Goal: Task Accomplishment & Management: Complete application form

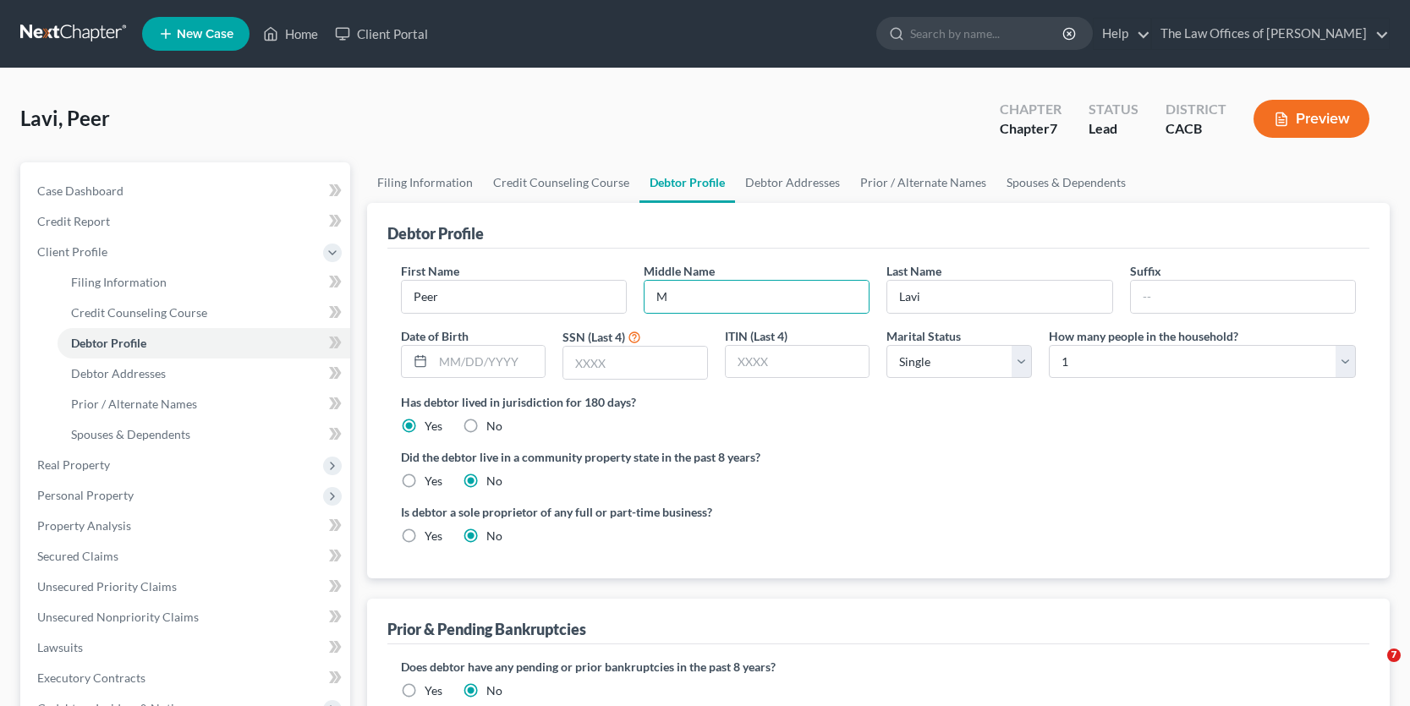
select select "0"
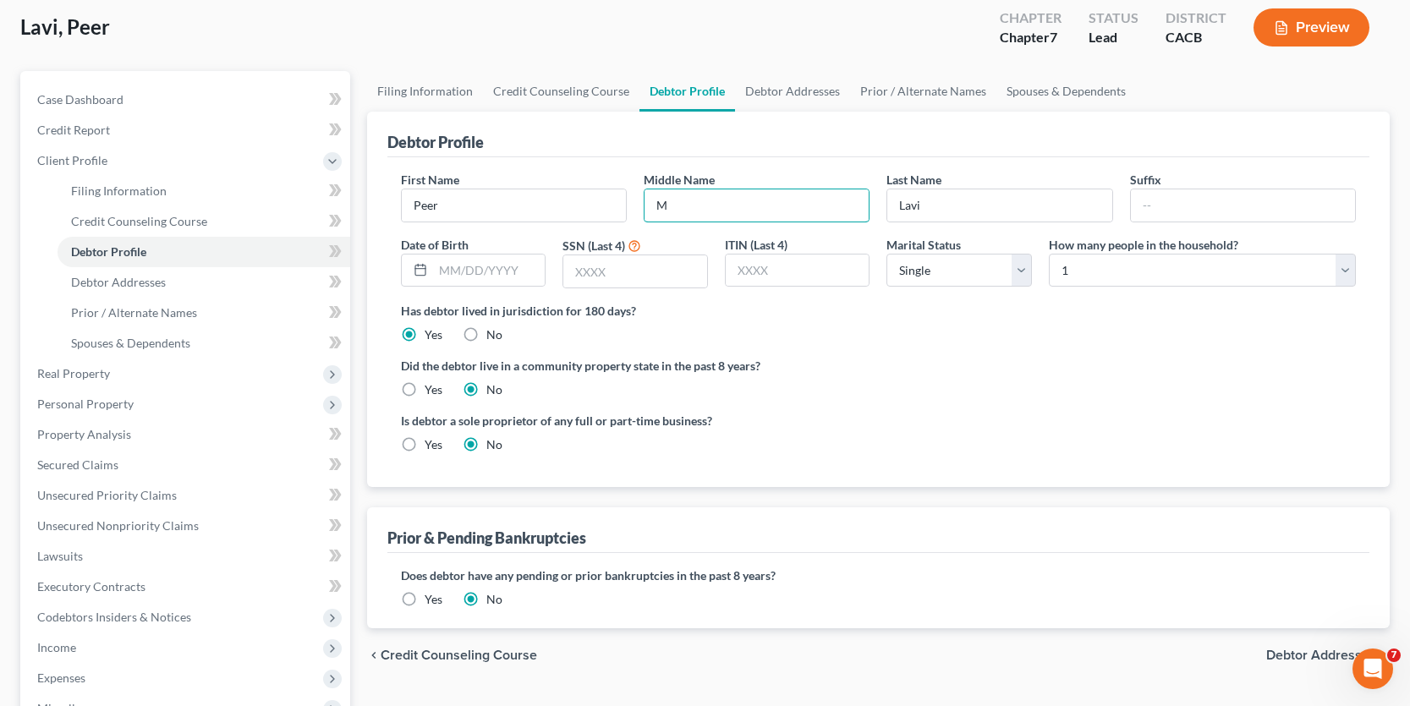
scroll to position [254, 0]
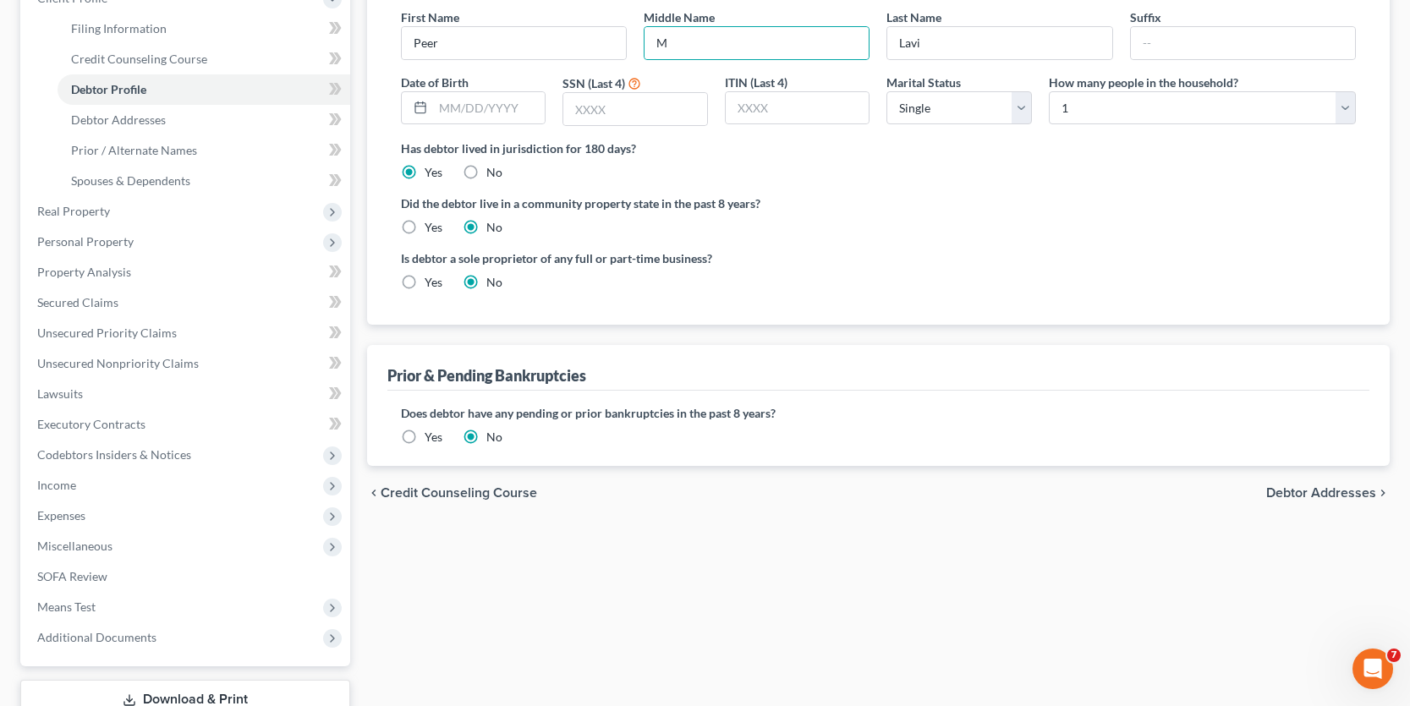
click at [1320, 492] on span "Debtor Addresses" at bounding box center [1321, 493] width 110 height 14
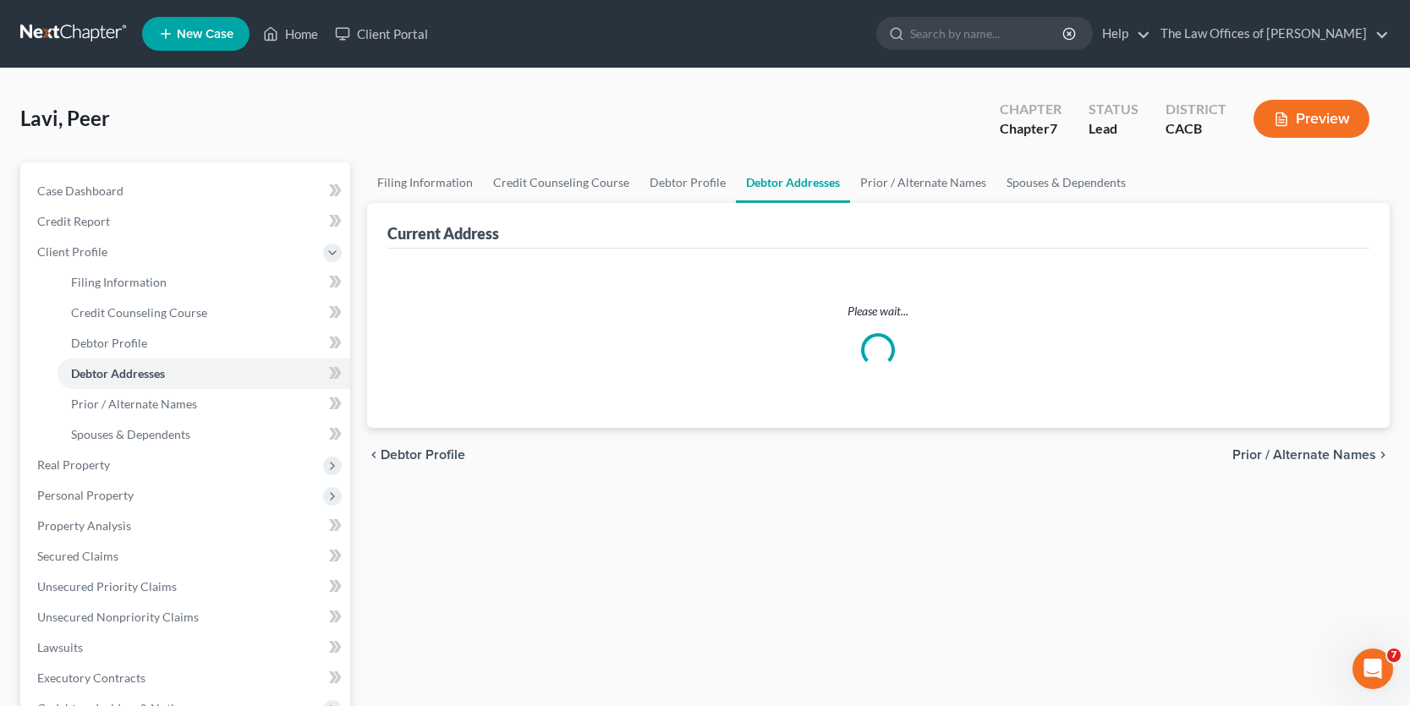
select select "0"
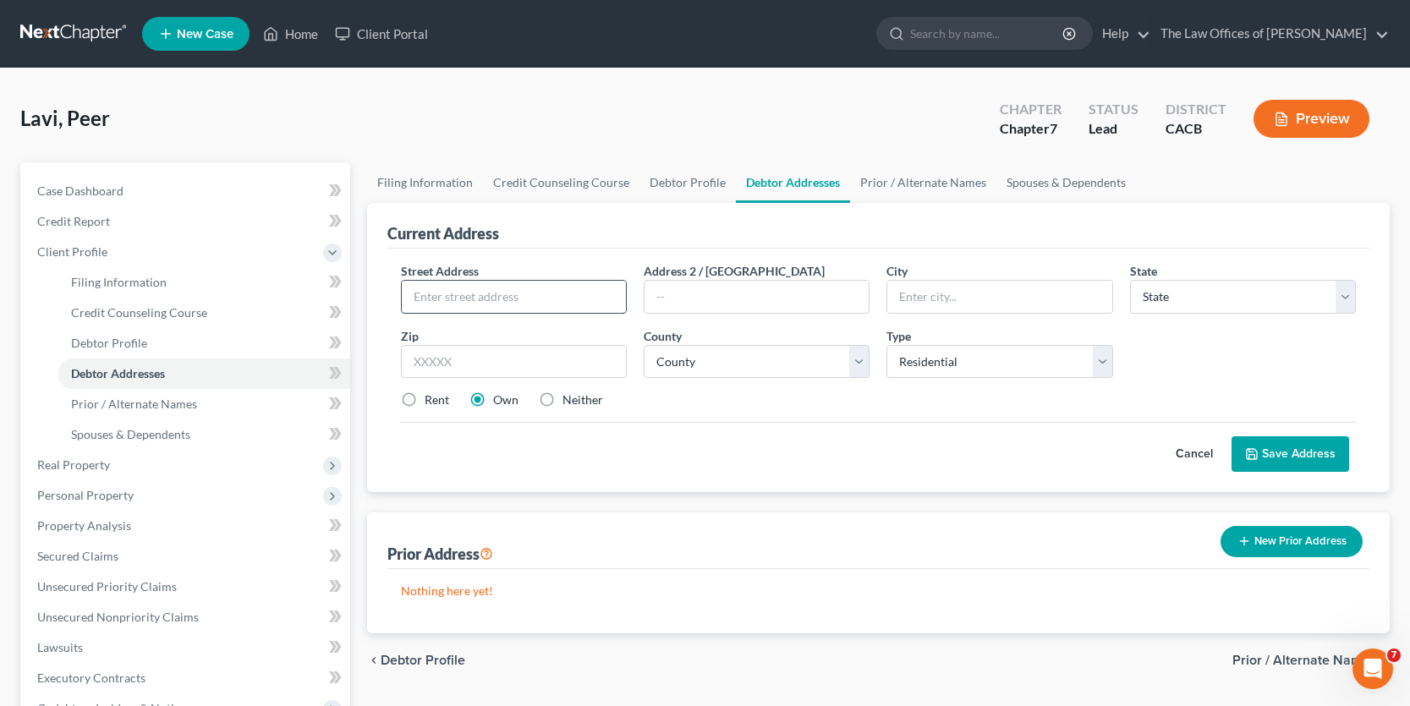
click at [520, 301] on input "text" at bounding box center [514, 297] width 224 height 32
type input "[STREET_ADDRESS][PERSON_NAME]"
type input "$"
type input "[STREET_ADDRESS][PERSON_NAME]"
type input "[PERSON_NAME][GEOGRAPHIC_DATA]"
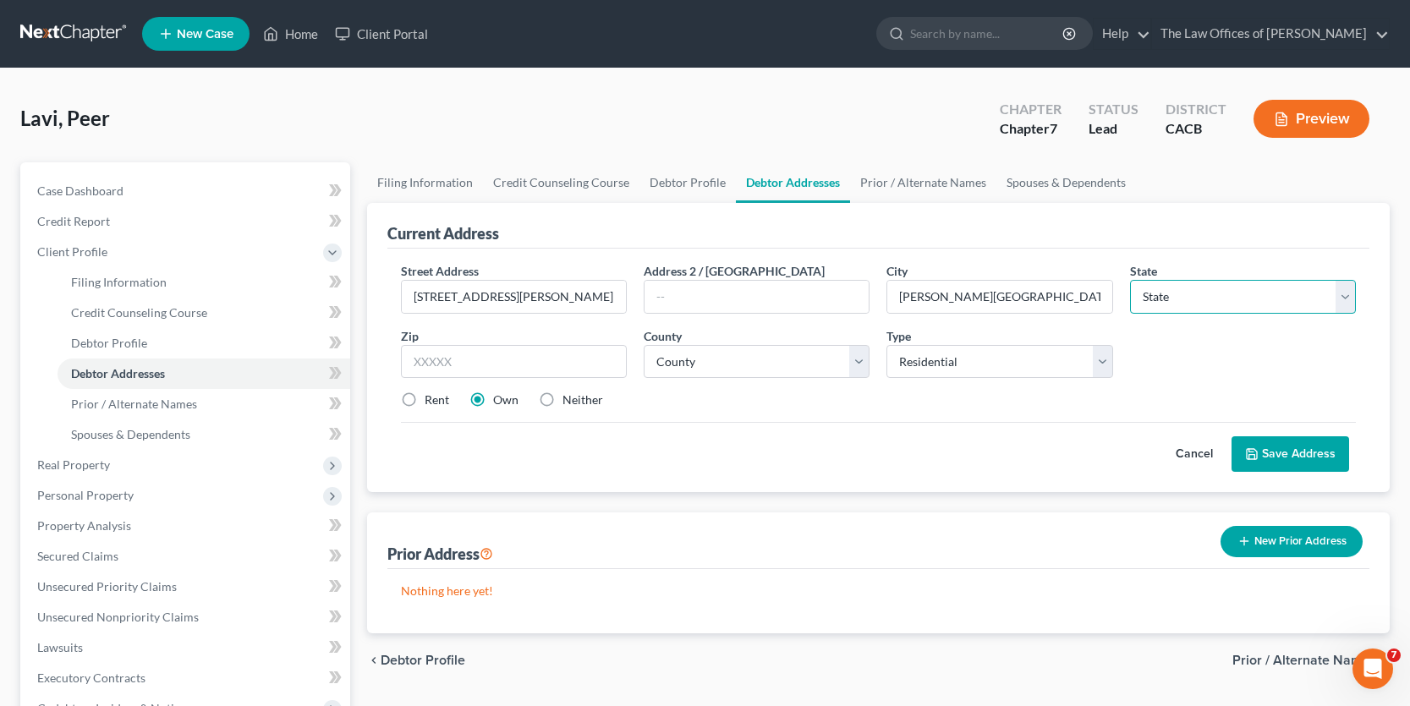
select select "4"
drag, startPoint x: 468, startPoint y: 354, endPoint x: 463, endPoint y: 344, distance: 11.3
click at [468, 354] on input "text" at bounding box center [514, 362] width 226 height 34
drag, startPoint x: 871, startPoint y: 473, endPoint x: 865, endPoint y: 463, distance: 11.7
click at [869, 469] on div "Street Address * [STREET_ADDRESS][PERSON_NAME] Address 2 / [GEOGRAPHIC_DATA] * …" at bounding box center [878, 371] width 982 height 244
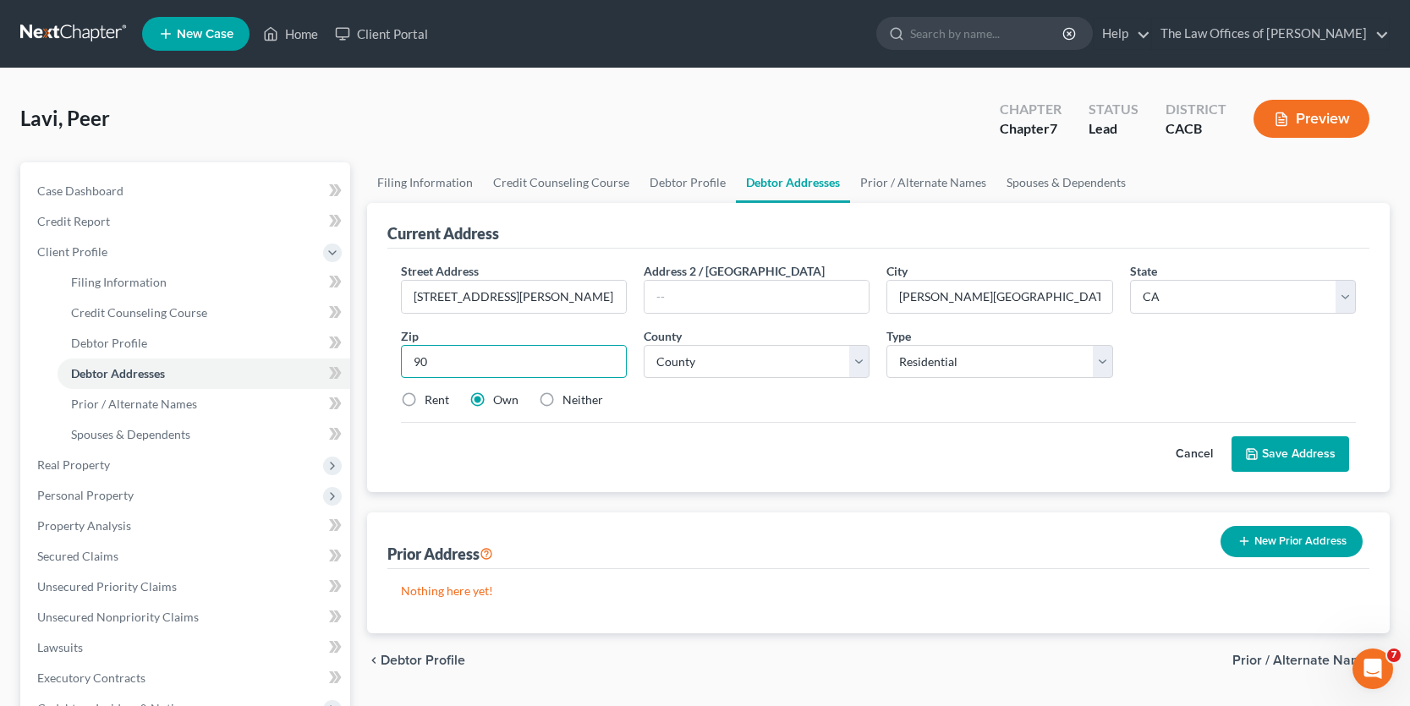
click at [445, 350] on input "90" at bounding box center [514, 362] width 226 height 34
type input "90212"
select select "18"
click at [425, 403] on label "Rent" at bounding box center [437, 400] width 25 height 17
click at [431, 403] on input "Rent" at bounding box center [436, 397] width 11 height 11
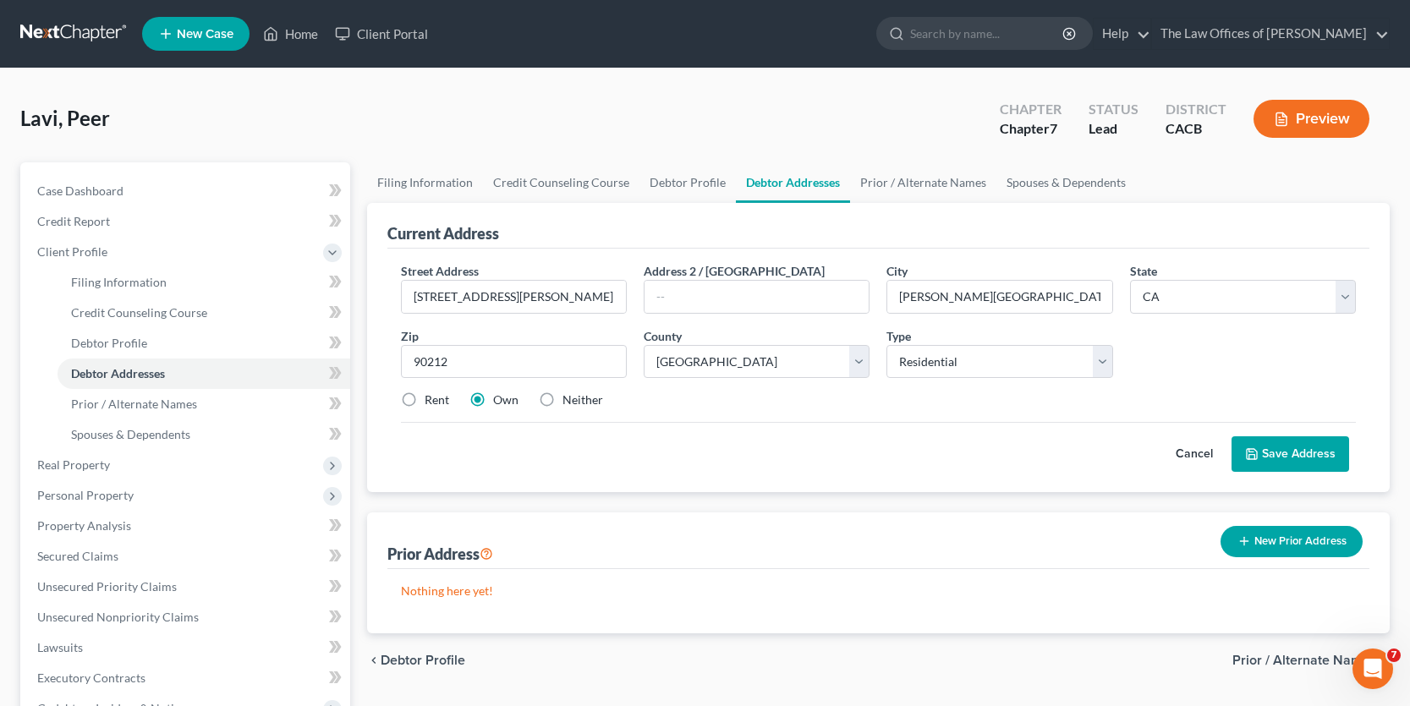
radio input "true"
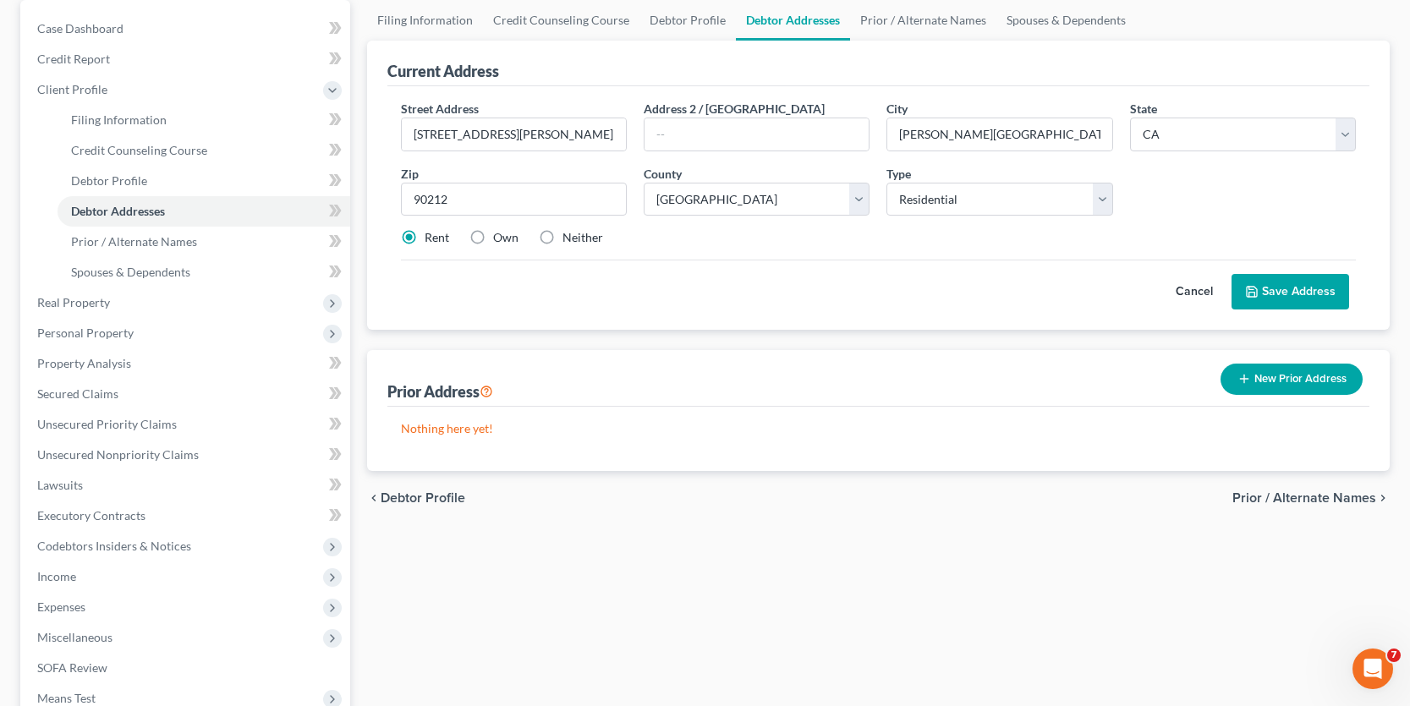
scroll to position [169, 0]
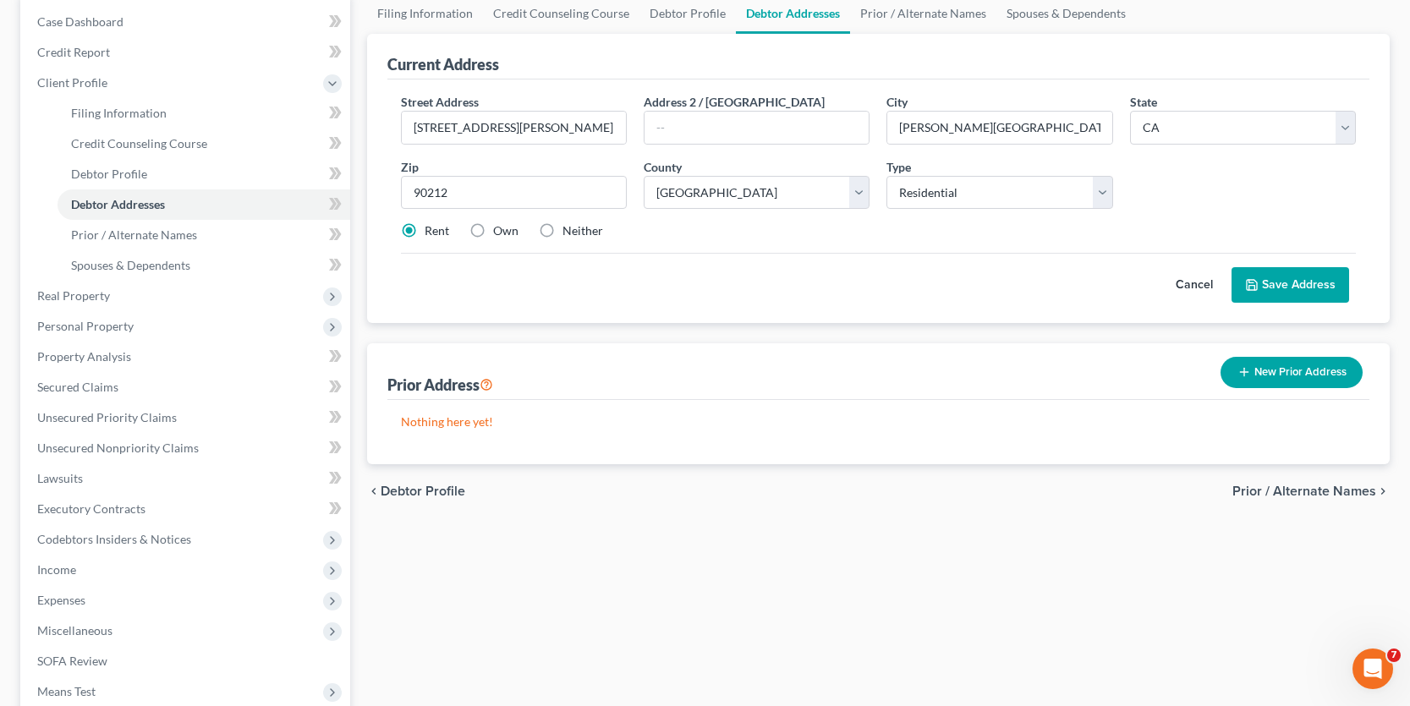
click at [754, 507] on div "chevron_left Debtor Profile Prior / Alternate Names chevron_right" at bounding box center [878, 491] width 1022 height 54
click at [776, 448] on div "Nothing here yet!" at bounding box center [878, 432] width 982 height 64
click at [1250, 374] on icon "button" at bounding box center [1244, 372] width 14 height 14
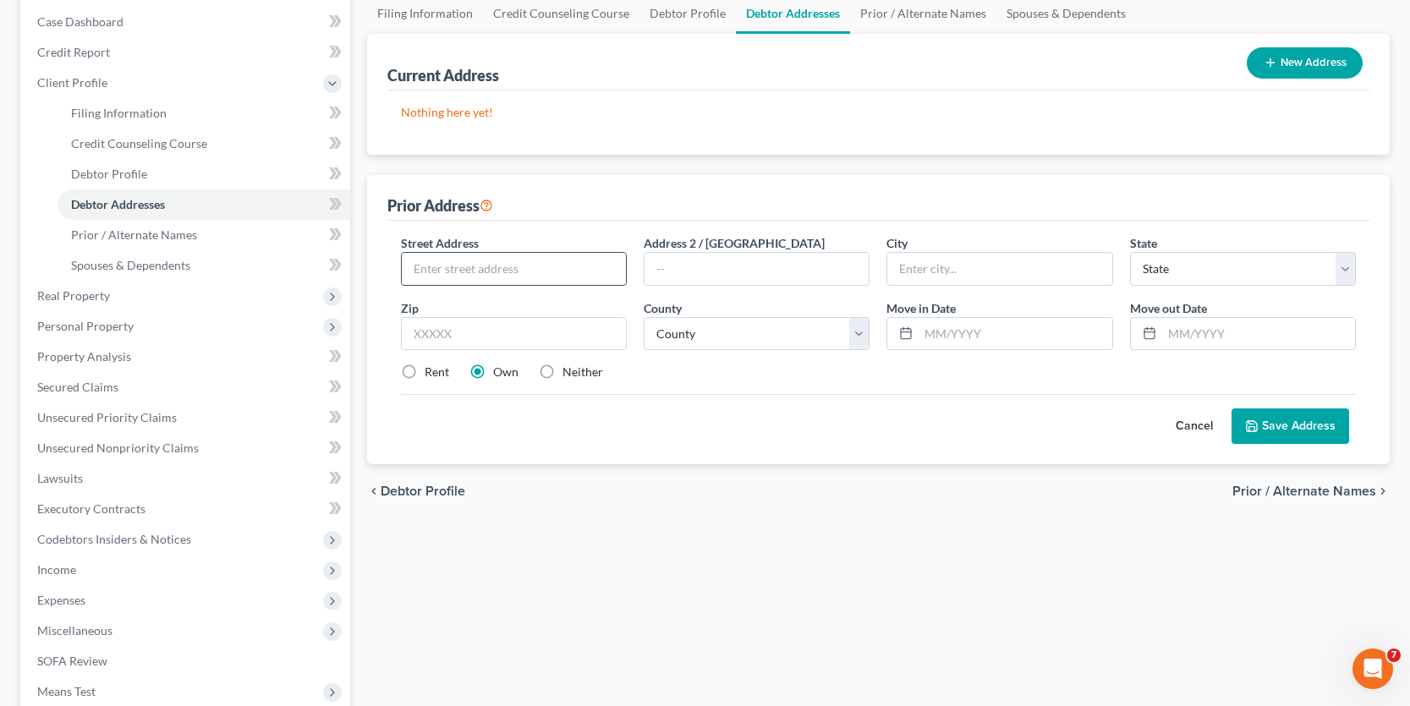
click at [594, 265] on input "text" at bounding box center [514, 269] width 224 height 32
type input "ISRAEL"
click at [1257, 424] on icon at bounding box center [1252, 426] width 10 height 10
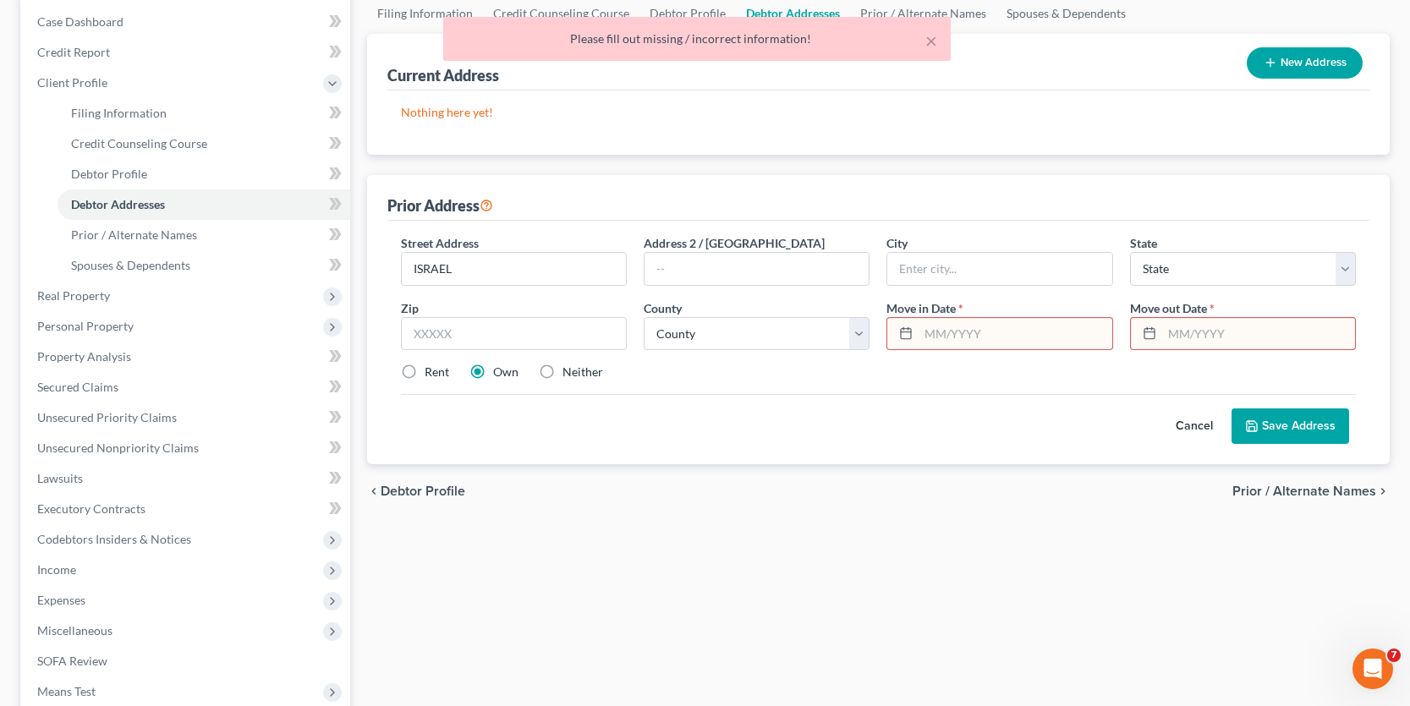
click at [1035, 334] on input "text" at bounding box center [1014, 334] width 193 height 32
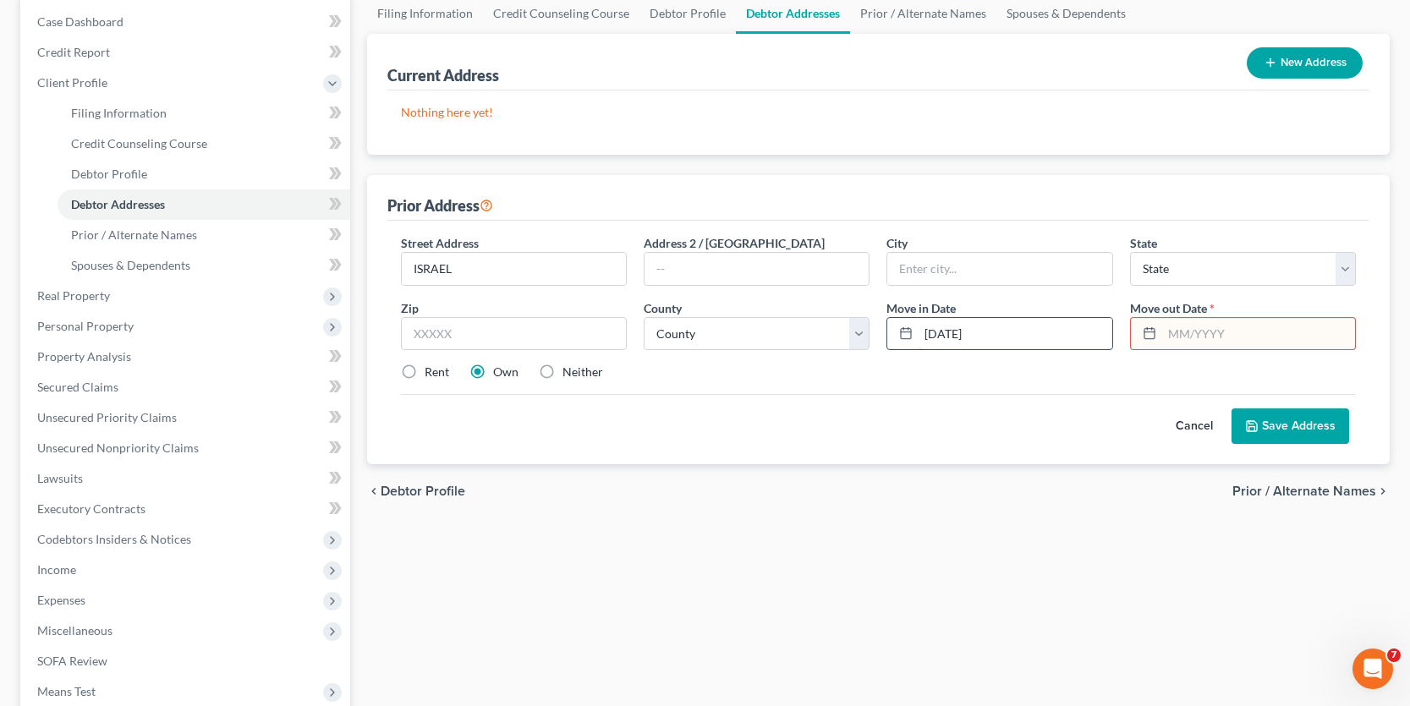
type input "[DATE]"
click at [1313, 424] on button "Save Address" at bounding box center [1290, 426] width 118 height 36
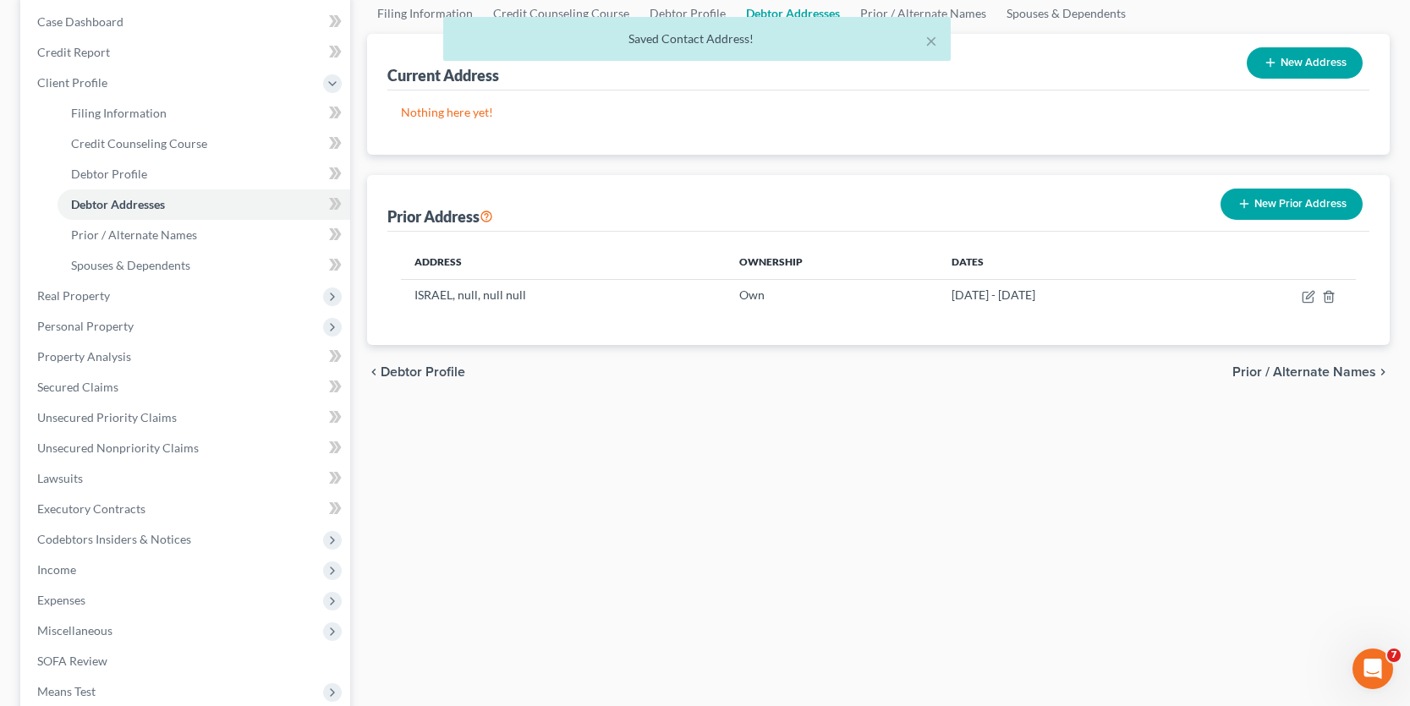
click at [1261, 370] on span "Prior / Alternate Names" at bounding box center [1304, 372] width 144 height 14
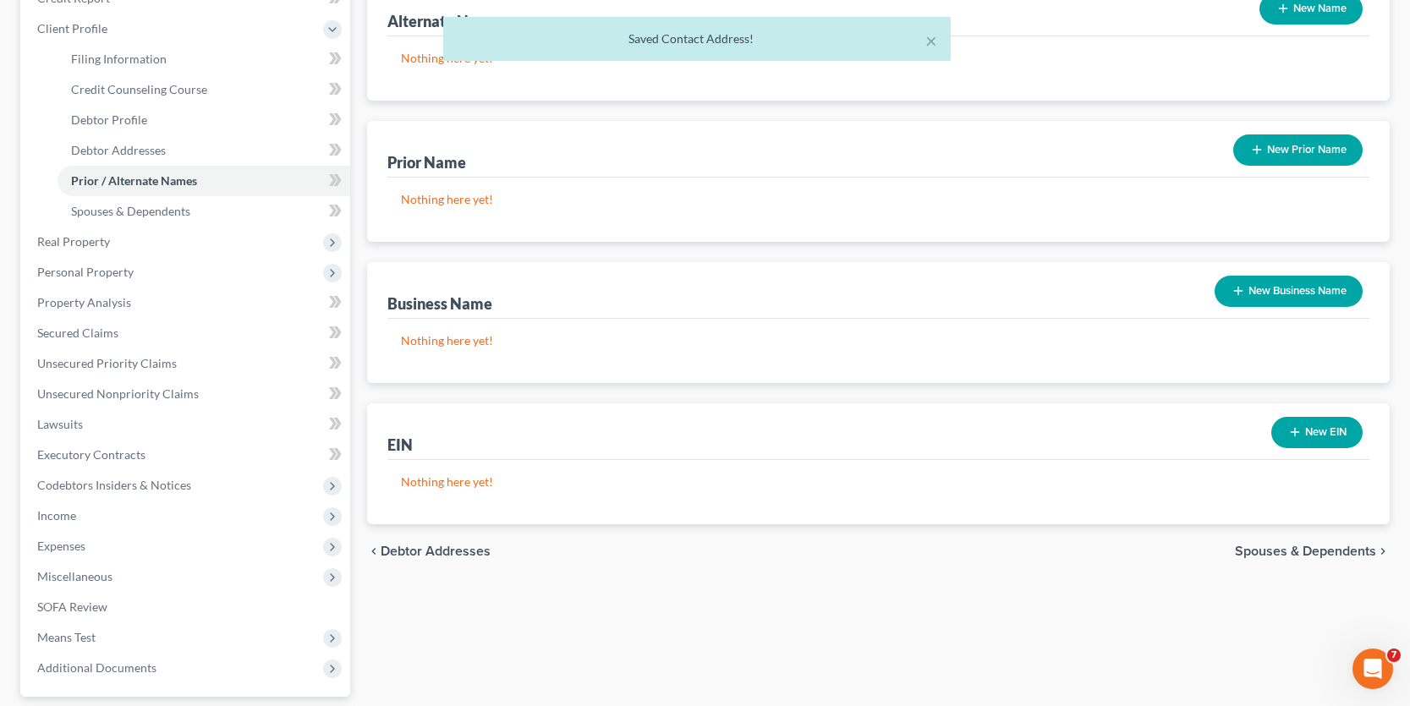
scroll to position [254, 0]
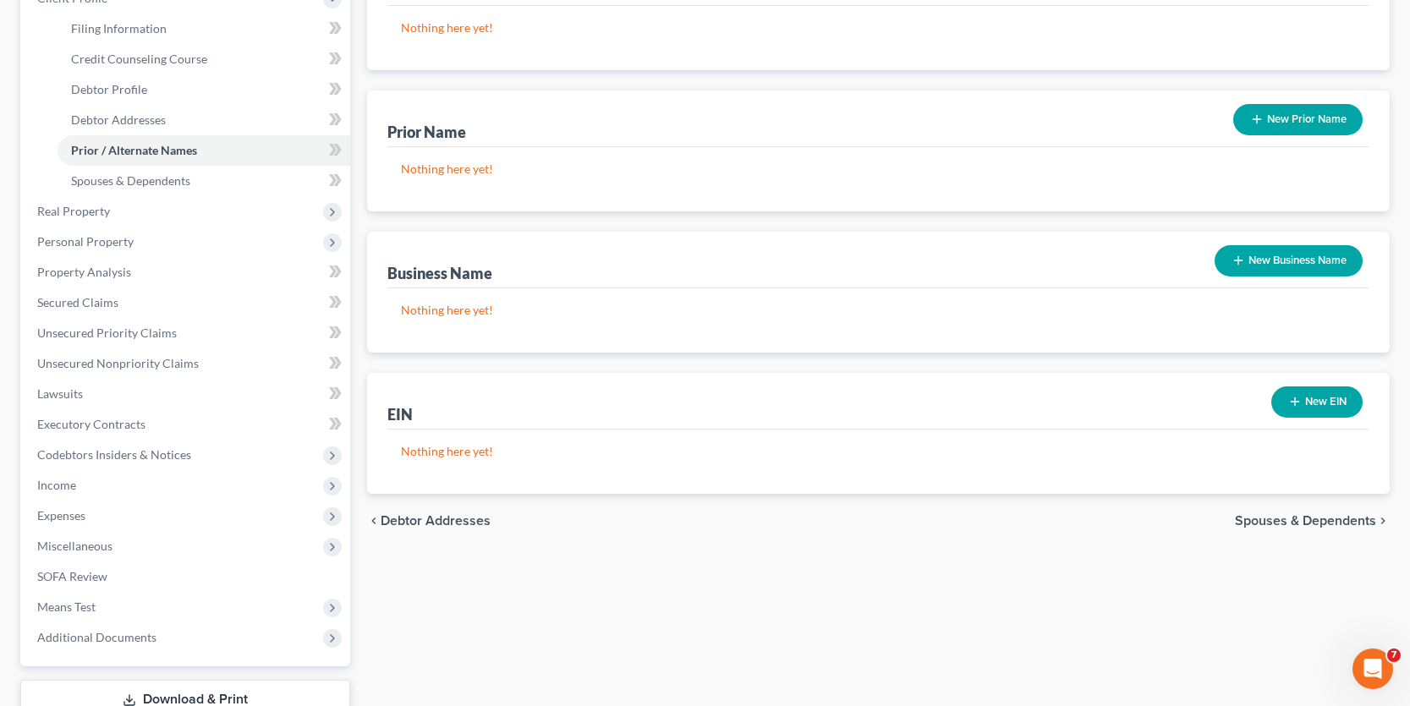
click at [1249, 262] on button "New Business Name" at bounding box center [1288, 260] width 148 height 31
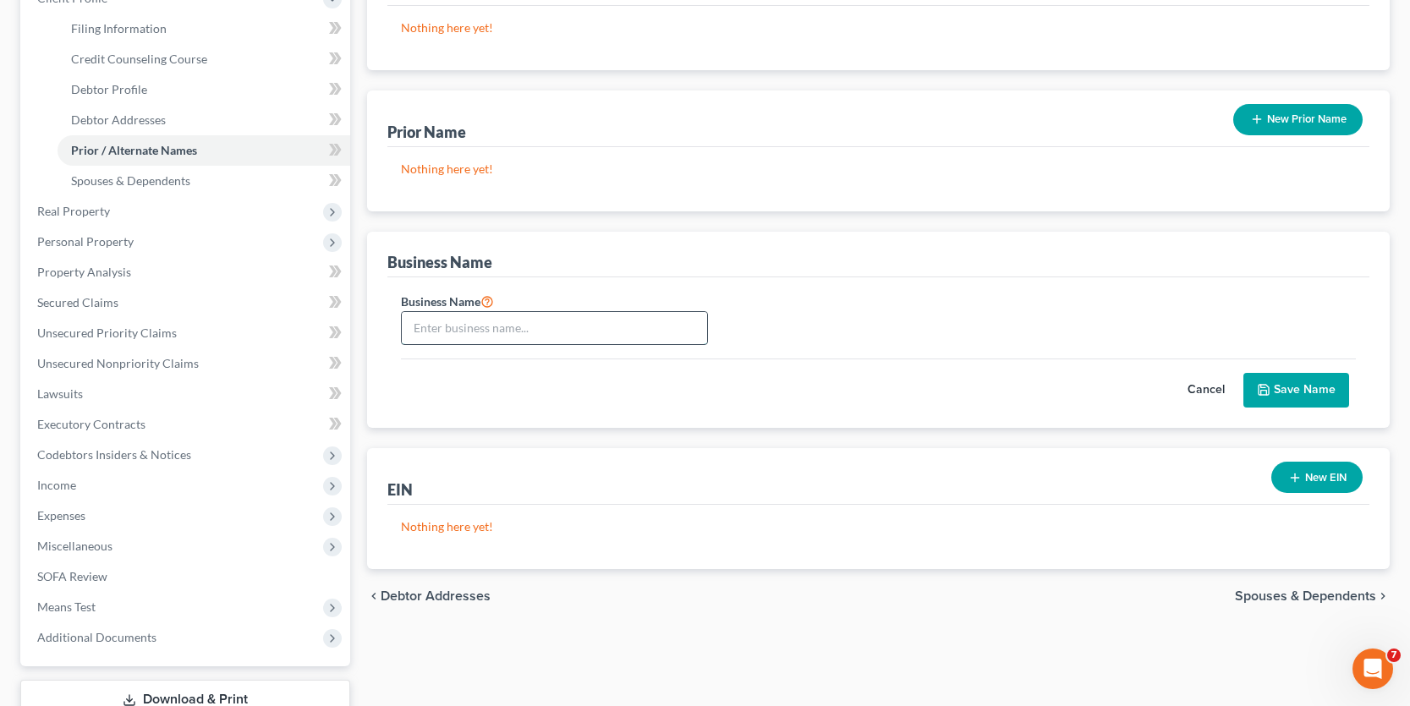
click at [574, 316] on input "text" at bounding box center [554, 328] width 305 height 32
click at [997, 354] on div "Business Name aw" at bounding box center [878, 325] width 972 height 68
click at [622, 329] on input "aw" at bounding box center [554, 328] width 305 height 32
type input "aw Lions Home Inc"
click at [1270, 394] on icon "submit" at bounding box center [1264, 390] width 14 height 14
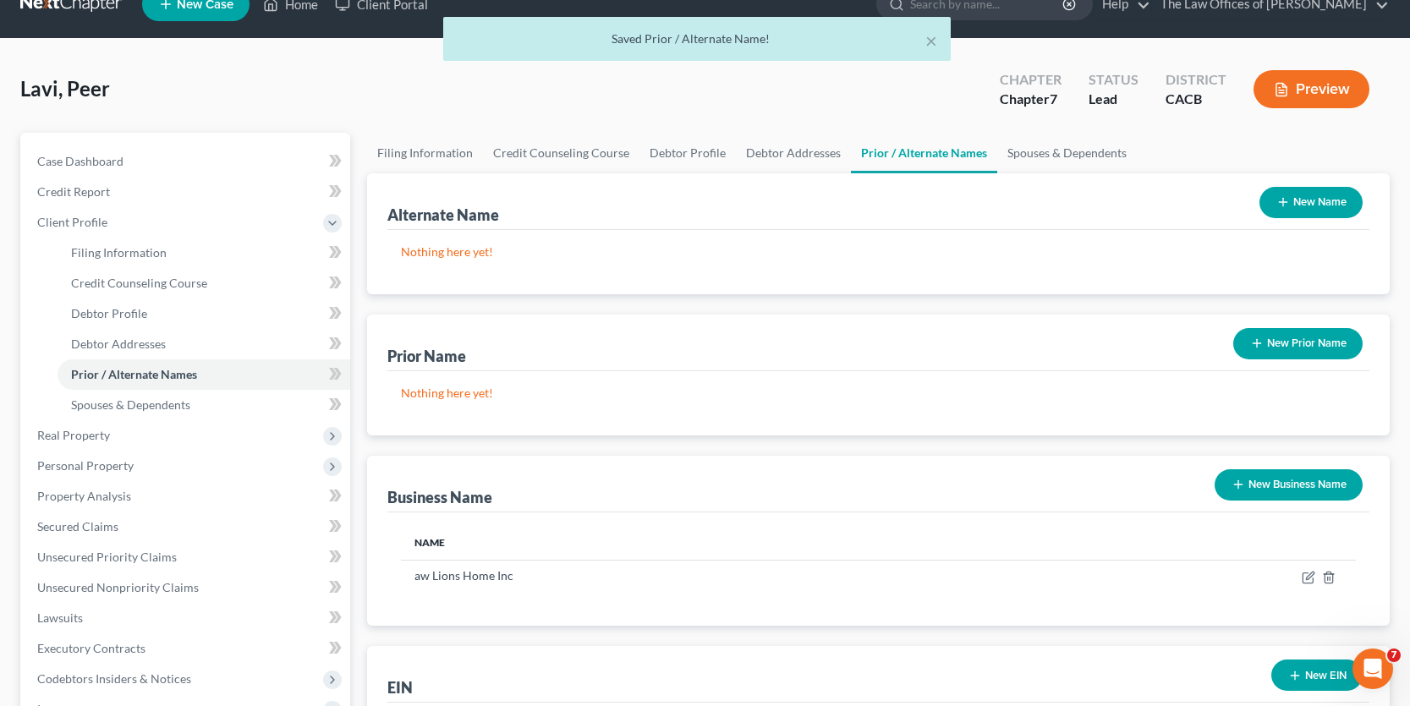
scroll to position [0, 0]
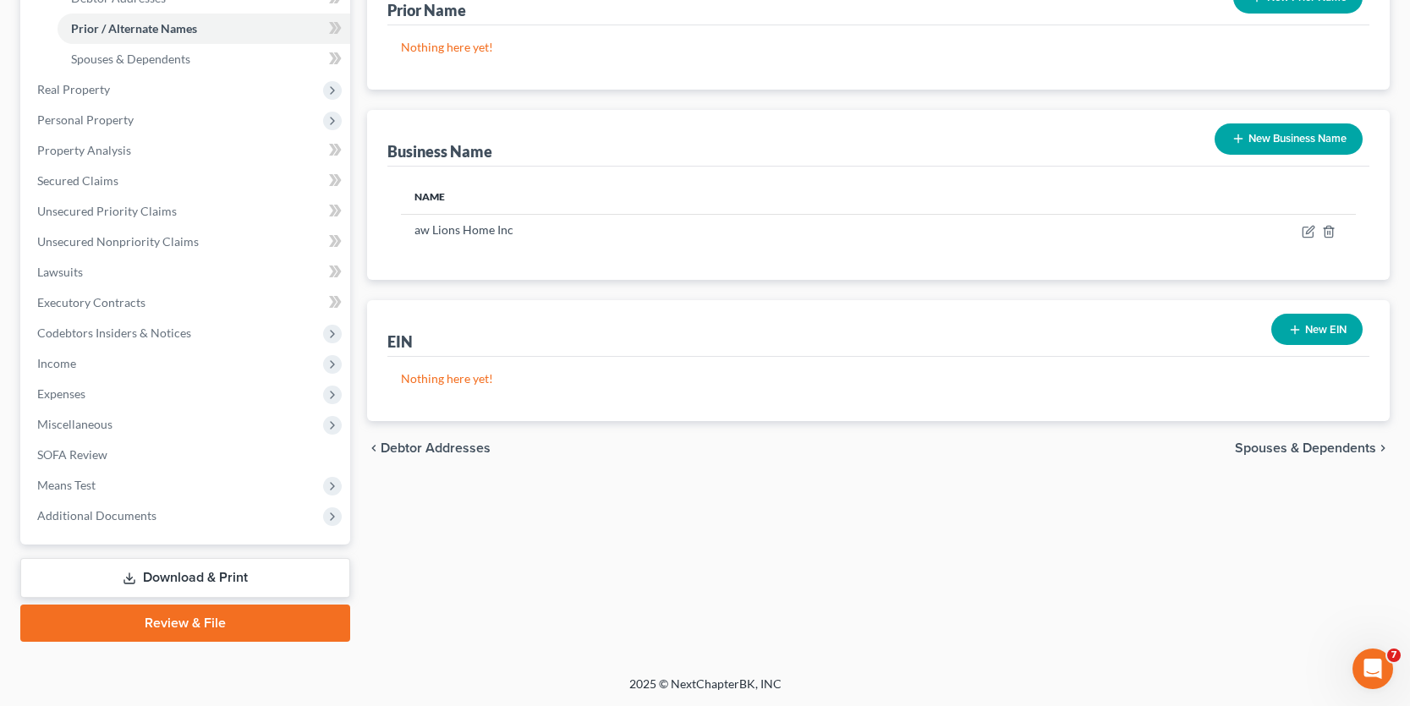
click at [1280, 450] on span "Spouses & Dependents" at bounding box center [1305, 448] width 141 height 14
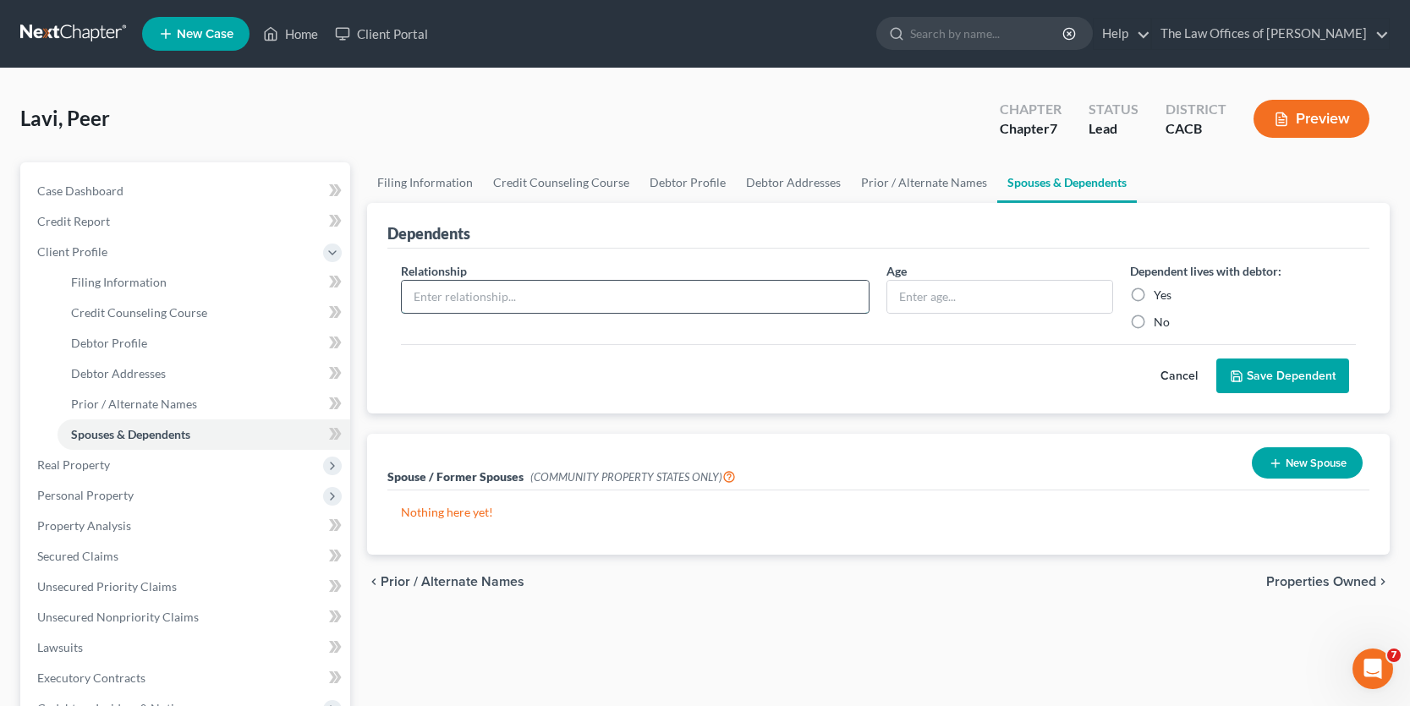
click at [591, 304] on input "text" at bounding box center [636, 297] width 468 height 32
type input "S"
click at [1298, 462] on button "New Spouse" at bounding box center [1307, 462] width 111 height 31
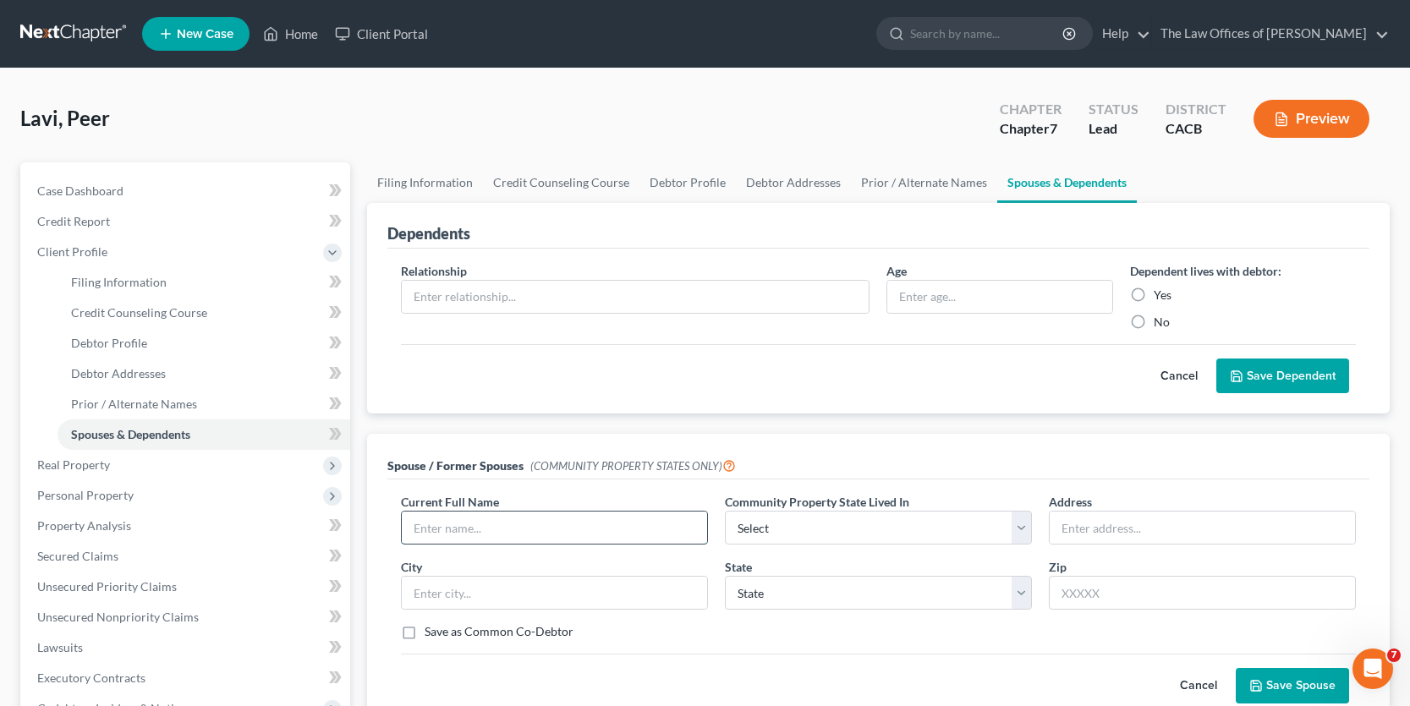
click at [562, 524] on input "text" at bounding box center [554, 528] width 305 height 32
click at [1013, 436] on div "Spouse / Former Spouses (COMMUNITY PROPERTY STATES ONLY)" at bounding box center [878, 457] width 982 height 46
click at [629, 532] on input "text" at bounding box center [554, 528] width 305 height 32
type input "[PERSON_NAME]"
select select "1"
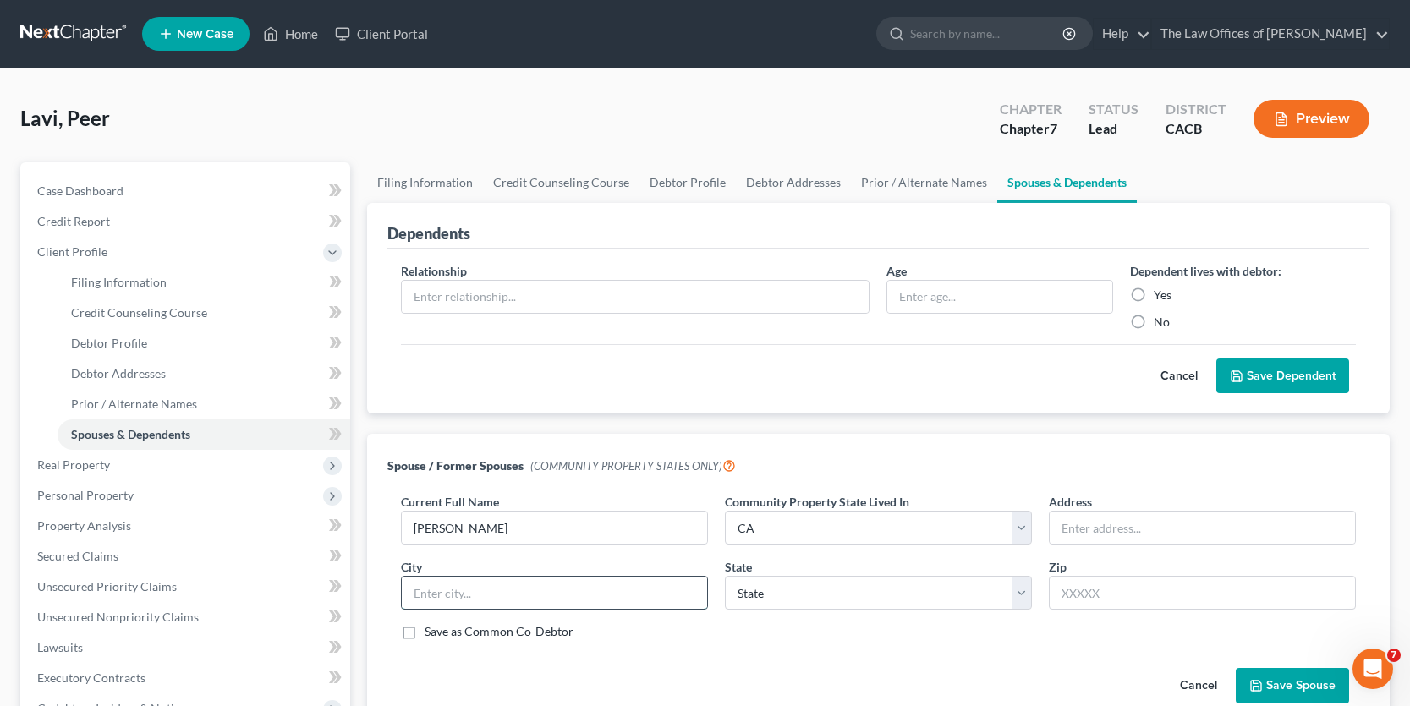
click at [449, 593] on input "text" at bounding box center [554, 593] width 305 height 32
type input "[PERSON_NAME][GEOGRAPHIC_DATA]"
select select "4"
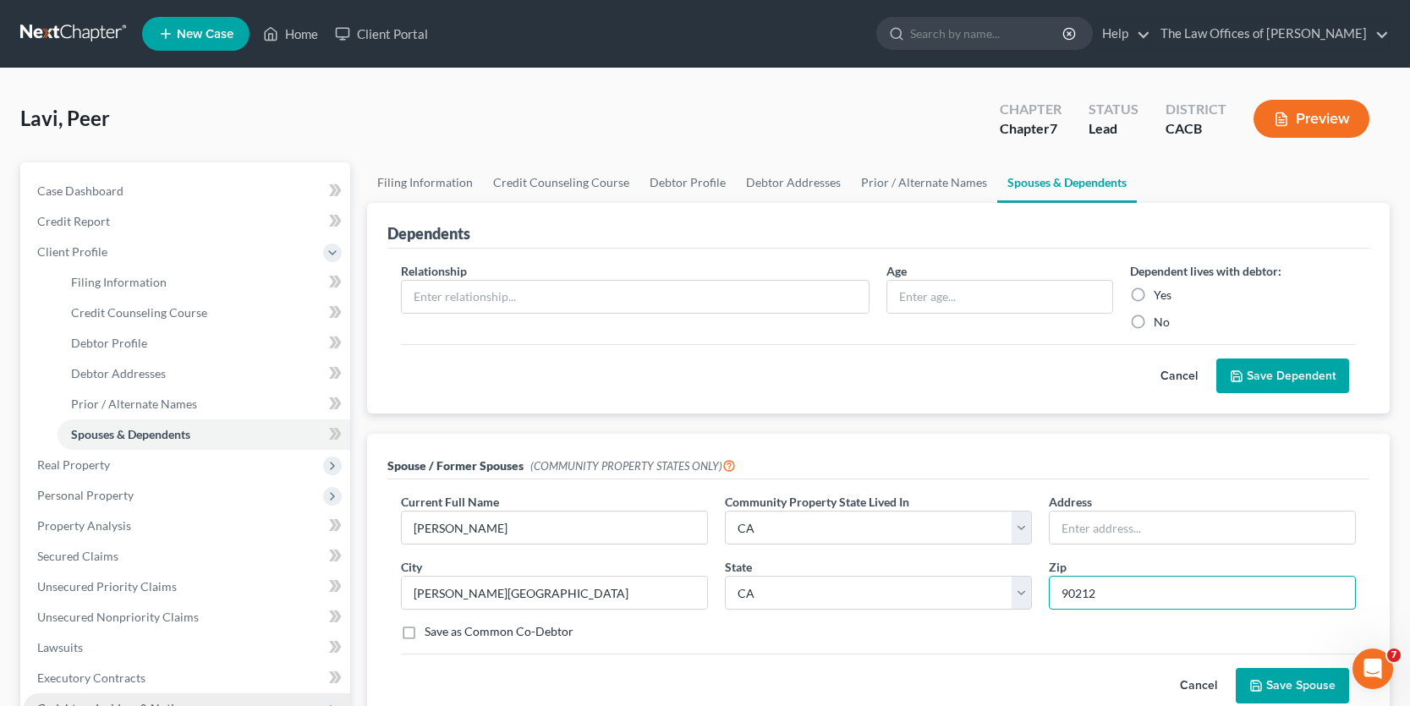
type input "90212"
click at [1073, 528] on input "text" at bounding box center [1202, 528] width 305 height 32
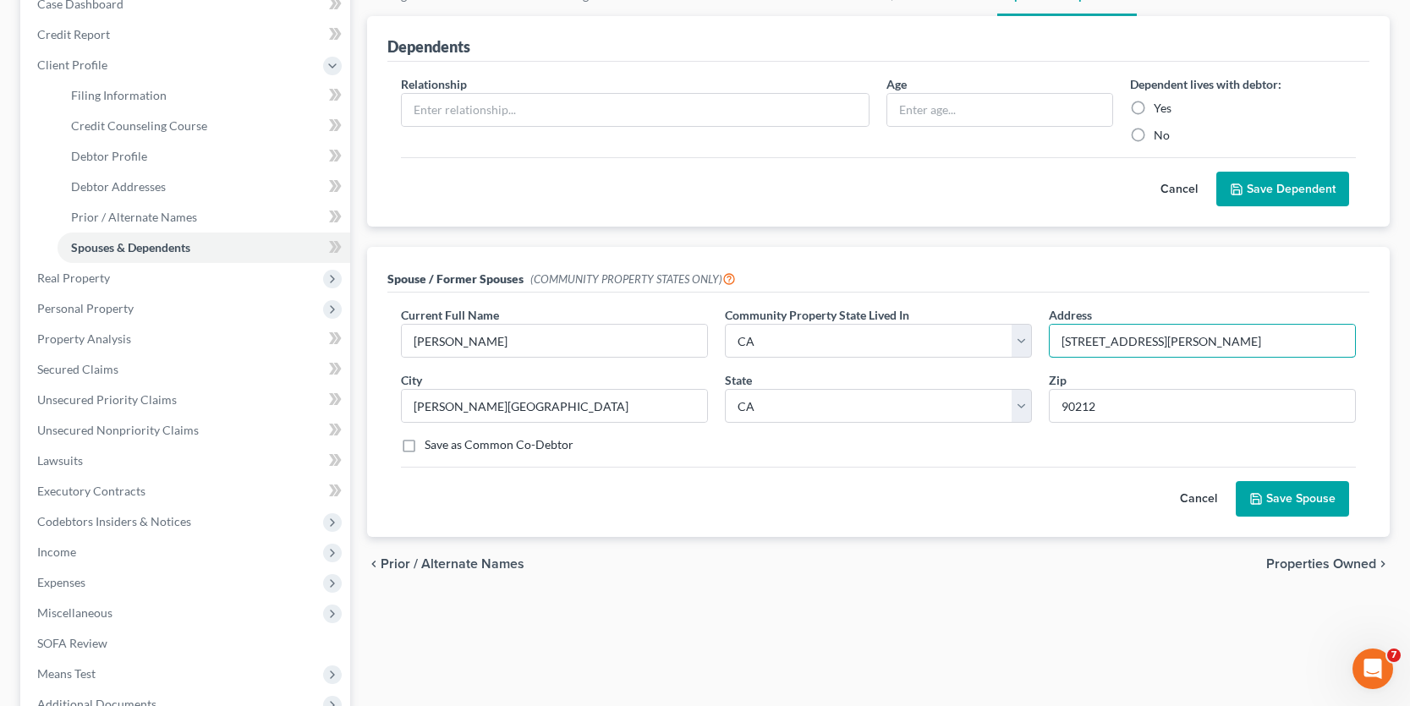
scroll to position [254, 0]
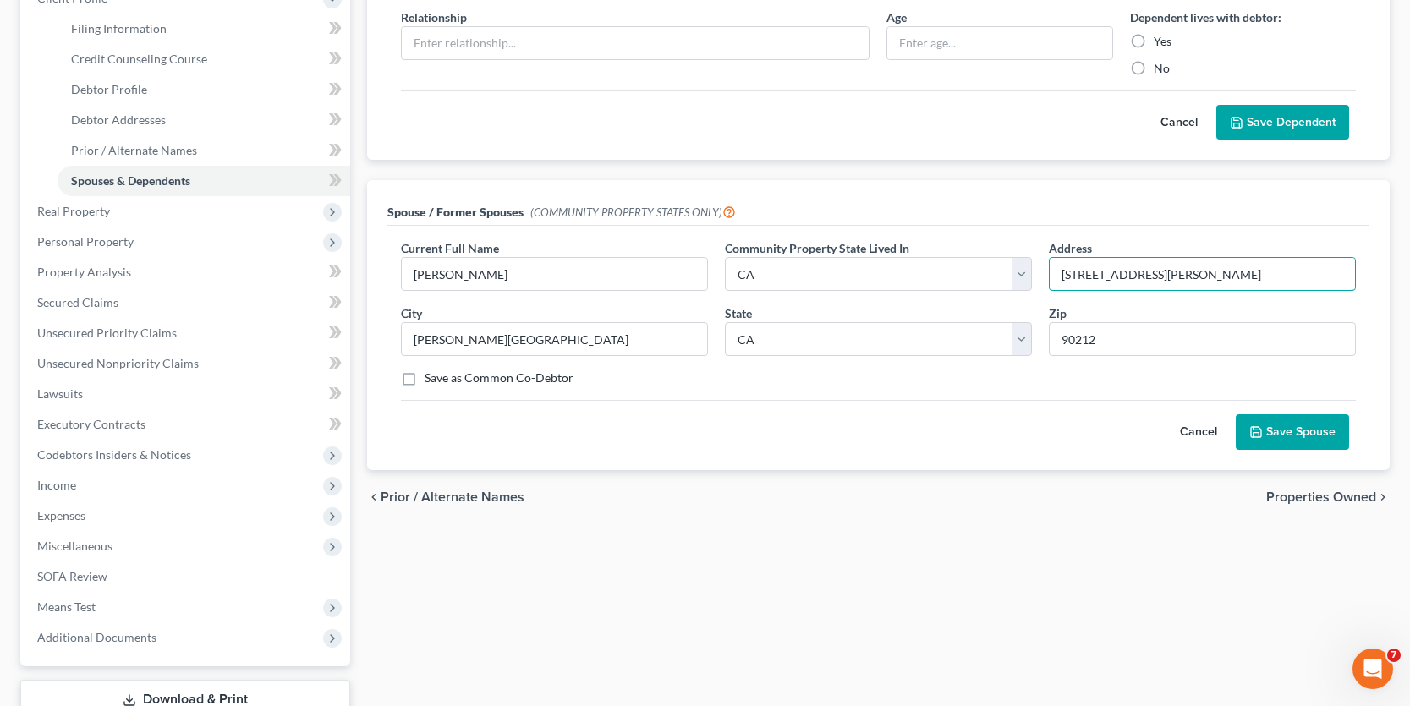
type input "[STREET_ADDRESS][PERSON_NAME]"
click at [1344, 491] on span "Properties Owned" at bounding box center [1321, 498] width 110 height 14
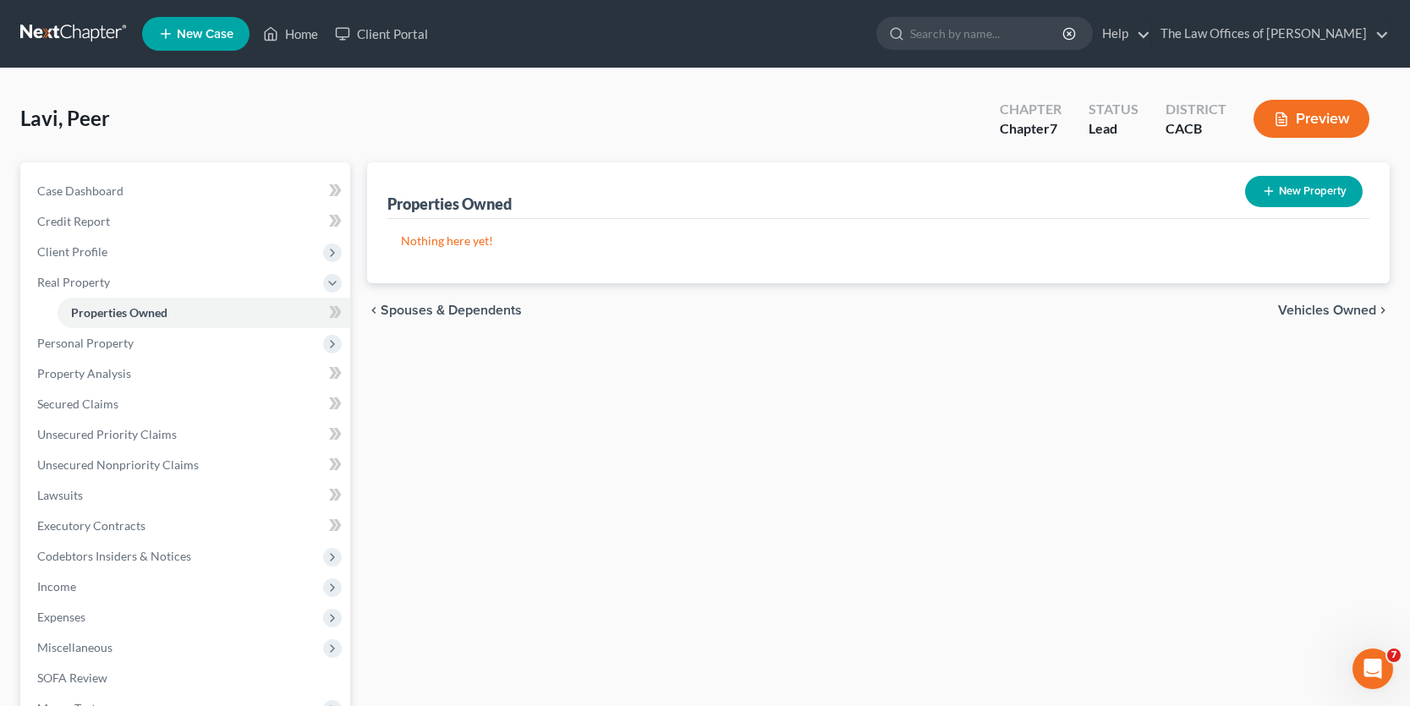
click at [1280, 187] on button "New Property" at bounding box center [1304, 191] width 118 height 31
select select "0"
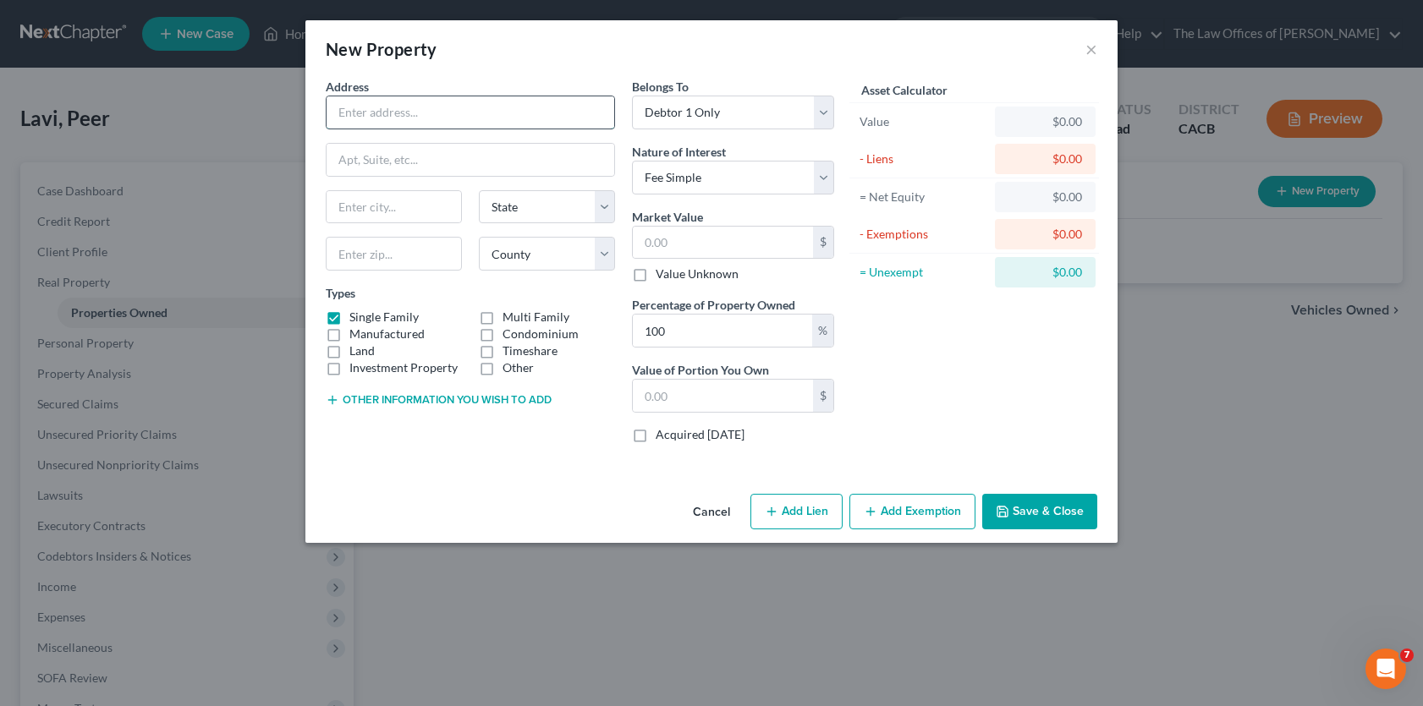
click at [428, 113] on input "text" at bounding box center [470, 112] width 288 height 32
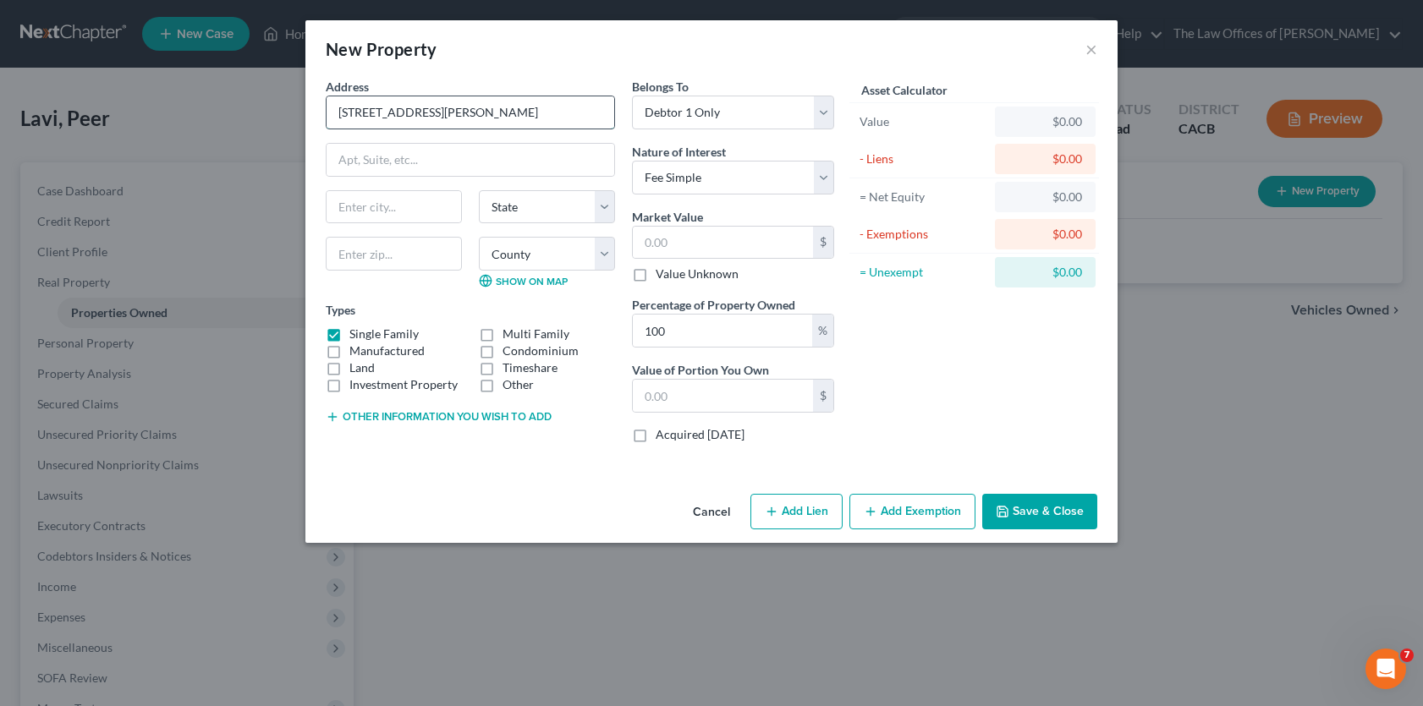
type input "[STREET_ADDRESS][PERSON_NAME]"
type input "[GEOGRAPHIC_DATA]"
select select "4"
type input "95835"
select select "33"
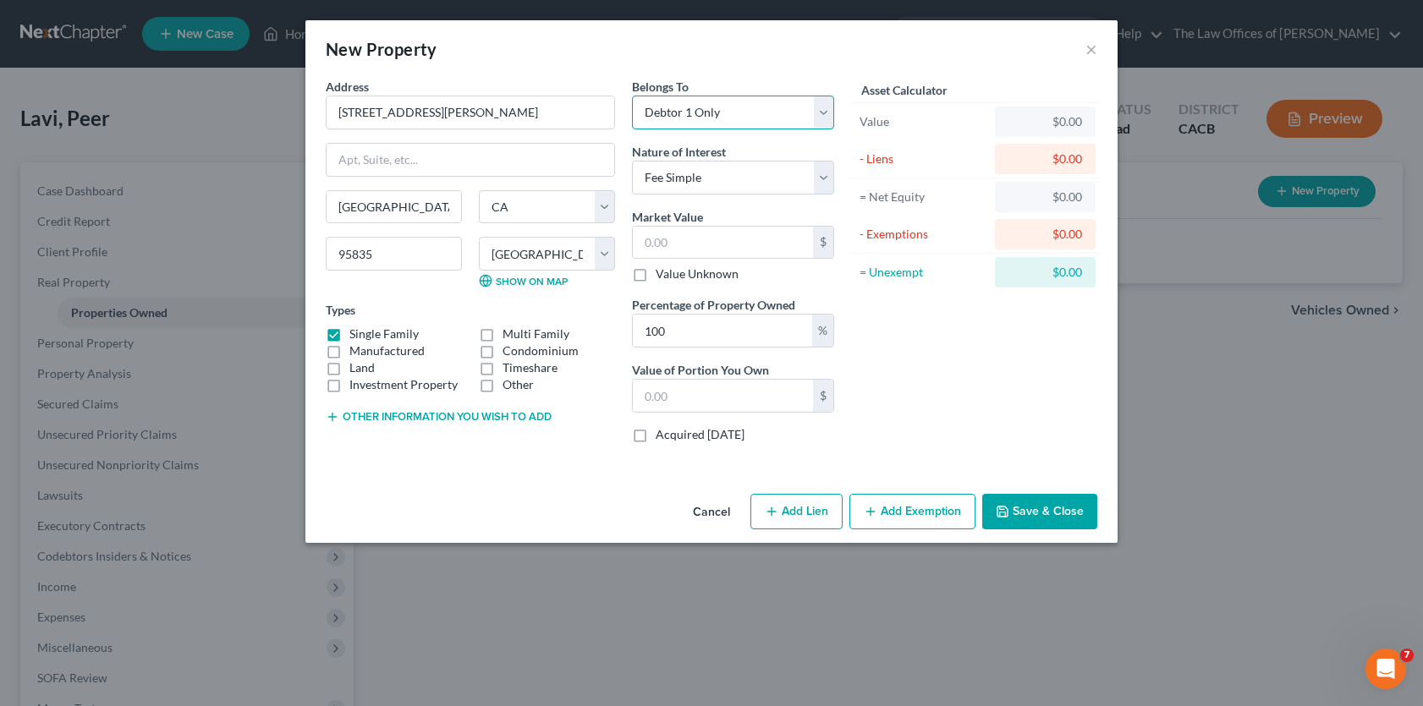
click at [693, 119] on select "Select Debtor 1 Only Debtor 2 Only Debtor 1 And Debtor 2 Only At Least One Of T…" at bounding box center [733, 113] width 202 height 34
select select "4"
click at [632, 96] on select "Select Debtor 1 Only Debtor 2 Only Debtor 1 And Debtor 2 Only At Least One Of T…" at bounding box center [733, 113] width 202 height 34
click at [696, 239] on input "text" at bounding box center [723, 243] width 180 height 32
type input "4"
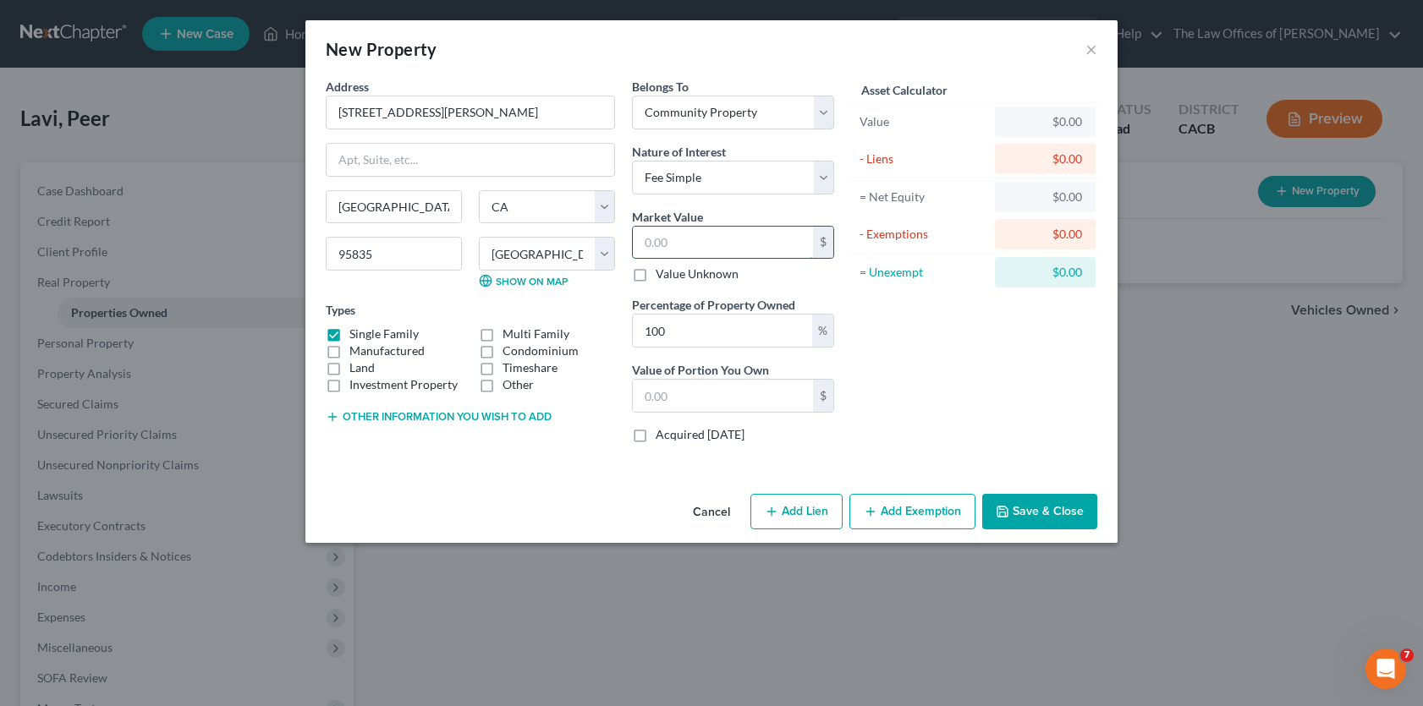
type input "4.00"
type input "45"
type input "45.00"
type input "450"
type input "450.00"
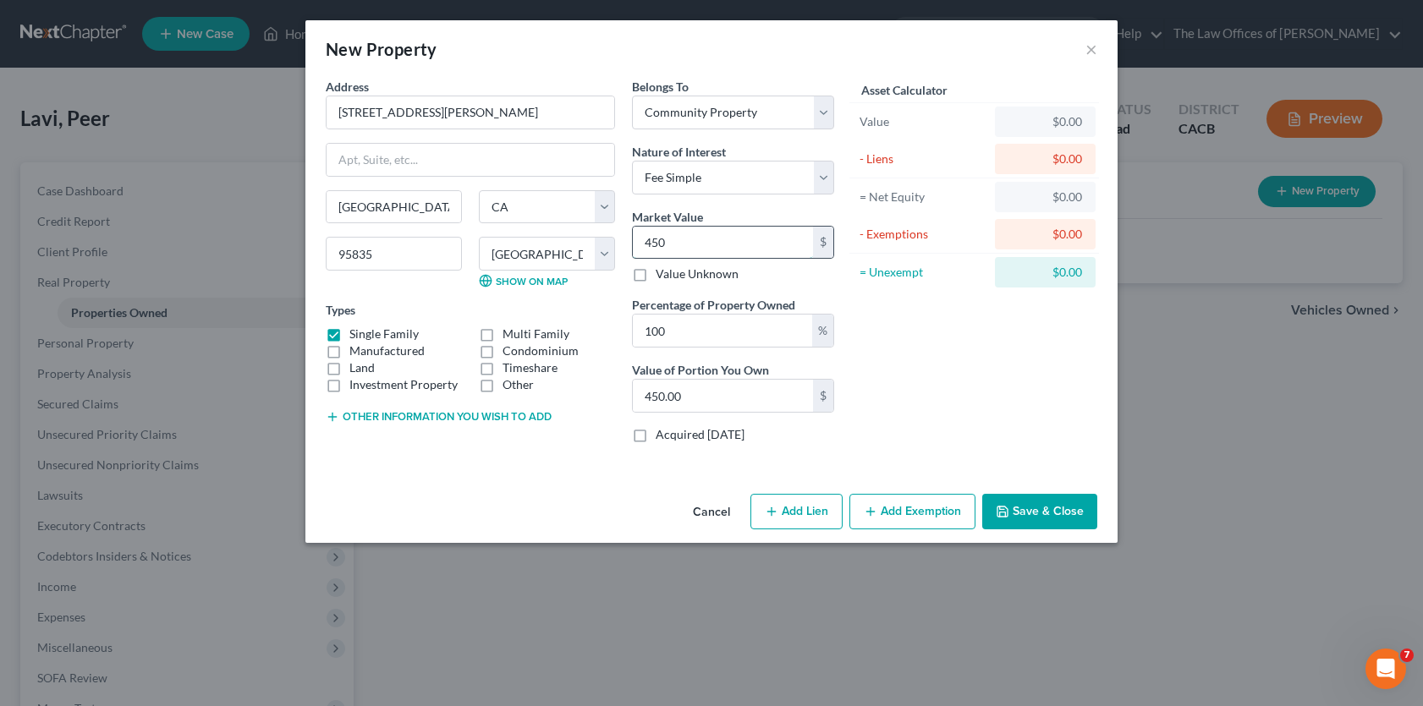
type input "4500"
type input "4,500.00"
type input "4,5000"
type input "45,000.00"
type input "45,0000"
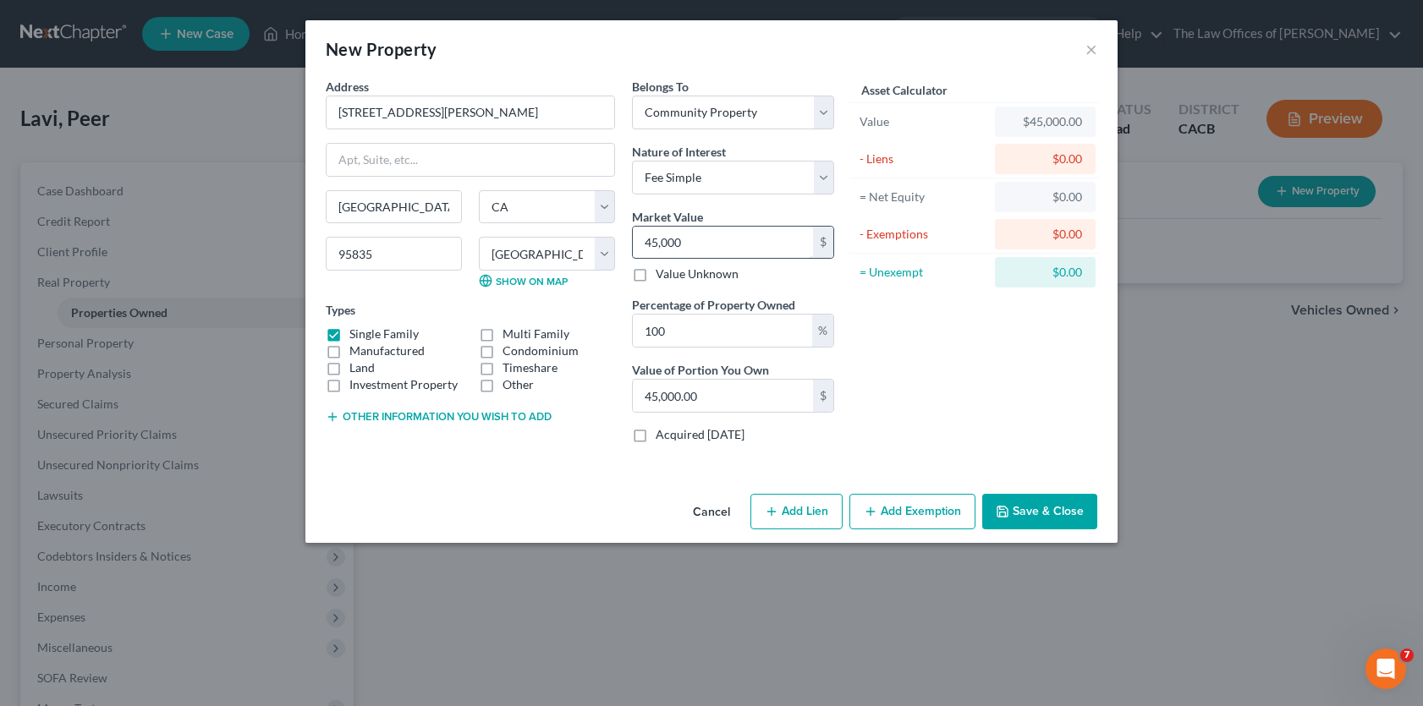
type input "450,000.00"
click at [654, 246] on input "450,000" at bounding box center [723, 243] width 180 height 32
type input "40,000"
type input "40,000.00"
type input "440,000"
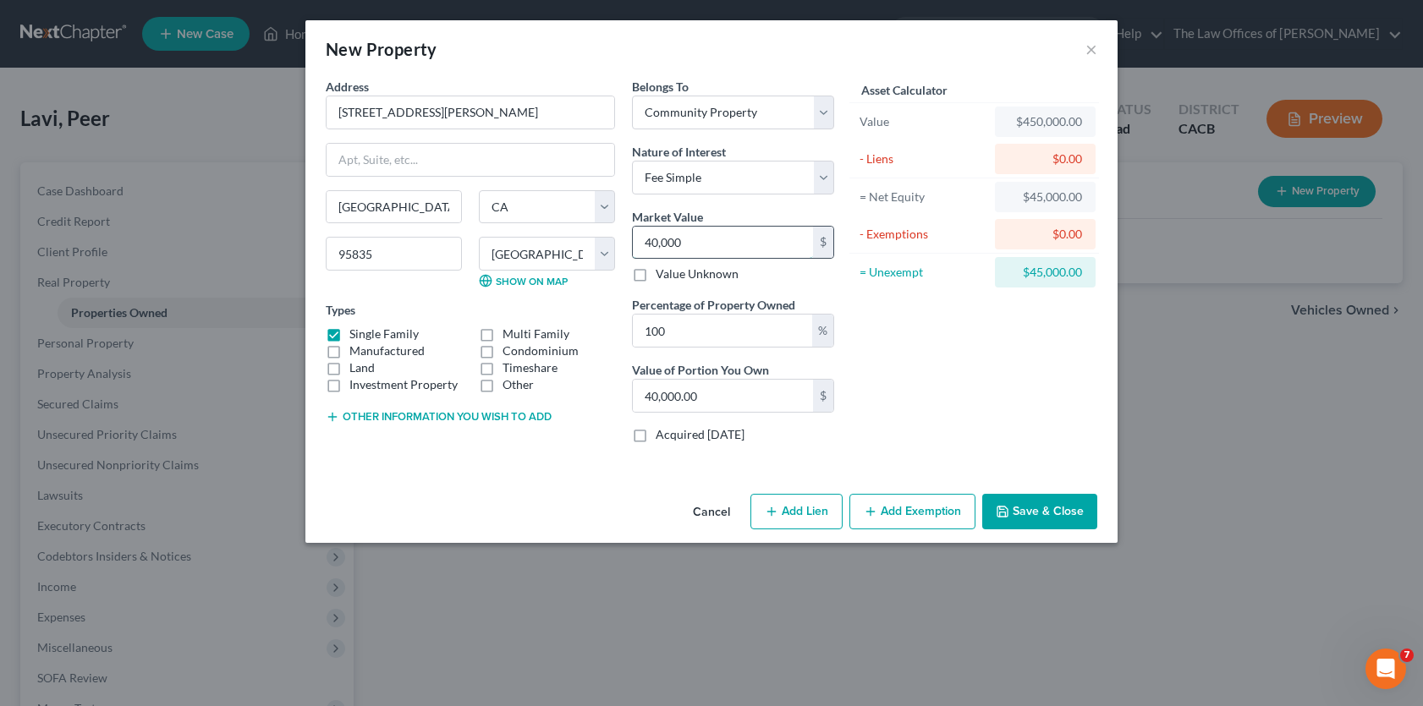
type input "440,000.00"
type input "440,000"
click at [1004, 418] on div "Asset Calculator Value $440,000.00 - Liens $0.00 = Net Equity $450,000.00 - Exe…" at bounding box center [973, 267] width 263 height 379
click at [820, 513] on button "Add Lien" at bounding box center [796, 512] width 92 height 36
select select "4"
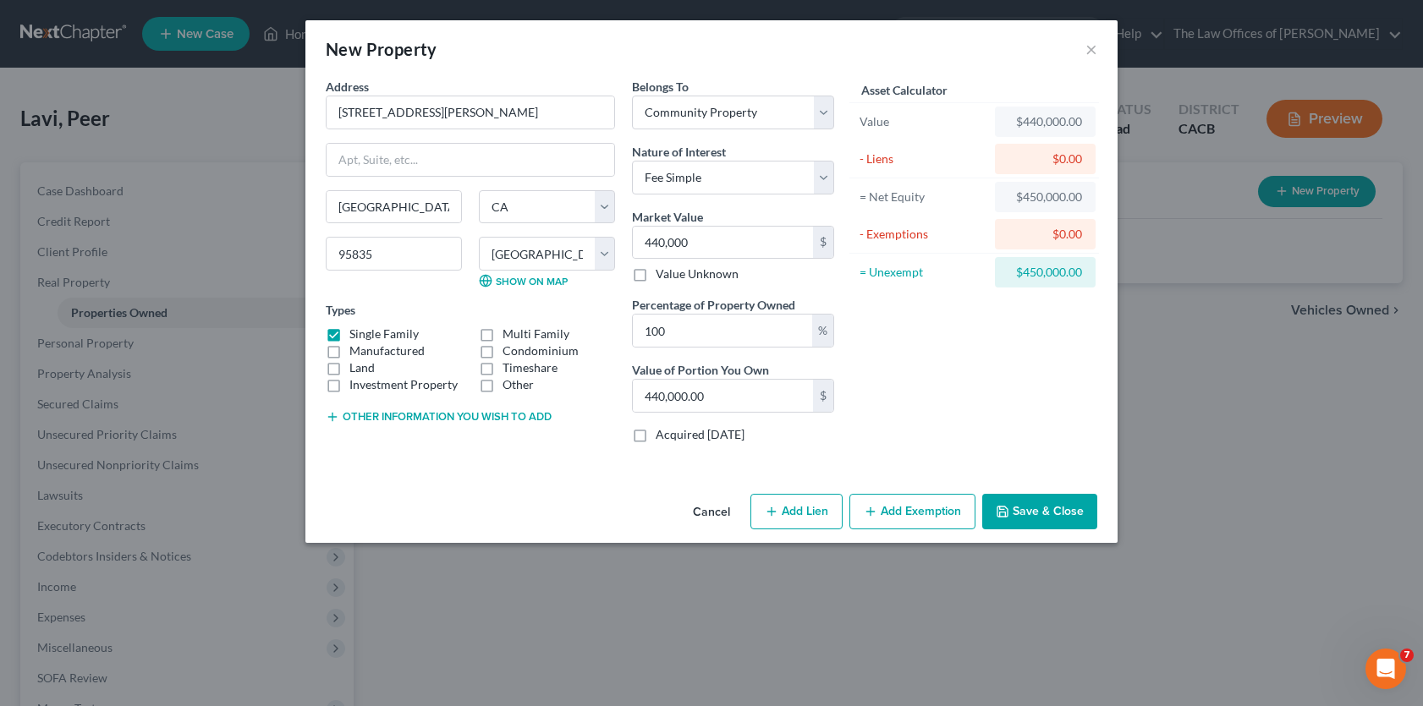
select select "0"
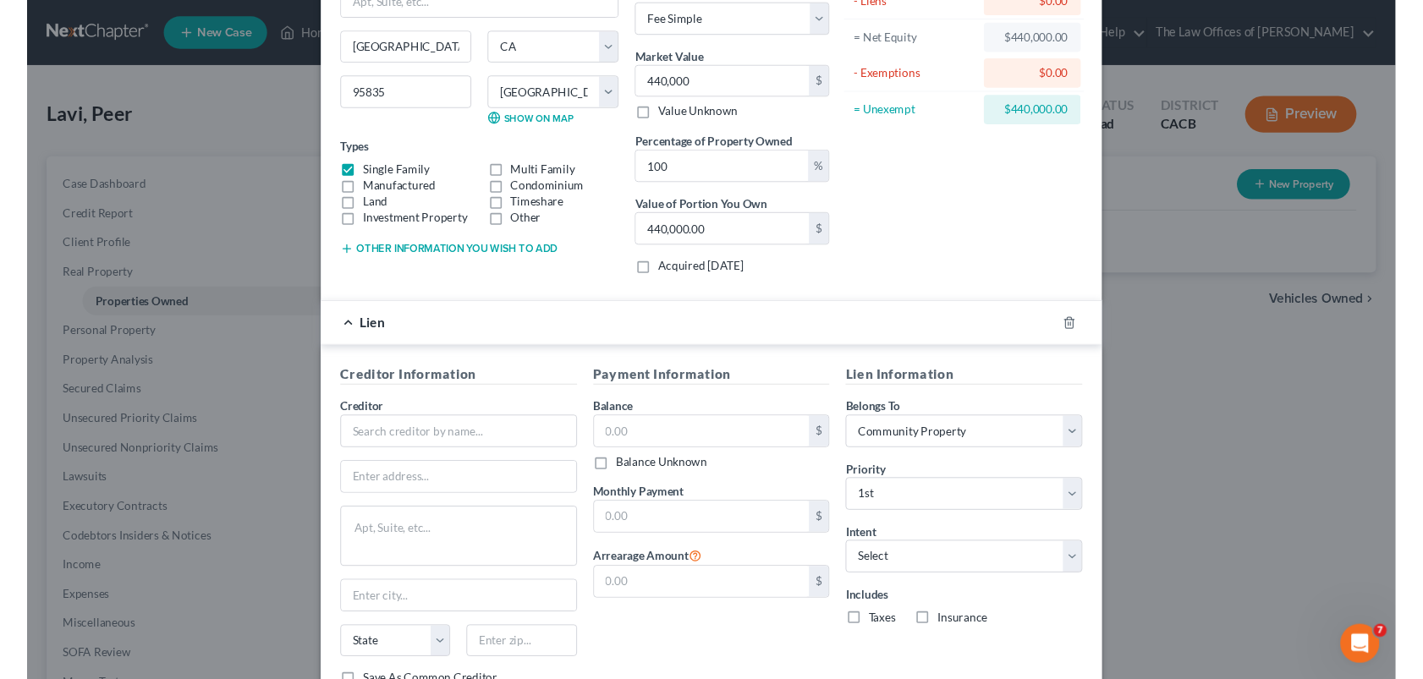
scroll to position [169, 0]
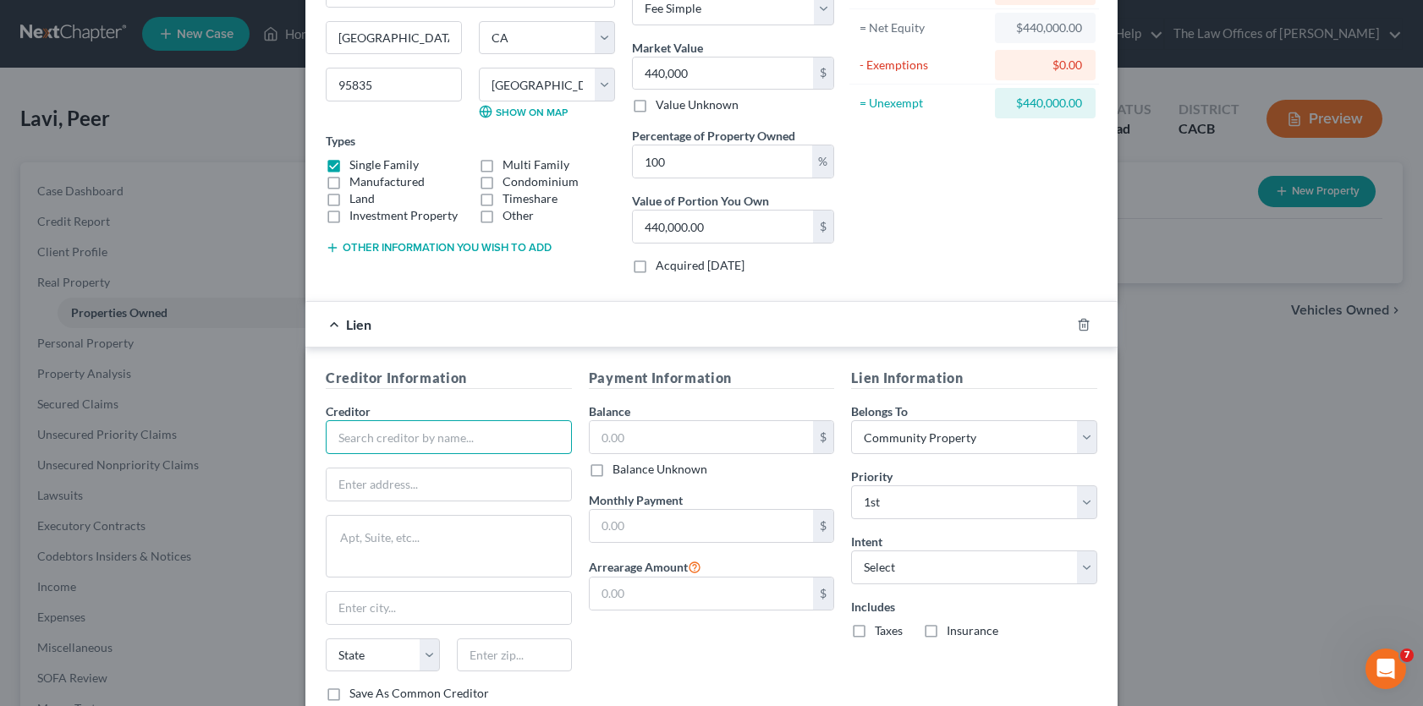
click at [446, 440] on input "text" at bounding box center [449, 437] width 246 height 34
click at [468, 437] on input "text" at bounding box center [449, 437] width 246 height 34
type input "K"
type input "M"
type input "K"
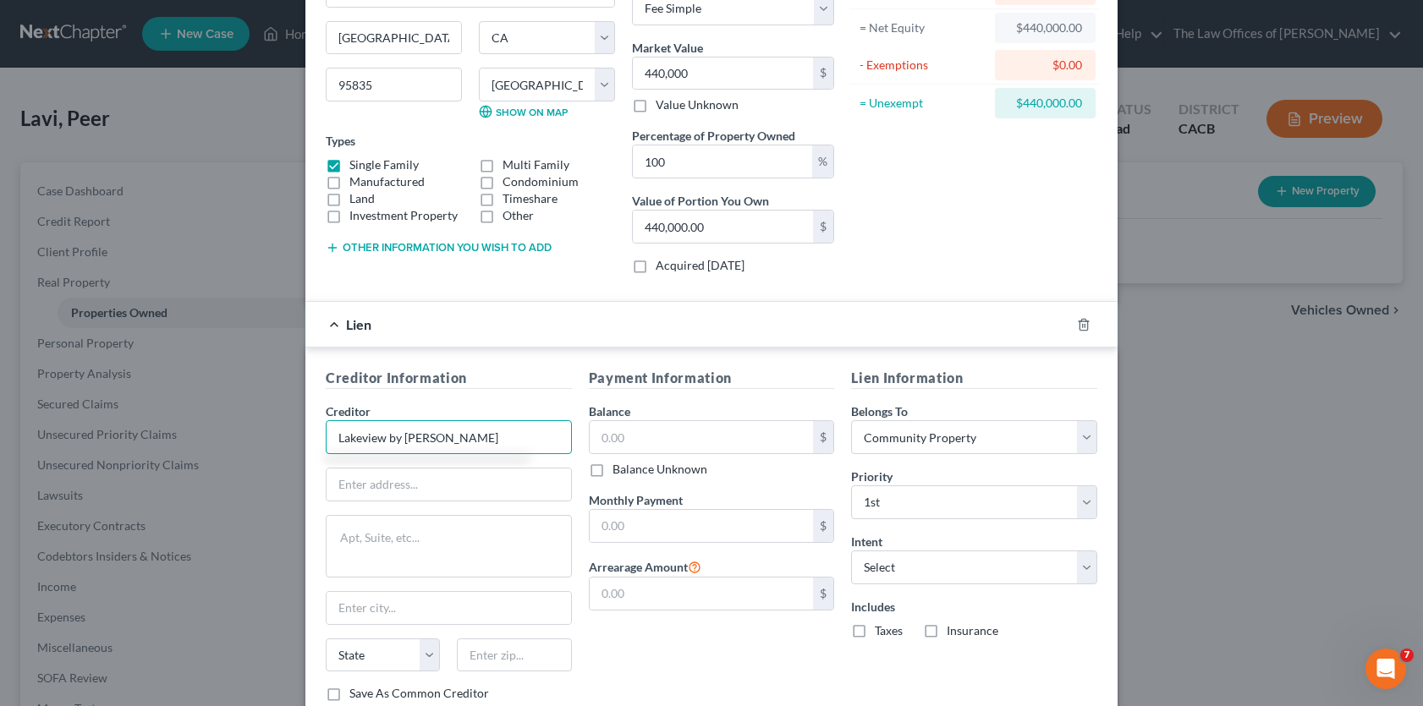
type input "Lakeview by [PERSON_NAME]"
click at [1223, 384] on div "New Property × Address * 5117 Fiona Walk [GEOGRAPHIC_DATA] [US_STATE][GEOGRAPHI…" at bounding box center [711, 353] width 1423 height 706
click at [466, 491] on input "text" at bounding box center [448, 485] width 244 height 32
type input "PO Box 619094"
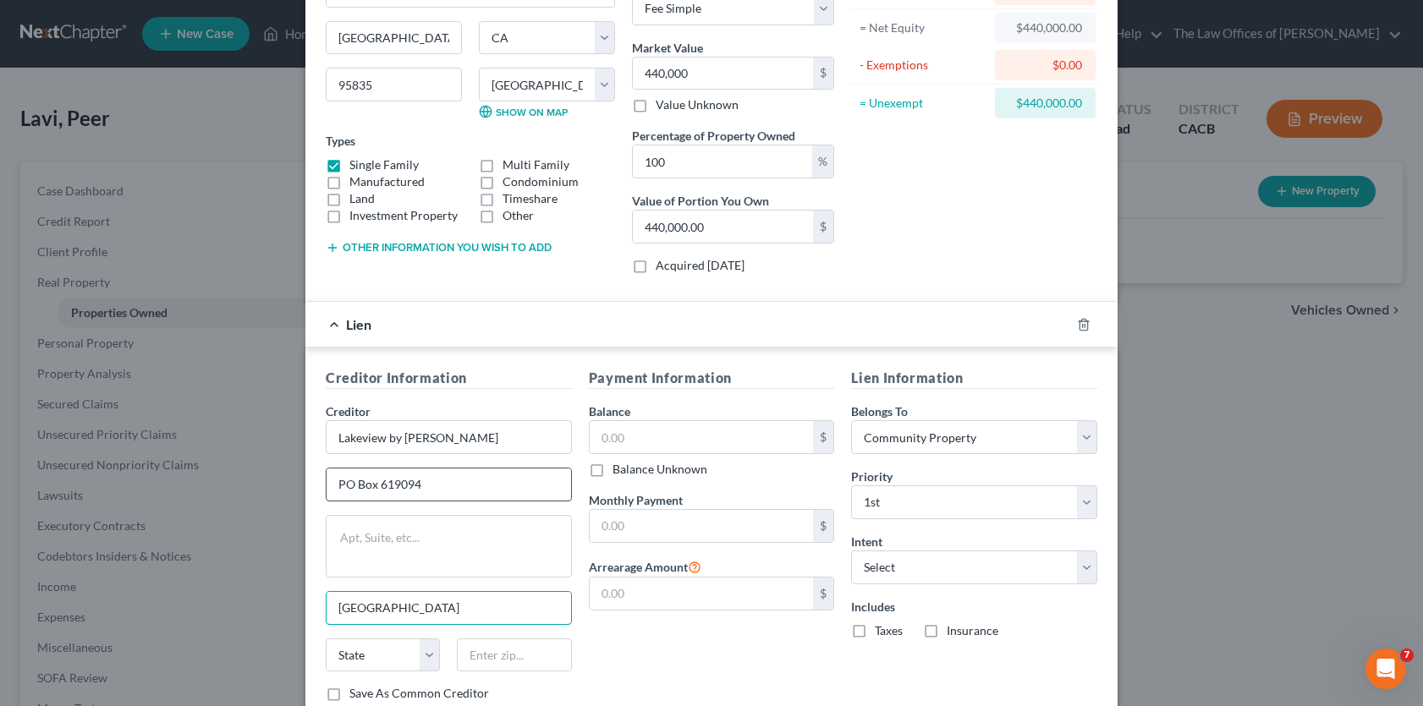
type input "[GEOGRAPHIC_DATA]"
click at [372, 654] on select "State [US_STATE] AK AR AZ CA CO CT DE DC [GEOGRAPHIC_DATA] [GEOGRAPHIC_DATA] GU…" at bounding box center [383, 656] width 114 height 34
select select "45"
click at [326, 639] on select "State [US_STATE] AK AR AZ CA CO CT DE DC [GEOGRAPHIC_DATA] [GEOGRAPHIC_DATA] GU…" at bounding box center [383, 656] width 114 height 34
click at [520, 650] on input "text" at bounding box center [514, 656] width 114 height 34
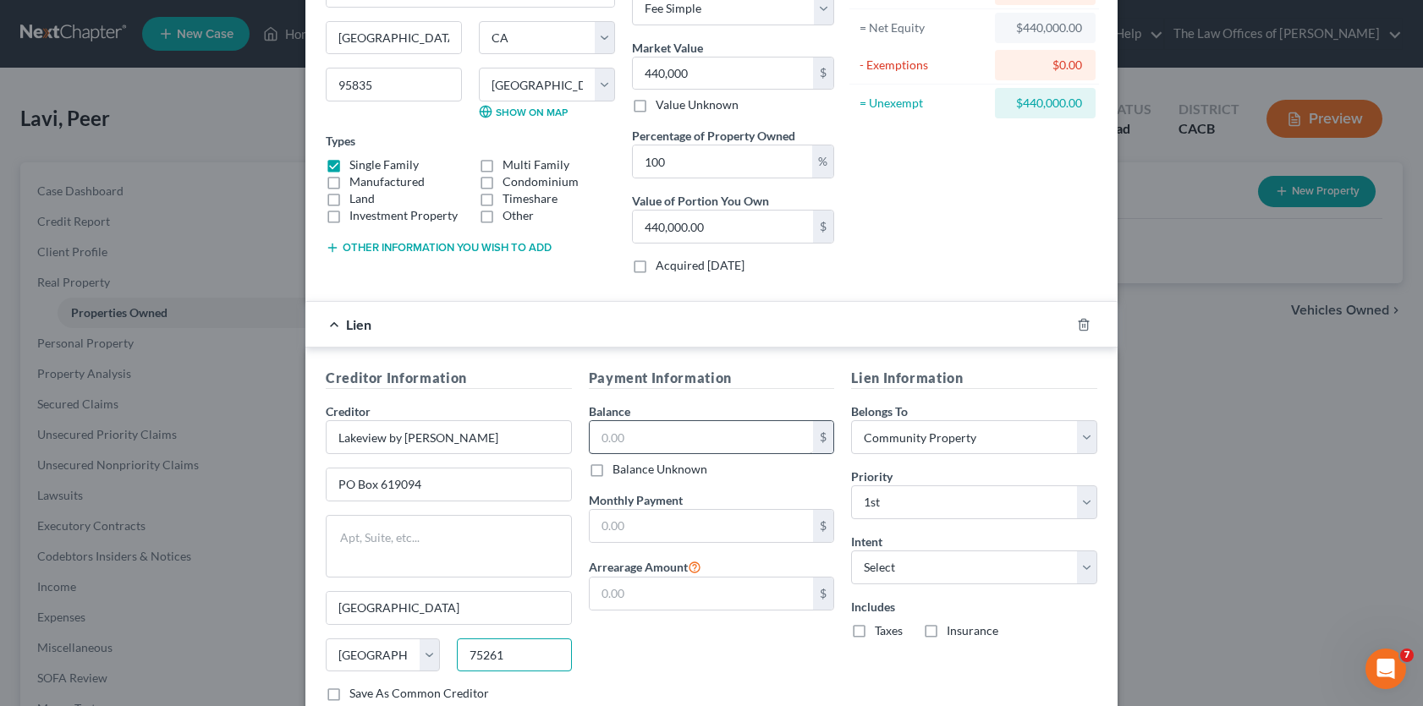
type input "75261"
click at [771, 442] on input "text" at bounding box center [701, 437] width 224 height 32
drag, startPoint x: 1215, startPoint y: 508, endPoint x: 1209, endPoint y: 515, distance: 9.6
click at [1216, 508] on div "New Property × Address * 5117 Fiona Walk [GEOGRAPHIC_DATA] [US_STATE][GEOGRAPHI…" at bounding box center [711, 353] width 1423 height 706
click at [655, 440] on input "text" at bounding box center [701, 437] width 224 height 32
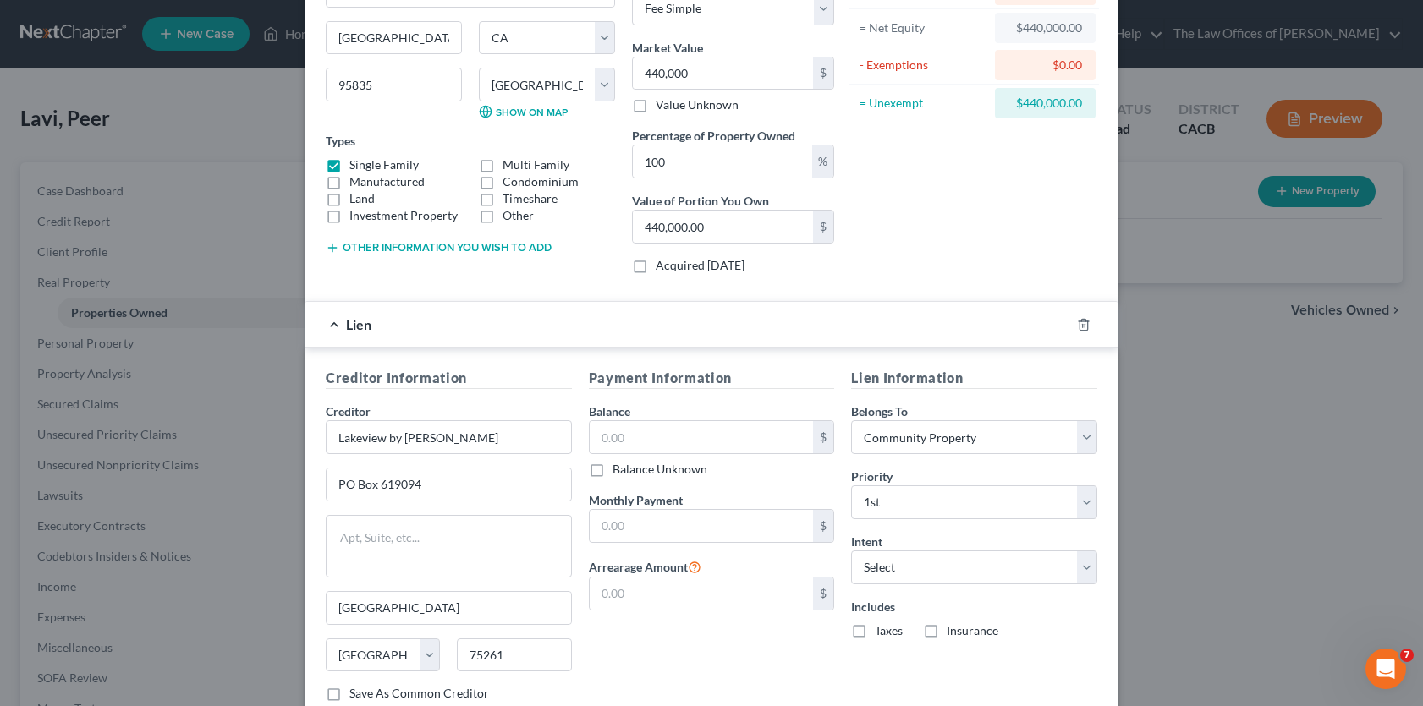
click at [559, 705] on div "Creditor Information Creditor * [GEOGRAPHIC_DATA] by [PERSON_NAME][GEOGRAPHIC_D…" at bounding box center [448, 542] width 263 height 348
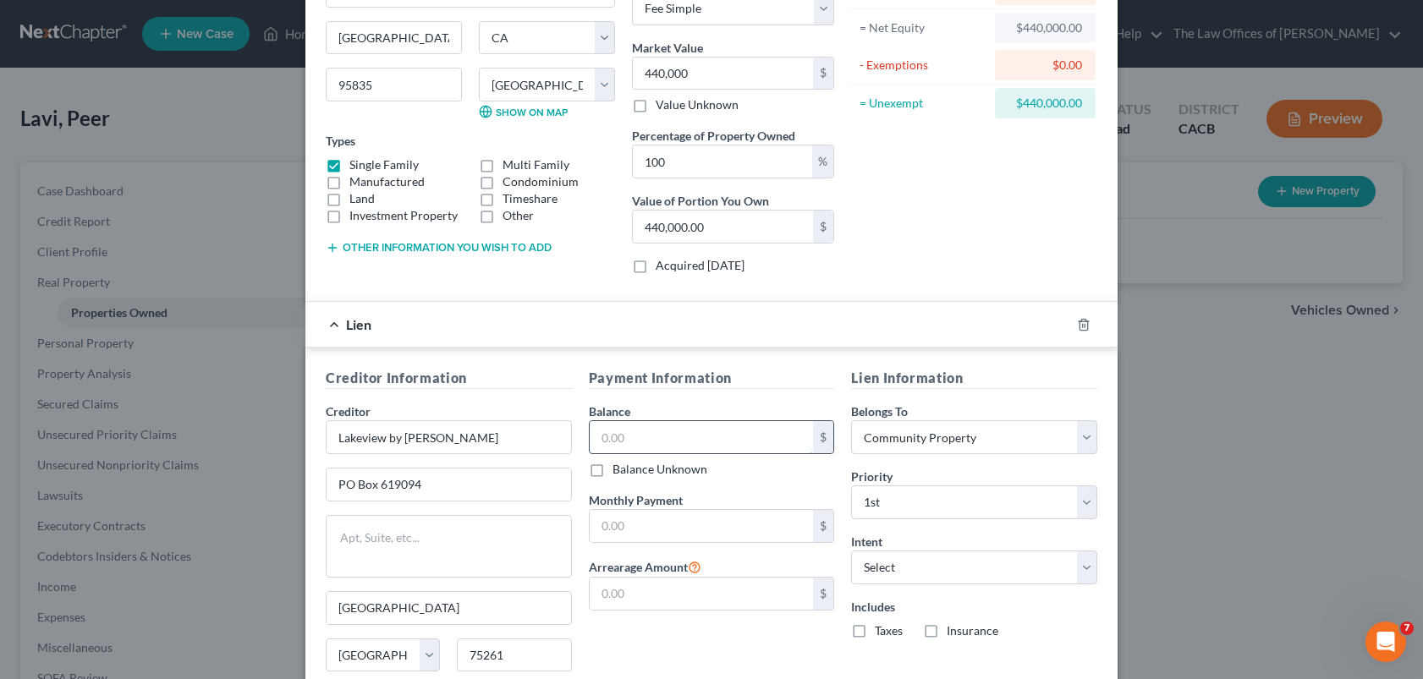
click at [688, 434] on input "text" at bounding box center [701, 437] width 224 height 32
type input "464,463.46"
click at [633, 524] on input "text" at bounding box center [701, 526] width 224 height 32
type input "3,009.07"
click at [626, 593] on input "text" at bounding box center [701, 594] width 224 height 32
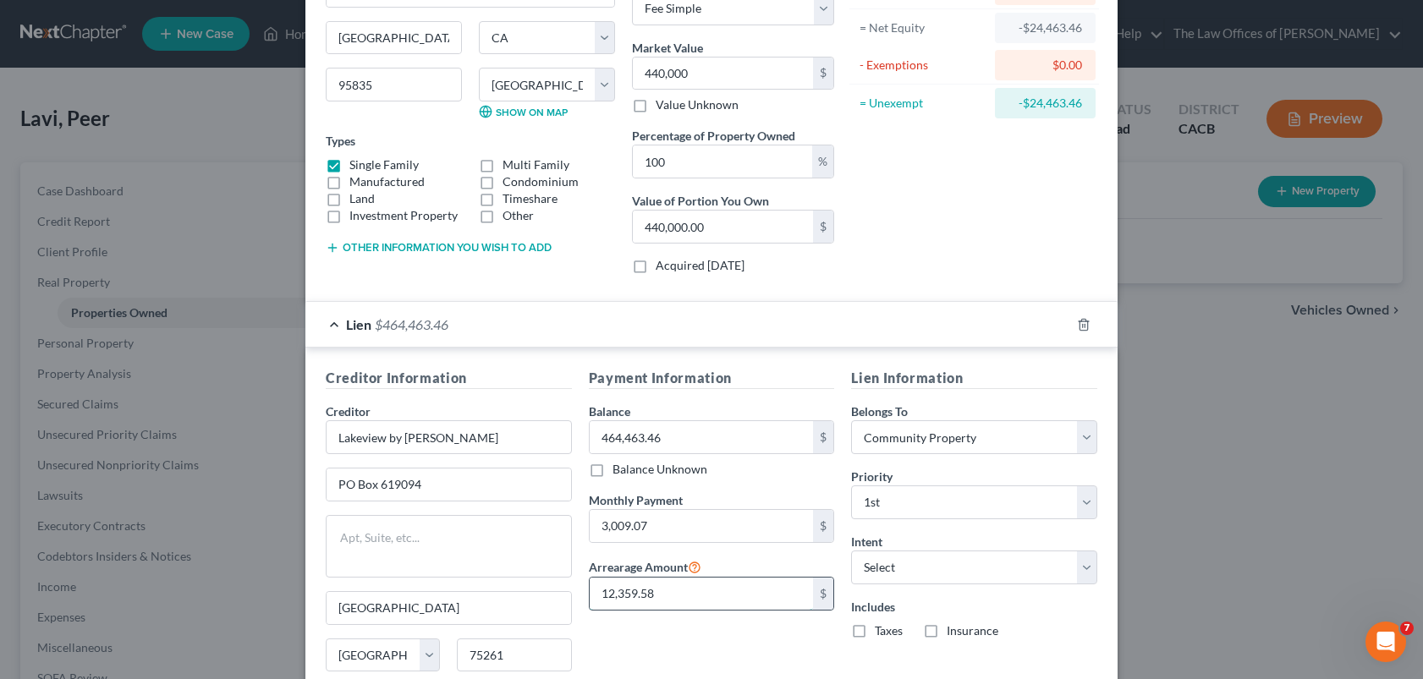
type input "12,359.58"
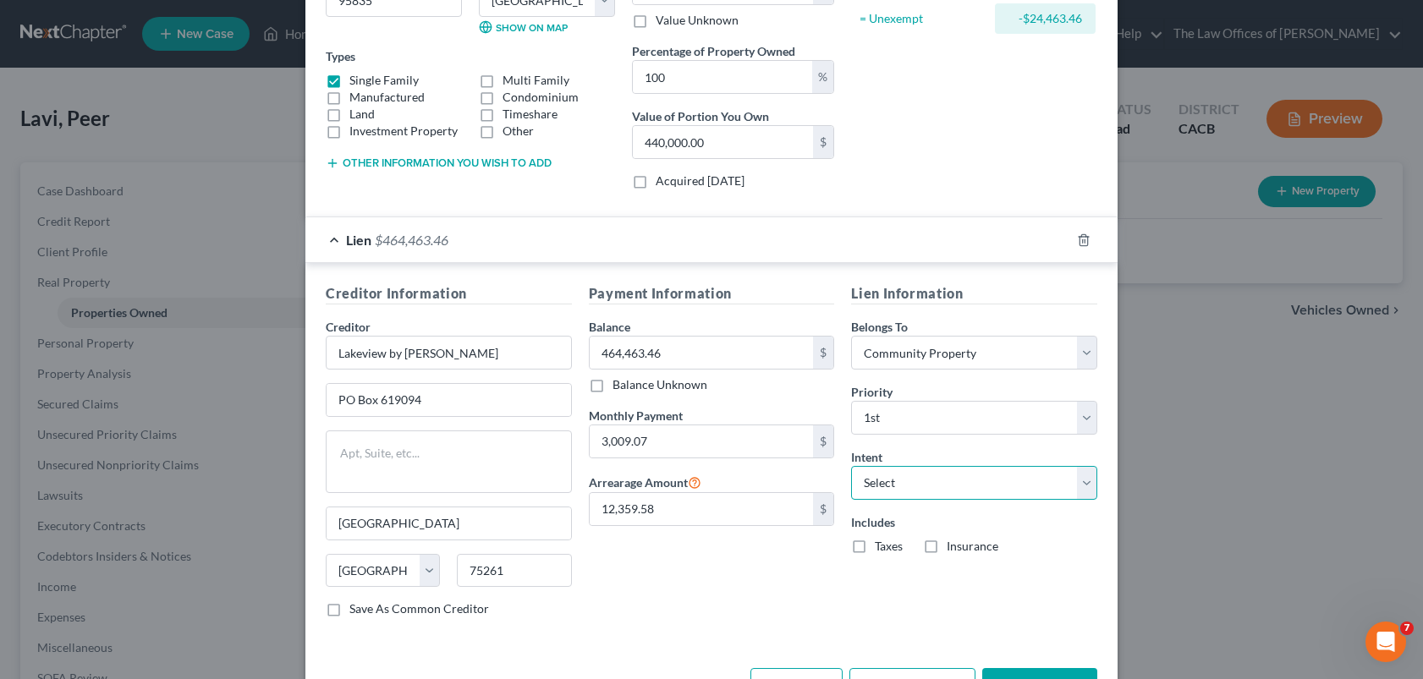
click at [949, 493] on select "Select Surrender Redeem Reaffirm Avoid Other" at bounding box center [974, 483] width 246 height 34
select select "0"
click at [851, 466] on select "Select Surrender Redeem Reaffirm Avoid Other" at bounding box center [974, 483] width 246 height 34
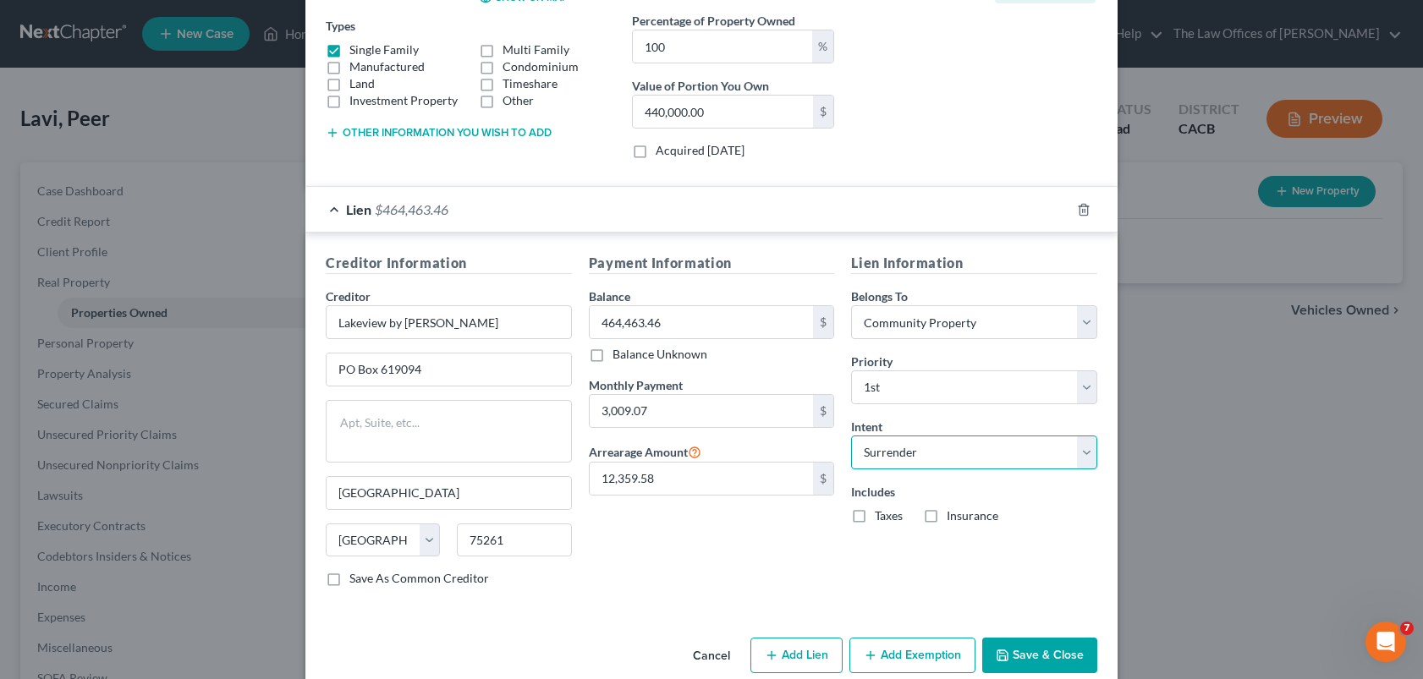
scroll to position [312, 0]
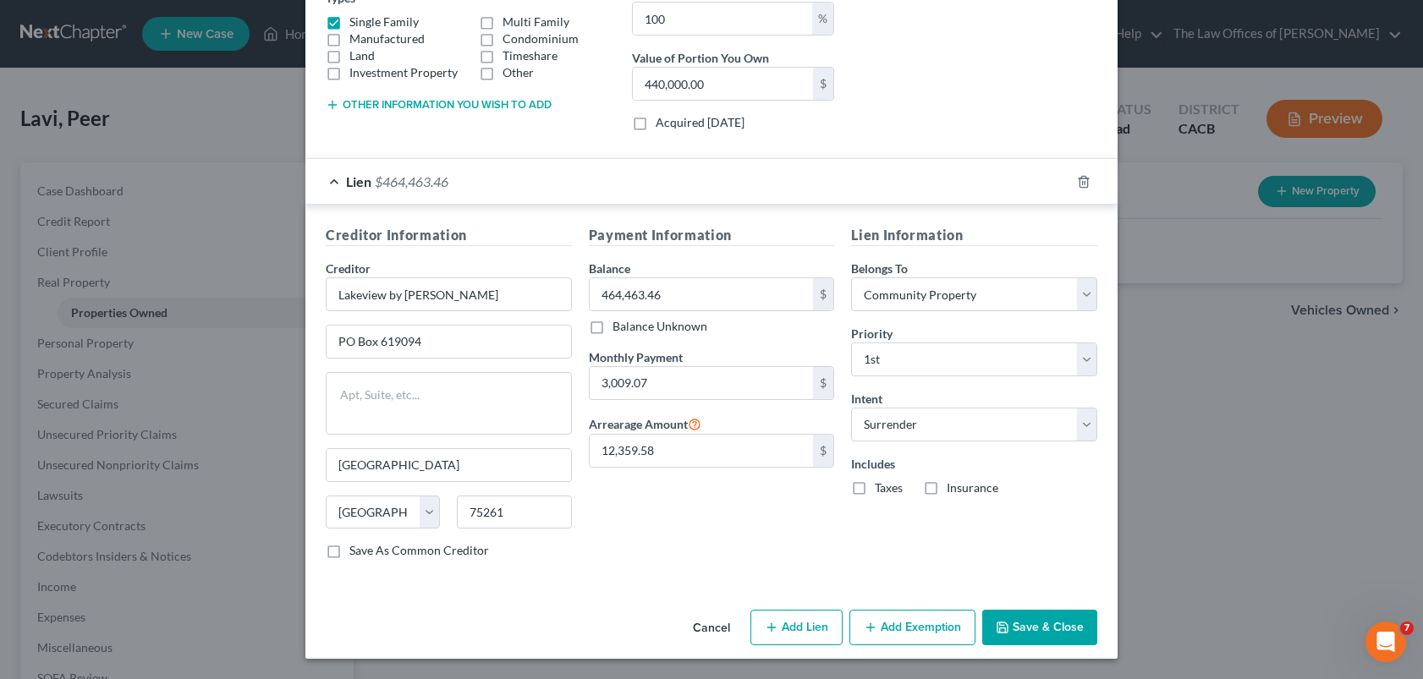
click at [874, 493] on label "Taxes" at bounding box center [888, 488] width 28 height 17
click at [881, 491] on input "Taxes" at bounding box center [886, 485] width 11 height 11
checkbox input "true"
click at [946, 491] on label "Insurance" at bounding box center [972, 488] width 52 height 17
click at [953, 491] on input "Insurance" at bounding box center [958, 485] width 11 height 11
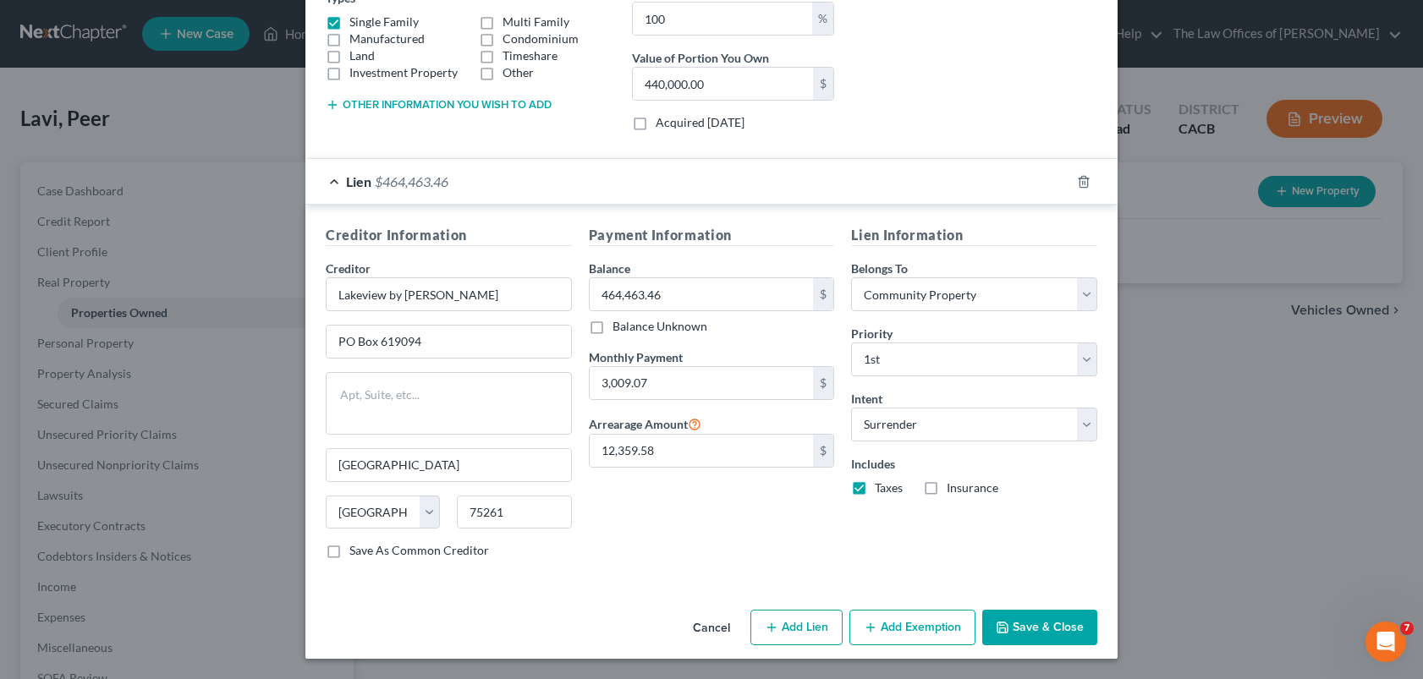
checkbox input "true"
click at [1061, 622] on button "Save & Close" at bounding box center [1039, 628] width 115 height 36
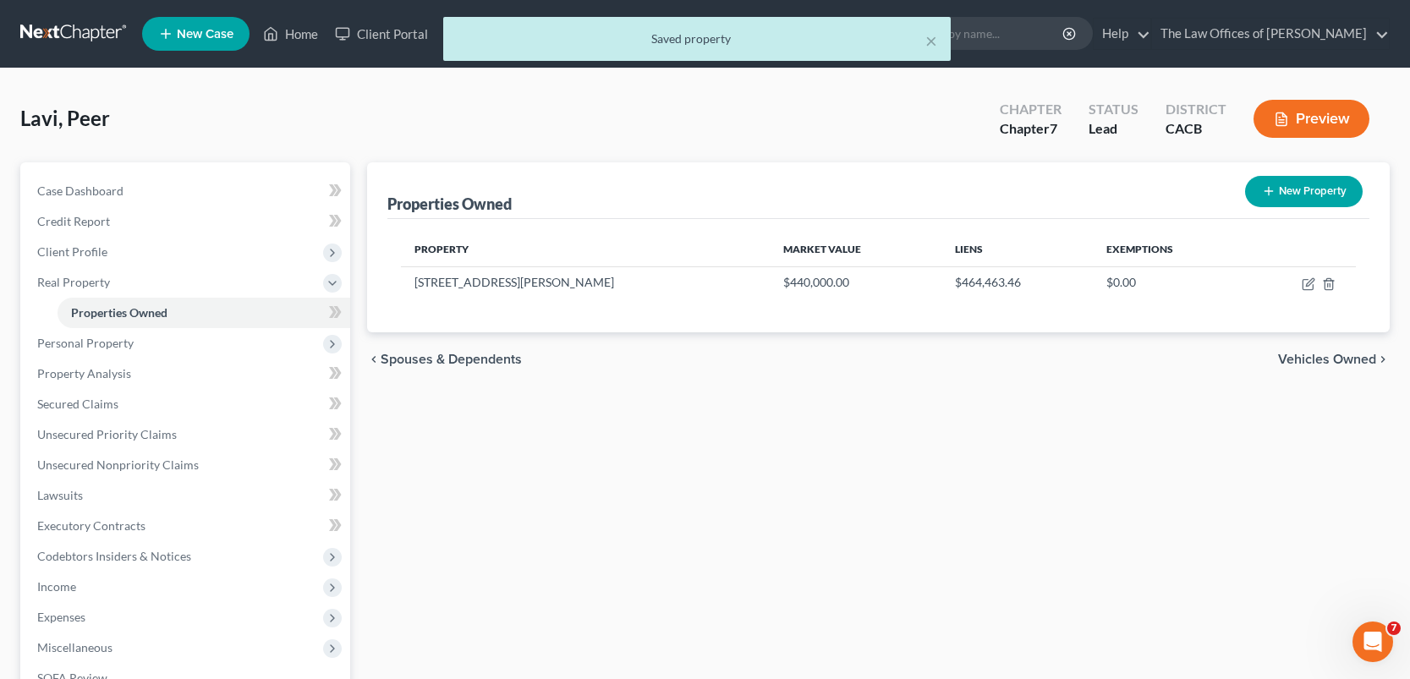
click at [1307, 363] on span "Vehicles Owned" at bounding box center [1327, 360] width 98 height 14
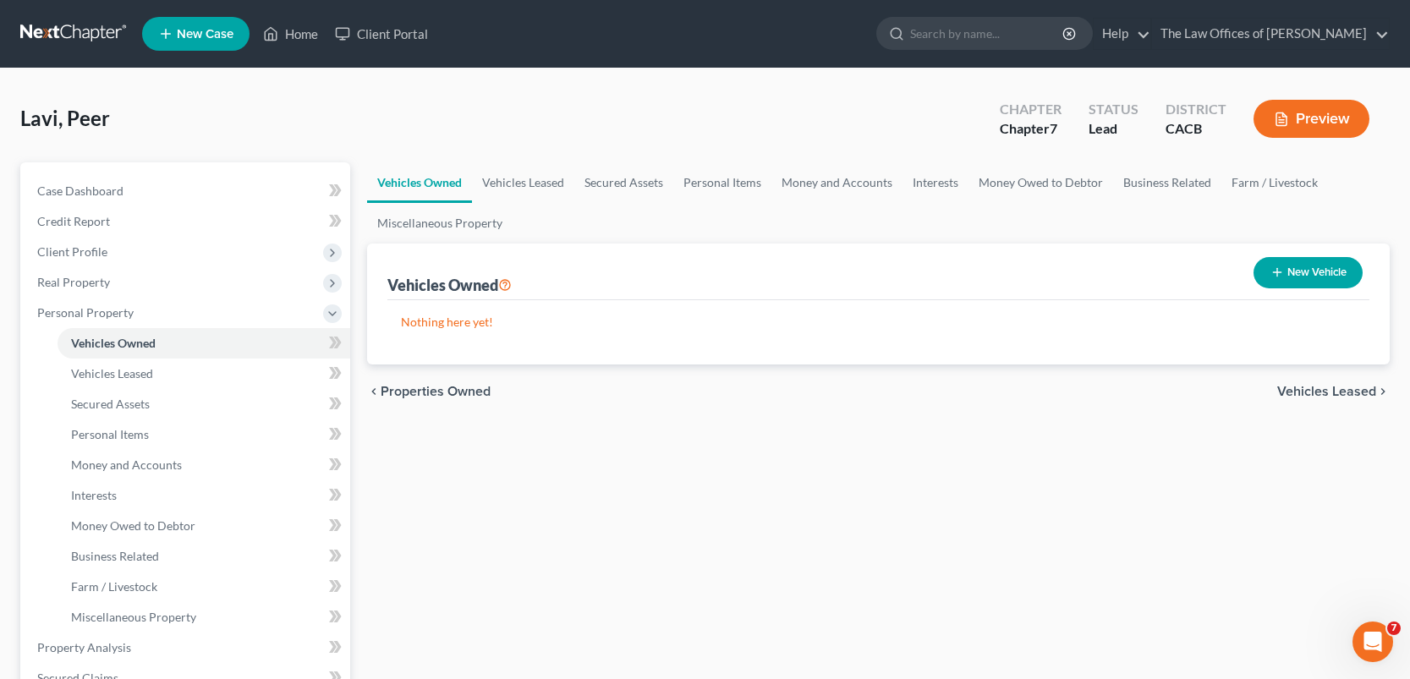
click at [1286, 272] on button "New Vehicle" at bounding box center [1307, 272] width 109 height 31
select select "0"
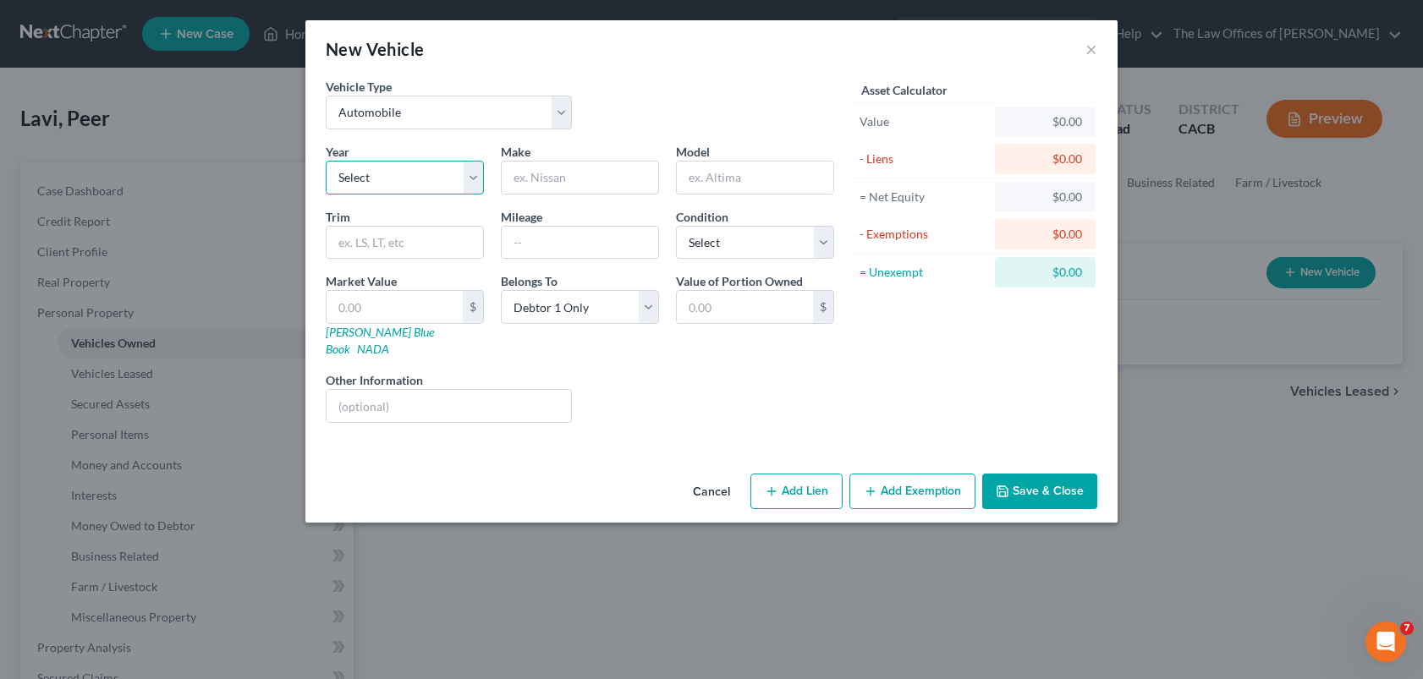
click at [467, 184] on select "Select 2026 2025 2024 2023 2022 2021 2020 2019 2018 2017 2016 2015 2014 2013 20…" at bounding box center [405, 178] width 158 height 34
select select "11"
click at [326, 161] on select "Select 2026 2025 2024 2023 2022 2021 2020 2019 2018 2017 2016 2015 2014 2013 20…" at bounding box center [405, 178] width 158 height 34
click at [576, 178] on input "text" at bounding box center [580, 178] width 156 height 32
type input "T"
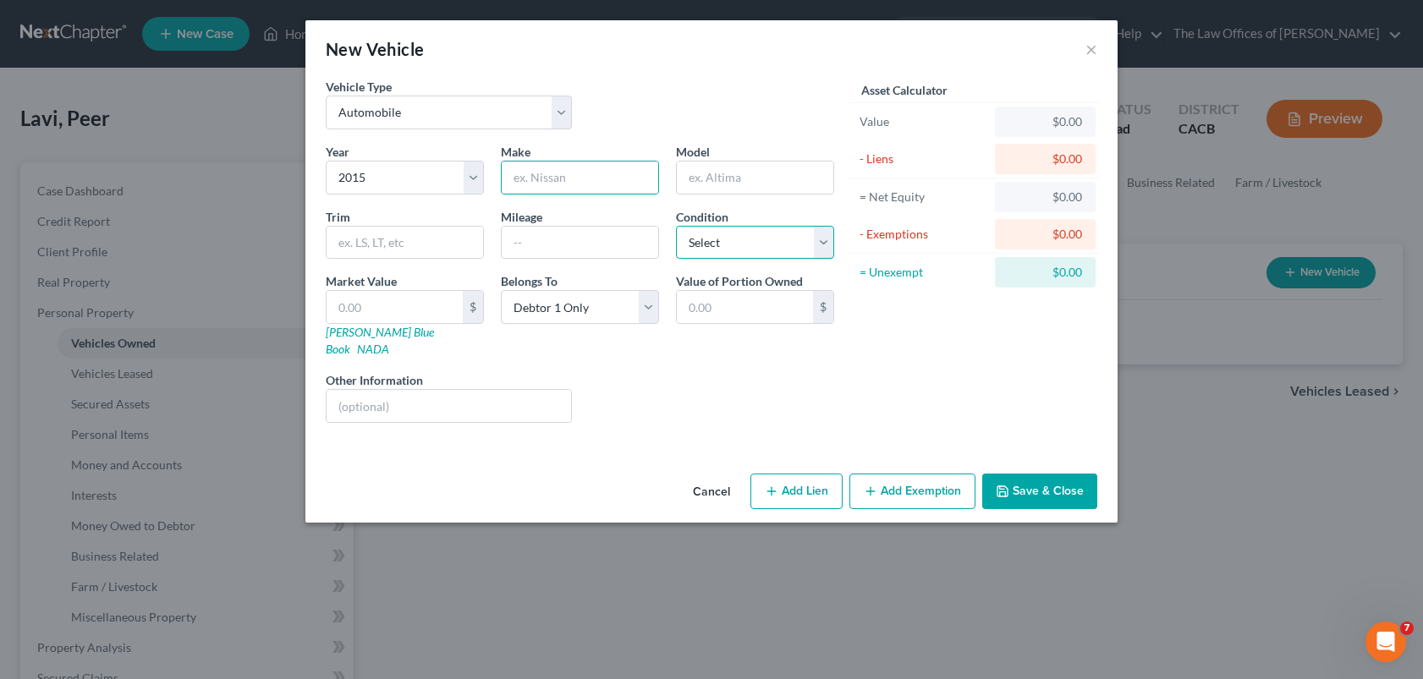
click at [781, 253] on select "Select Excellent Very Good Good Fair Poor" at bounding box center [755, 243] width 158 height 34
select select "3"
click at [676, 226] on select "Select Excellent Very Good Good Fair Poor" at bounding box center [755, 243] width 158 height 34
click at [729, 184] on input "text" at bounding box center [755, 178] width 156 height 32
click at [620, 186] on input "text" at bounding box center [580, 178] width 156 height 32
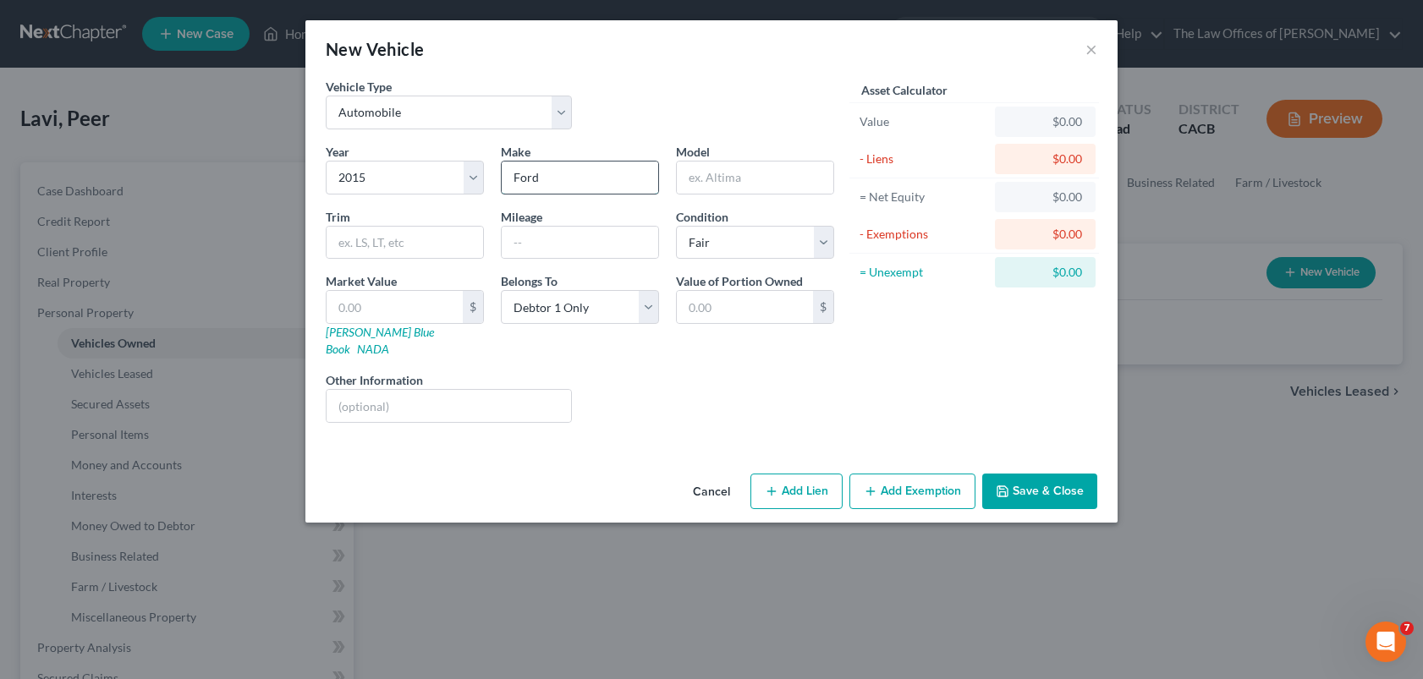
type input "Ford"
type input "F"
click at [535, 251] on input "text" at bounding box center [580, 243] width 156 height 32
type input "150000"
click at [726, 305] on input "text" at bounding box center [745, 307] width 136 height 32
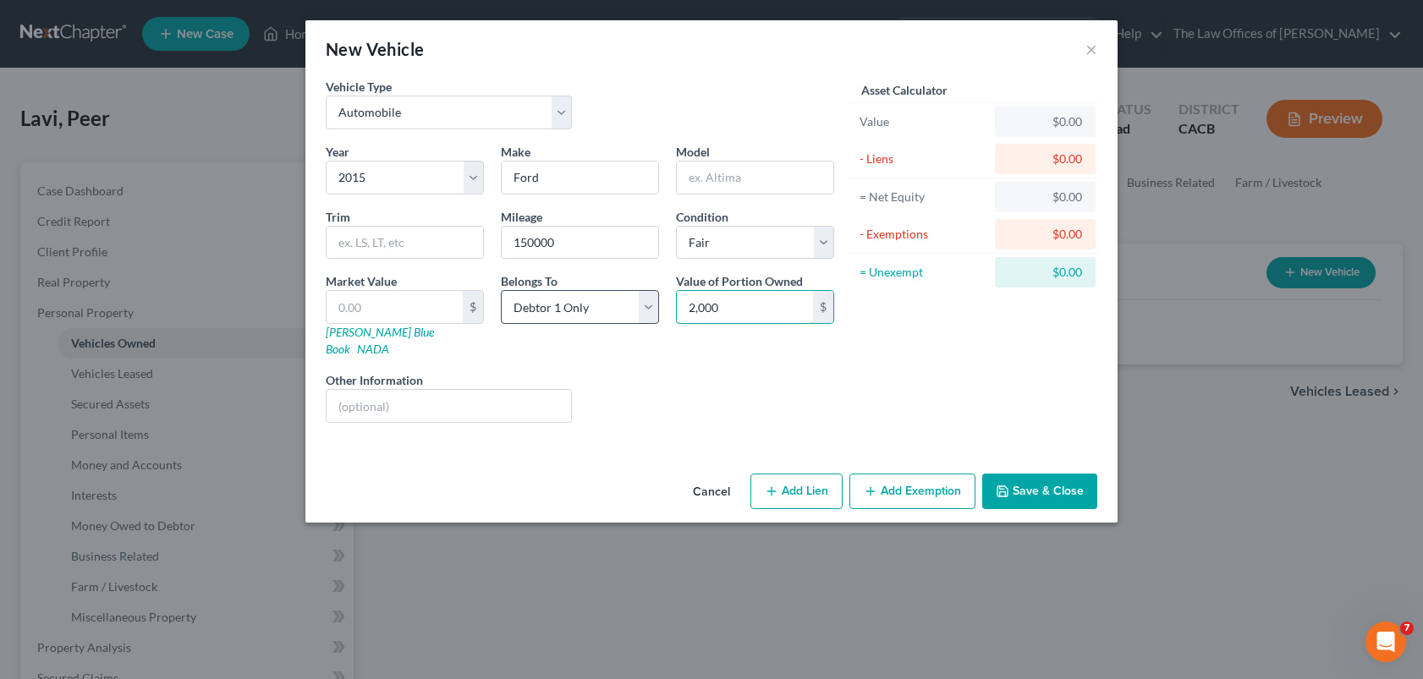
type input "2,000"
drag, startPoint x: 608, startPoint y: 310, endPoint x: 595, endPoint y: 320, distance: 16.4
click at [608, 310] on select "Select Debtor 1 Only Debtor 2 Only Debtor 1 And Debtor 2 Only At Least One Of T…" at bounding box center [580, 307] width 158 height 34
select select "4"
click at [501, 290] on select "Select Debtor 1 Only Debtor 2 Only Debtor 1 And Debtor 2 Only At Least One Of T…" at bounding box center [580, 307] width 158 height 34
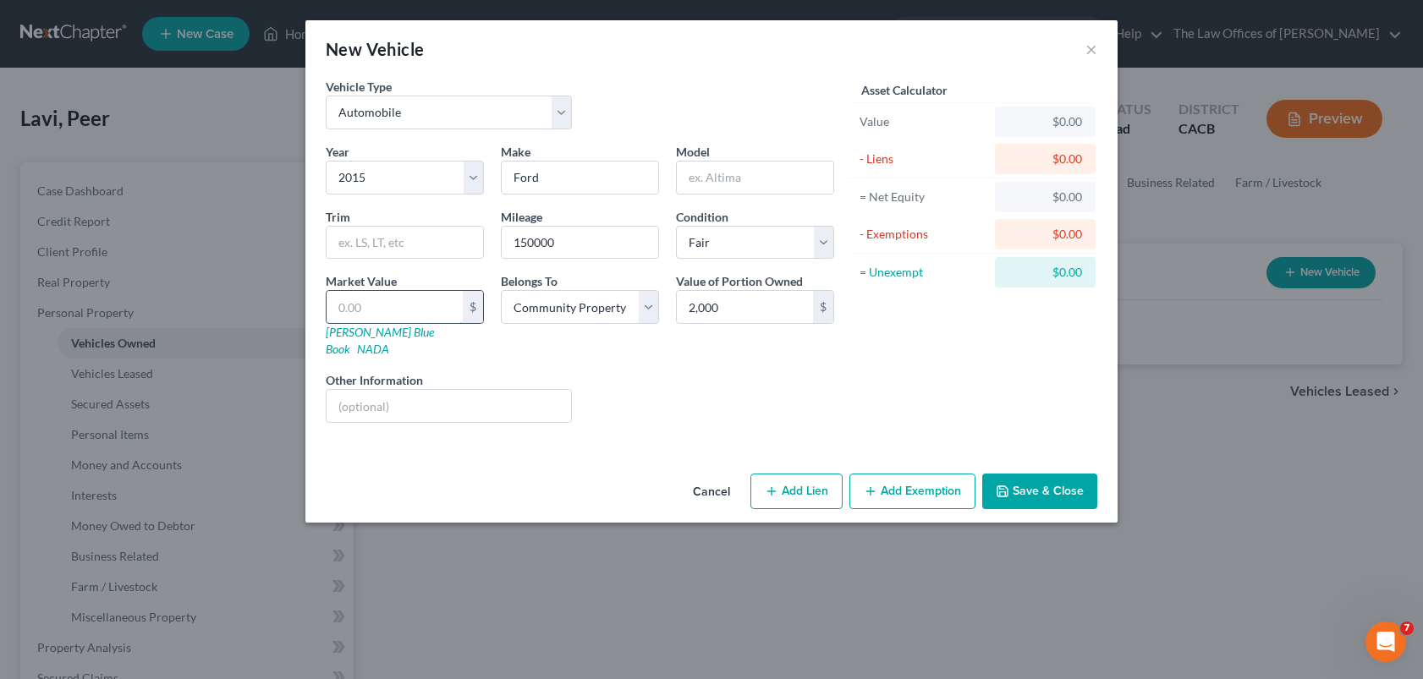
click at [429, 312] on input "text" at bounding box center [394, 307] width 136 height 32
type input "2"
type input "2.00"
type input "20"
type input "20.00"
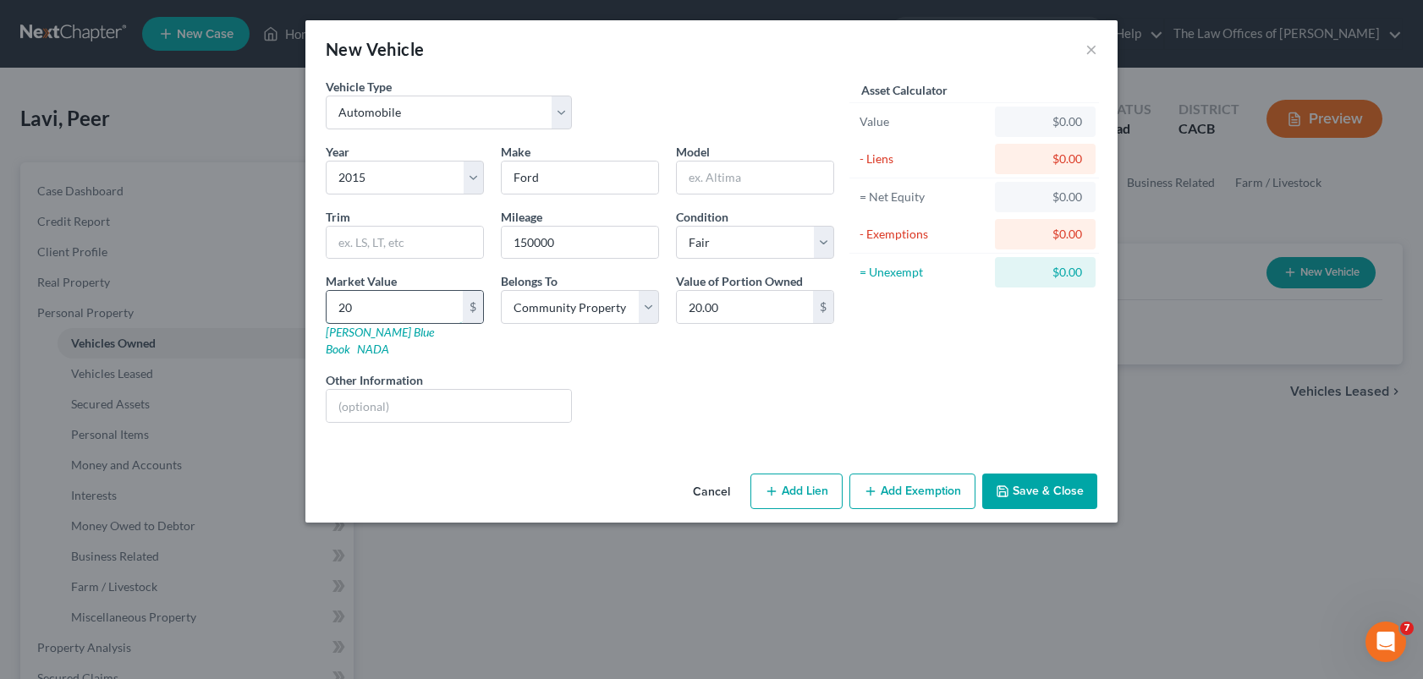
type input "200"
type input "200.00"
type input "2000"
type input "2,000.00"
type input "2,000"
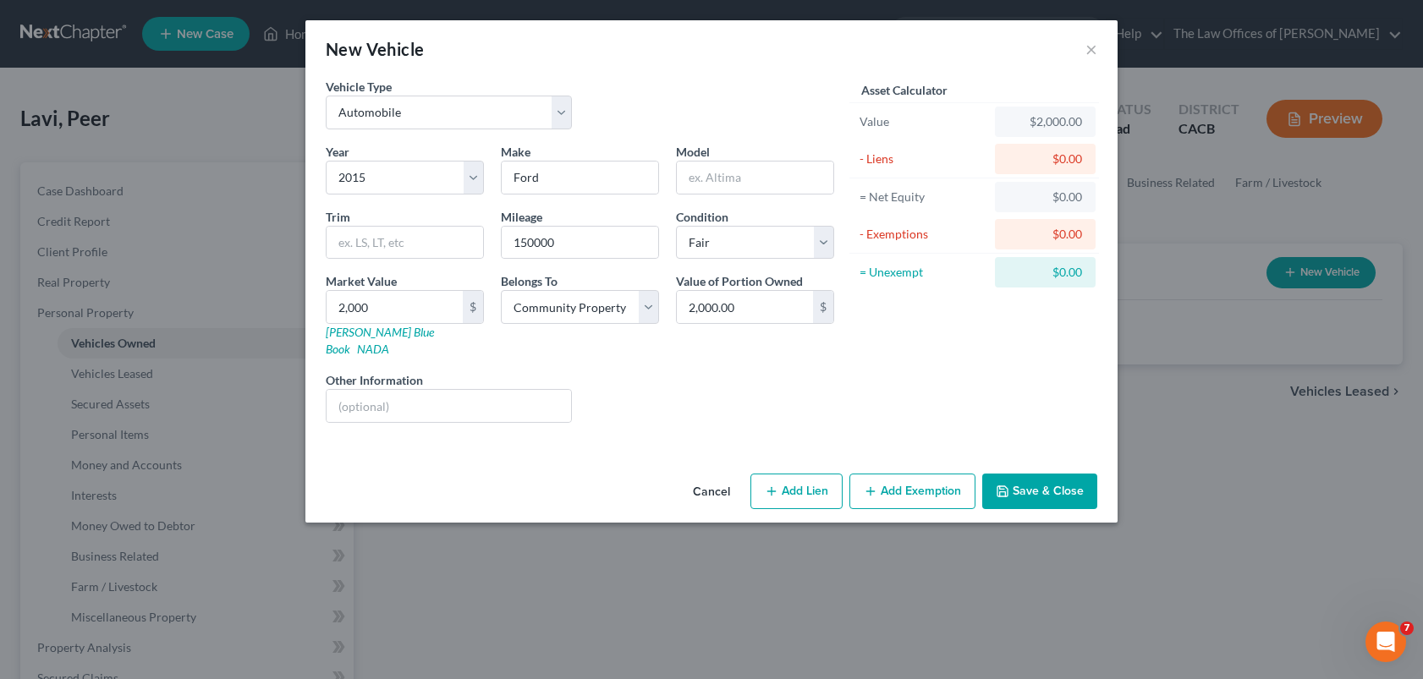
click at [798, 387] on div "Liens Select" at bounding box center [711, 397] width 263 height 52
click at [929, 475] on button "Add Exemption" at bounding box center [912, 492] width 126 height 36
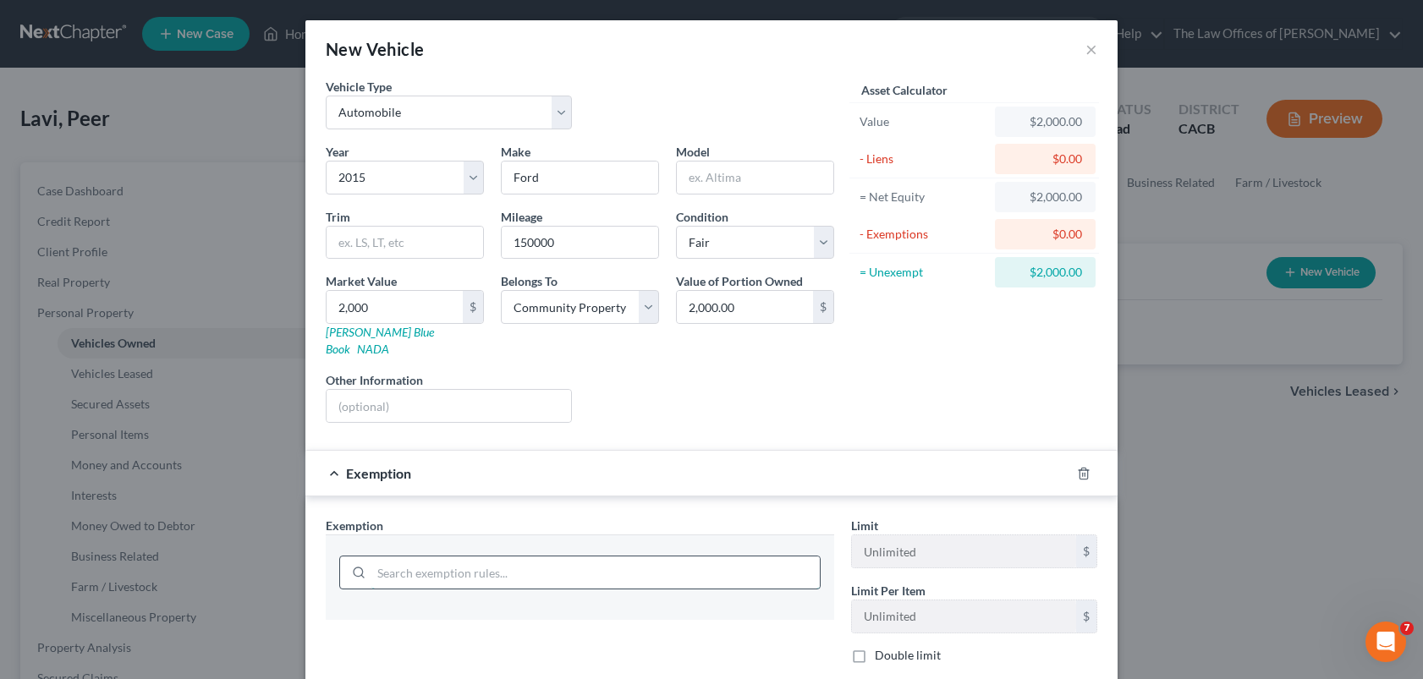
click at [544, 556] on input "search" at bounding box center [595, 572] width 448 height 32
click at [535, 560] on input "search" at bounding box center [595, 572] width 448 height 32
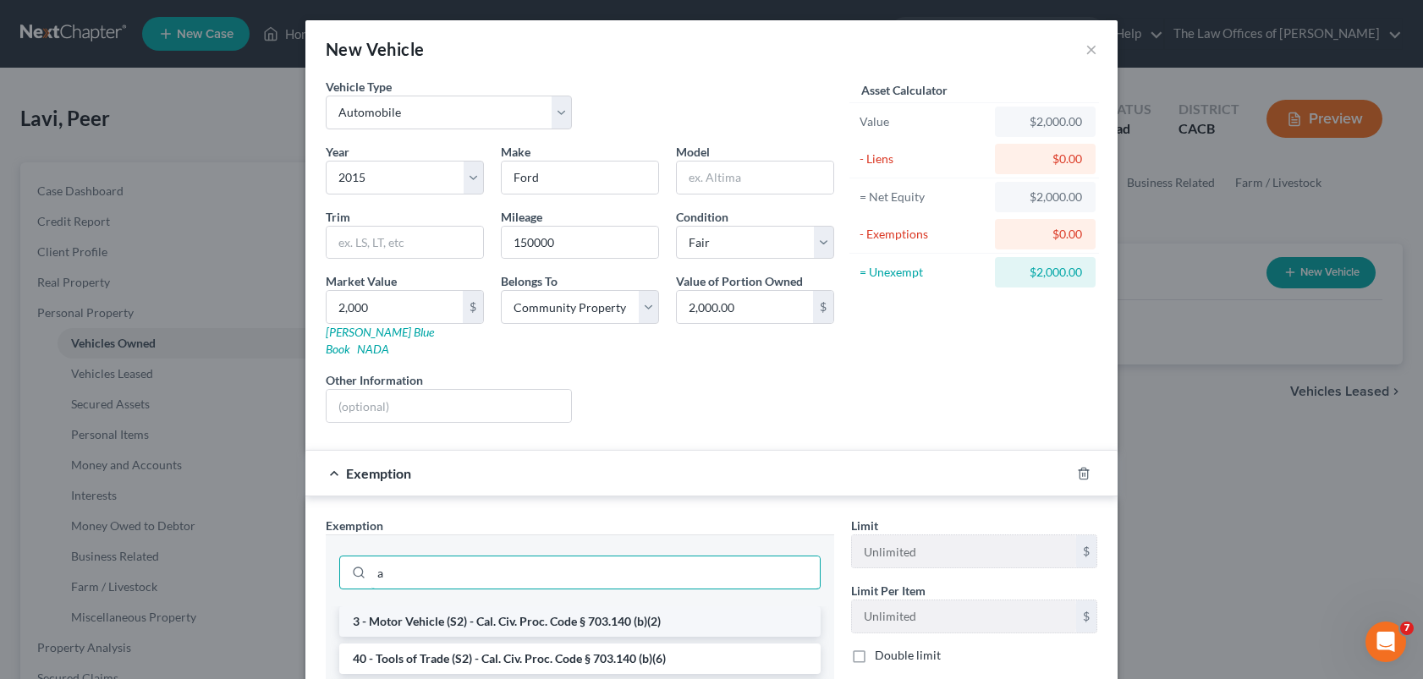
type input "a"
click at [525, 606] on li "3 - Motor Vehicle (S2) - Cal. Civ. Proc. Code § 703.140 (b)(2)" at bounding box center [579, 621] width 481 height 30
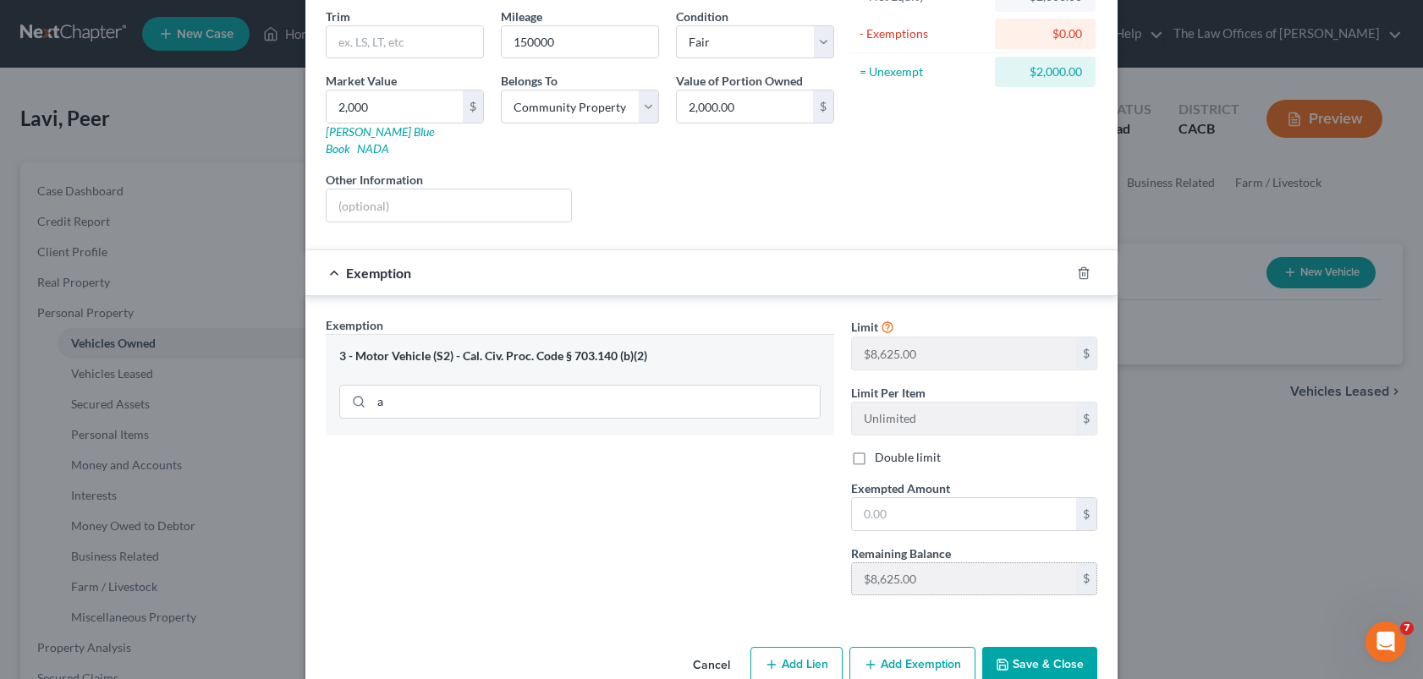
scroll to position [221, 0]
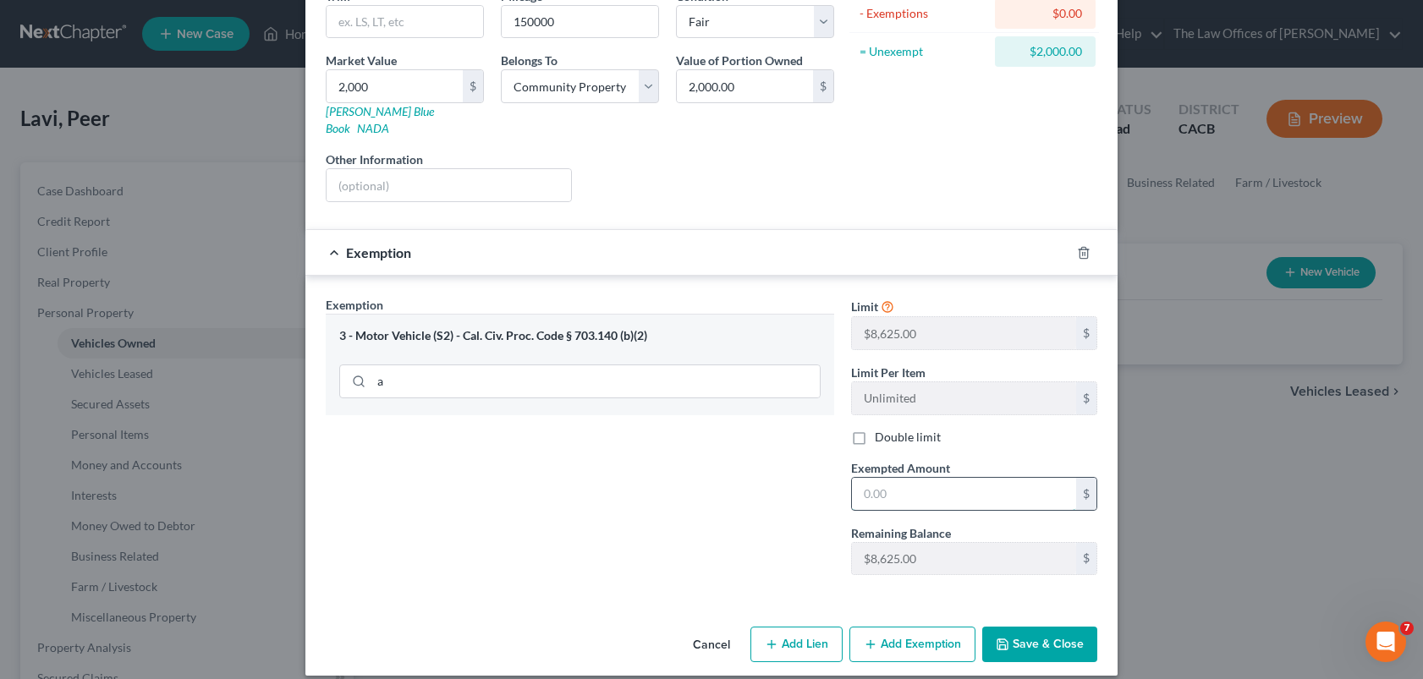
click at [904, 479] on input "text" at bounding box center [964, 494] width 224 height 32
type input "2,000"
click at [1045, 628] on button "Save & Close" at bounding box center [1039, 645] width 115 height 36
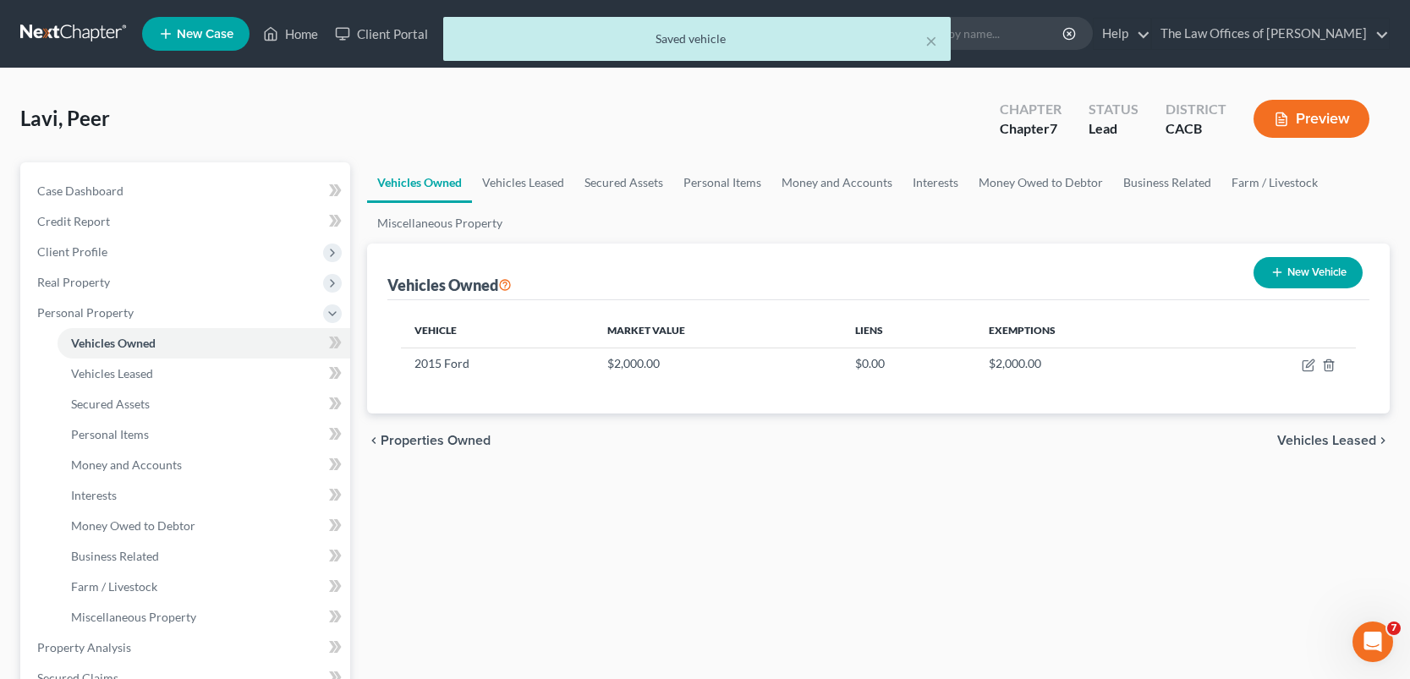
click at [1318, 441] on span "Vehicles Leased" at bounding box center [1326, 441] width 99 height 14
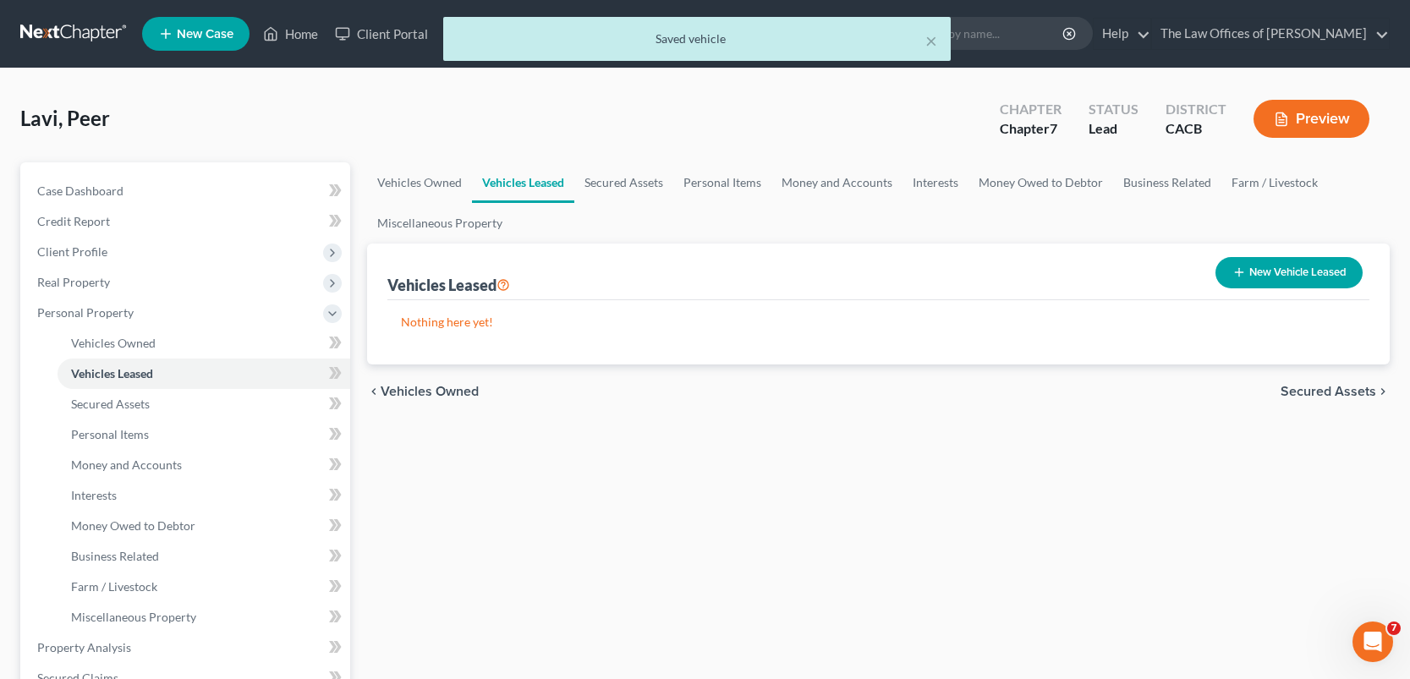
click at [1322, 392] on span "Secured Assets" at bounding box center [1328, 392] width 96 height 14
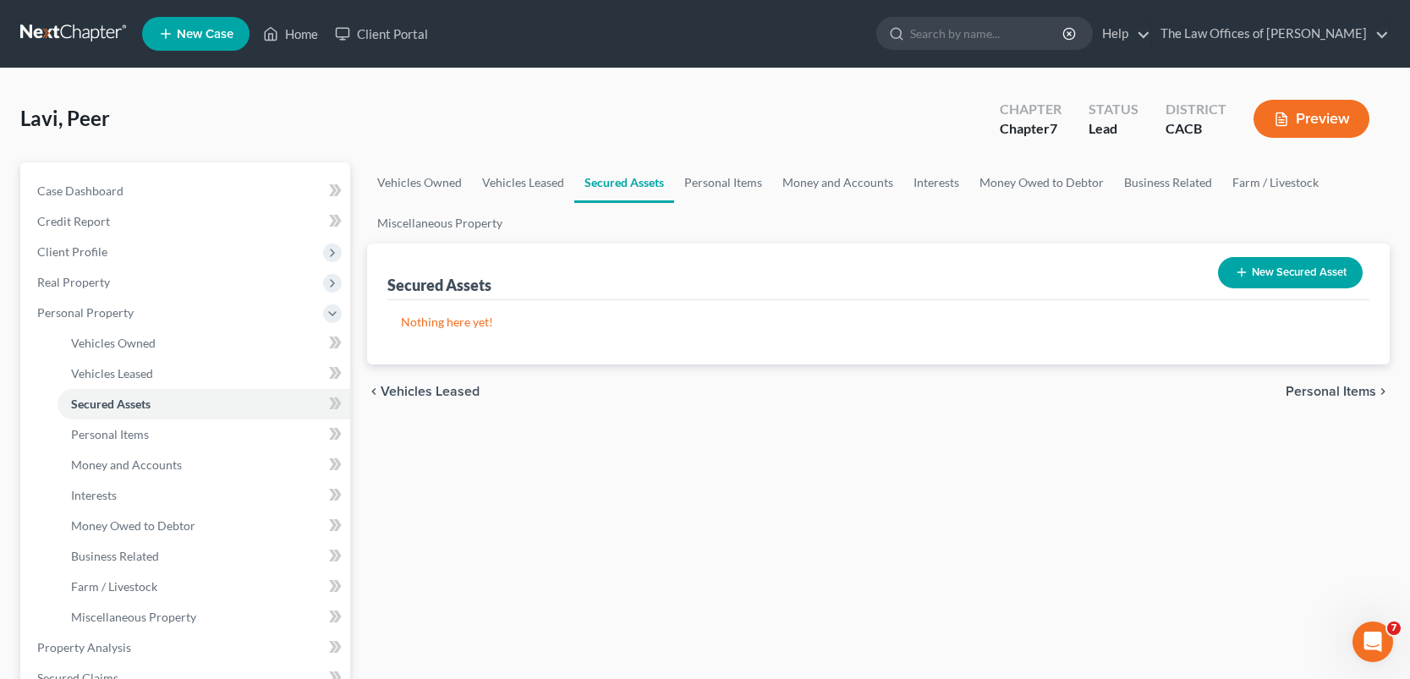
click at [1322, 391] on span "Personal Items" at bounding box center [1331, 392] width 90 height 14
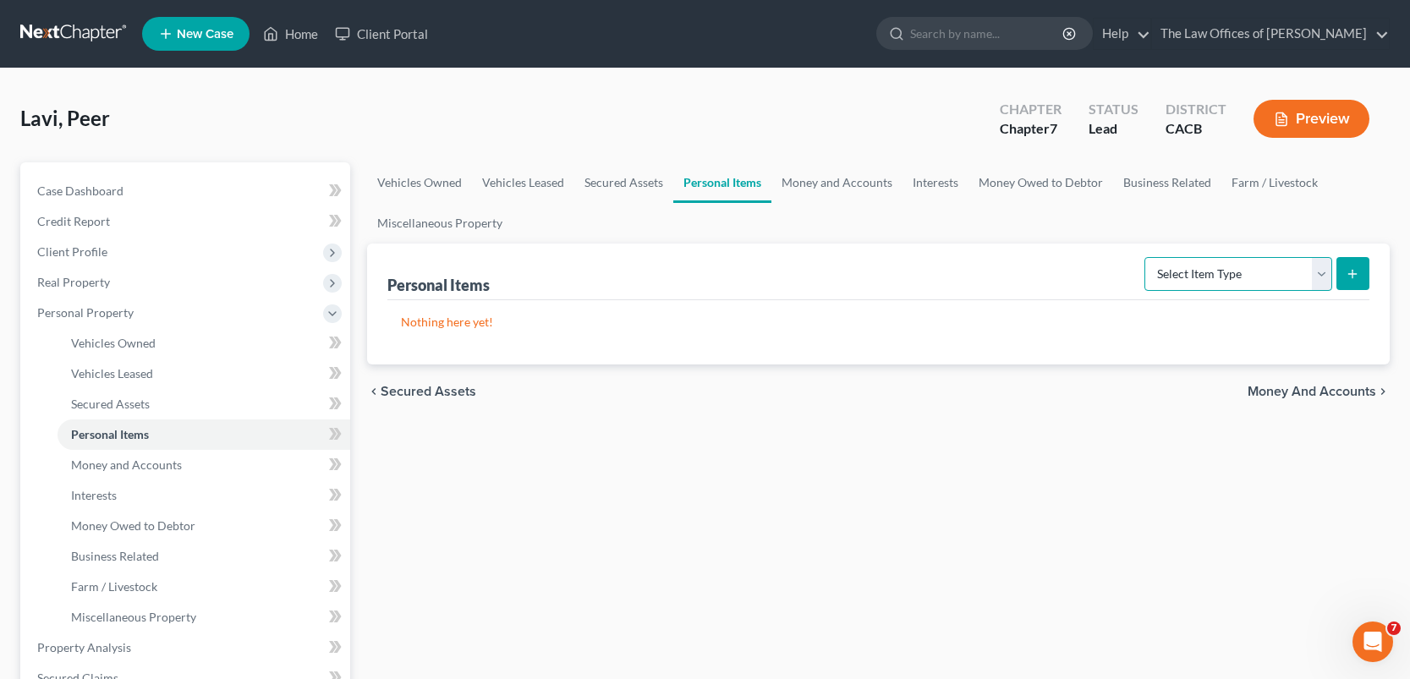
click at [1323, 275] on select "Select Item Type Clothing Collectibles Of Value Electronics Firearms Household …" at bounding box center [1238, 274] width 188 height 34
select select "clothing"
click at [1146, 257] on select "Select Item Type Clothing Collectibles Of Value Electronics Firearms Household …" at bounding box center [1238, 274] width 188 height 34
click at [1350, 267] on icon "submit" at bounding box center [1353, 274] width 14 height 14
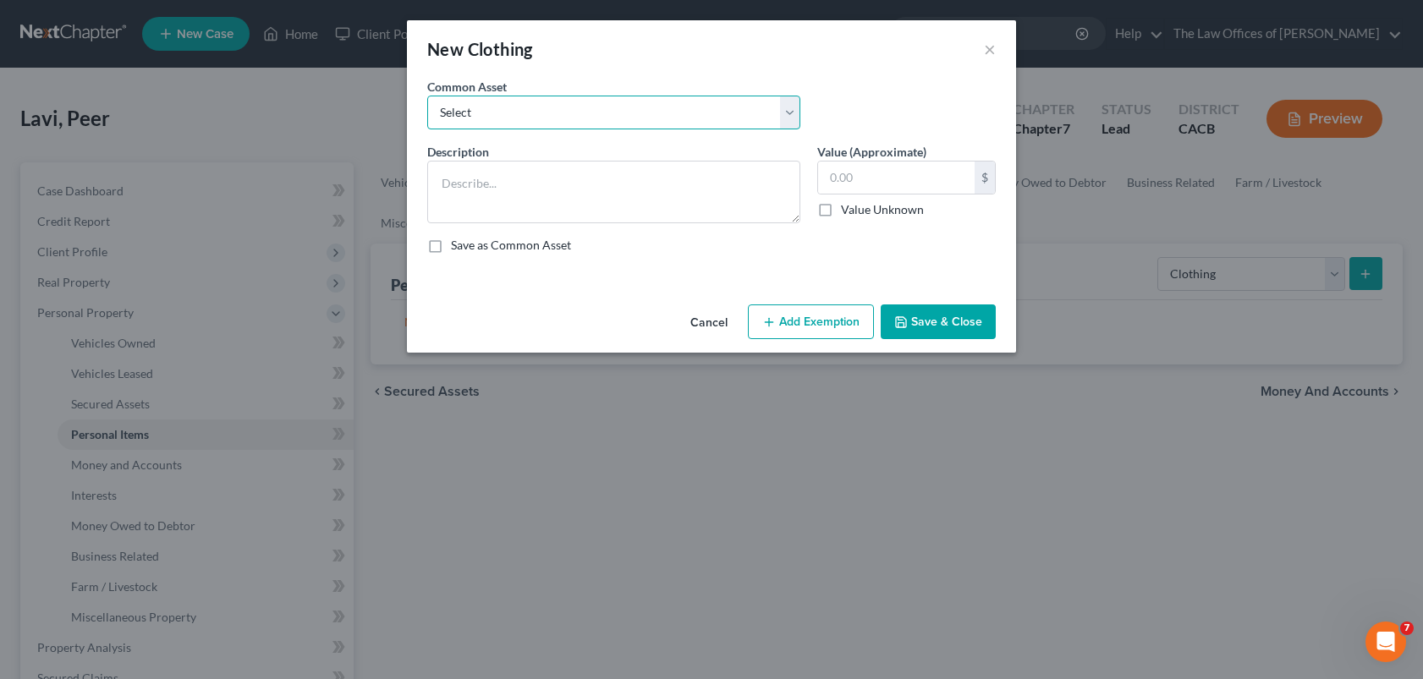
click at [515, 109] on select "Select Clothes at home." at bounding box center [613, 113] width 373 height 34
select select "0"
click at [427, 96] on select "Select Clothes at home." at bounding box center [613, 113] width 373 height 34
type textarea "Clothes at home."
type input "1,600.00"
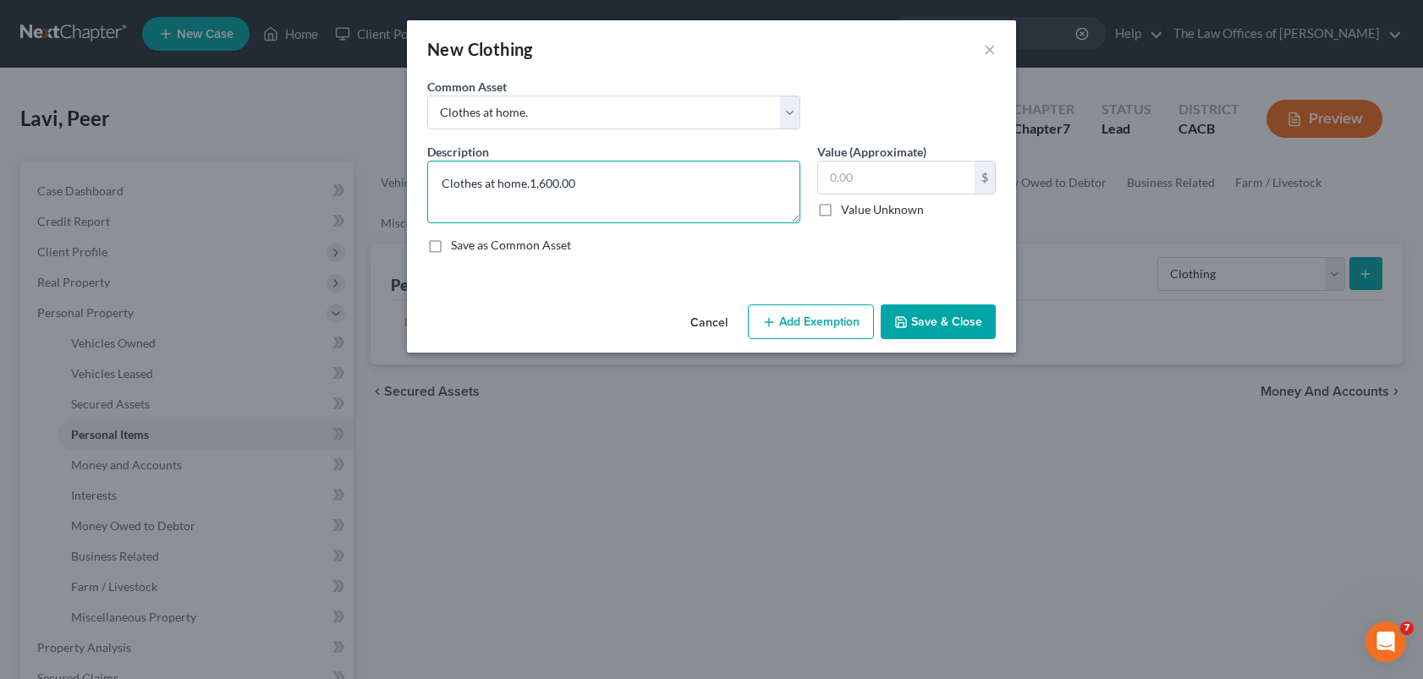
type textarea "Clothes at home."
type input "600"
click at [934, 327] on button "Save & Close" at bounding box center [937, 322] width 115 height 36
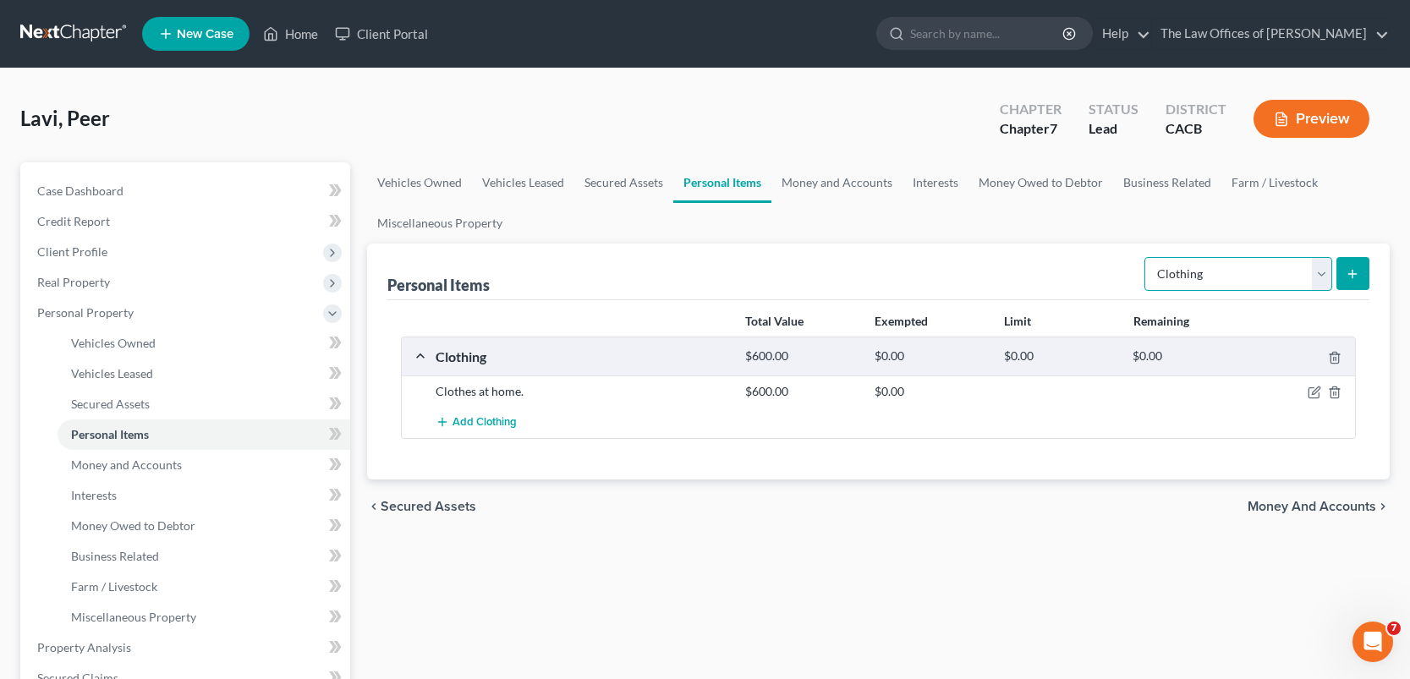
click at [1319, 275] on select "Select Item Type Clothing Collectibles Of Value Electronics Firearms Household …" at bounding box center [1238, 274] width 188 height 34
click at [1146, 257] on select "Select Item Type Clothing Collectibles Of Value Electronics Firearms Household …" at bounding box center [1238, 274] width 188 height 34
click at [1316, 275] on select "Select Item Type Clothing Collectibles Of Value Electronics Firearms Household …" at bounding box center [1238, 274] width 188 height 34
select select "electronics"
click at [1146, 257] on select "Select Item Type Clothing Collectibles Of Value Electronics Firearms Household …" at bounding box center [1238, 274] width 188 height 34
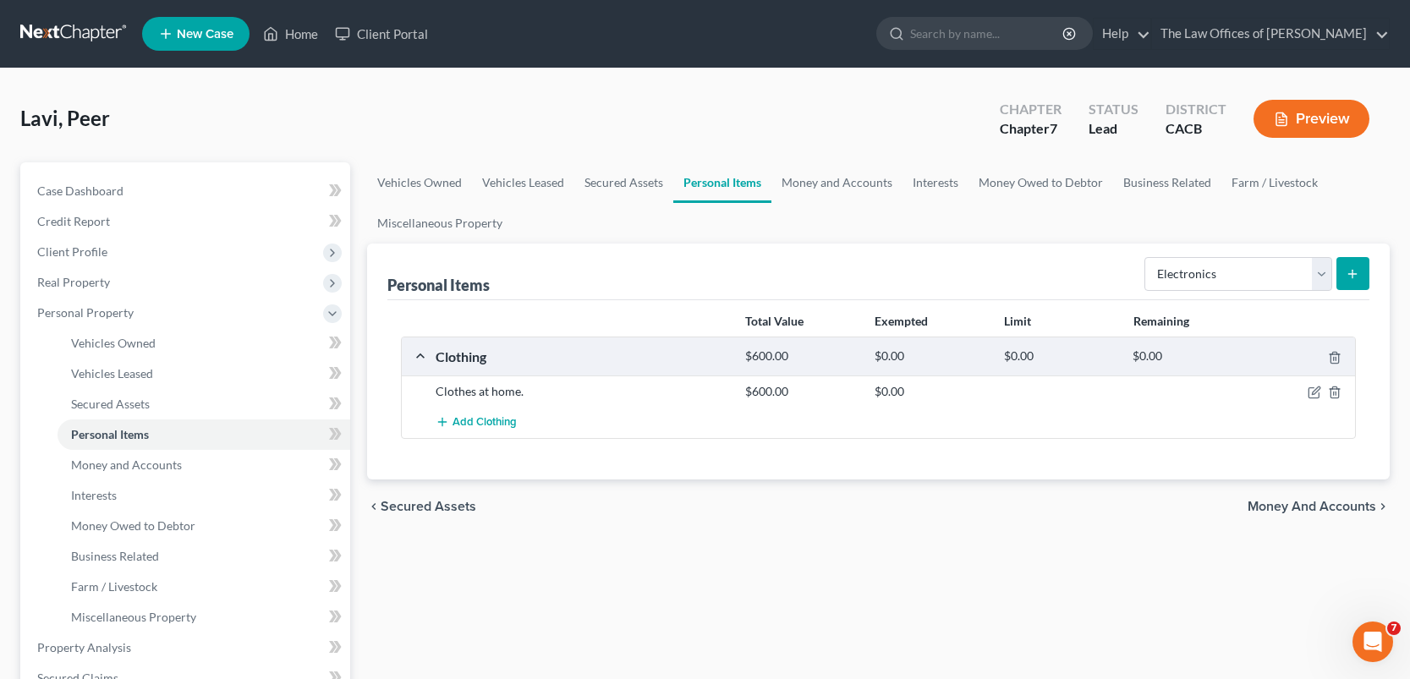
click at [1354, 278] on icon "submit" at bounding box center [1353, 274] width 14 height 14
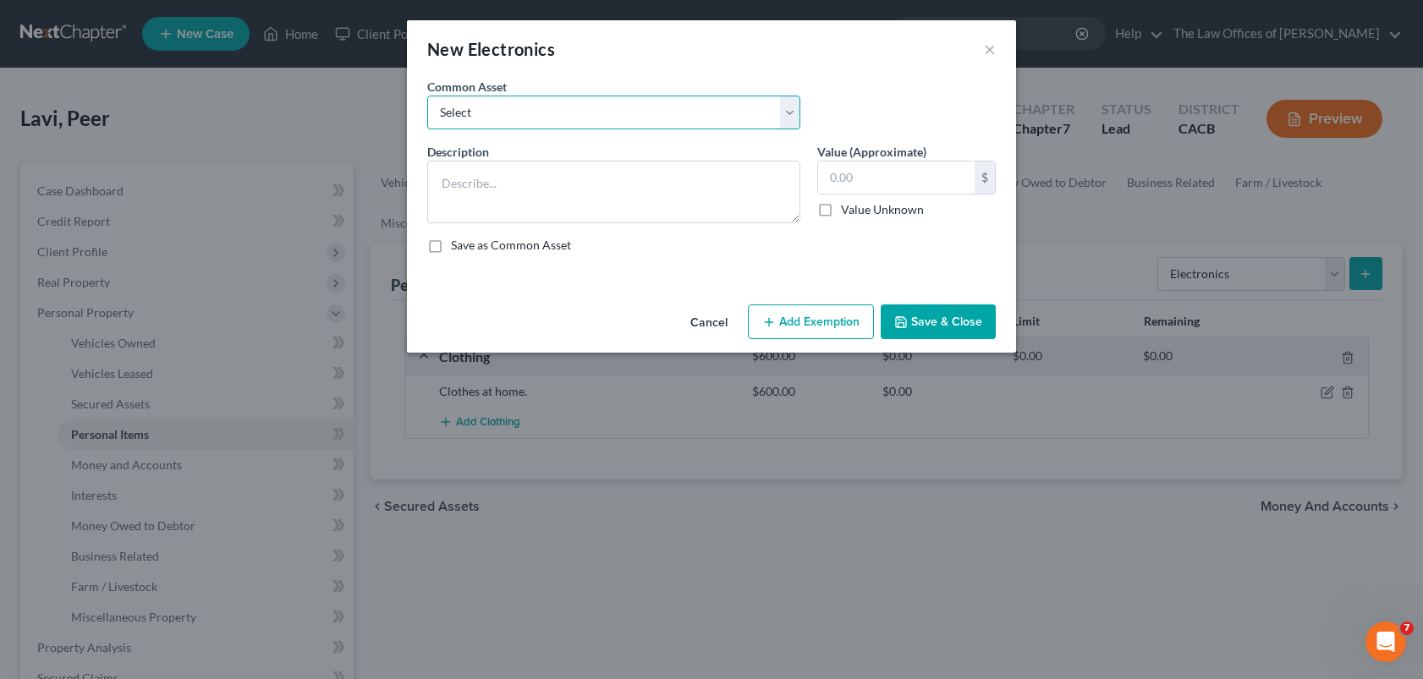
click at [595, 123] on select "Select Home TVs, phones, and household electronics" at bounding box center [613, 113] width 373 height 34
select select "0"
click at [427, 96] on select "Select Home TVs, phones, and household electronics" at bounding box center [613, 113] width 373 height 34
type textarea "Home TVs, phones, and household electronics"
type input "800.00"
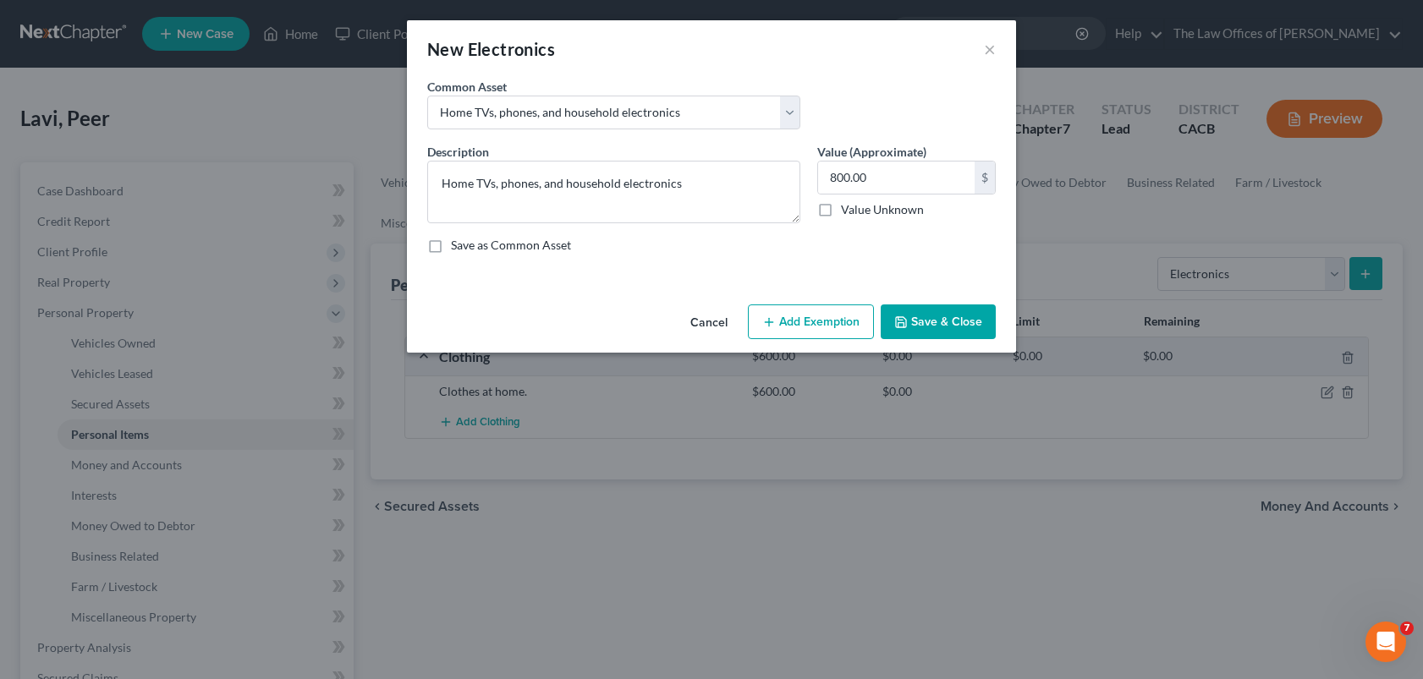
click at [939, 323] on button "Save & Close" at bounding box center [937, 322] width 115 height 36
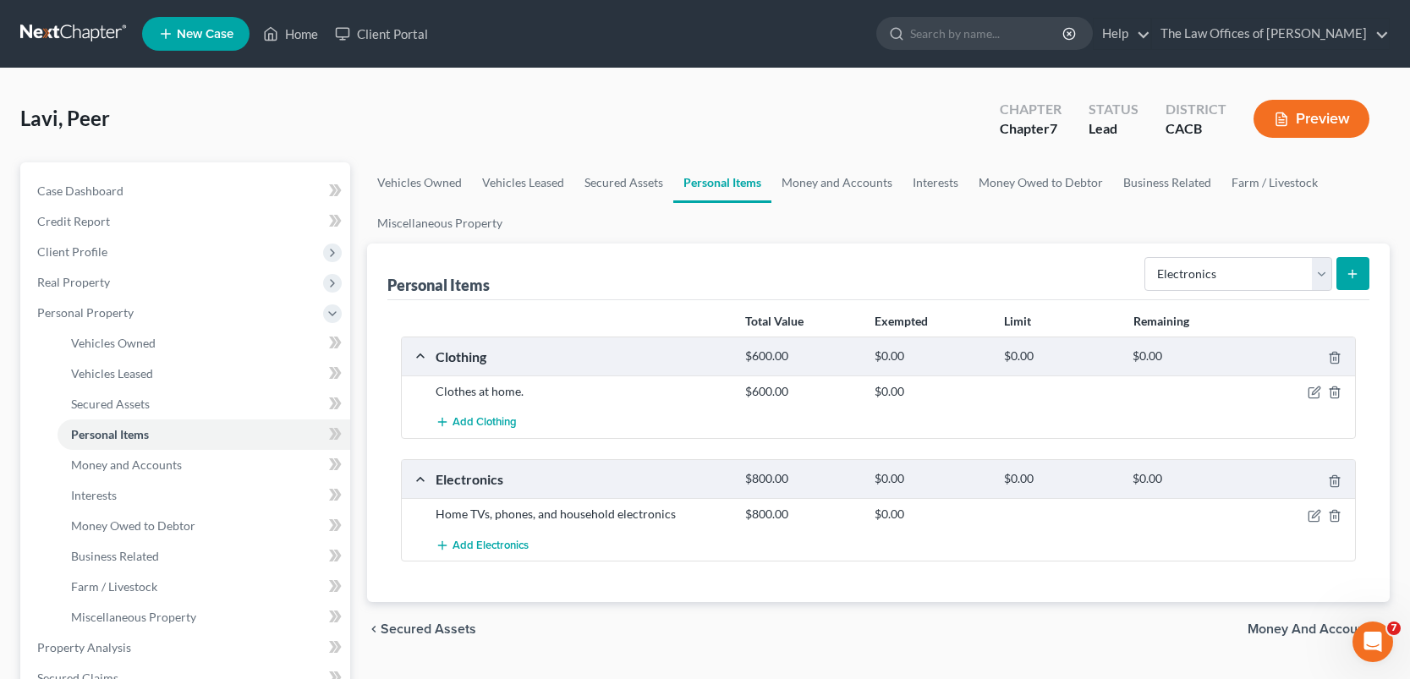
click at [1357, 271] on icon "submit" at bounding box center [1353, 274] width 14 height 14
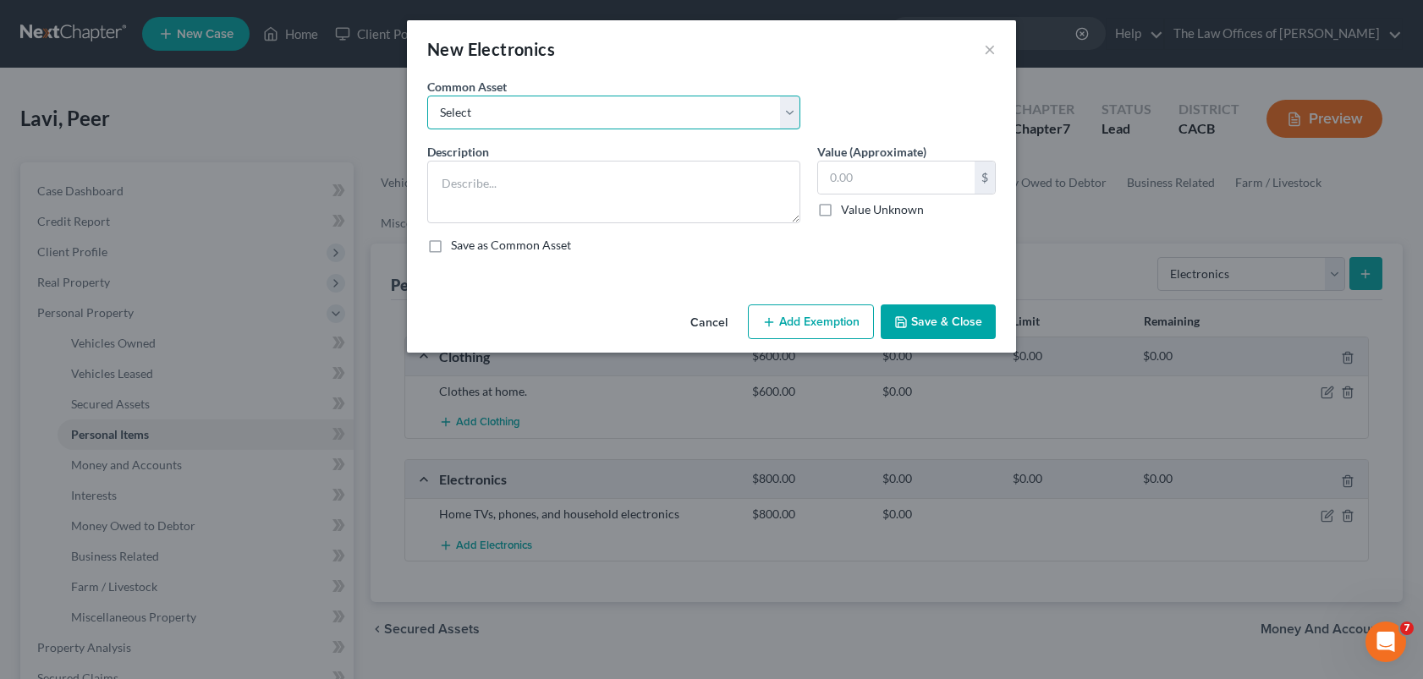
drag, startPoint x: 781, startPoint y: 119, endPoint x: 761, endPoint y: 123, distance: 20.7
click at [781, 119] on select "Select Home TVs, phones, and household electronics" at bounding box center [613, 113] width 373 height 34
click at [872, 88] on div "Common Asset Select Home TVs, phones, and household electronics" at bounding box center [711, 110] width 585 height 65
drag, startPoint x: 712, startPoint y: 321, endPoint x: 739, endPoint y: 329, distance: 28.4
click at [711, 321] on button "Cancel" at bounding box center [709, 323] width 64 height 34
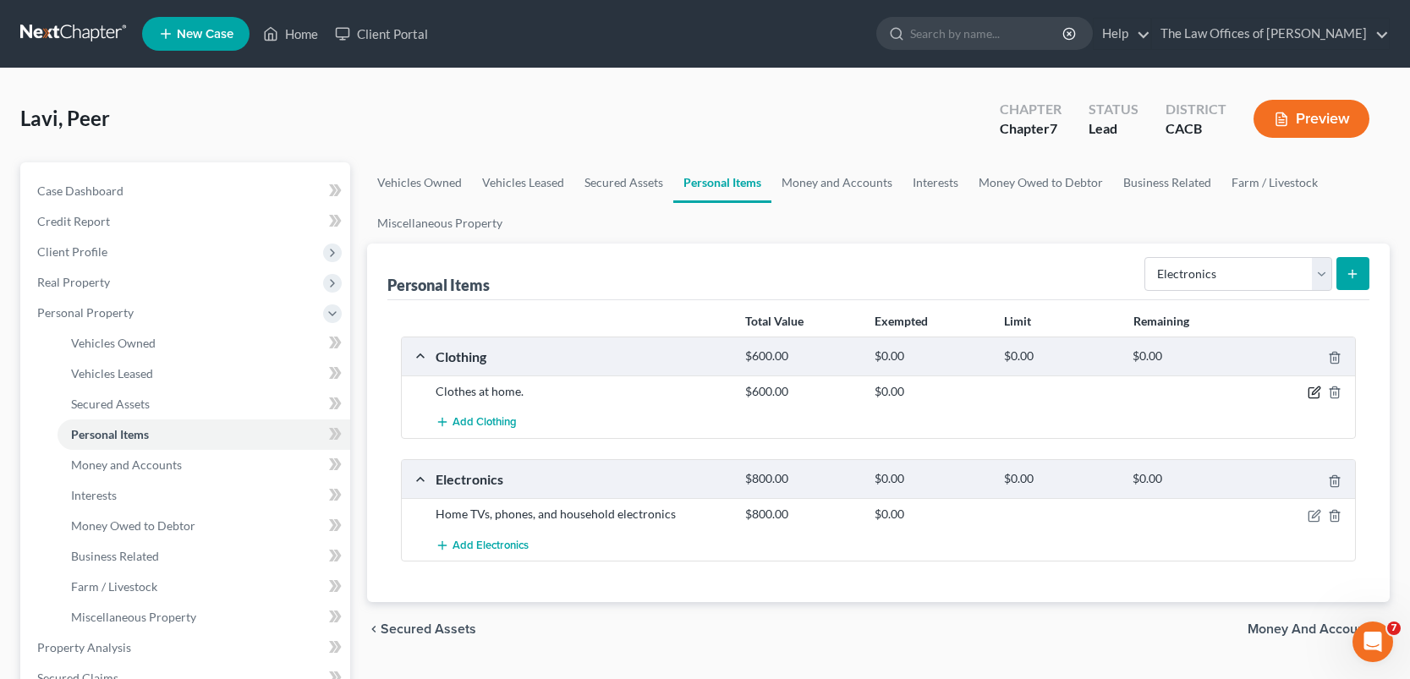
click at [1313, 391] on icon "button" at bounding box center [1314, 393] width 14 height 14
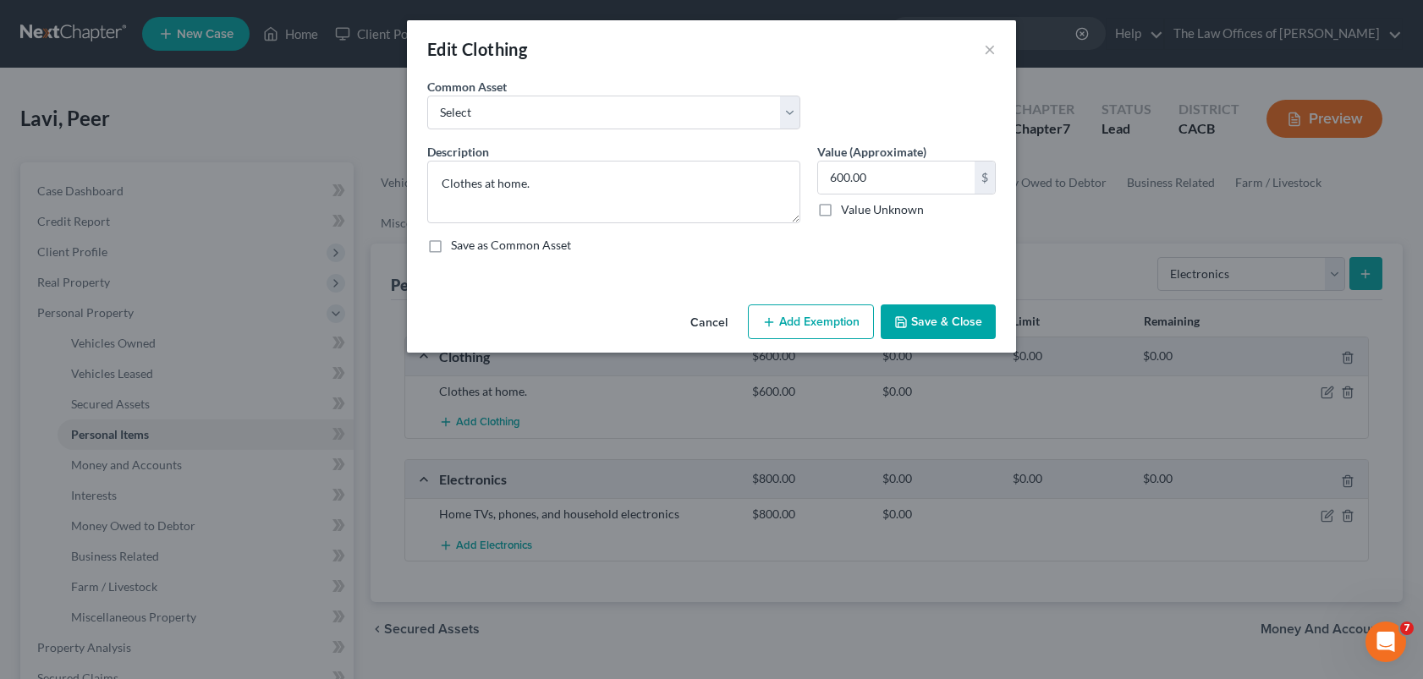
click at [838, 317] on button "Add Exemption" at bounding box center [811, 322] width 126 height 36
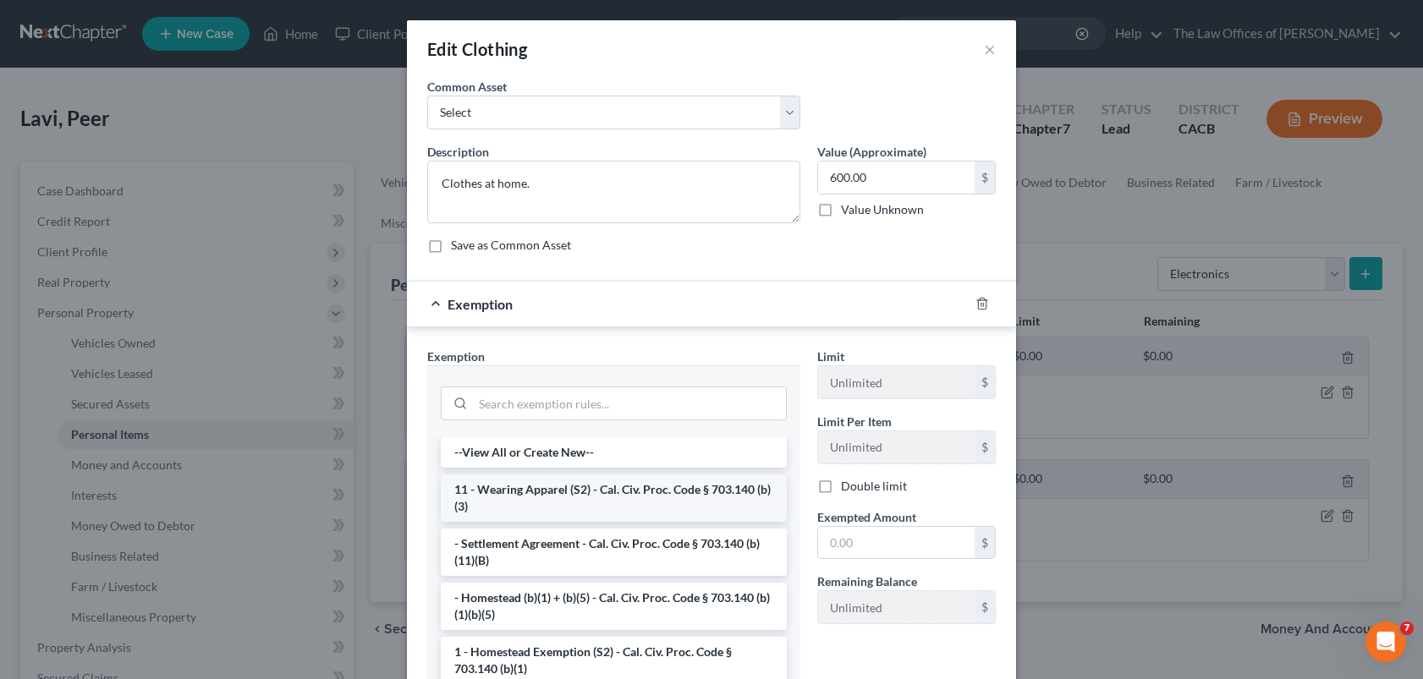
click at [617, 486] on li "11 - Wearing Apparel (S2) - Cal. Civ. Proc. Code § 703.140 (b)(3)" at bounding box center [614, 497] width 346 height 47
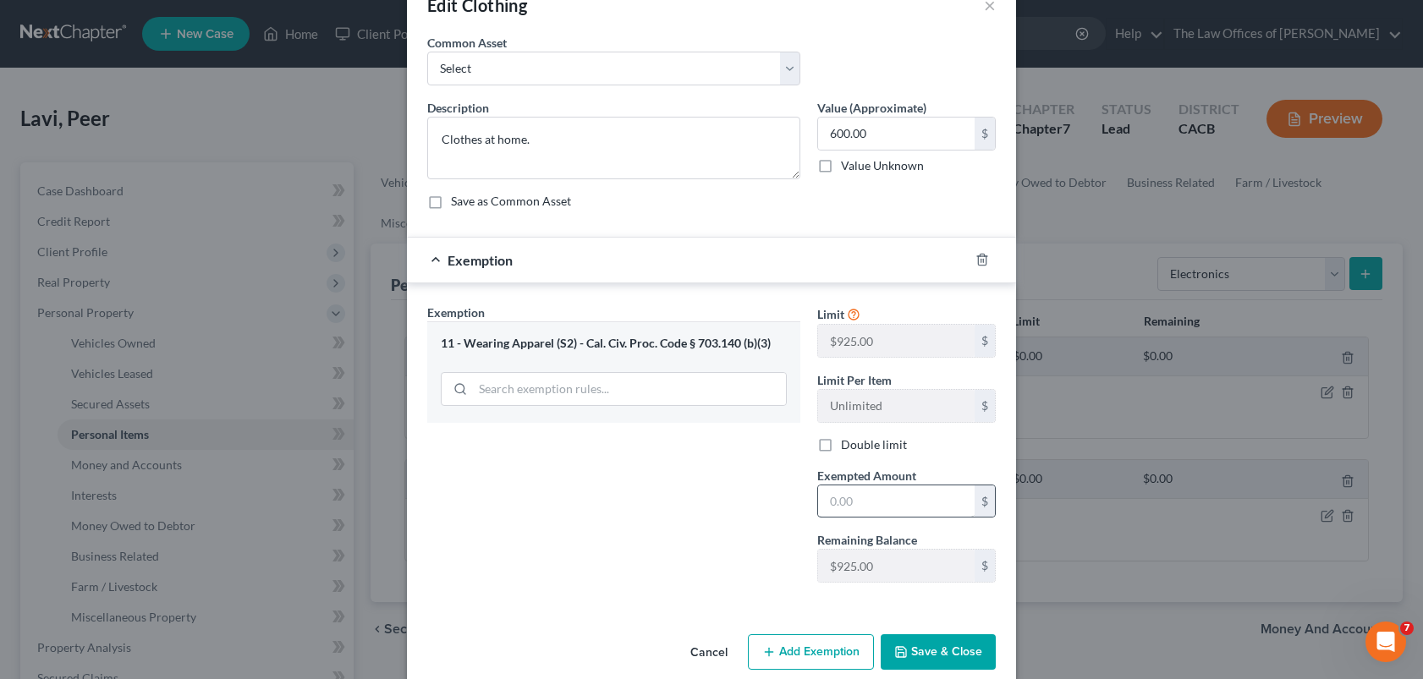
scroll to position [69, 0]
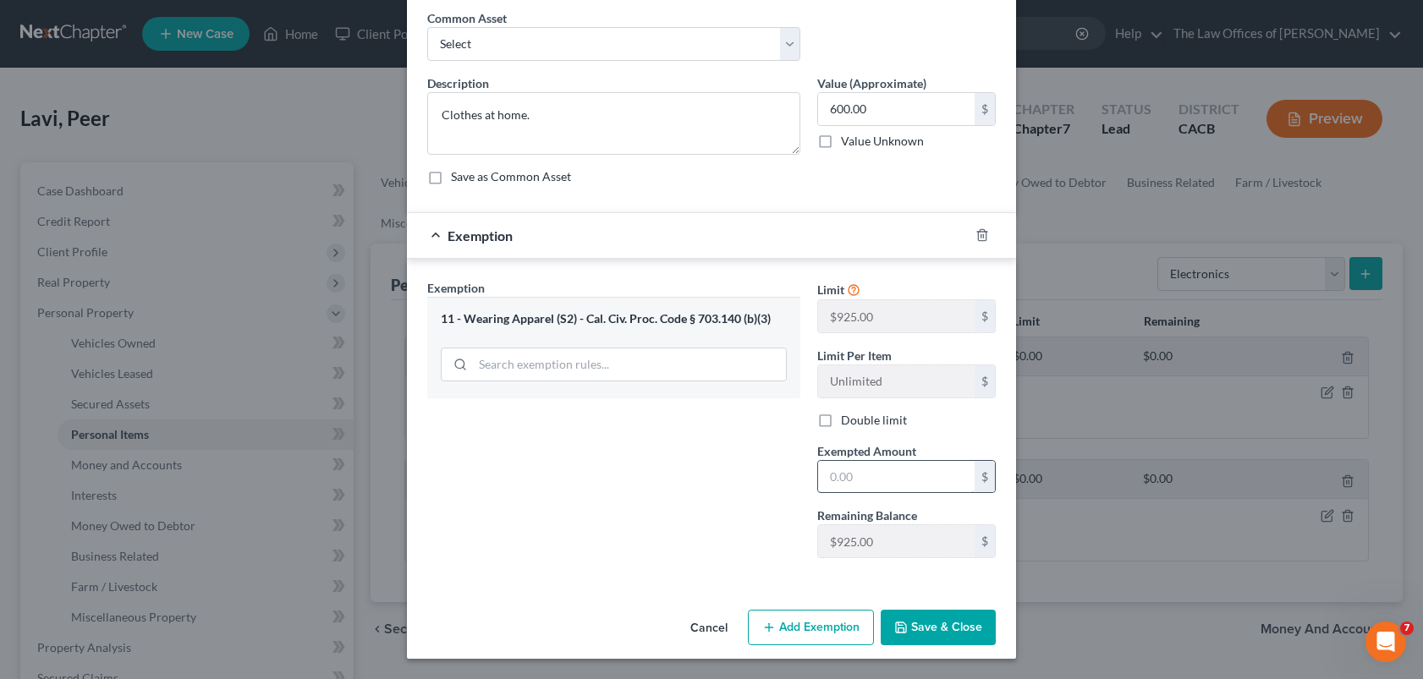
click at [884, 480] on input "text" at bounding box center [896, 477] width 156 height 32
type input "600"
click at [952, 627] on button "Save & Close" at bounding box center [937, 628] width 115 height 36
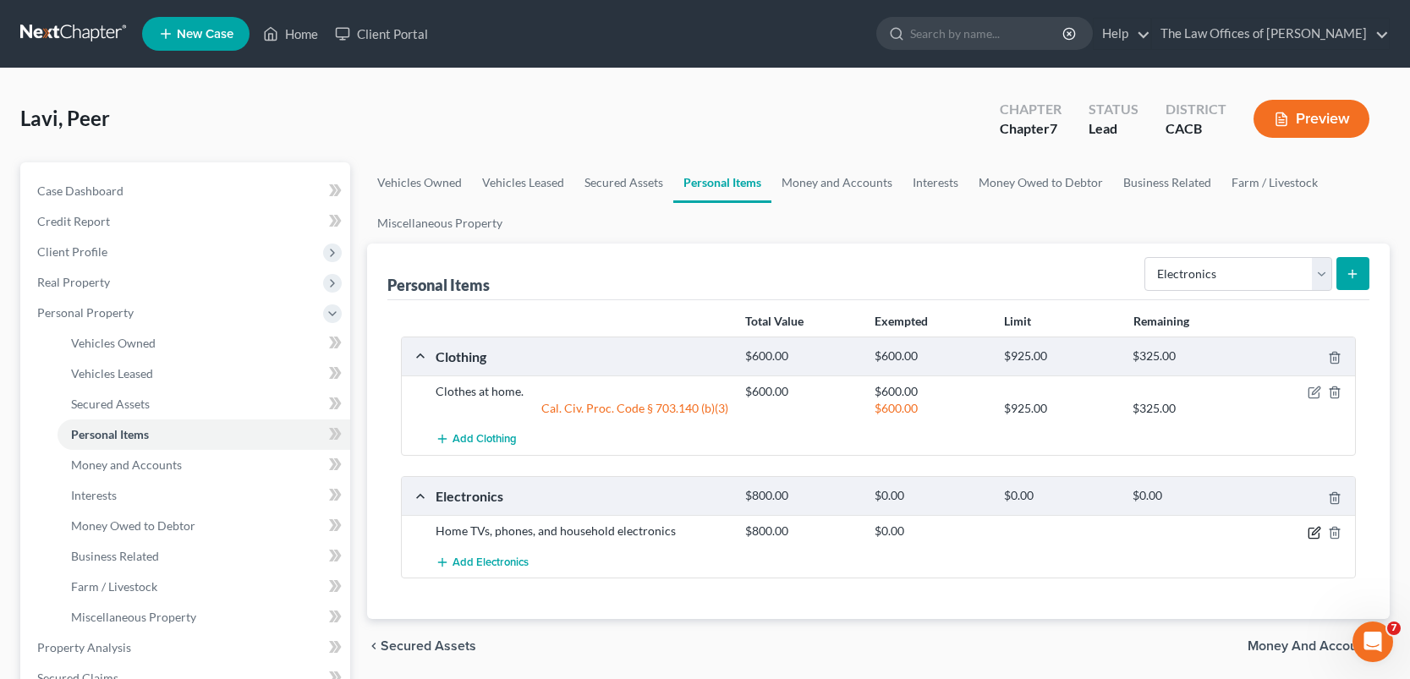
click at [1313, 531] on icon "button" at bounding box center [1314, 533] width 14 height 14
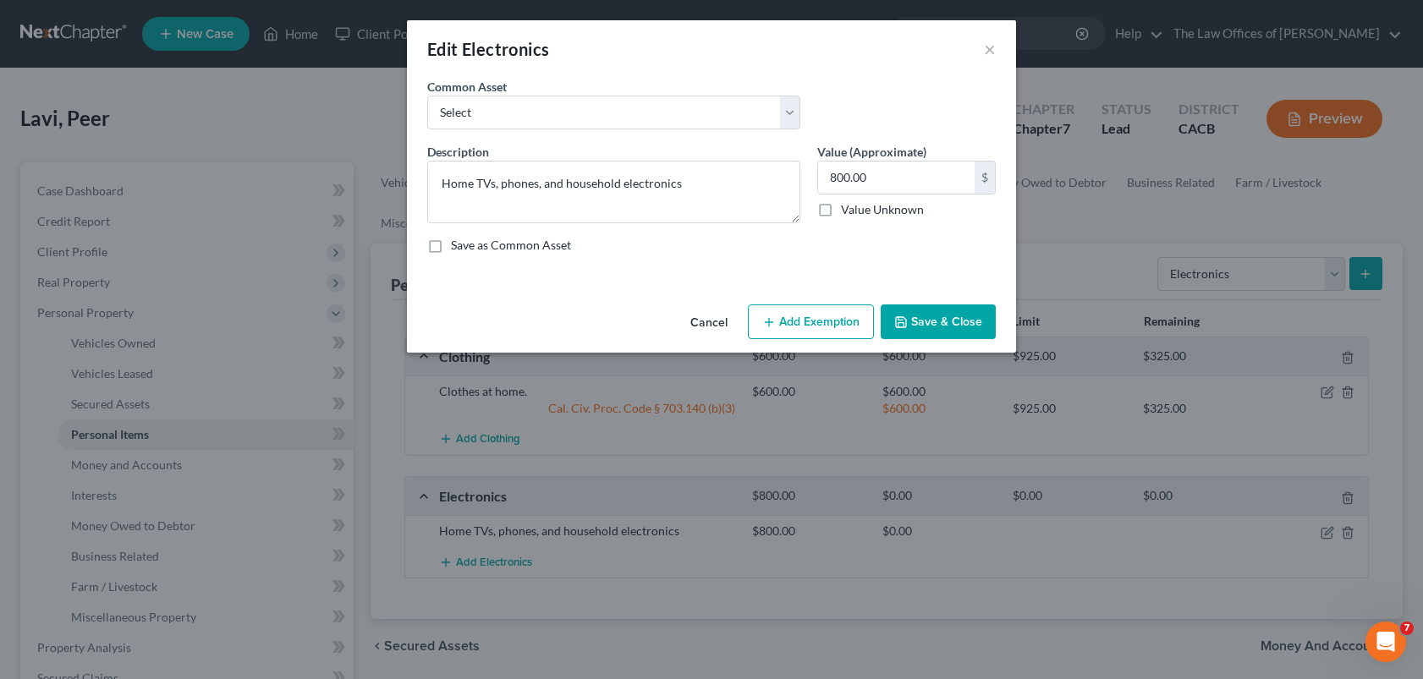
click at [820, 325] on button "Add Exemption" at bounding box center [811, 322] width 126 height 36
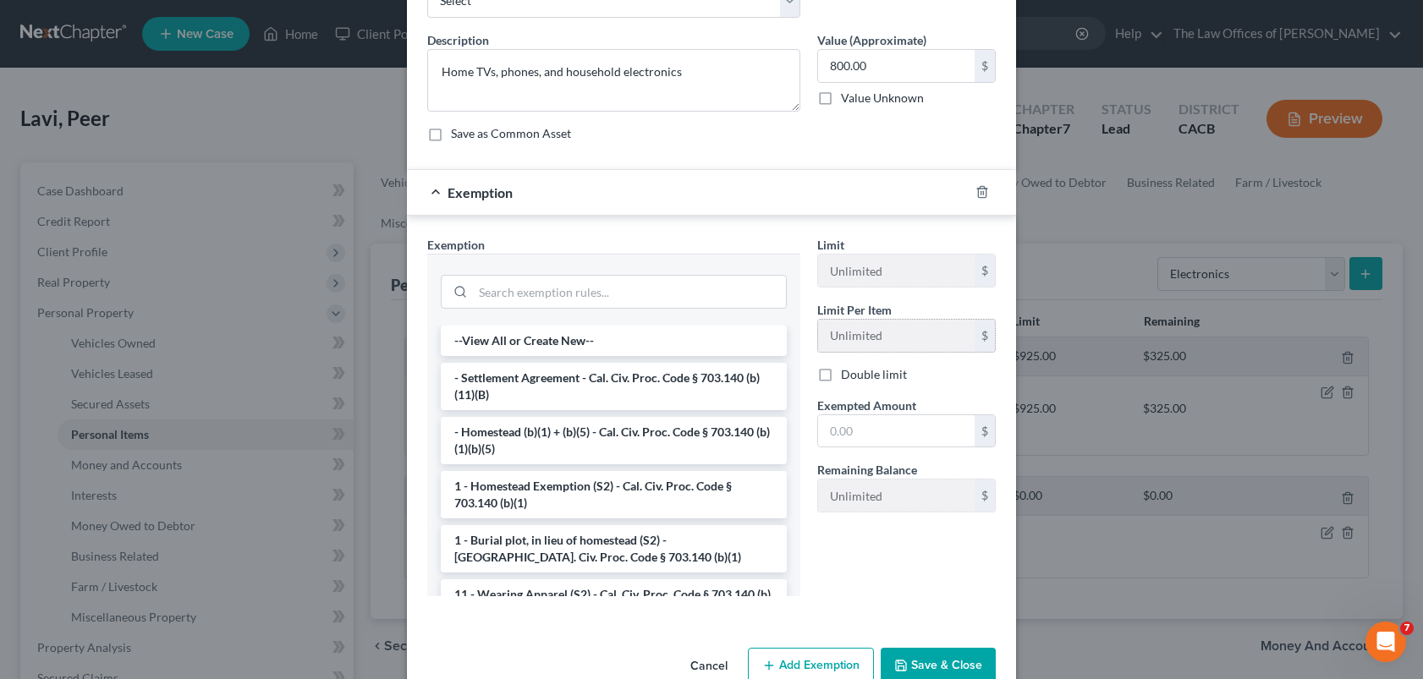
scroll to position [149, 0]
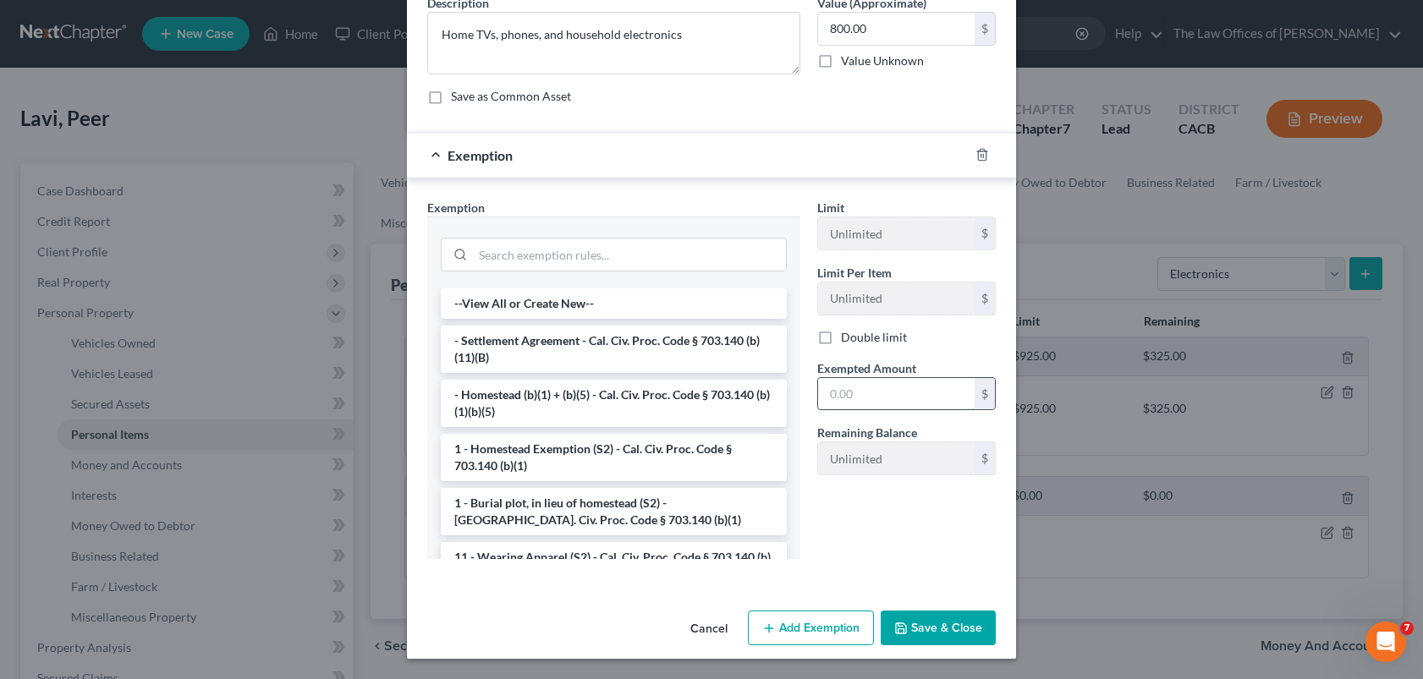
click at [860, 401] on input "text" at bounding box center [896, 394] width 156 height 32
type input "800"
click at [564, 264] on input "search" at bounding box center [629, 254] width 313 height 32
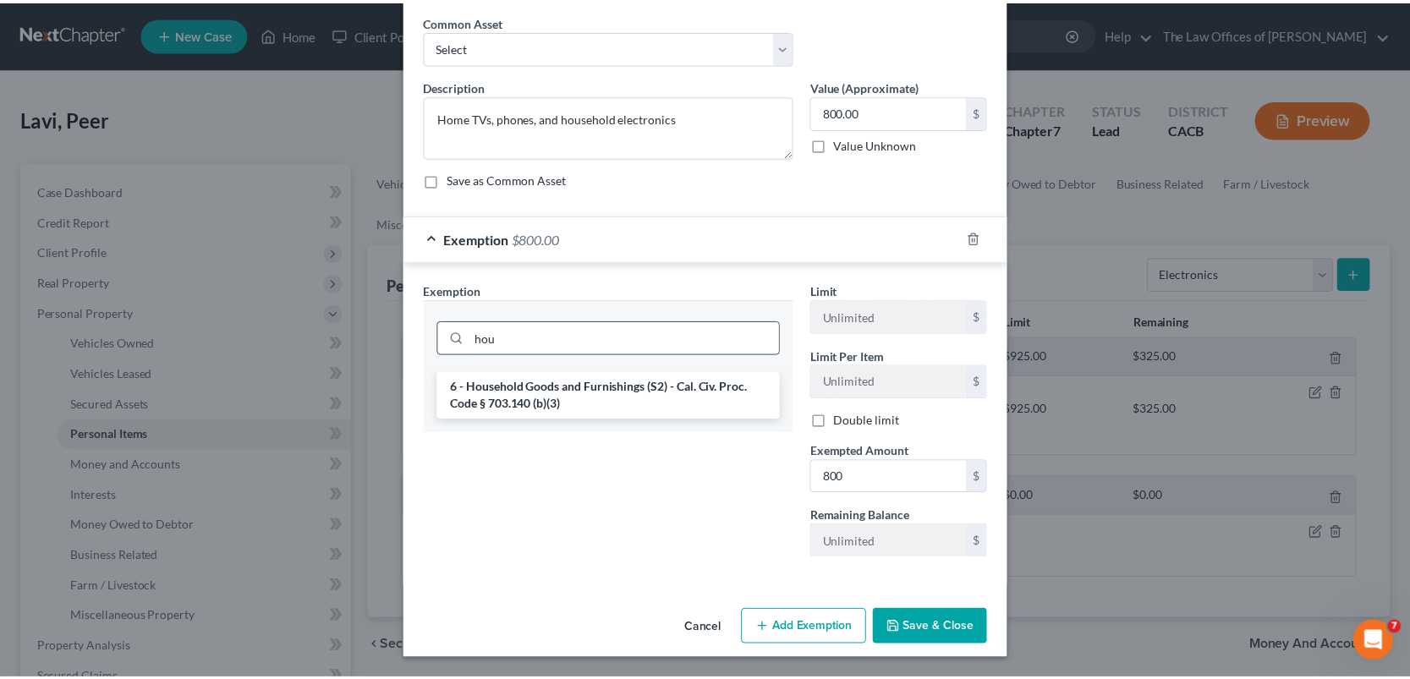
scroll to position [66, 0]
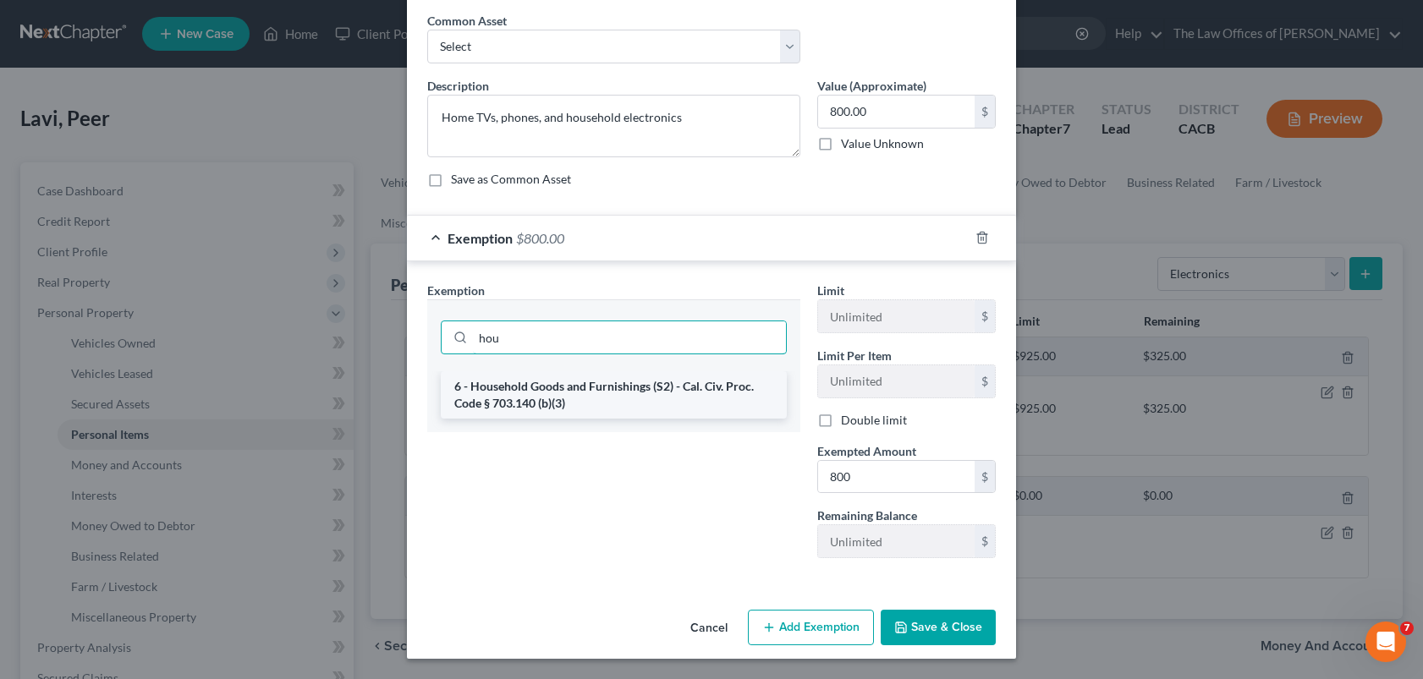
type input "hou"
click at [548, 401] on li "6 - Household Goods and Furnishings (S2) - Cal. Civ. Proc. Code § 703.140 (b)(3)" at bounding box center [614, 394] width 346 height 47
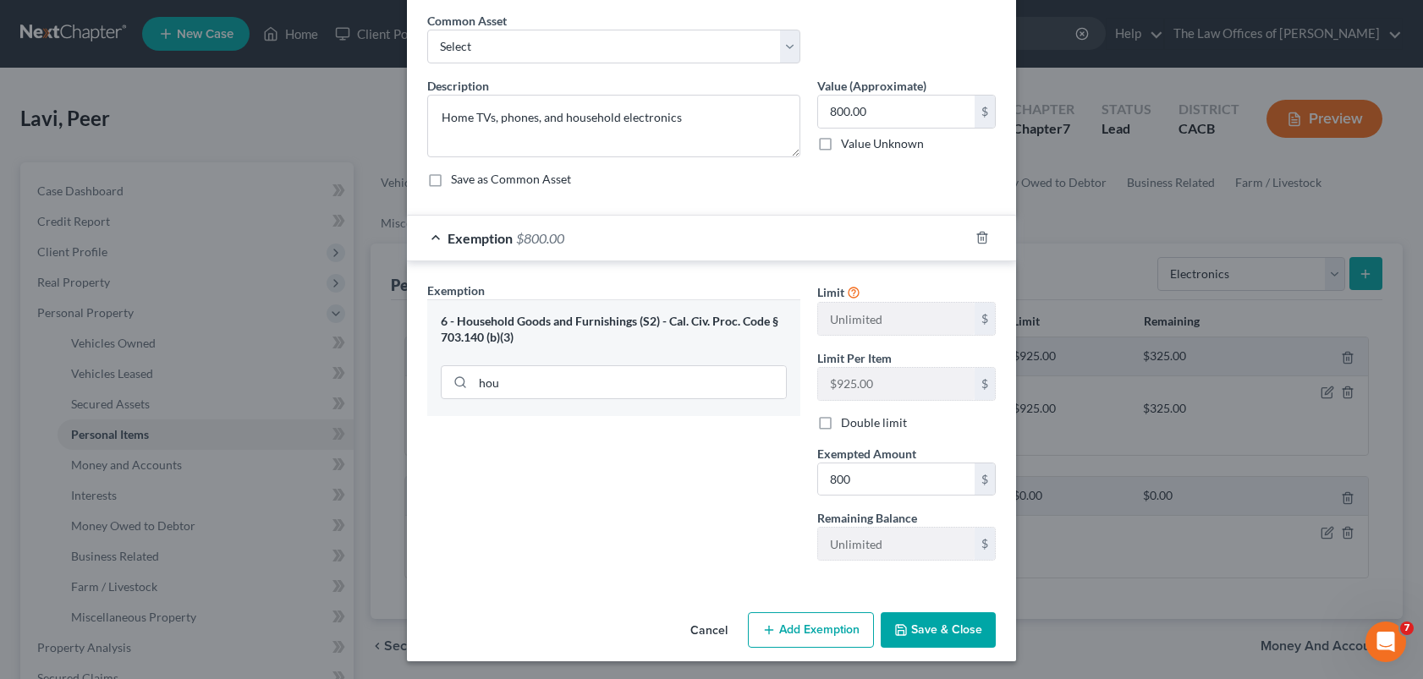
click at [923, 623] on button "Save & Close" at bounding box center [937, 630] width 115 height 36
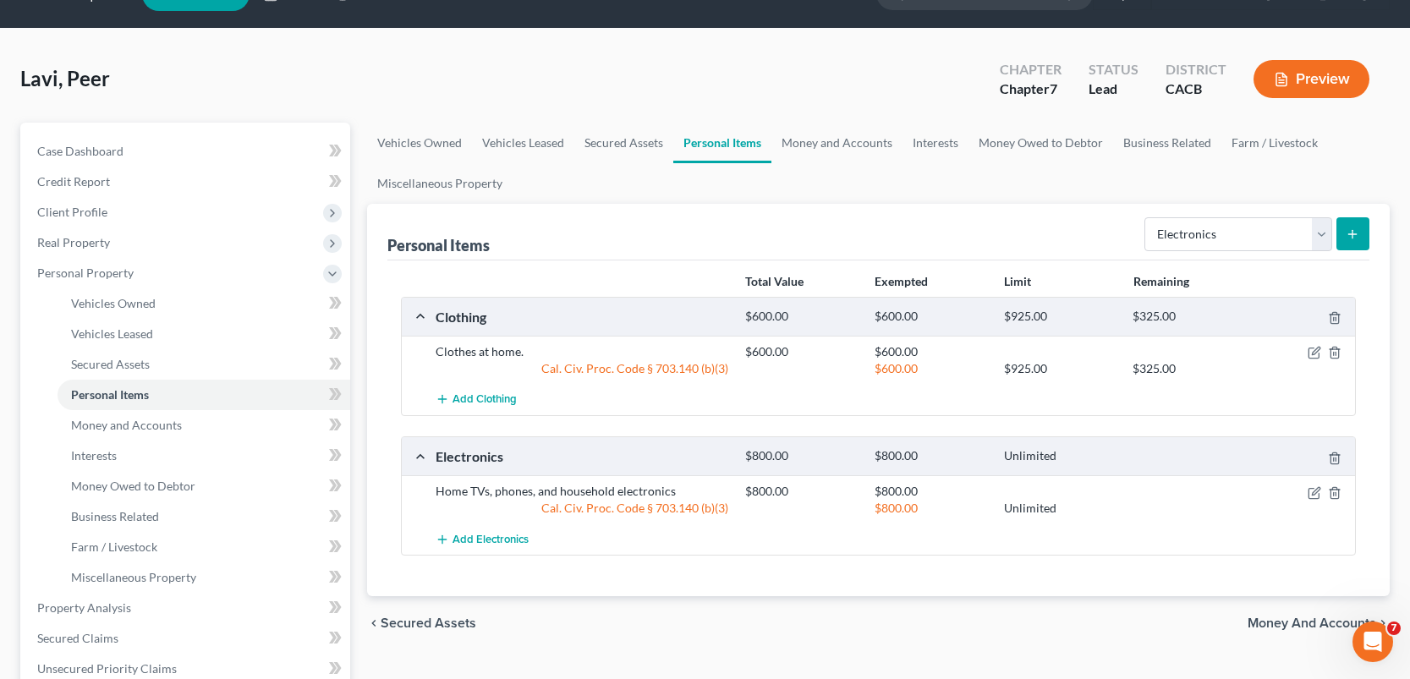
scroll to position [0, 0]
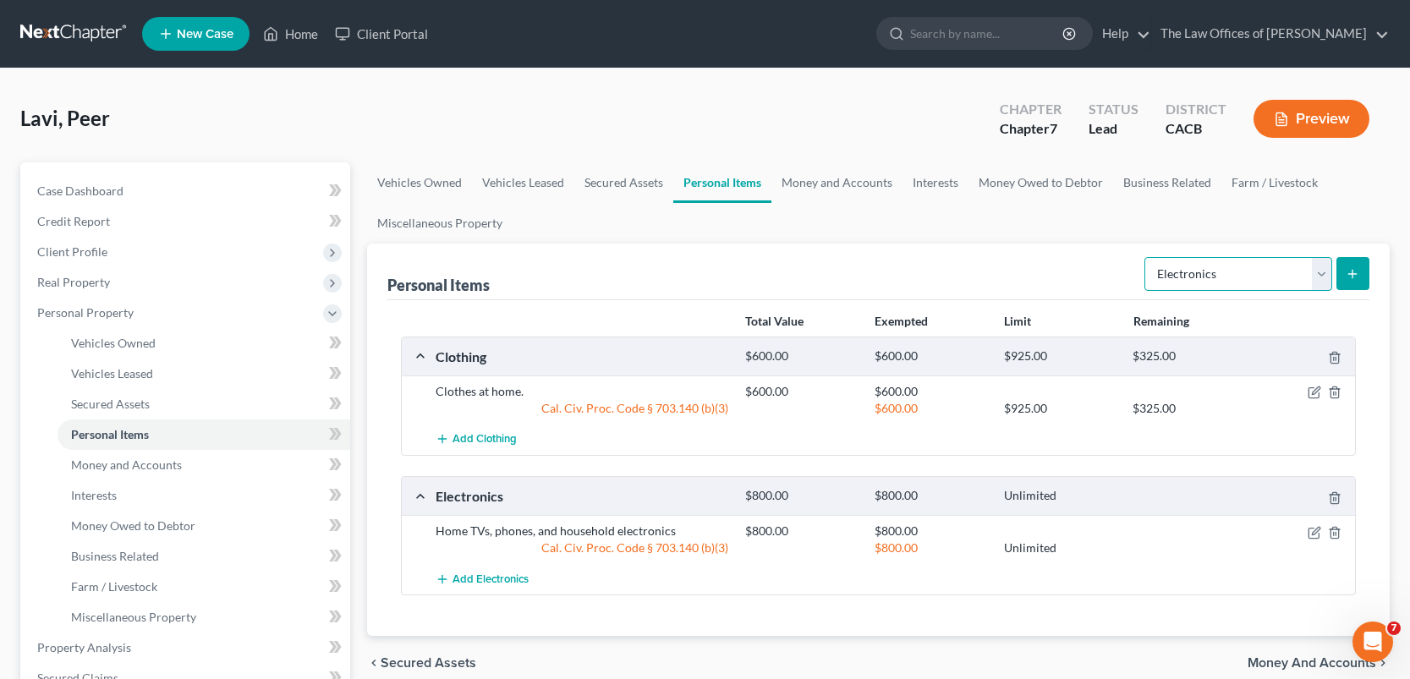
click at [1328, 276] on select "Select Item Type Clothing Collectibles Of Value Electronics Firearms Household …" at bounding box center [1238, 274] width 188 height 34
select select "household_goods"
click at [1146, 257] on select "Select Item Type Clothing Collectibles Of Value Electronics Firearms Household …" at bounding box center [1238, 274] width 188 height 34
click at [1360, 274] on button "submit" at bounding box center [1352, 273] width 33 height 33
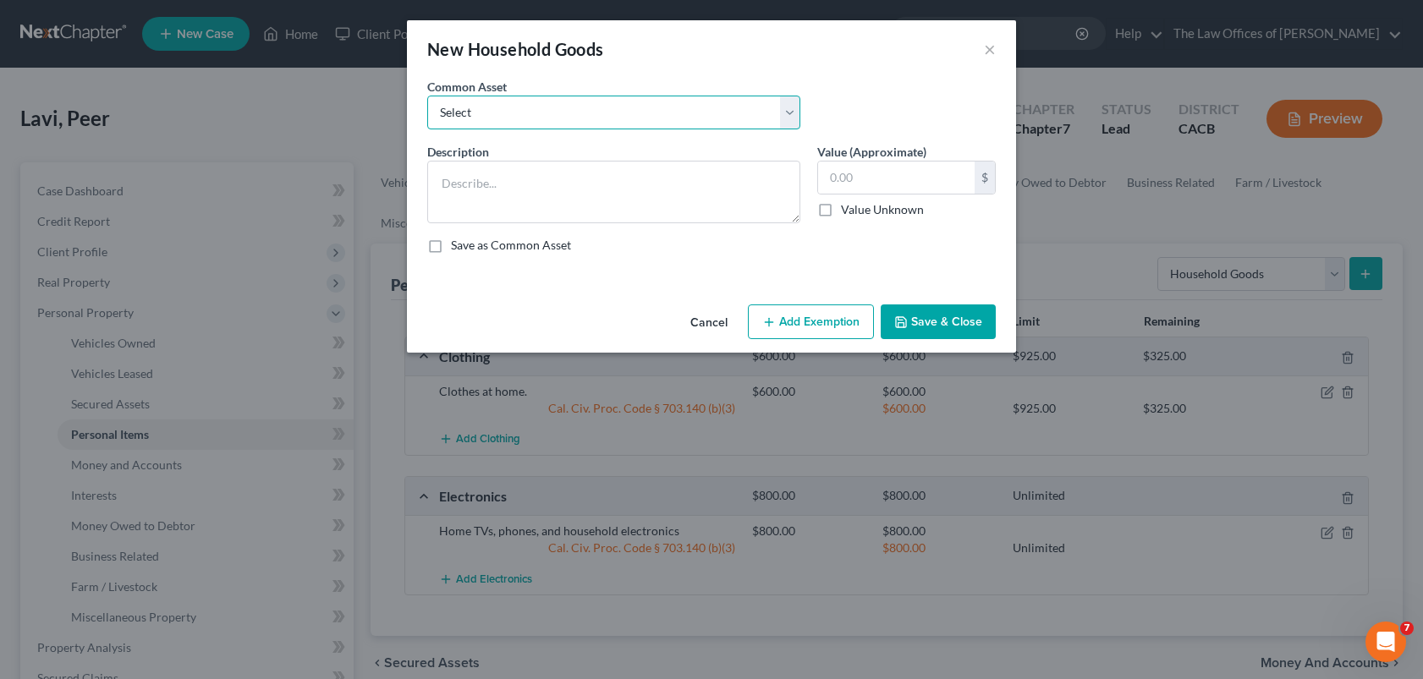
click at [571, 107] on select "Select Household goods and furnishigns" at bounding box center [613, 113] width 373 height 34
select select "0"
click at [427, 96] on select "Select Household goods and furnishigns" at bounding box center [613, 113] width 373 height 34
type textarea "Household goods and furnishigns"
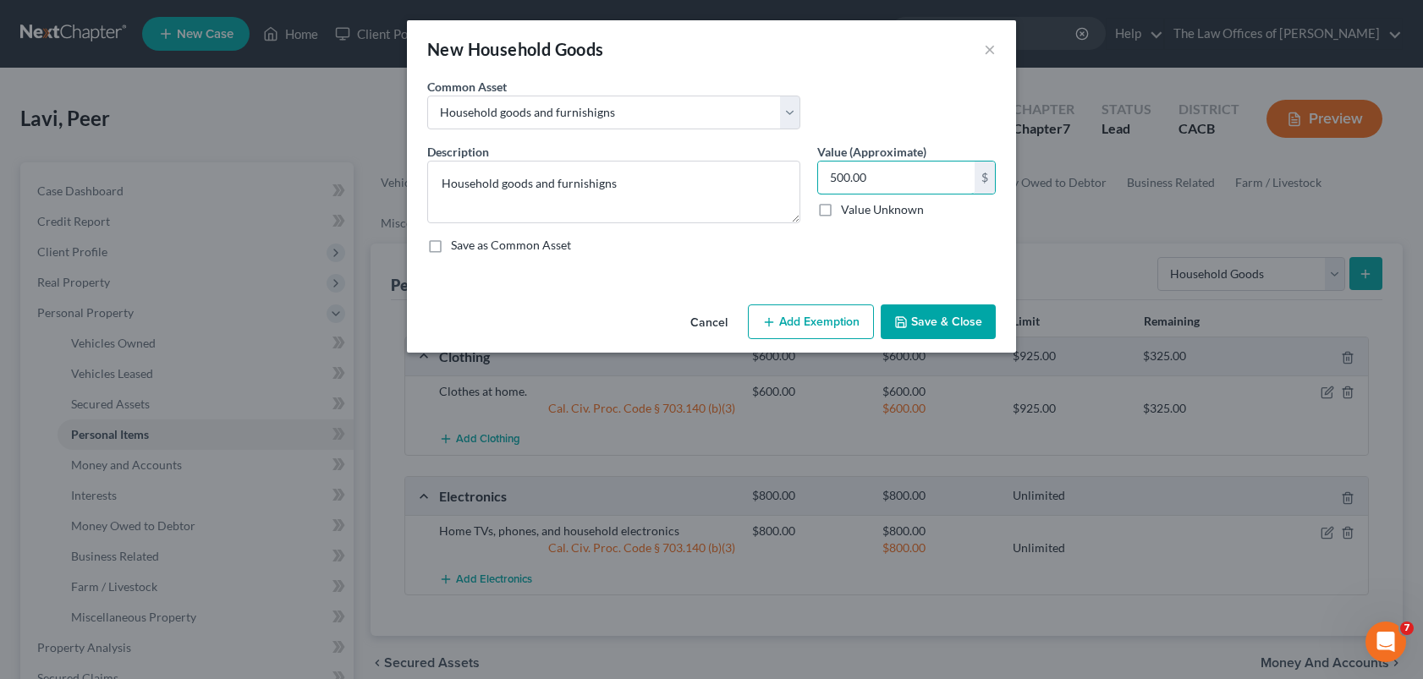
type input "500.00"
click at [946, 320] on button "Save & Close" at bounding box center [937, 322] width 115 height 36
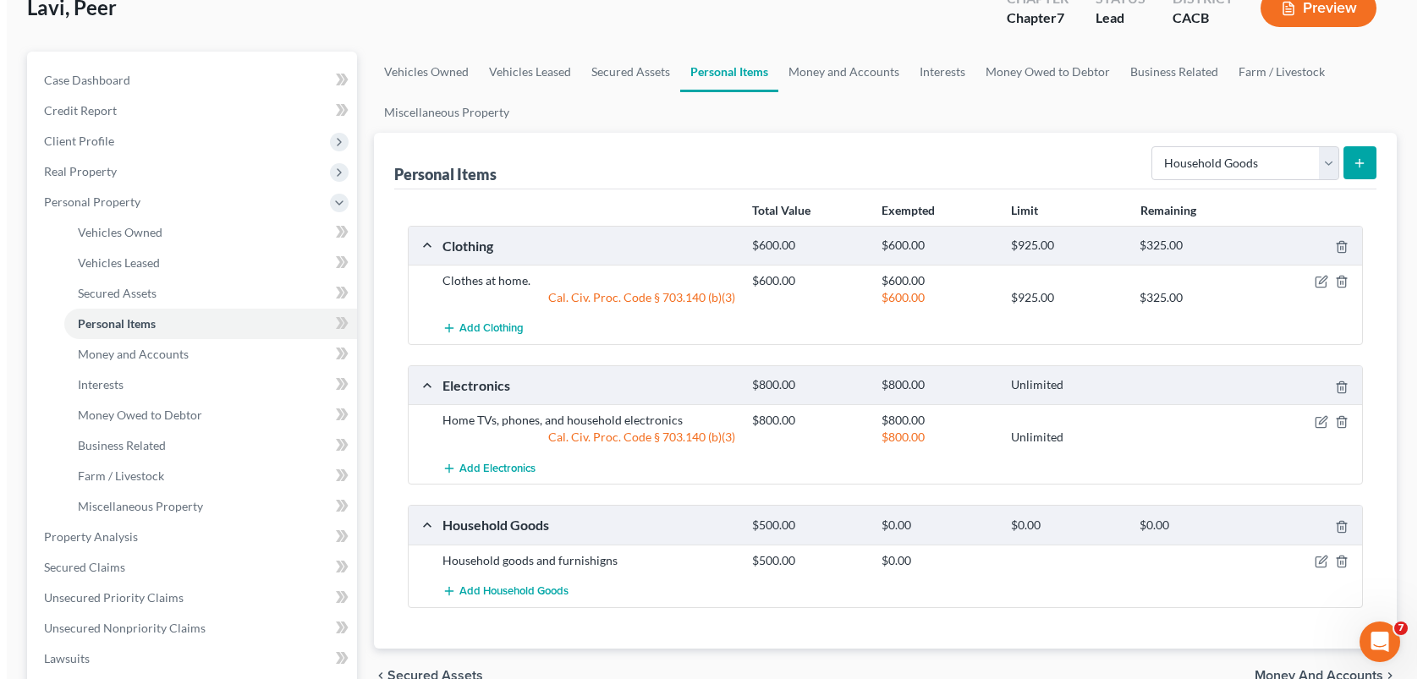
scroll to position [169, 0]
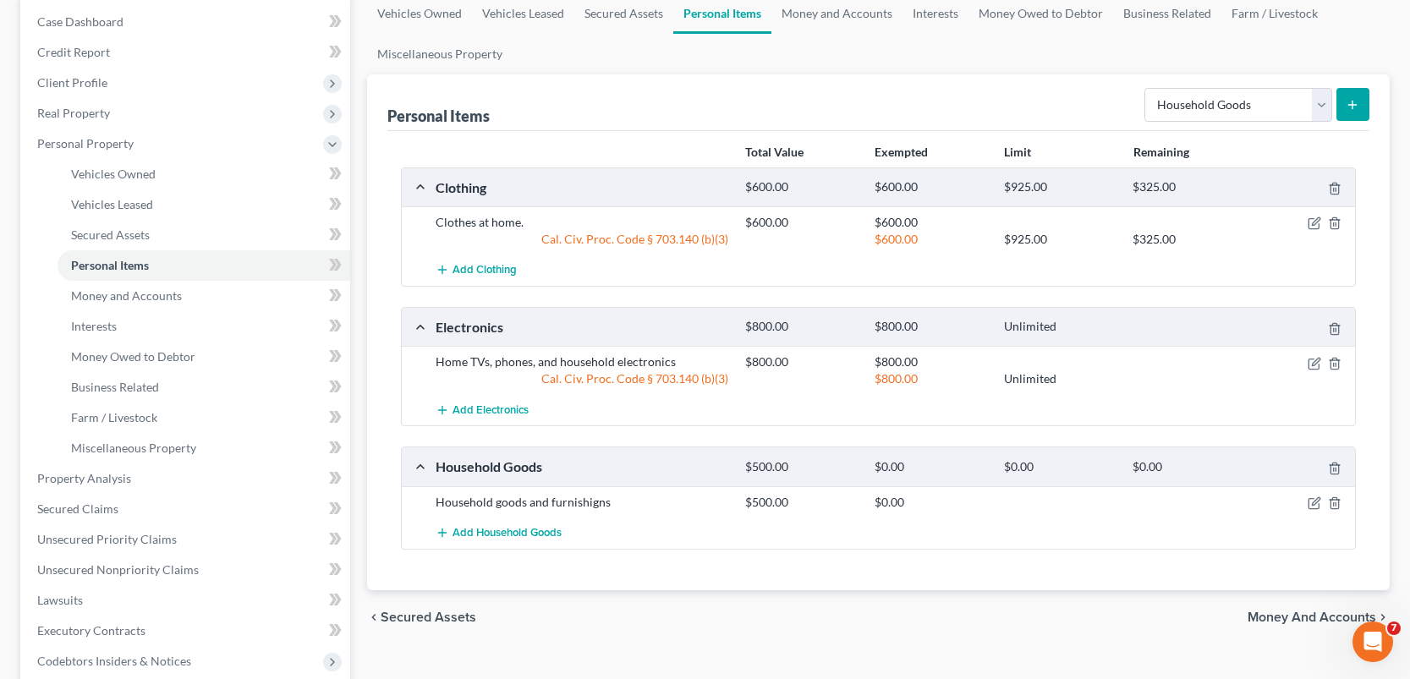
click at [1324, 504] on div at bounding box center [1304, 502] width 103 height 17
click at [1313, 503] on icon "button" at bounding box center [1314, 503] width 14 height 14
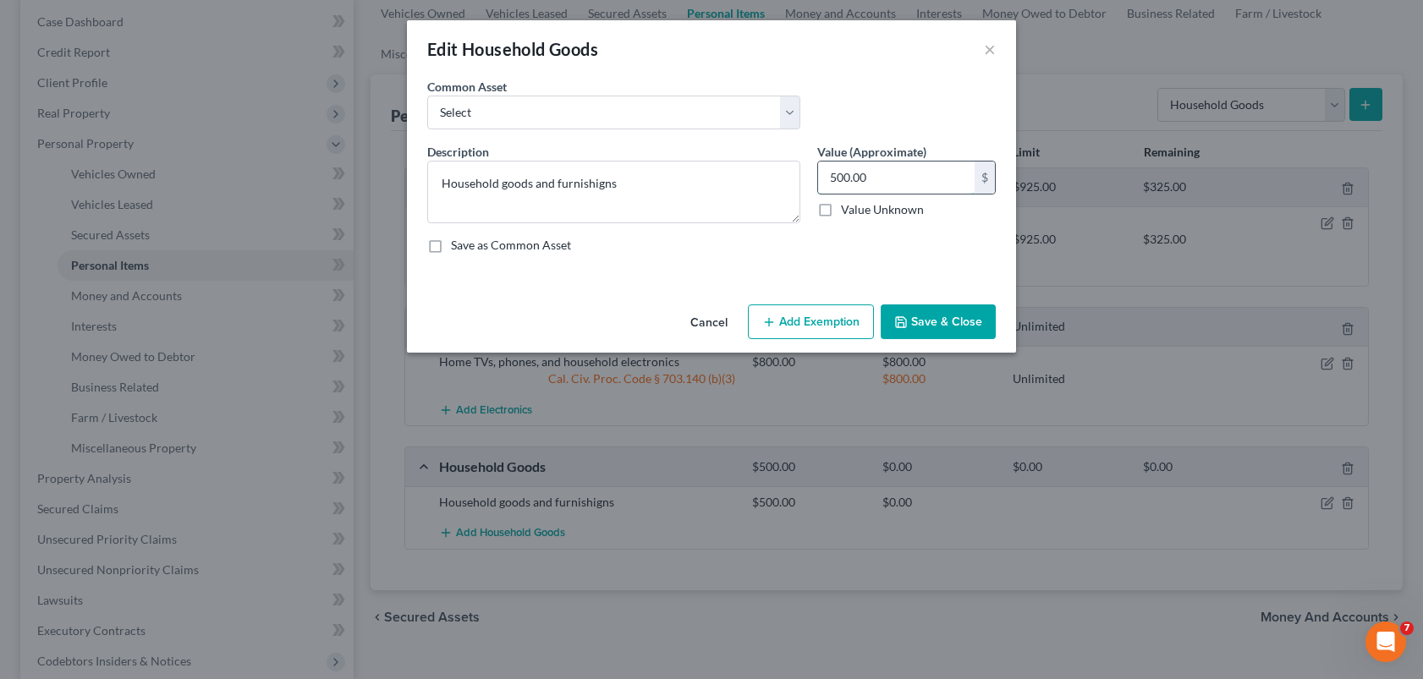
click at [831, 178] on input "500.00" at bounding box center [896, 178] width 156 height 32
type input "1,500.00"
click at [809, 324] on button "Add Exemption" at bounding box center [811, 322] width 126 height 36
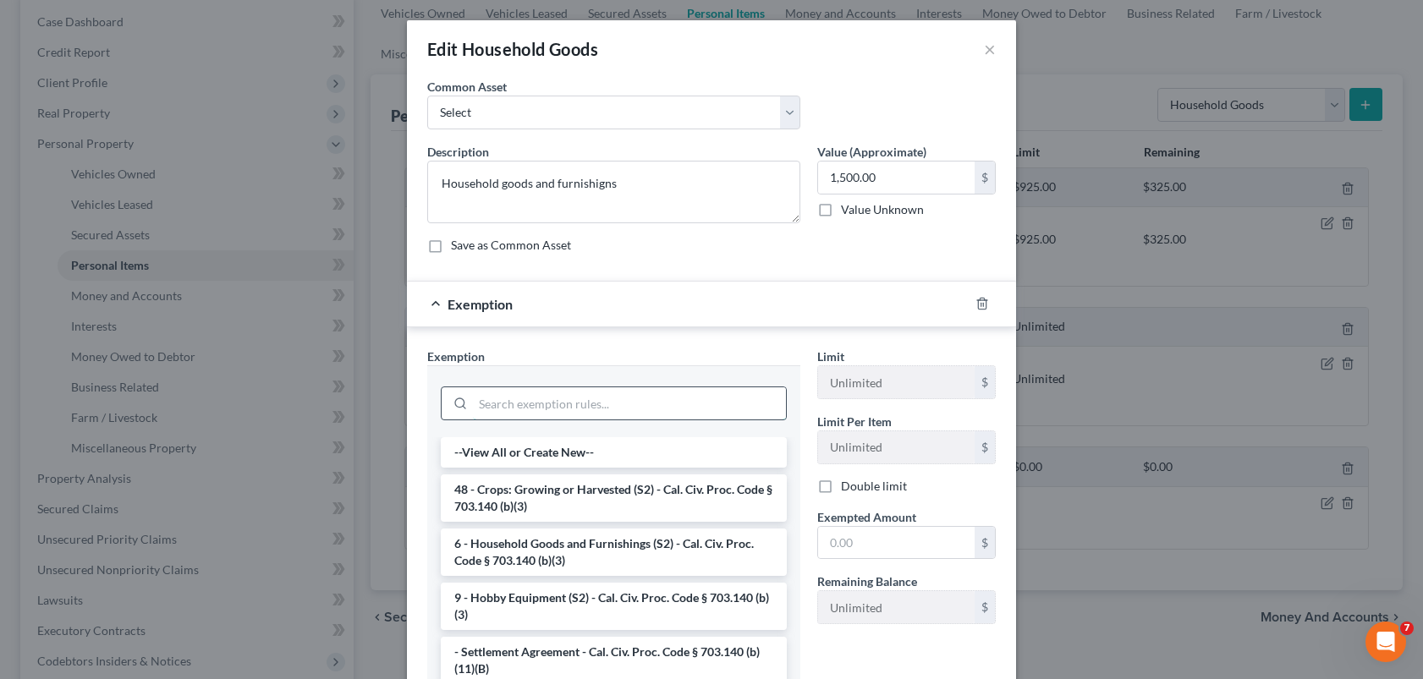
click at [656, 402] on input "search" at bounding box center [629, 403] width 313 height 32
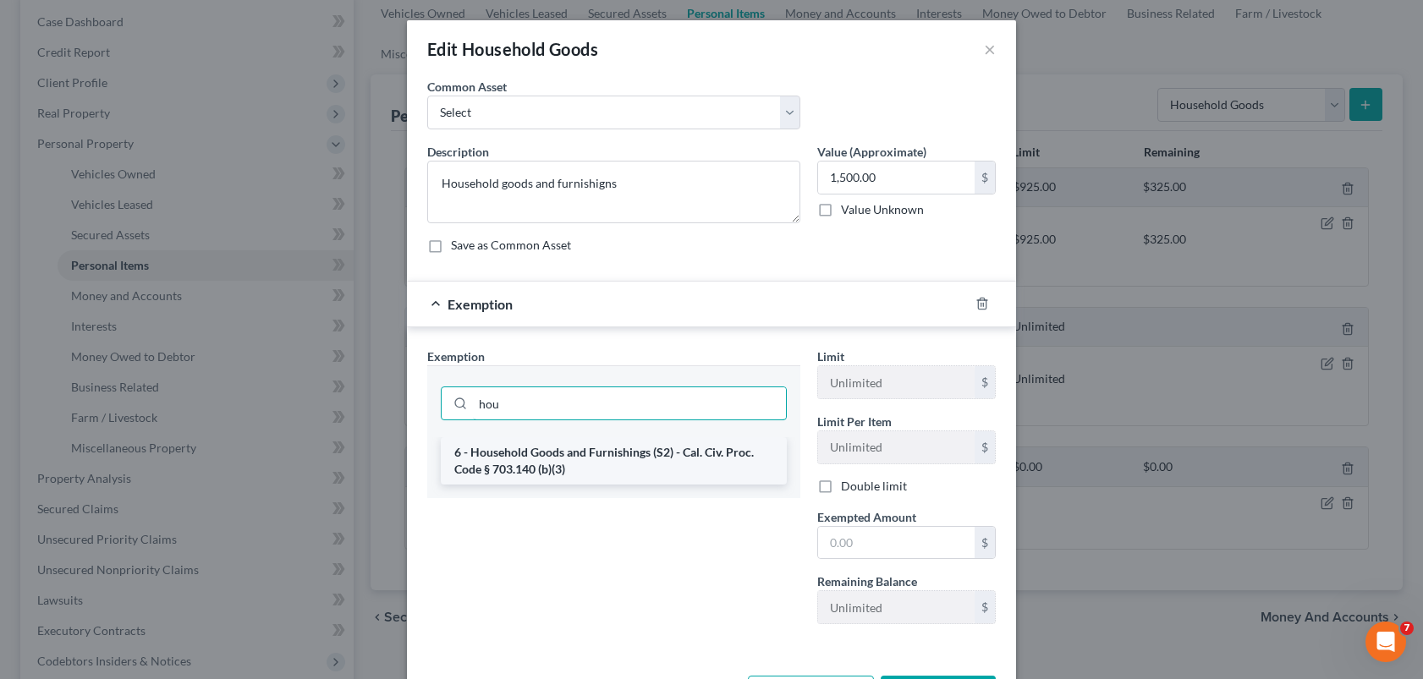
type input "hou"
click at [541, 450] on li "6 - Household Goods and Furnishings (S2) - Cal. Civ. Proc. Code § 703.140 (b)(3)" at bounding box center [614, 460] width 346 height 47
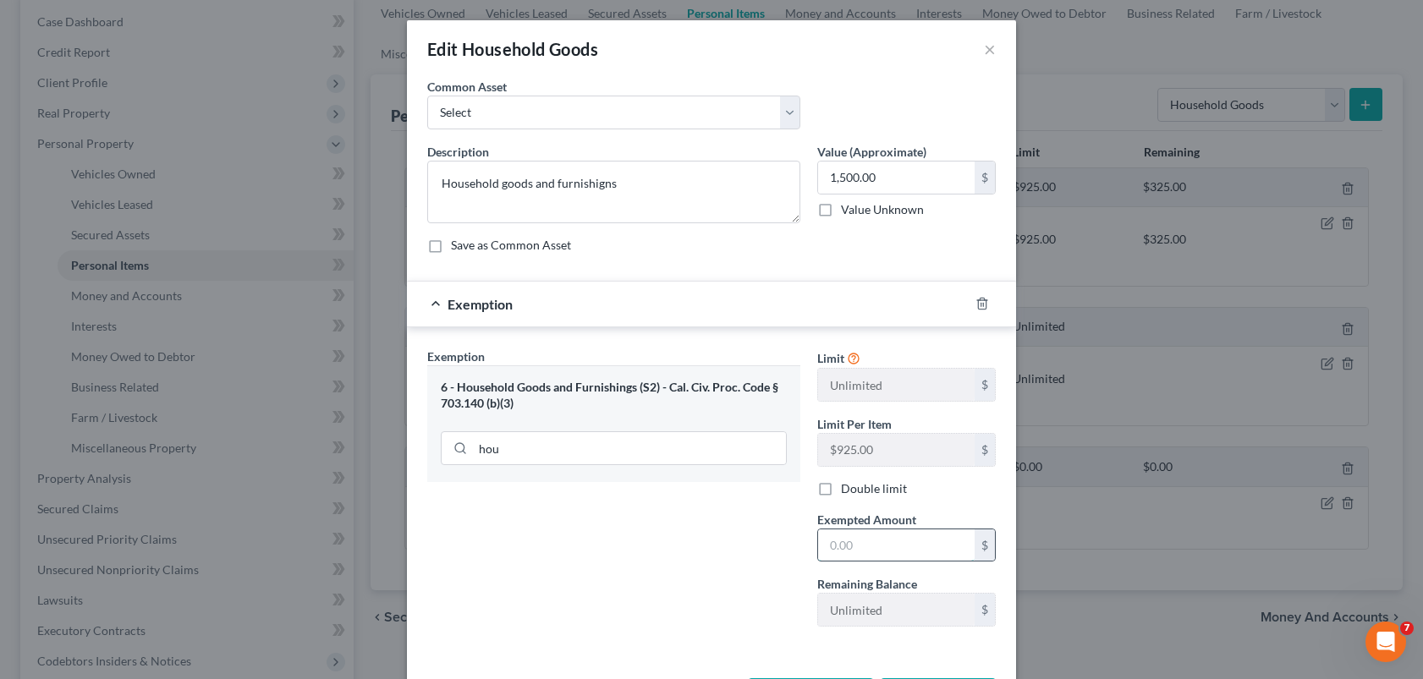
click at [890, 554] on input "text" at bounding box center [896, 545] width 156 height 32
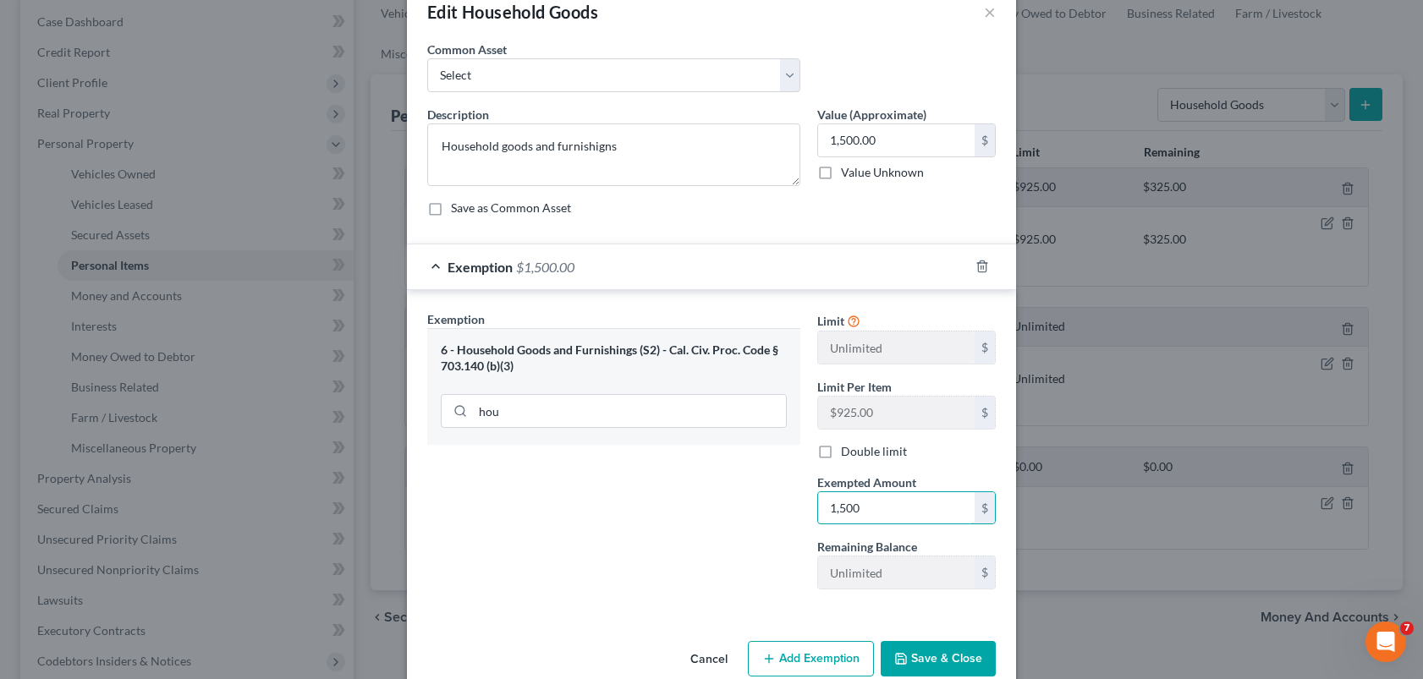
scroll to position [69, 0]
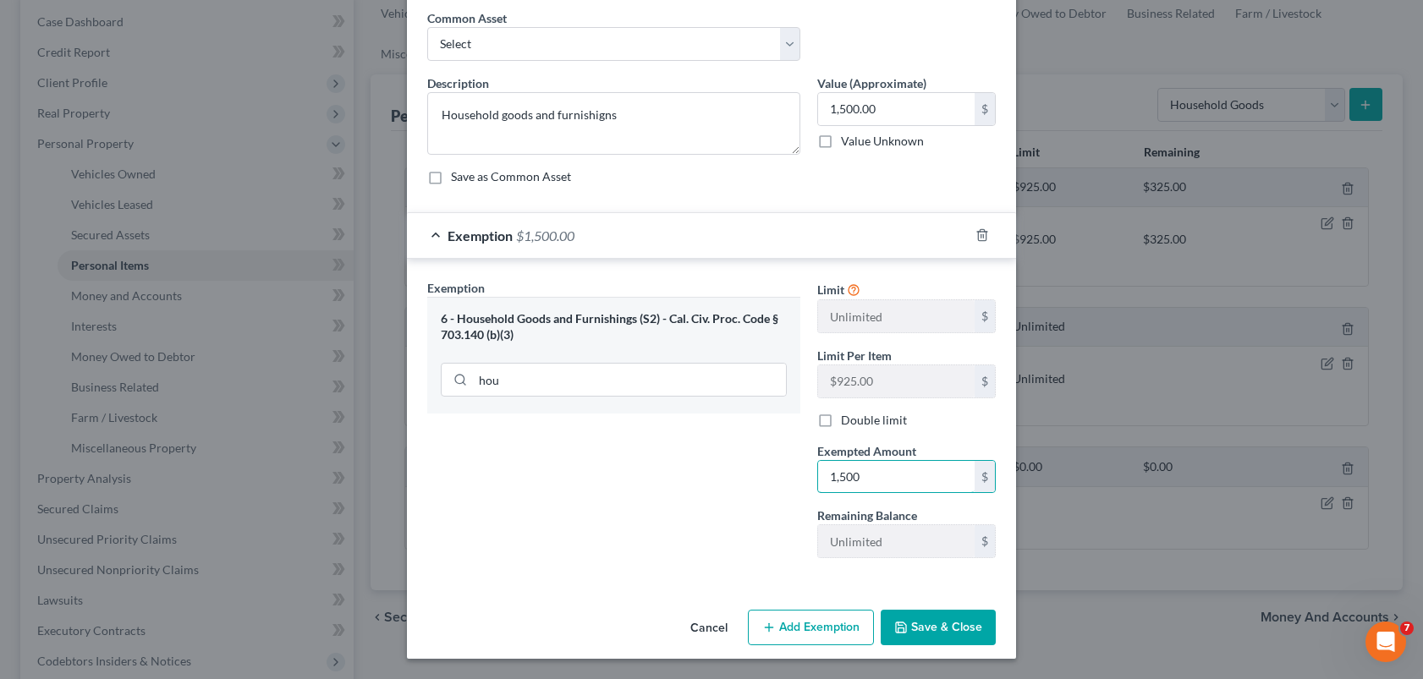
type input "1,500"
click at [951, 622] on button "Save & Close" at bounding box center [937, 628] width 115 height 36
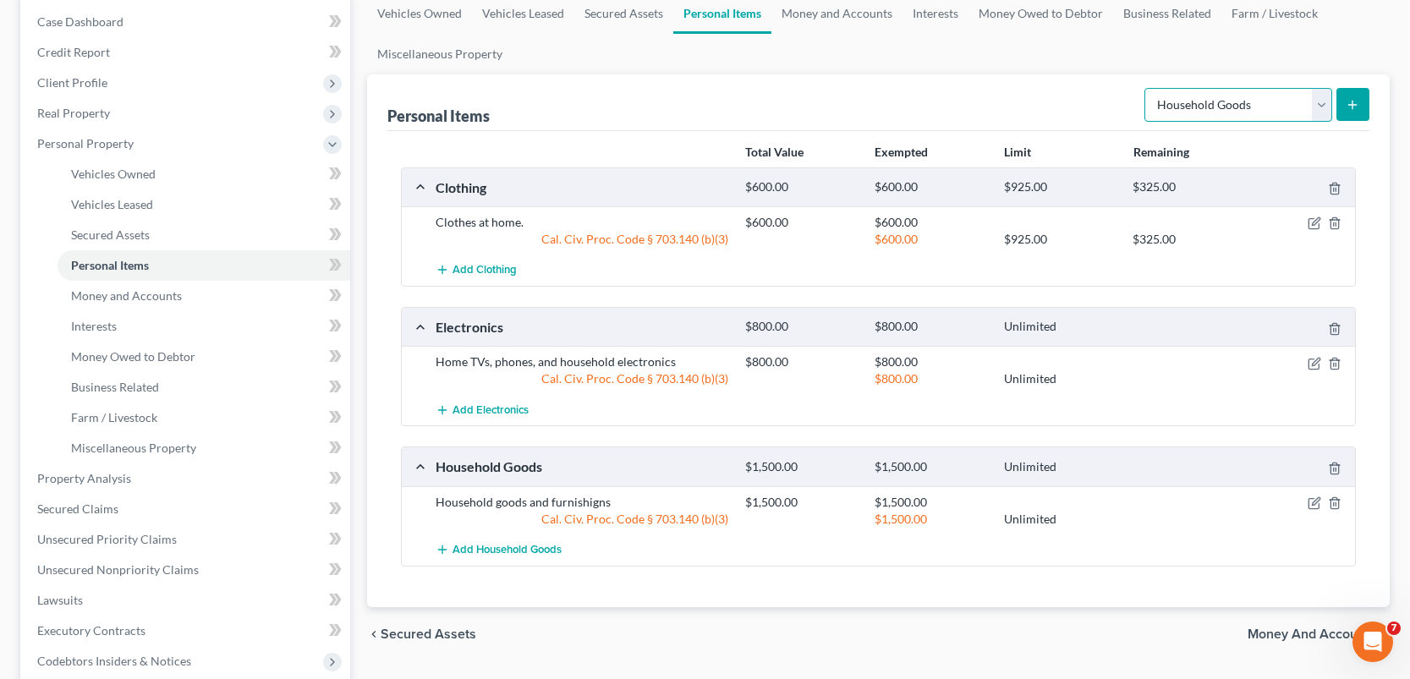
click at [1327, 100] on select "Select Item Type Clothing Collectibles Of Value Electronics Firearms Household …" at bounding box center [1238, 105] width 188 height 34
select select "jewelry"
click at [1146, 88] on select "Select Item Type Clothing Collectibles Of Value Electronics Firearms Household …" at bounding box center [1238, 105] width 188 height 34
click at [1240, 239] on div "$325.00" at bounding box center [1188, 239] width 129 height 17
click at [1352, 108] on line "submit" at bounding box center [1352, 105] width 0 height 8
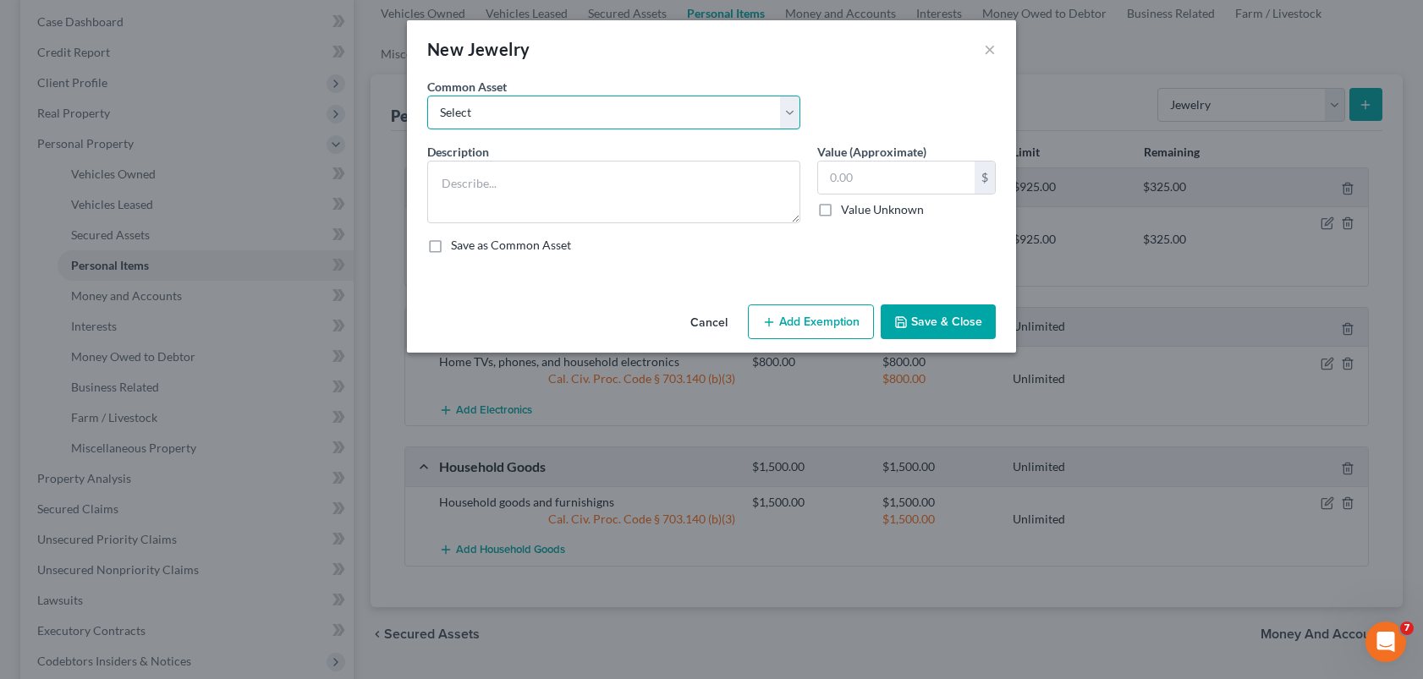
click at [713, 114] on select "Select Wedding bands, rings, necklaces." at bounding box center [613, 113] width 373 height 34
select select "0"
click at [427, 96] on select "Select Wedding bands, rings, necklaces." at bounding box center [613, 113] width 373 height 34
type textarea "Wedding bands, rings, necklaces."
click at [847, 174] on input "1,500.00" at bounding box center [896, 178] width 156 height 32
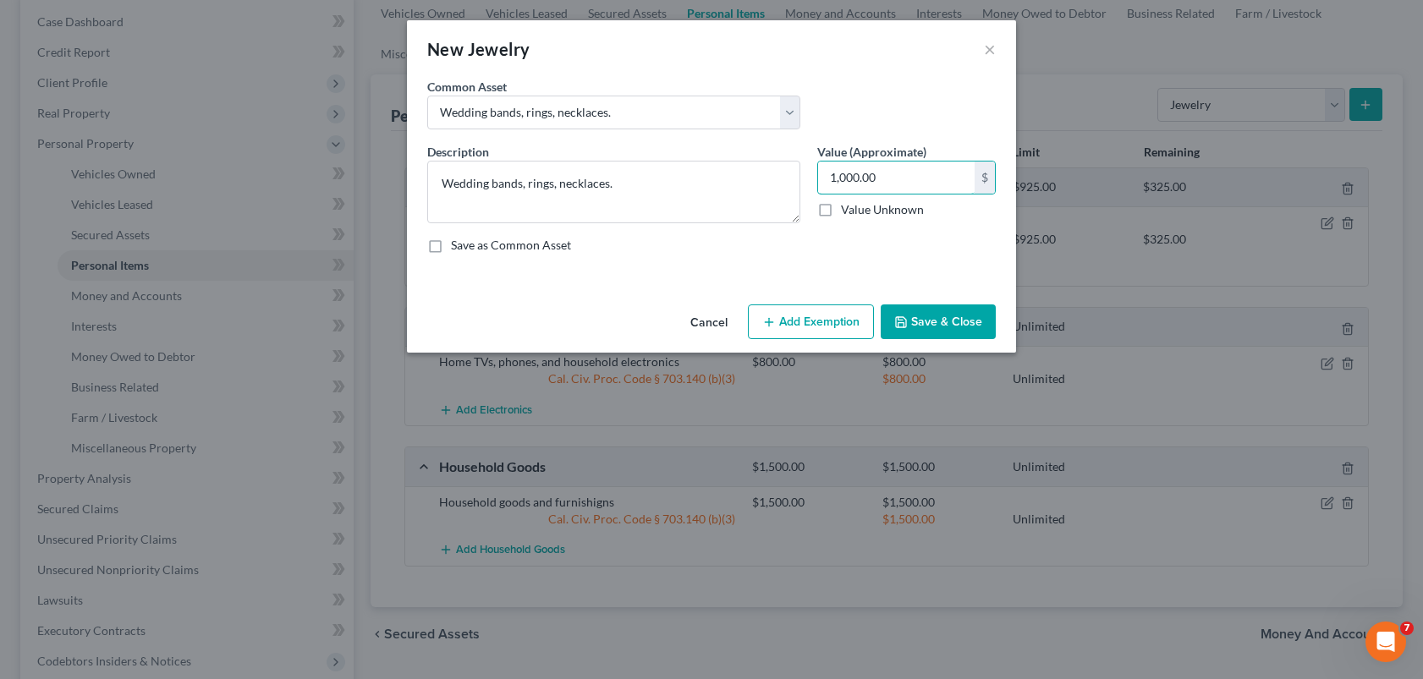
type input "1,000.00"
click at [806, 327] on button "Add Exemption" at bounding box center [811, 322] width 126 height 36
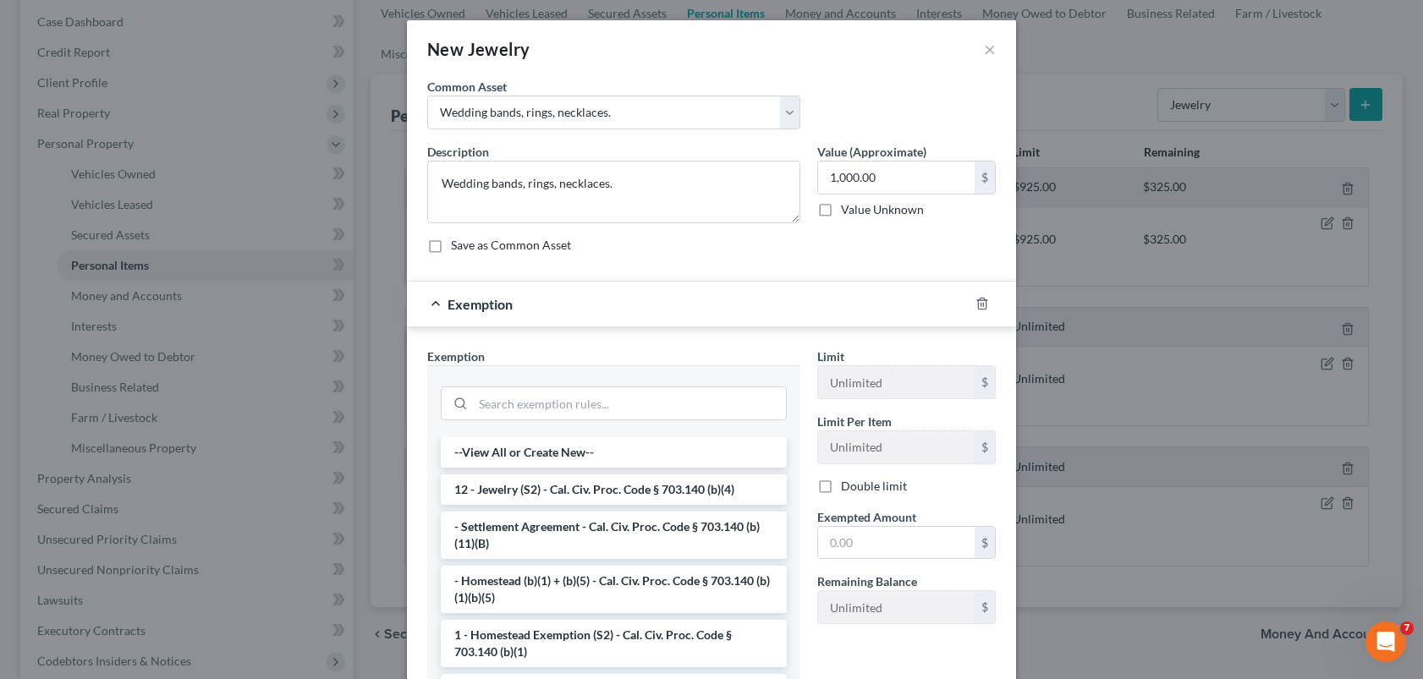
click at [559, 492] on li "12 - Jewelry (S2) - Cal. Civ. Proc. Code § 703.140 (b)(4)" at bounding box center [614, 489] width 346 height 30
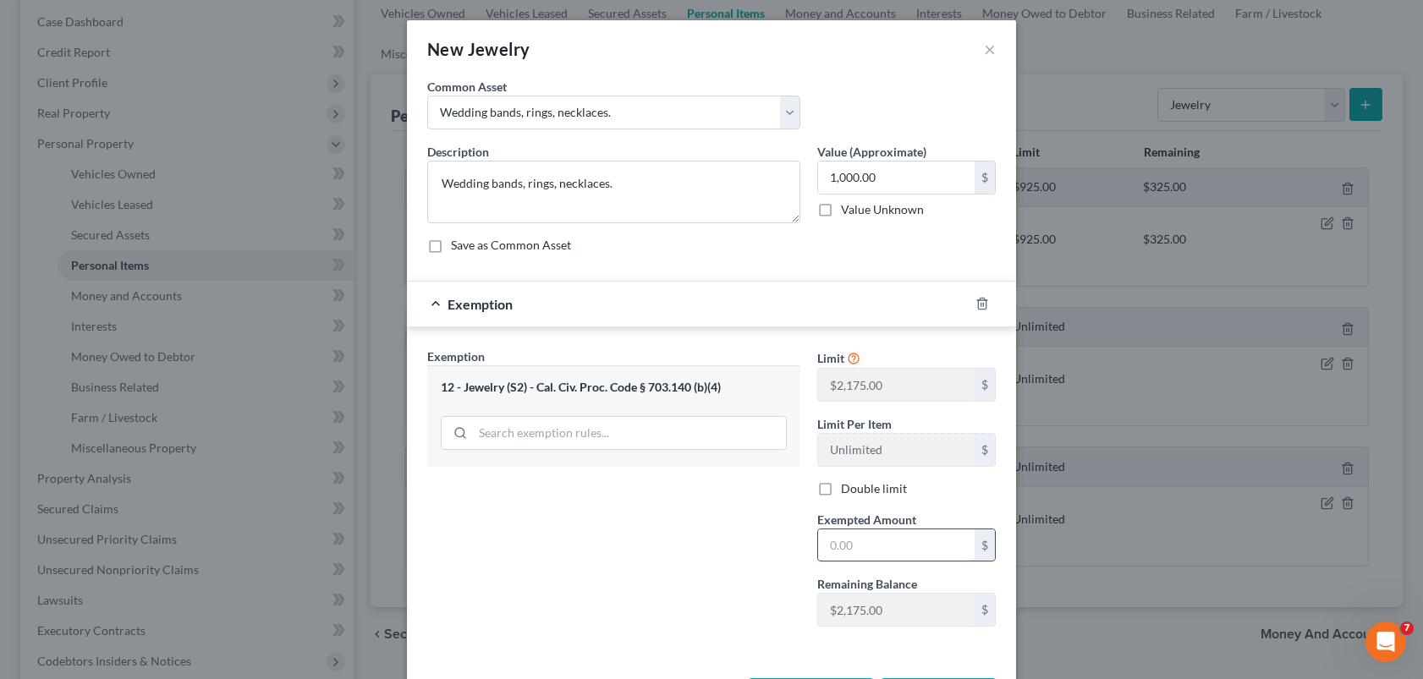
click at [837, 546] on input "text" at bounding box center [896, 545] width 156 height 32
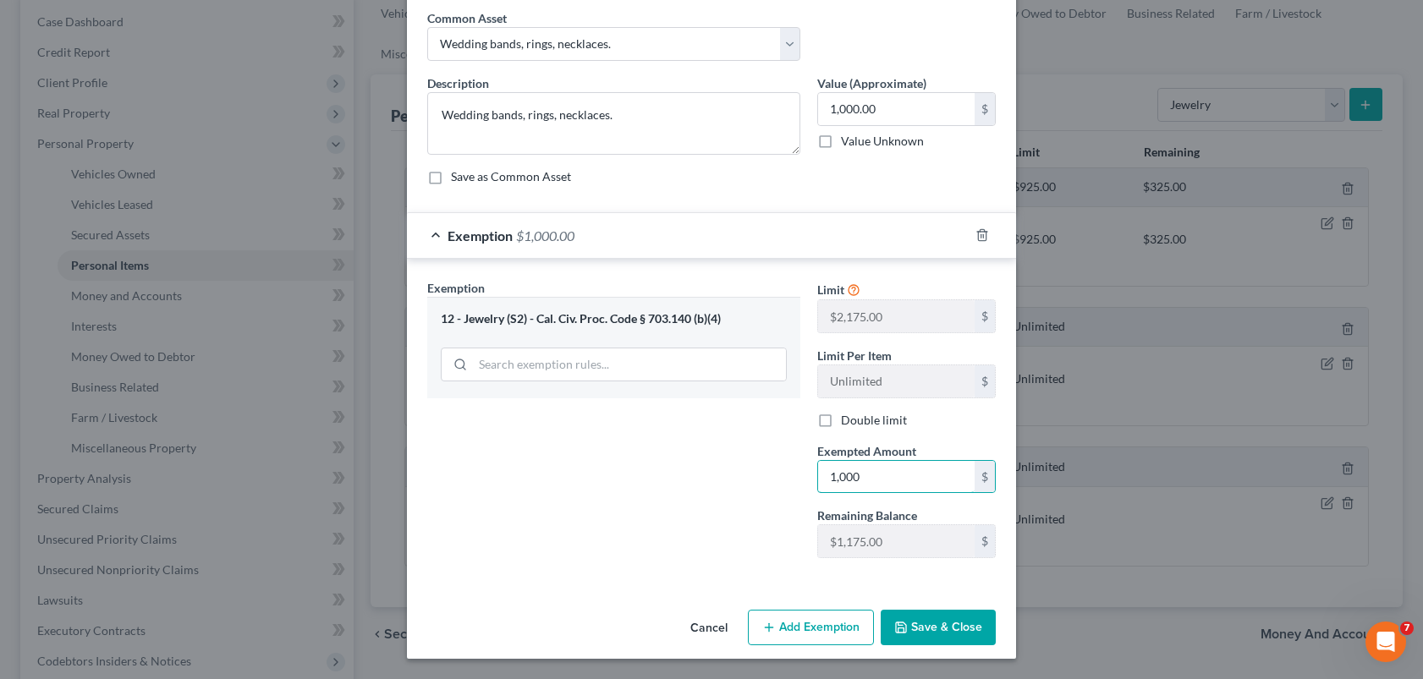
type input "1,000"
click at [924, 622] on button "Save & Close" at bounding box center [937, 628] width 115 height 36
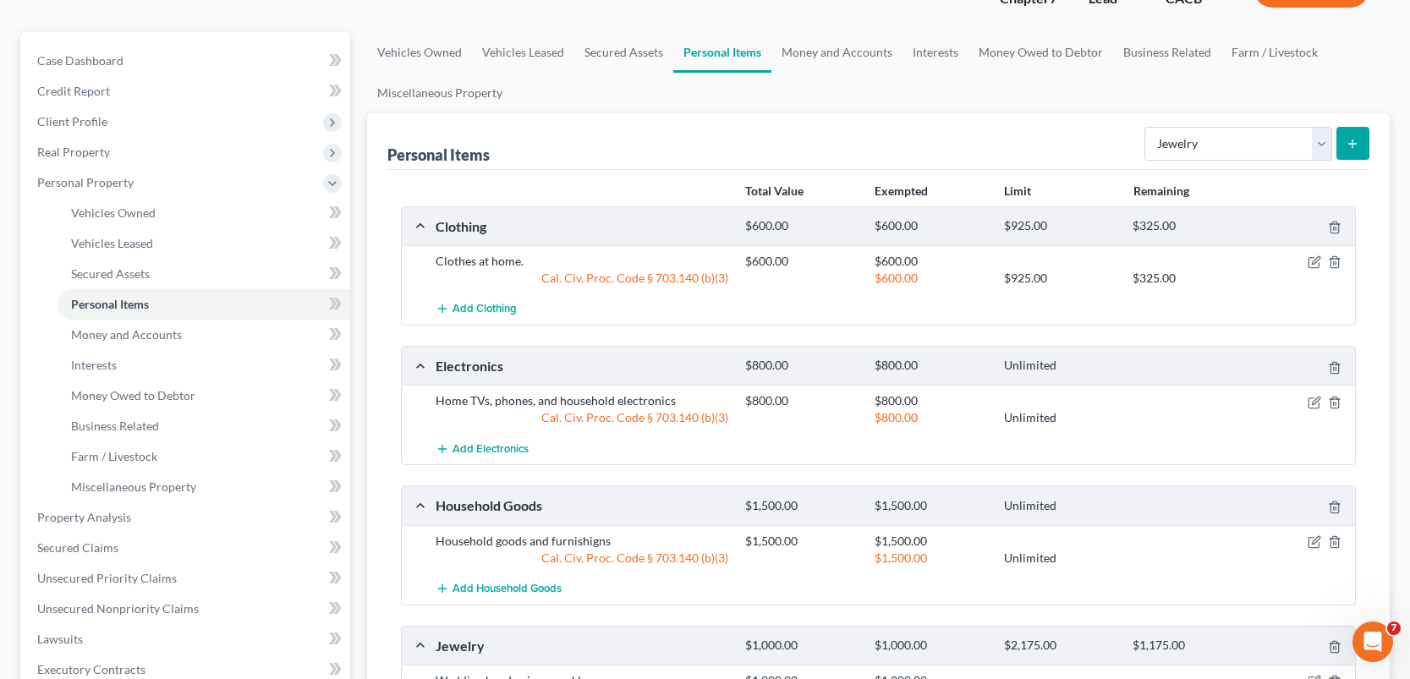
scroll to position [85, 0]
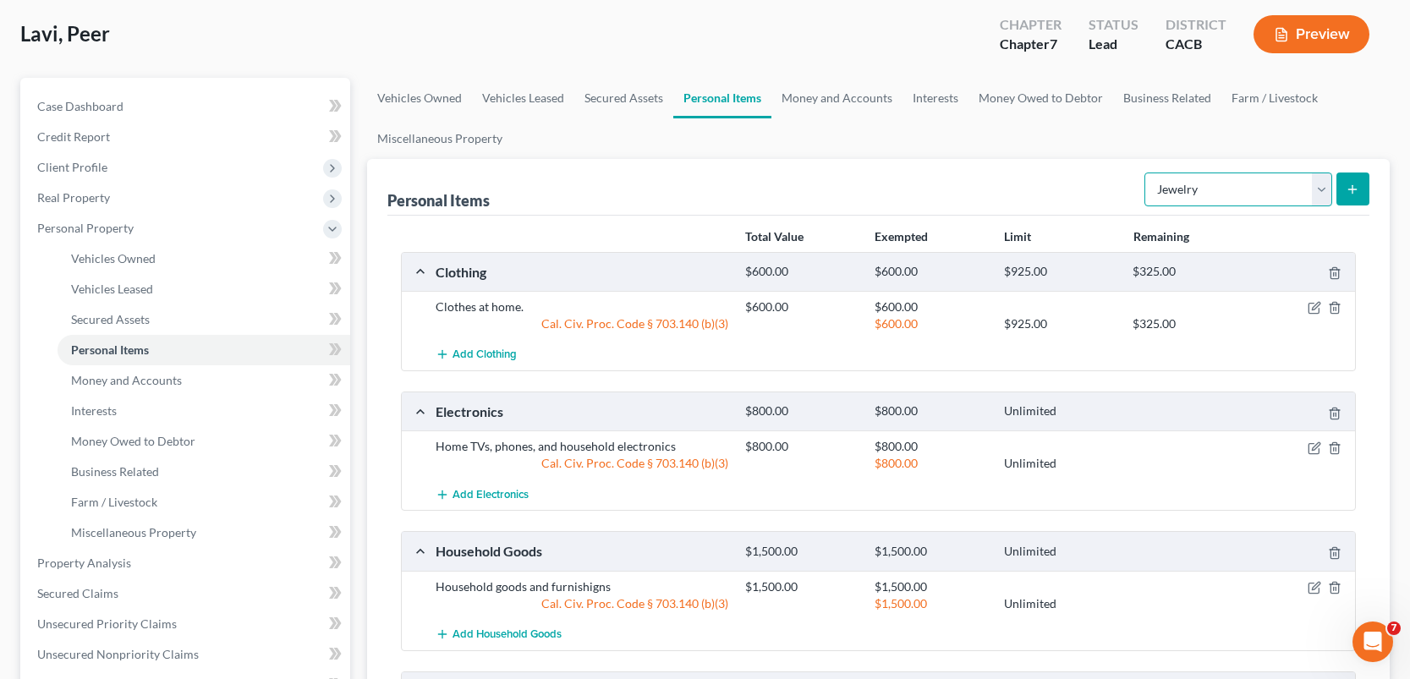
drag, startPoint x: 1325, startPoint y: 184, endPoint x: 1316, endPoint y: 192, distance: 12.6
click at [1325, 184] on select "Select Item Type Clothing Collectibles Of Value Electronics Firearms Household …" at bounding box center [1238, 190] width 188 height 34
drag, startPoint x: 1098, startPoint y: 187, endPoint x: 1123, endPoint y: 184, distance: 25.5
click at [1098, 187] on div "Personal Items Select Item Type Clothing Collectibles Of Value Electronics Fire…" at bounding box center [878, 187] width 982 height 57
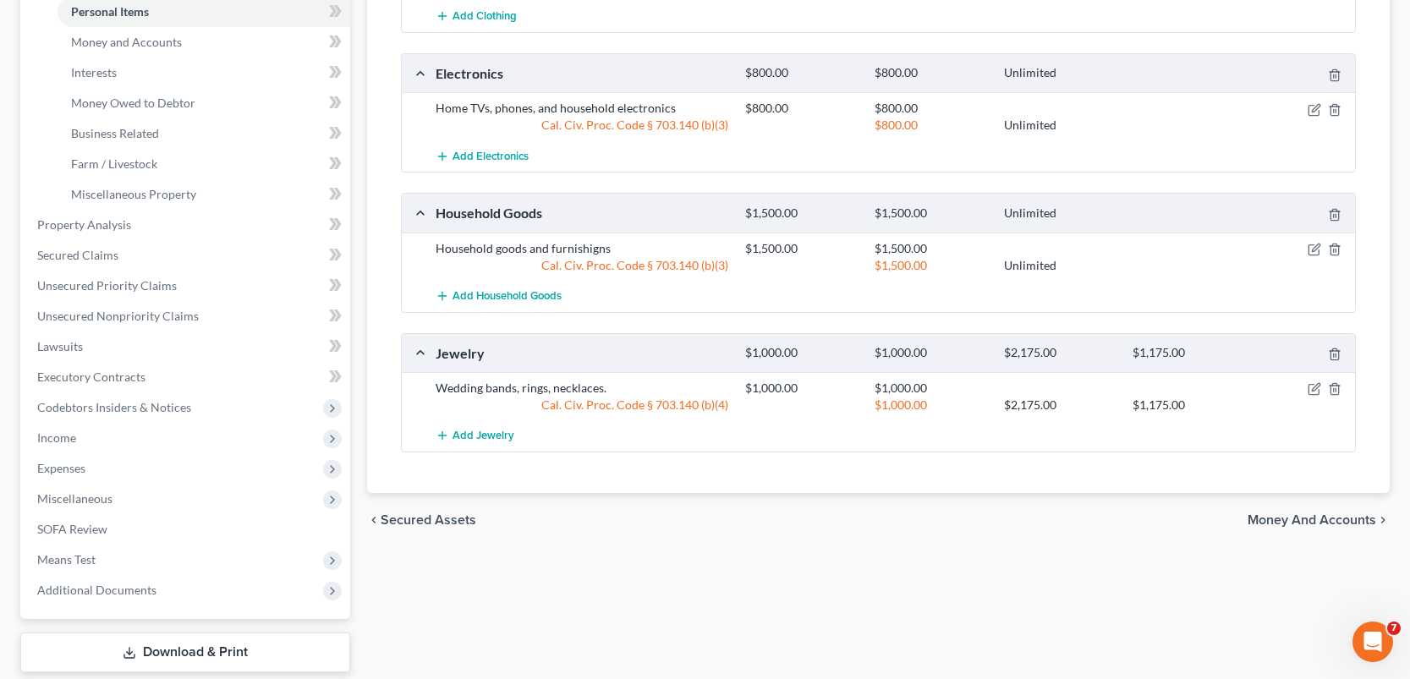
click at [1312, 524] on span "Money and Accounts" at bounding box center [1311, 520] width 129 height 14
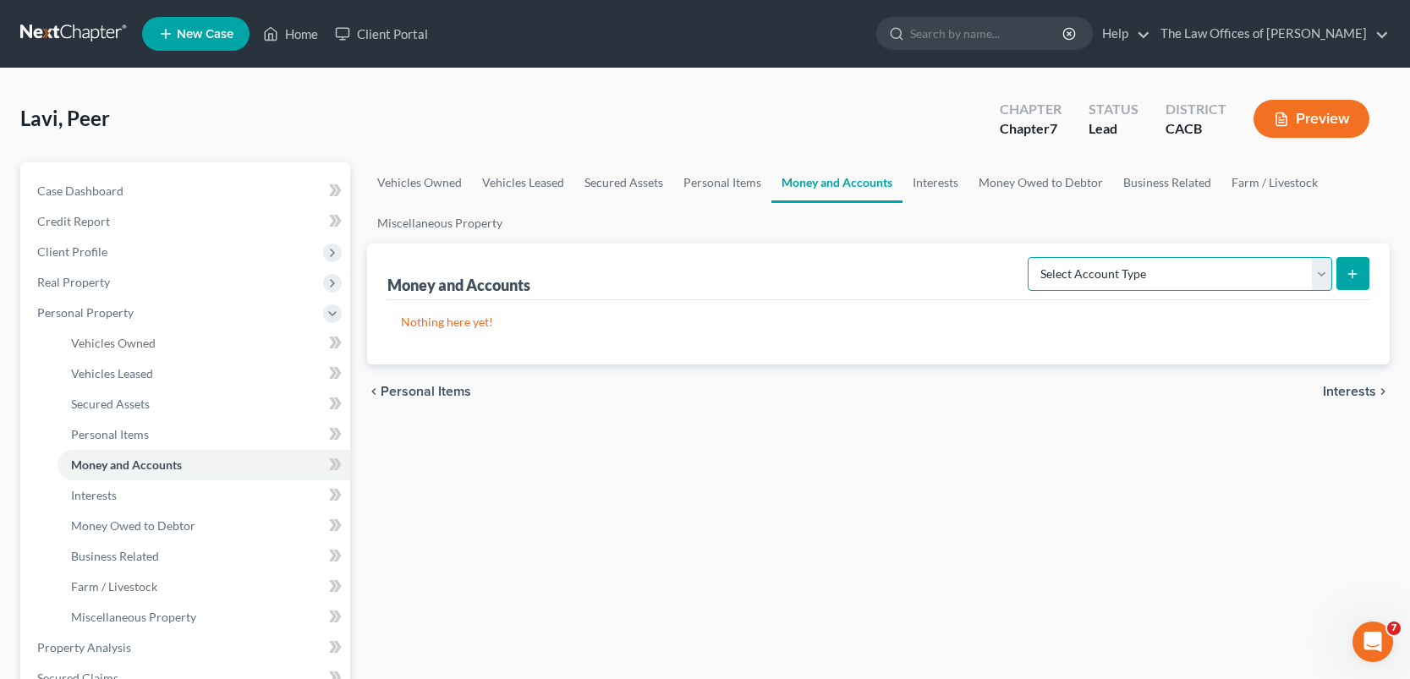
click at [1191, 282] on select "Select Account Type Brokerage Cash on Hand Certificates of Deposit Checking Acc…" at bounding box center [1180, 274] width 304 height 34
select select "checking"
click at [1031, 257] on select "Select Account Type Brokerage Cash on Hand Certificates of Deposit Checking Acc…" at bounding box center [1180, 274] width 304 height 34
click at [1348, 275] on icon "submit" at bounding box center [1353, 274] width 14 height 14
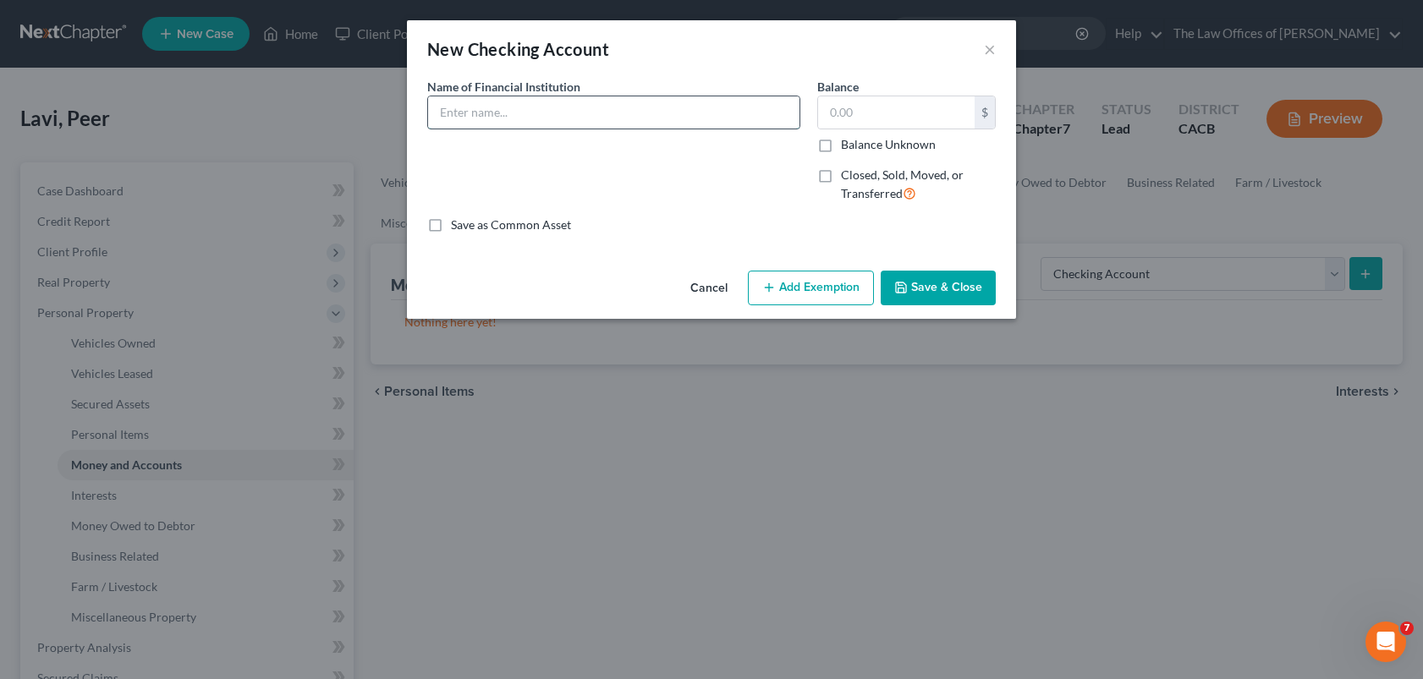
click at [655, 119] on input "text" at bounding box center [613, 112] width 371 height 32
drag, startPoint x: 519, startPoint y: 112, endPoint x: 917, endPoint y: 107, distance: 397.5
click at [918, 107] on div "Name of Financial Institution * Bank Hapoalim (Joint account with Mother who as…" at bounding box center [711, 147] width 585 height 139
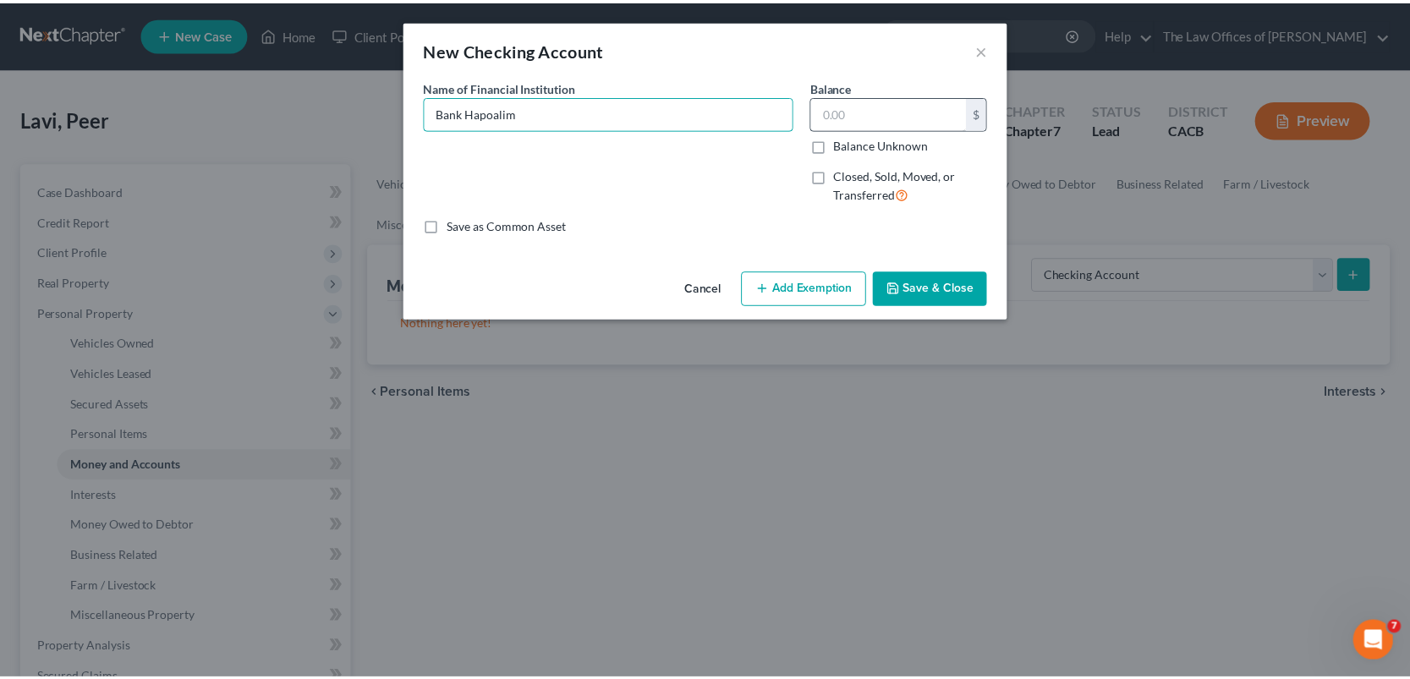
scroll to position [0, 0]
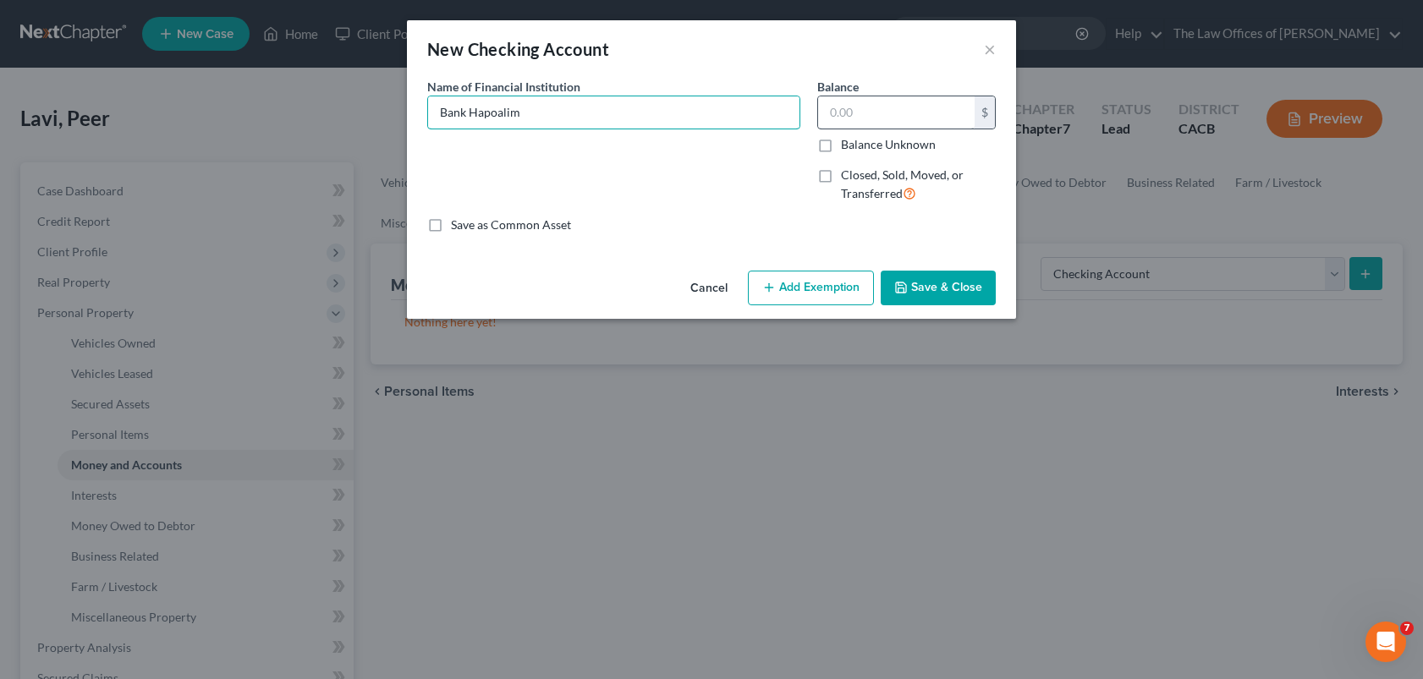
type input "Bank Hapoalim"
type input "2,000"
click at [820, 294] on button "Add Exemption" at bounding box center [811, 289] width 126 height 36
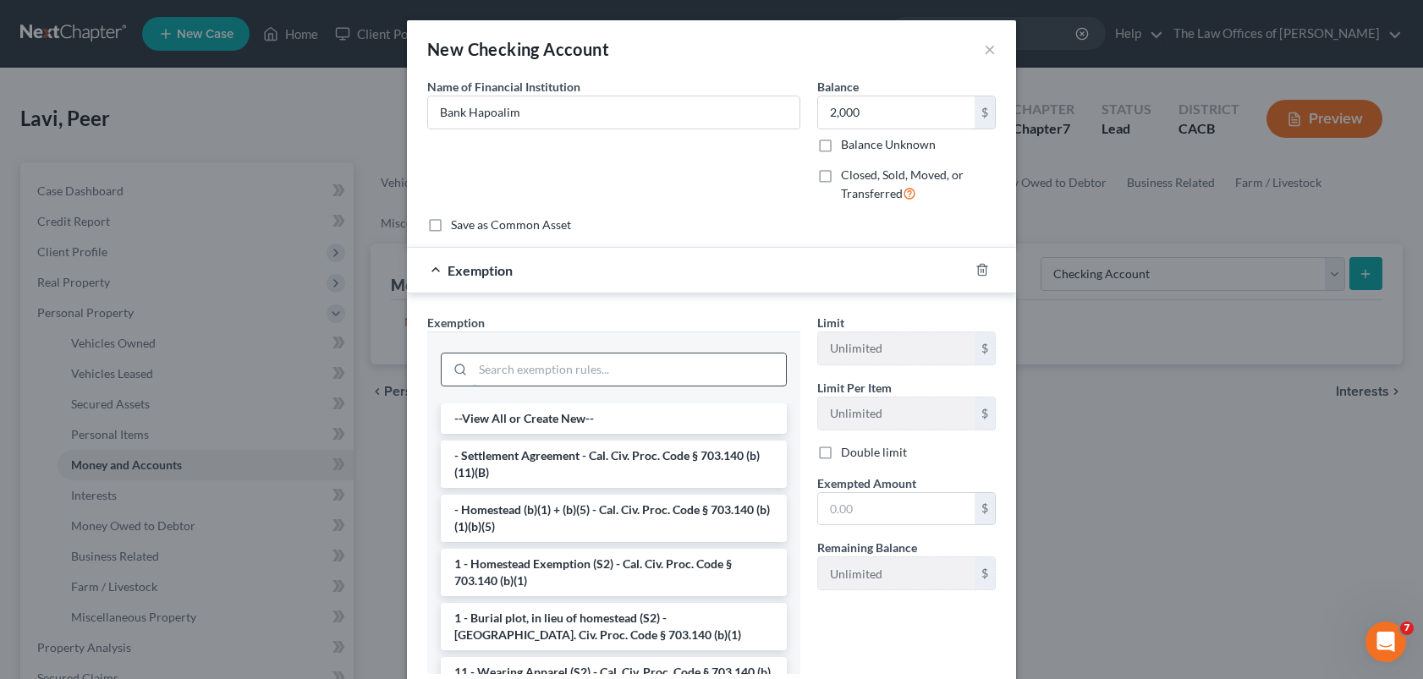
drag, startPoint x: 628, startPoint y: 380, endPoint x: 623, endPoint y: 363, distance: 17.7
click at [628, 378] on input "search" at bounding box center [629, 370] width 313 height 32
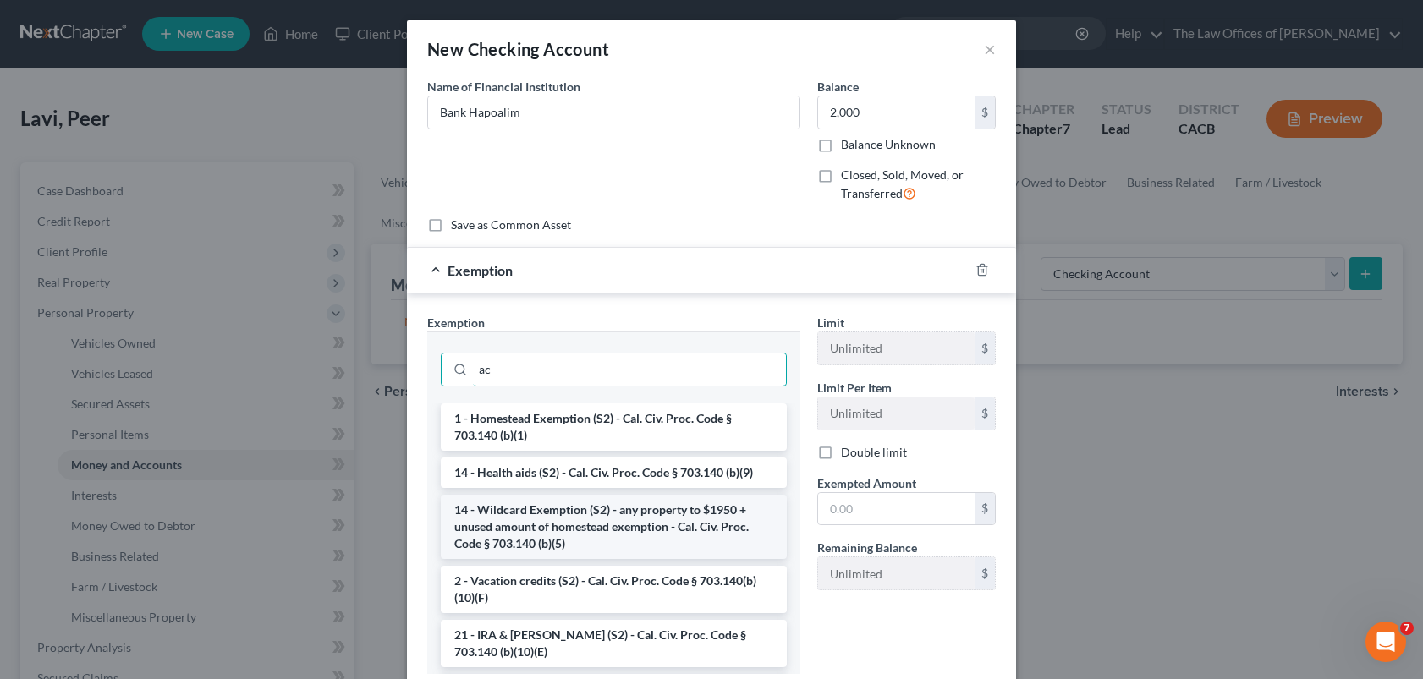
type input "ac"
click at [630, 513] on li "14 - Wildcard Exemption (S2) - any property to $1950 + unused amount of homeste…" at bounding box center [614, 527] width 346 height 64
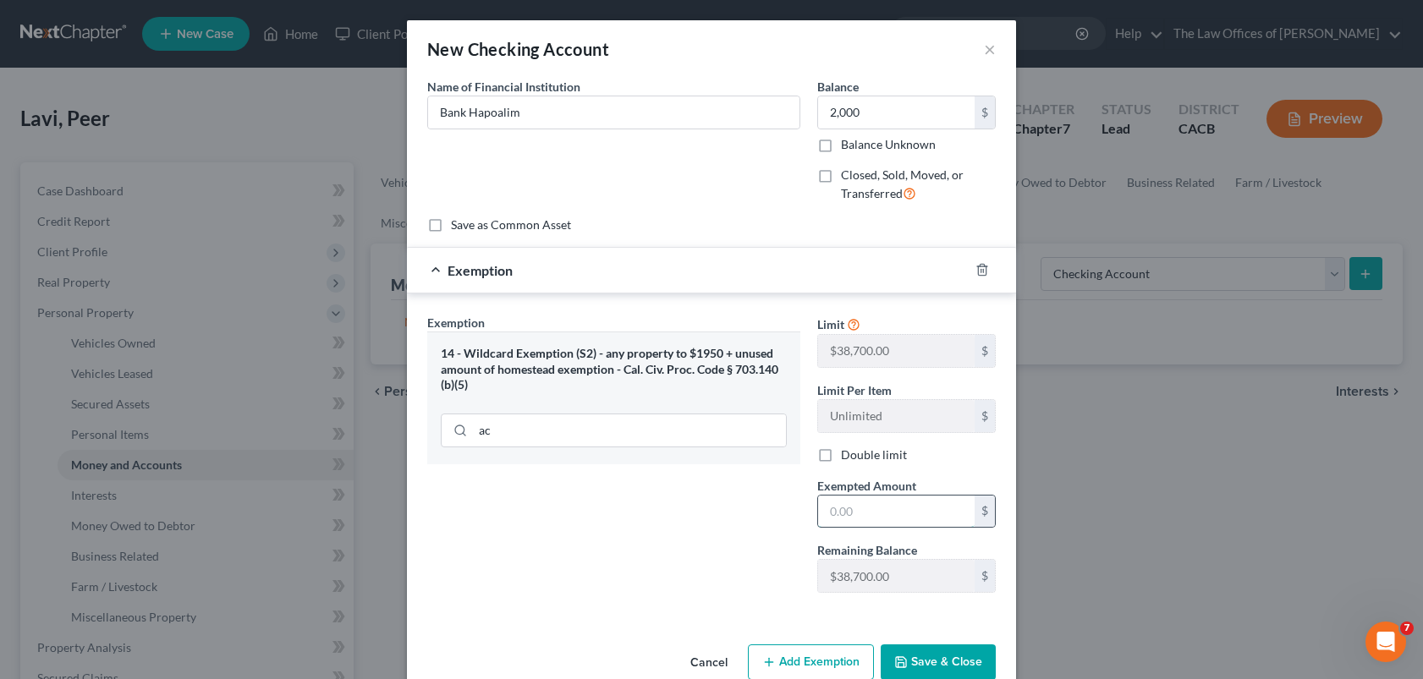
click at [860, 523] on input "text" at bounding box center [896, 512] width 156 height 32
type input "2,000"
click at [659, 533] on div "Exemption Set must be selected for CA. Exemption * 14 - Wildcard Exemption (S2)…" at bounding box center [614, 460] width 390 height 293
click at [929, 658] on button "Save & Close" at bounding box center [937, 662] width 115 height 36
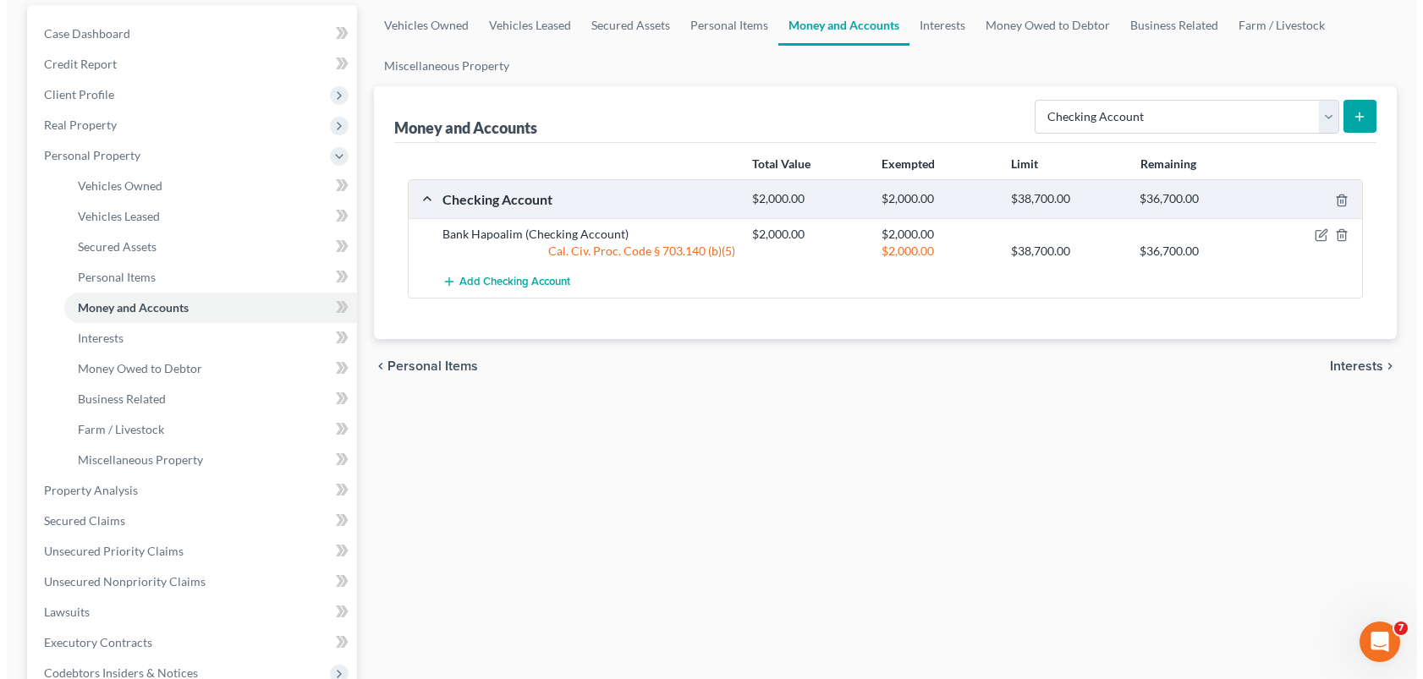
scroll to position [169, 0]
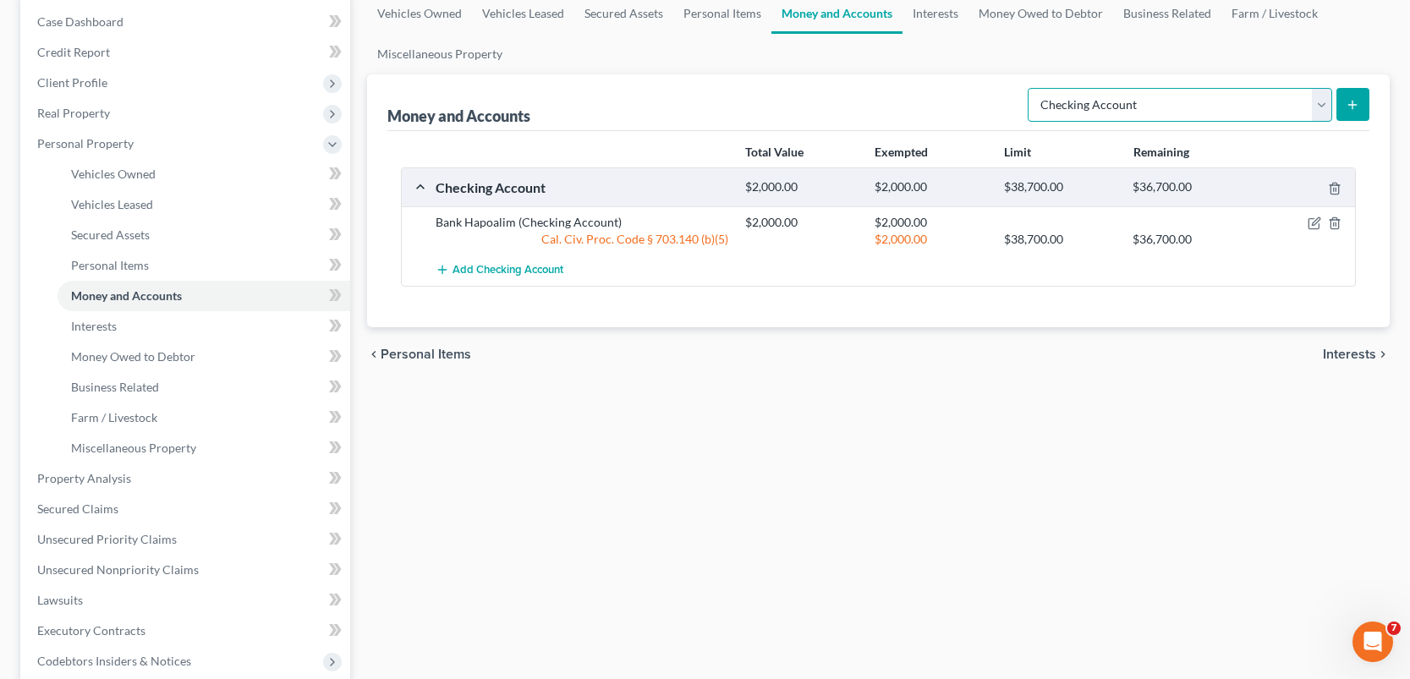
click at [1316, 107] on select "Select Account Type Brokerage Cash on Hand Certificates of Deposit Checking Acc…" at bounding box center [1180, 105] width 304 height 34
drag, startPoint x: 1171, startPoint y: 374, endPoint x: 1234, endPoint y: 376, distance: 62.6
click at [1171, 374] on div "chevron_left Personal Items Interests chevron_right" at bounding box center [878, 354] width 1022 height 54
drag, startPoint x: 1326, startPoint y: 108, endPoint x: 1312, endPoint y: 120, distance: 18.6
click at [1325, 108] on select "Select Account Type Brokerage Cash on Hand Certificates of Deposit Checking Acc…" at bounding box center [1180, 105] width 304 height 34
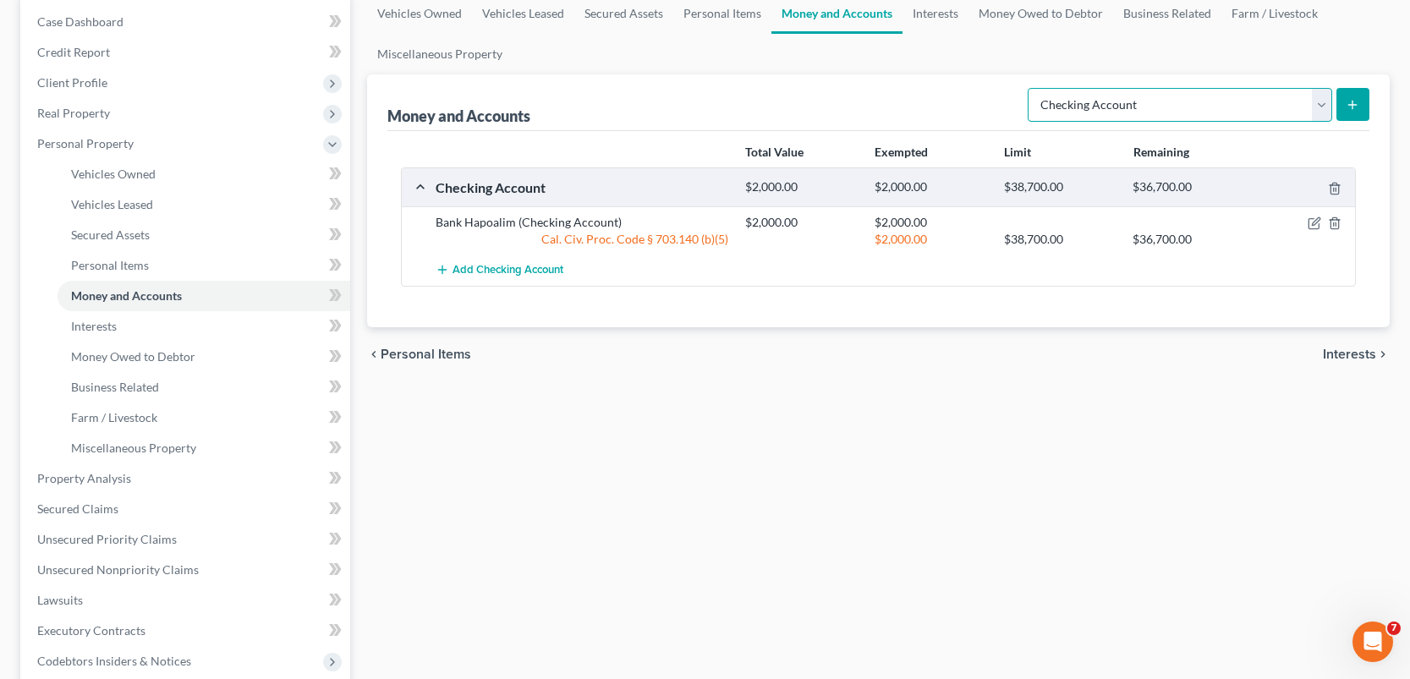
select select "security_deposits"
click at [1031, 88] on select "Select Account Type Brokerage Cash on Hand Certificates of Deposit Checking Acc…" at bounding box center [1180, 105] width 304 height 34
click at [1349, 98] on icon "submit" at bounding box center [1353, 105] width 14 height 14
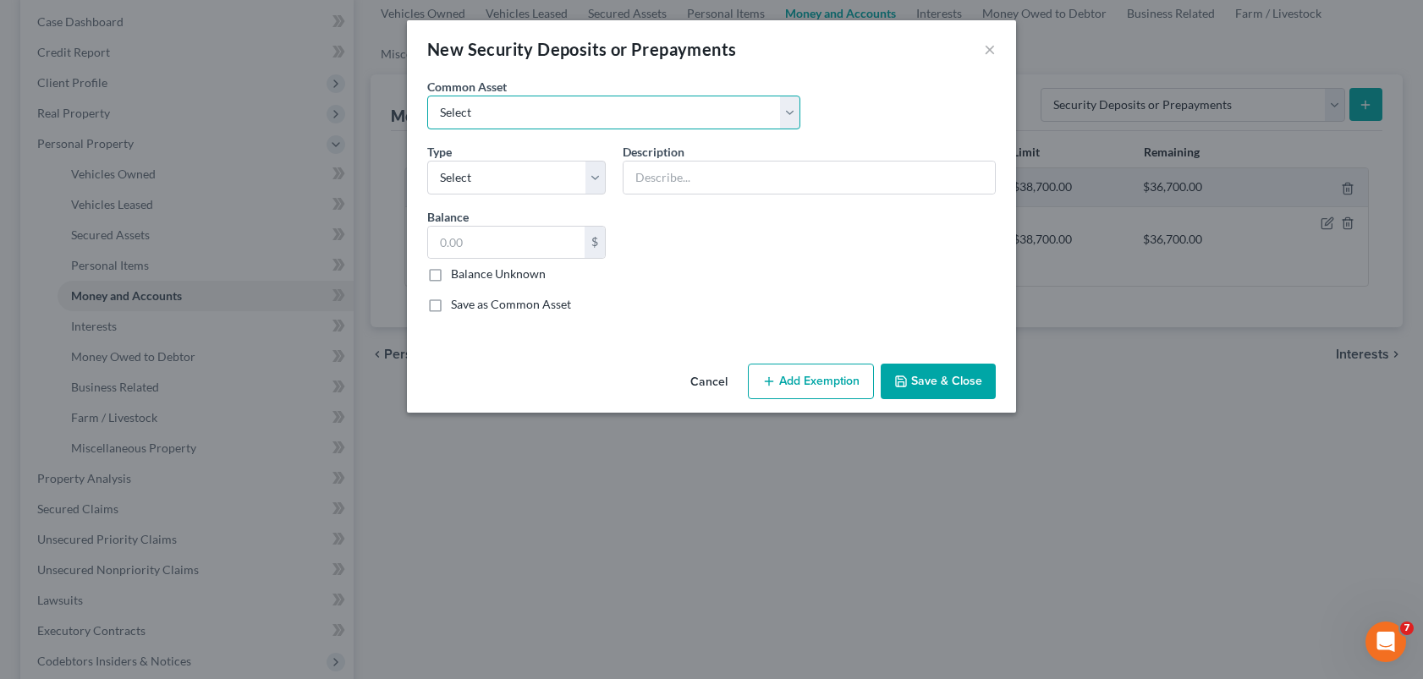
click at [676, 115] on select "Select Security Deposit with Landlord" at bounding box center [613, 113] width 373 height 34
select select "0"
click at [427, 96] on select "Select Security Deposit with Landlord" at bounding box center [613, 113] width 373 height 34
type input "Security Deposit with Landlord"
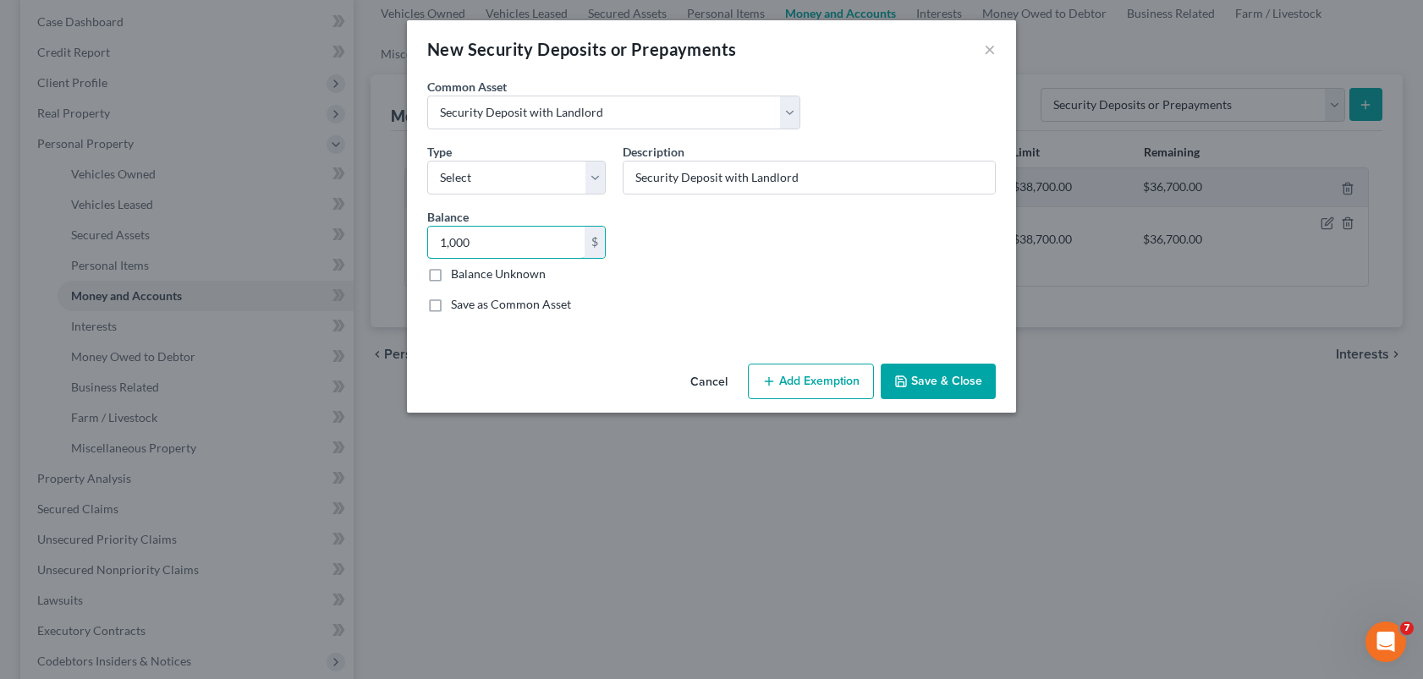
type input "1,000"
click at [853, 392] on button "Add Exemption" at bounding box center [811, 382] width 126 height 36
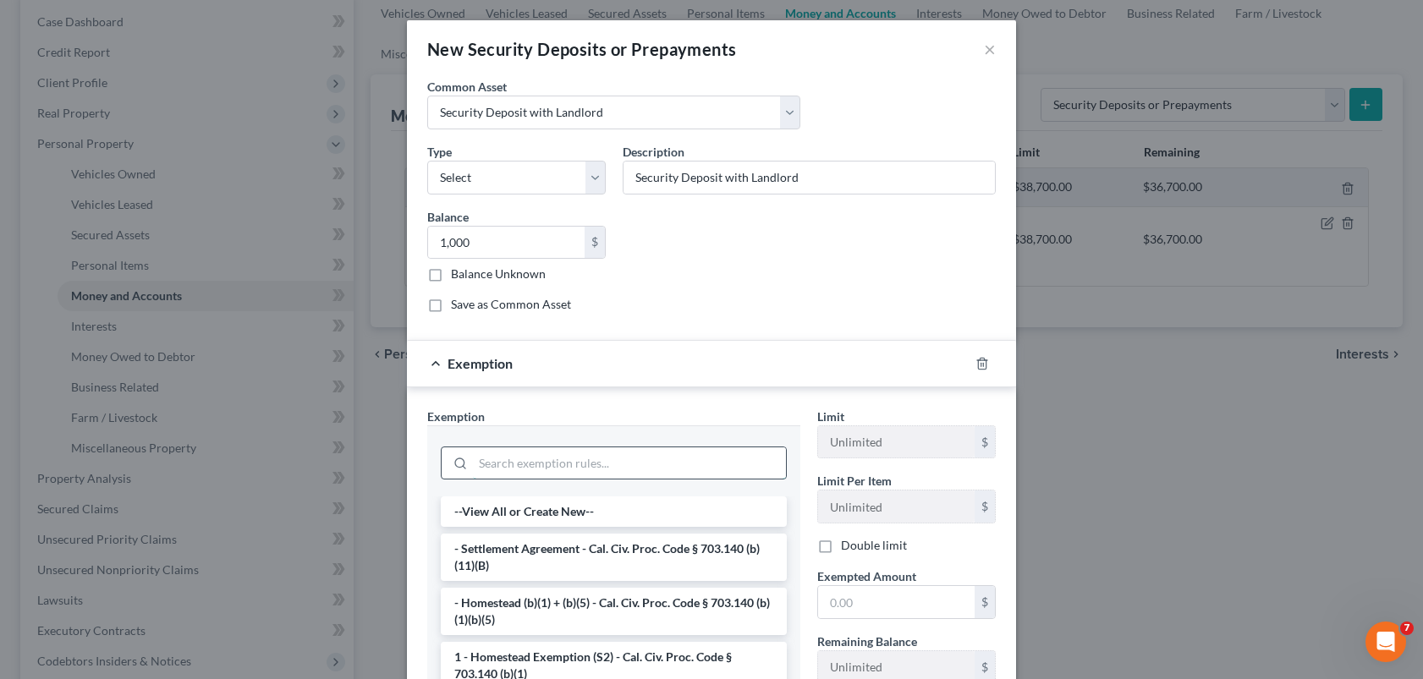
click at [666, 471] on input "search" at bounding box center [629, 463] width 313 height 32
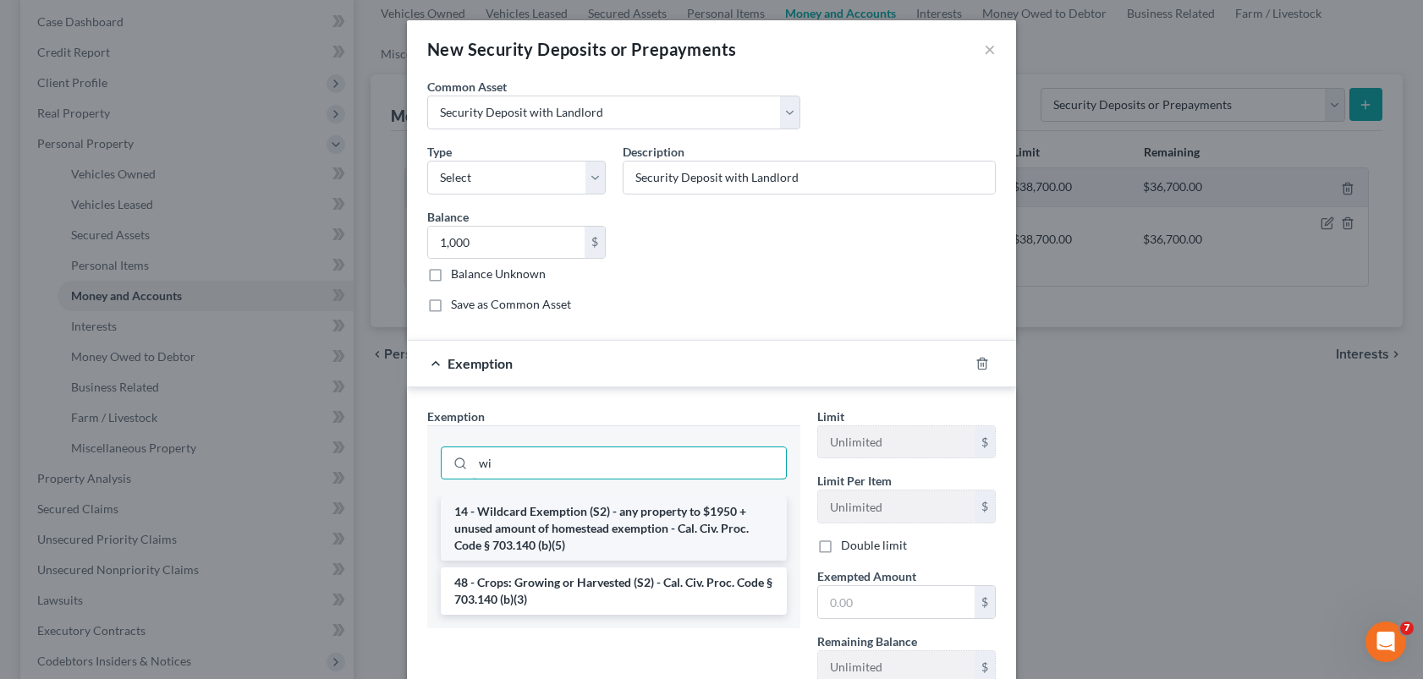
type input "wi"
click at [666, 523] on li "14 - Wildcard Exemption (S2) - any property to $1950 + unused amount of homeste…" at bounding box center [614, 528] width 346 height 64
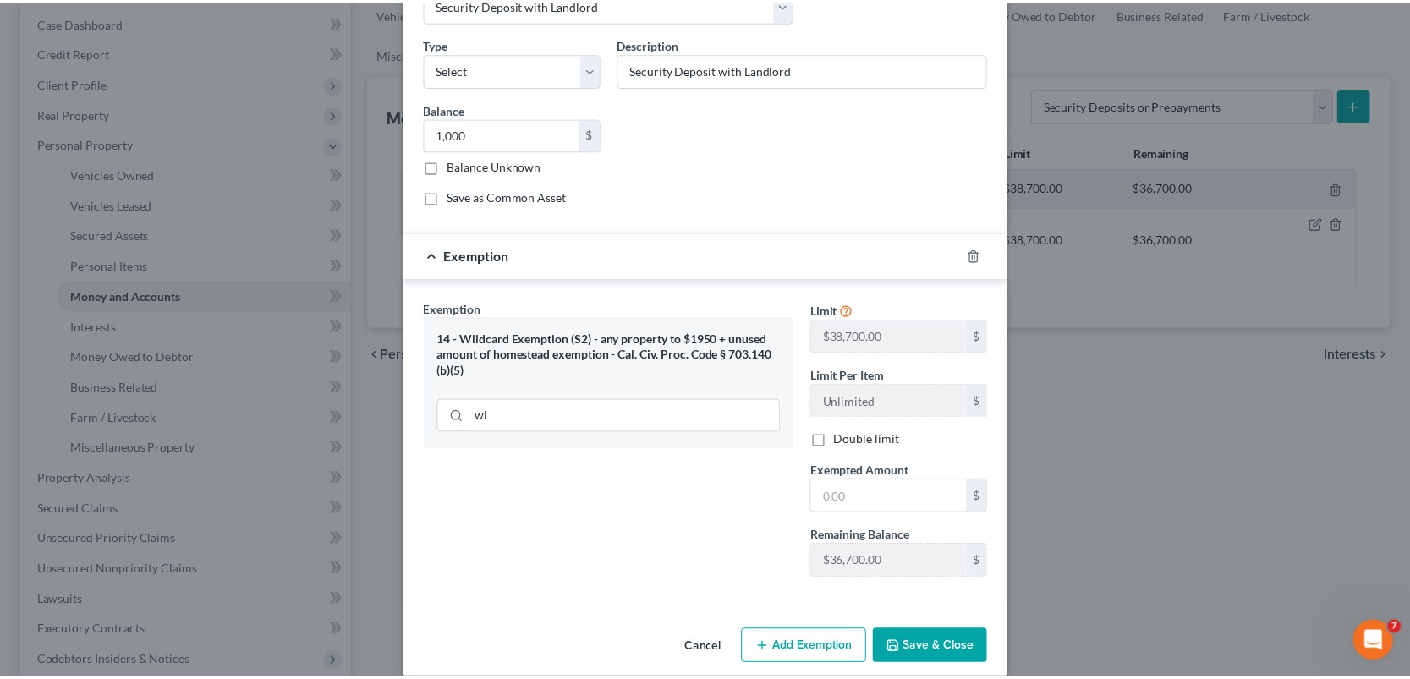
scroll to position [128, 0]
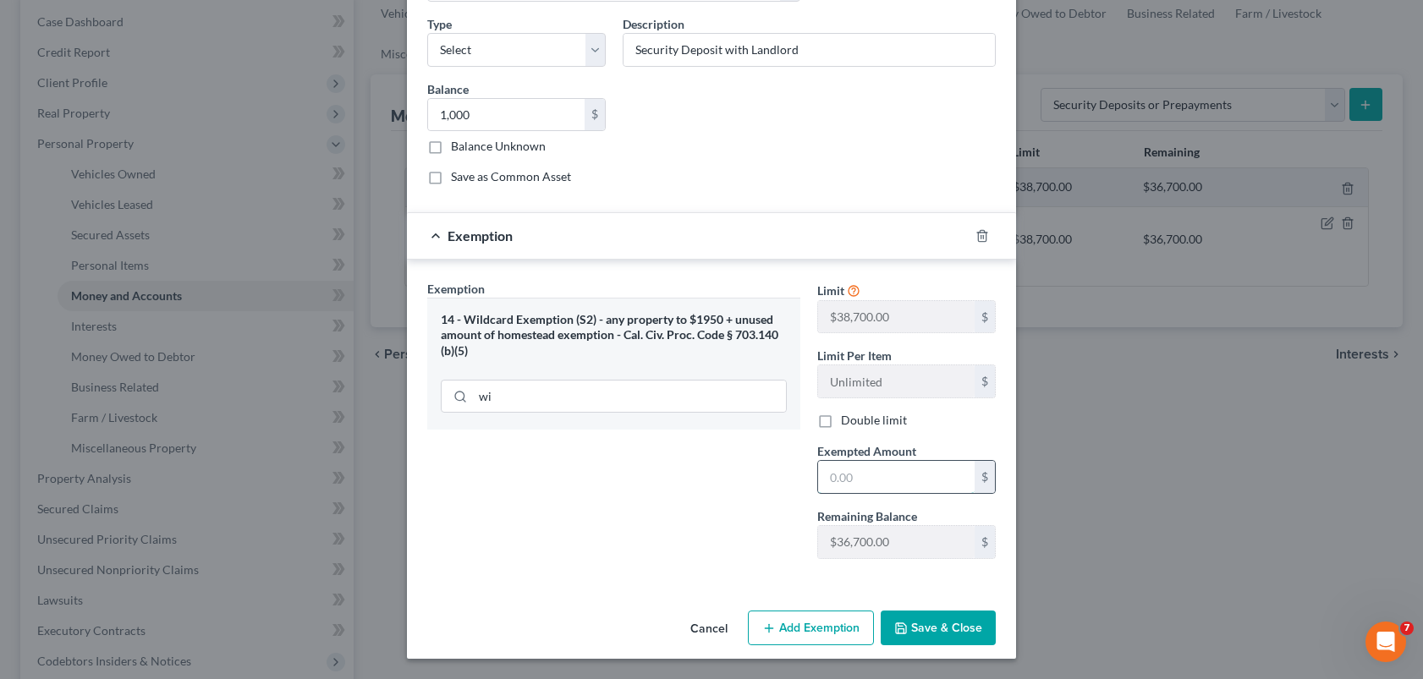
click at [833, 481] on input "text" at bounding box center [896, 477] width 156 height 32
type input "1,000"
click at [820, 628] on button "Add Exemption" at bounding box center [811, 629] width 126 height 36
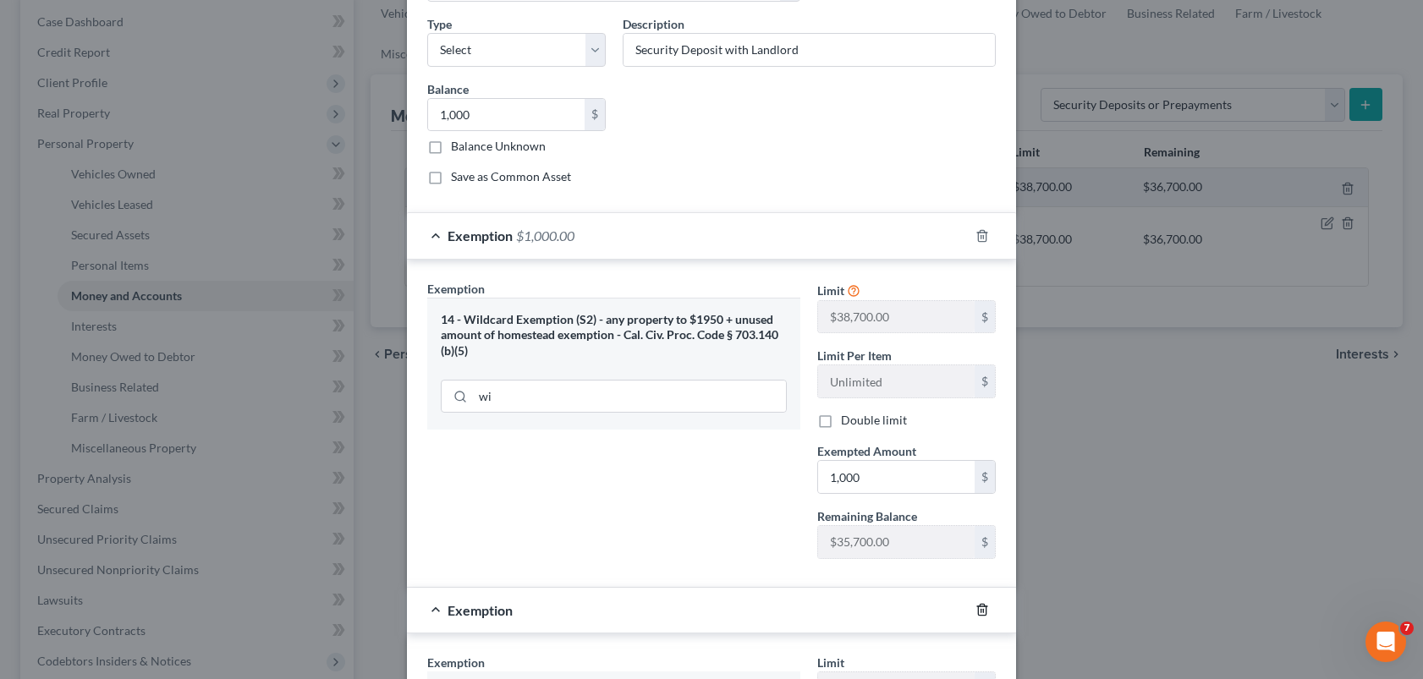
click at [977, 606] on polyline "button" at bounding box center [982, 606] width 10 height 0
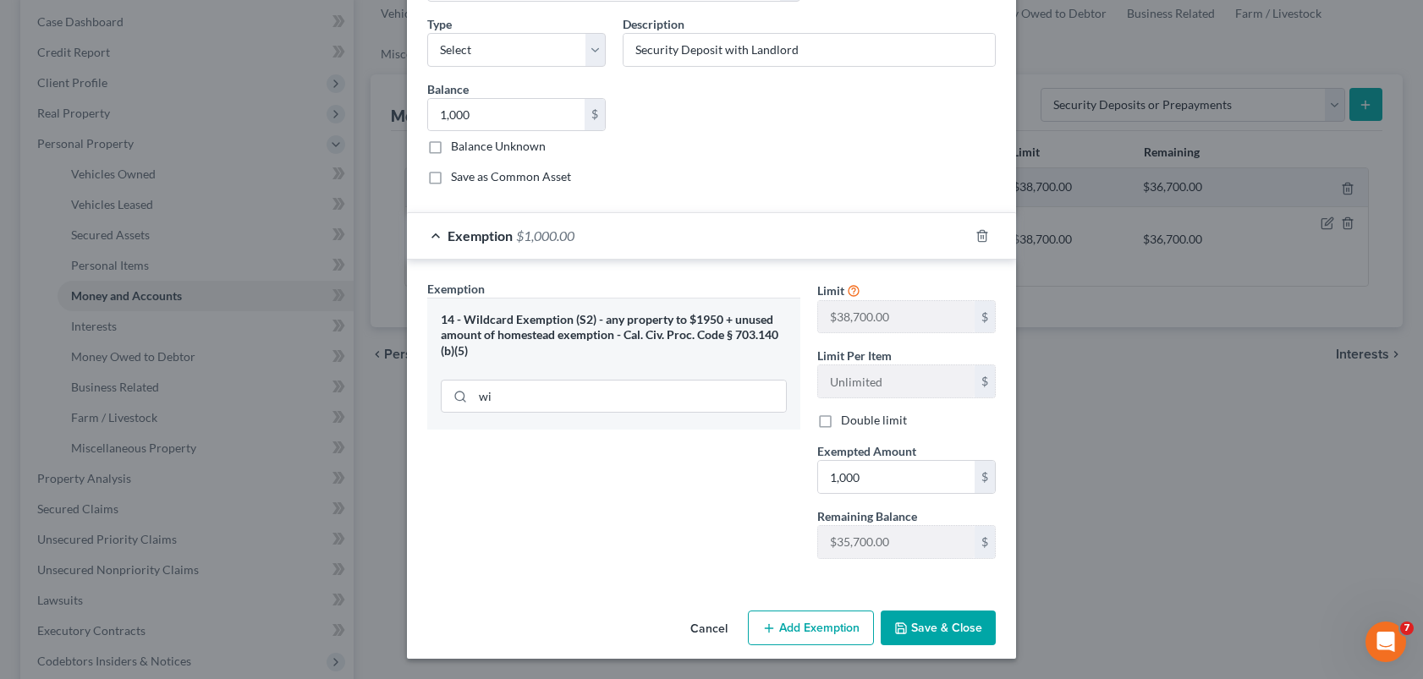
drag, startPoint x: 968, startPoint y: 624, endPoint x: 970, endPoint y: 606, distance: 17.9
click at [968, 623] on button "Save & Close" at bounding box center [937, 629] width 115 height 36
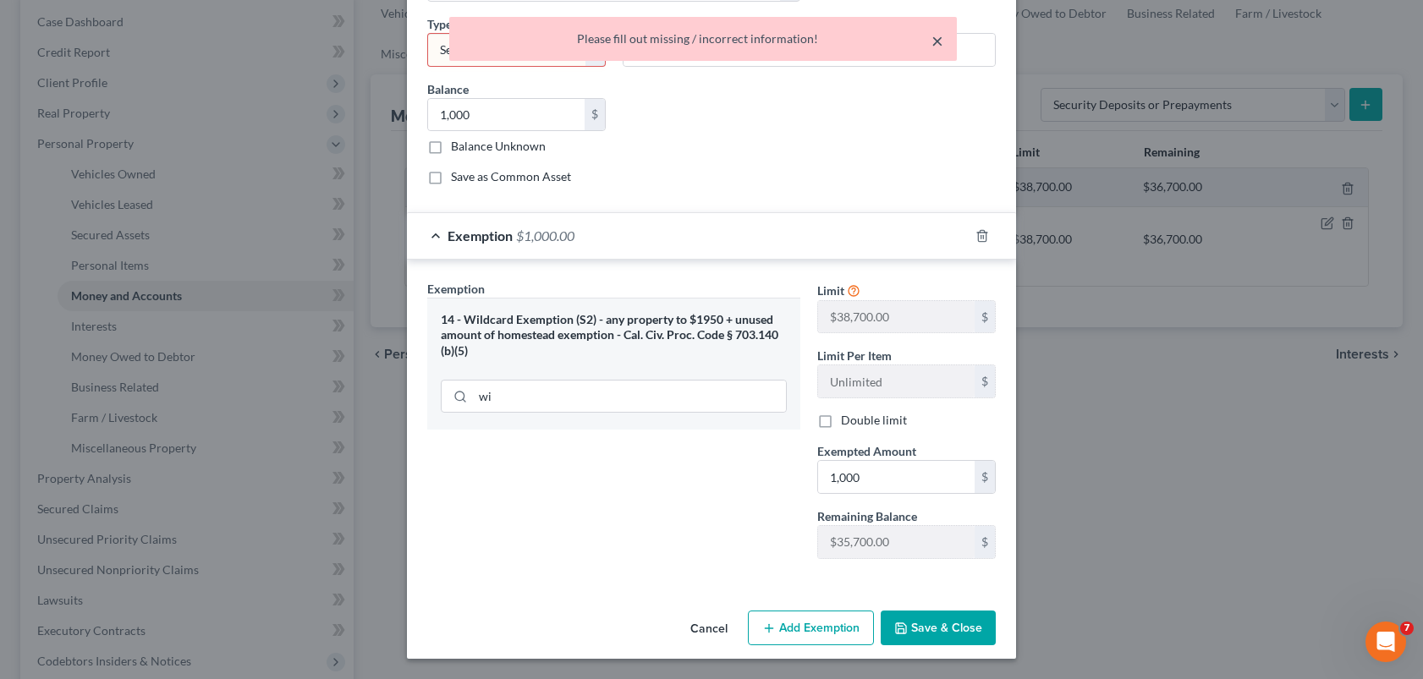
click at [932, 41] on button "×" at bounding box center [937, 40] width 12 height 20
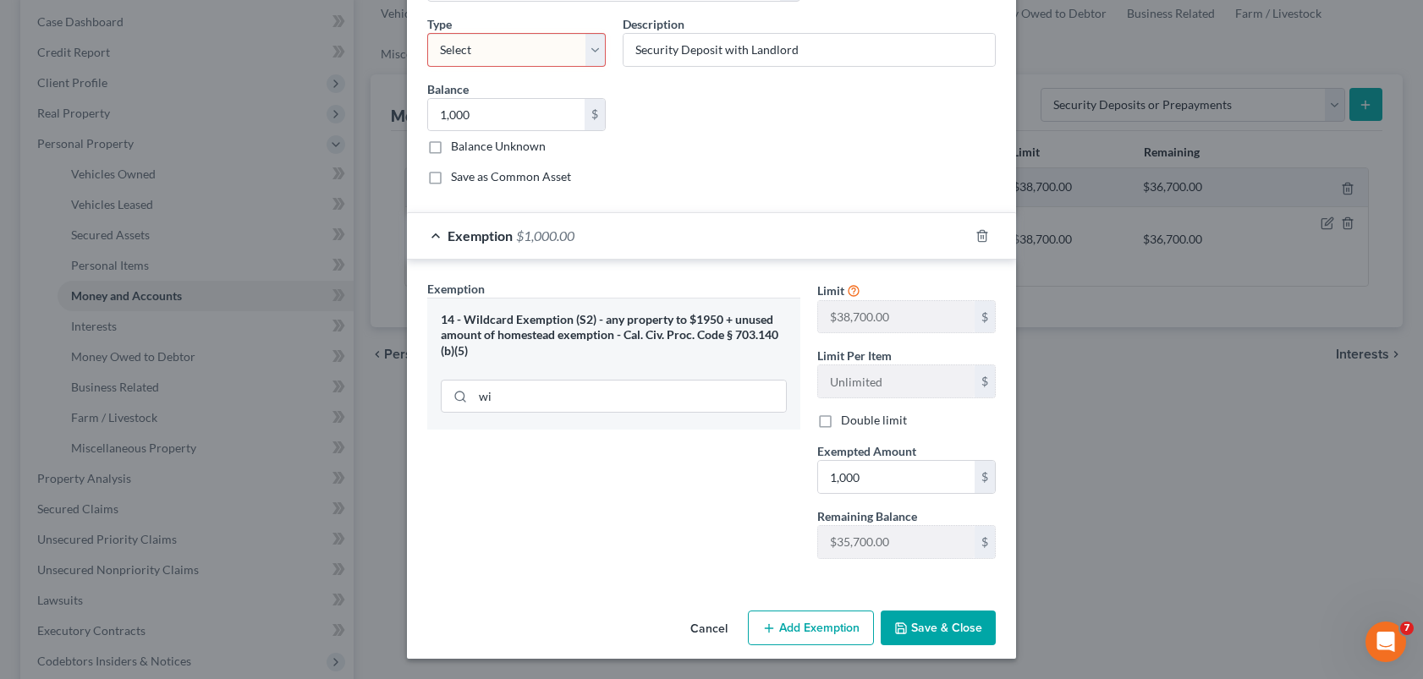
click at [763, 122] on div "Common Asset Select Security Deposit with Landlord Type Select Electric Gas Hea…" at bounding box center [711, 74] width 585 height 249
drag, startPoint x: 583, startPoint y: 52, endPoint x: 582, endPoint y: 63, distance: 10.2
click at [583, 52] on select "Select Electric Gas Heating Oil Security Deposit On Rental Unit Prepaid Rent Te…" at bounding box center [516, 50] width 178 height 34
select select "4"
click at [427, 33] on select "Select Electric Gas Heating Oil Security Deposit On Rental Unit Prepaid Rent Te…" at bounding box center [516, 50] width 178 height 34
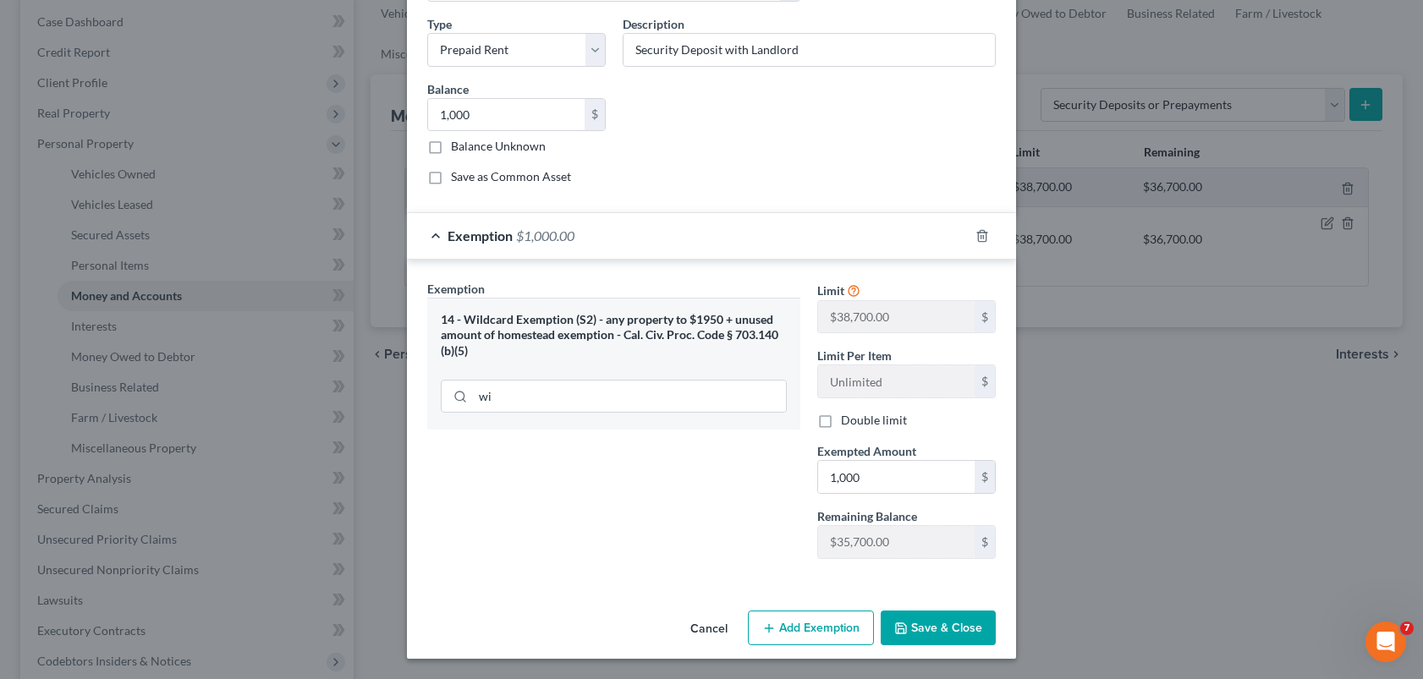
click at [945, 638] on button "Save & Close" at bounding box center [937, 629] width 115 height 36
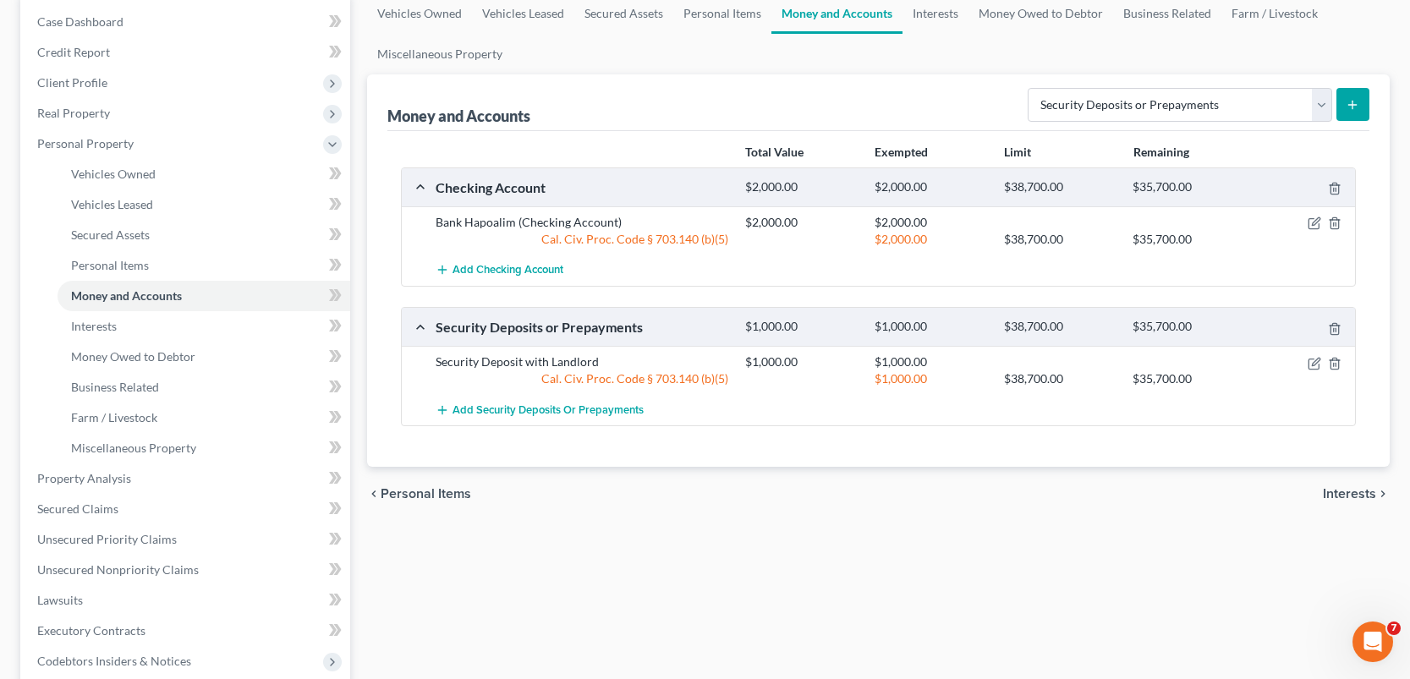
click at [1114, 560] on div "Vehicles Owned Vehicles Leased Secured Assets Personal Items Money and Accounts…" at bounding box center [878, 481] width 1039 height 977
click at [1360, 487] on span "Interests" at bounding box center [1349, 494] width 53 height 14
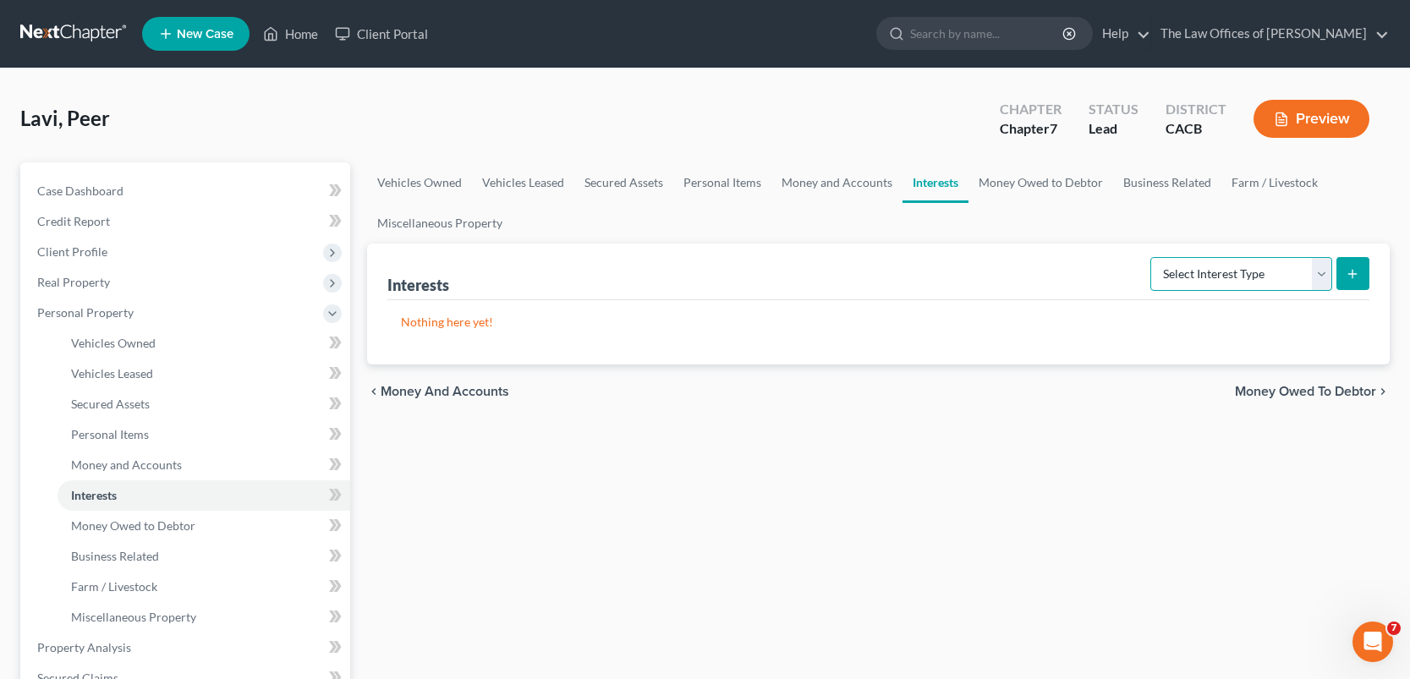
click at [1329, 278] on select "Select Interest Type 401K Annuity Bond Education IRA Government Bond Government…" at bounding box center [1241, 274] width 182 height 34
select select "government_pension_plan"
click at [1152, 257] on select "Select Interest Type 401K Annuity Bond Education IRA Government Bond Government…" at bounding box center [1241, 274] width 182 height 34
click at [1357, 277] on icon "submit" at bounding box center [1353, 274] width 14 height 14
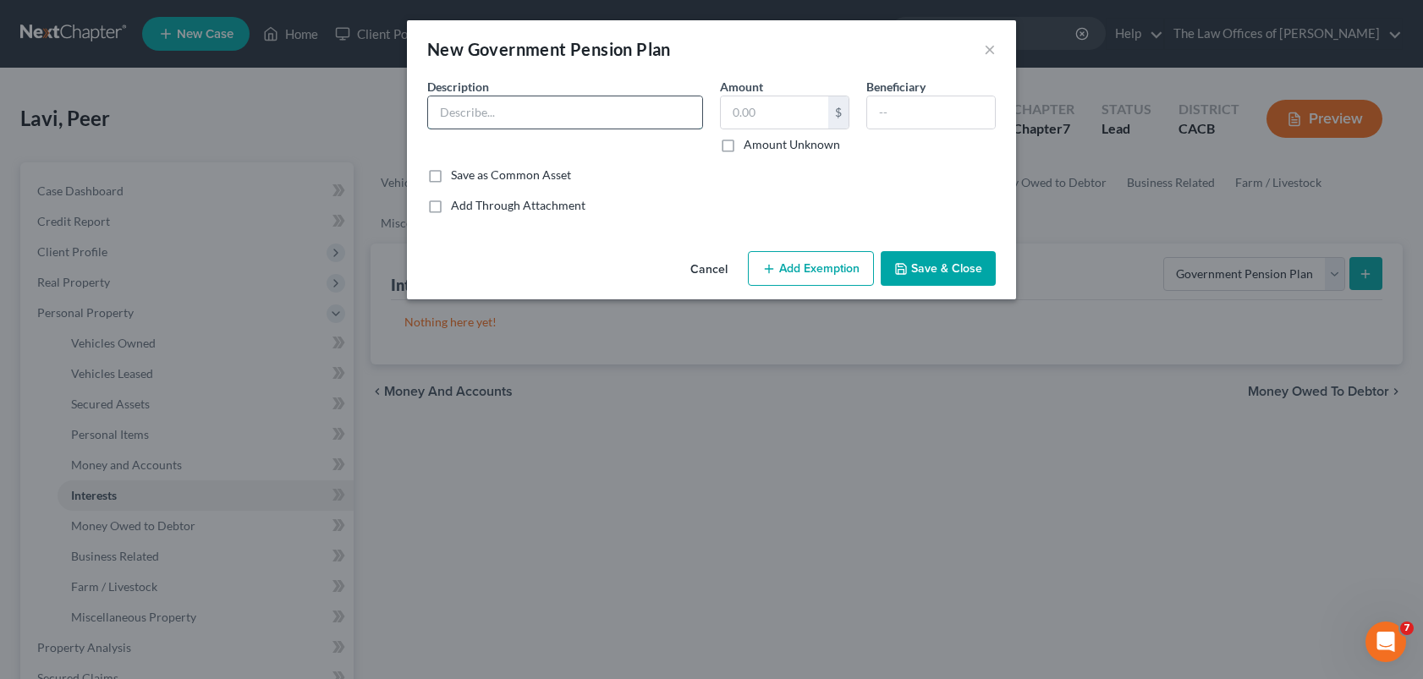
click at [558, 118] on input "text" at bounding box center [565, 112] width 274 height 32
click at [562, 117] on input "text" at bounding box center [565, 112] width 274 height 32
type input "Government Plan"
click at [798, 116] on input "text" at bounding box center [774, 112] width 107 height 32
type input "1"
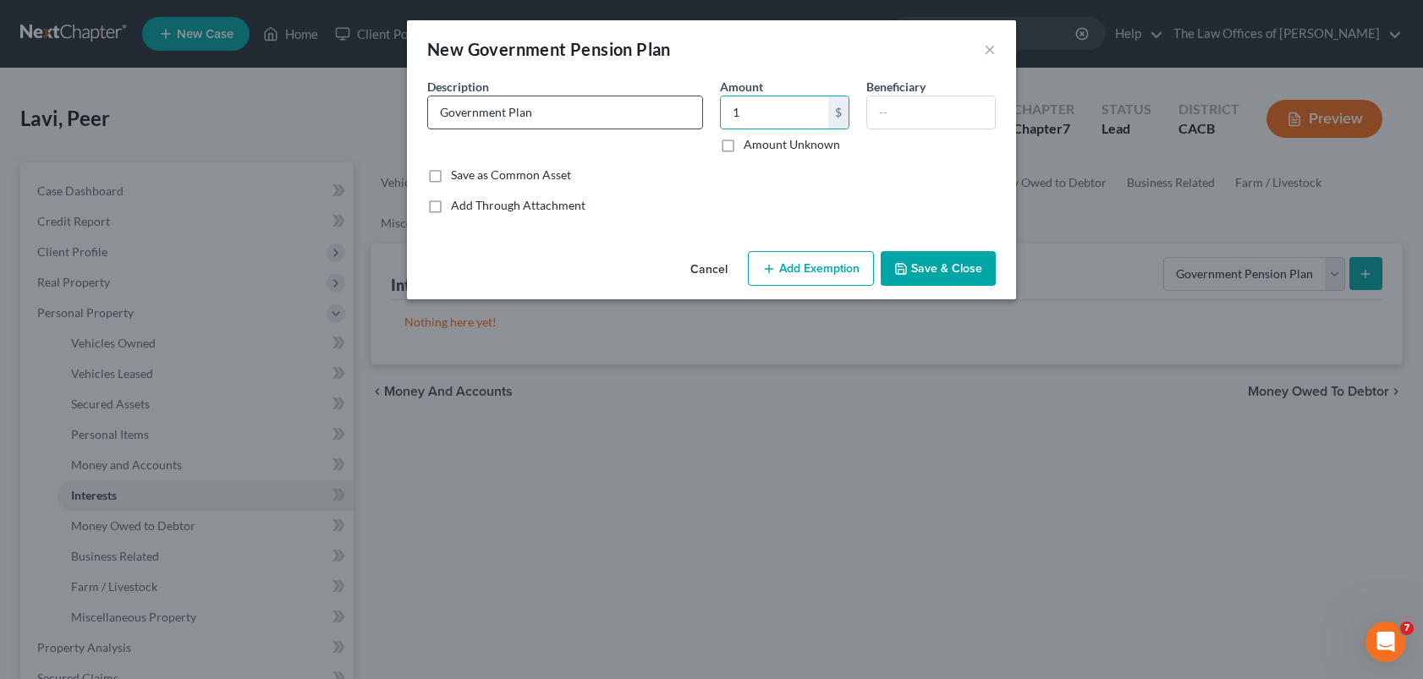
click at [651, 118] on input "Government Plan" at bounding box center [565, 112] width 274 height 32
type input "Government Plan (No access)"
click at [898, 112] on input "text" at bounding box center [931, 112] width 128 height 32
type input "Debtor"
click at [807, 273] on button "Add Exemption" at bounding box center [811, 269] width 126 height 36
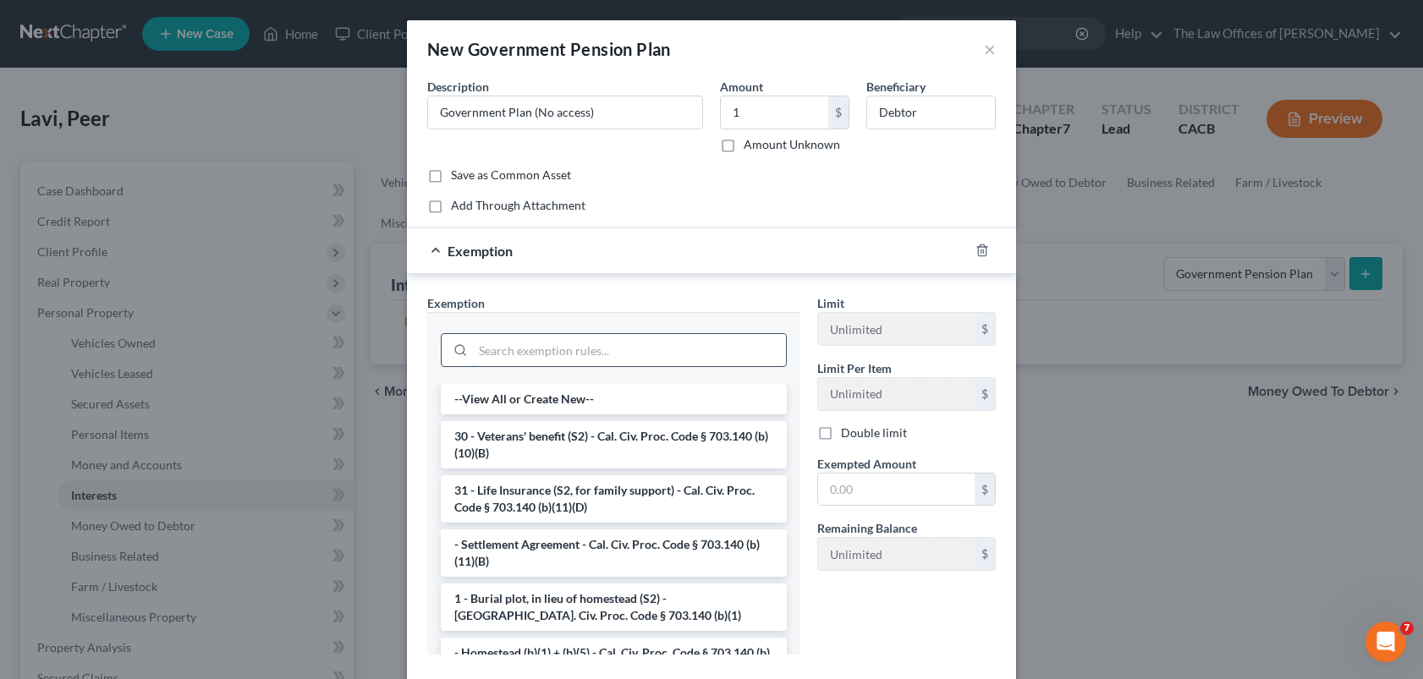
click at [611, 353] on input "search" at bounding box center [629, 350] width 313 height 32
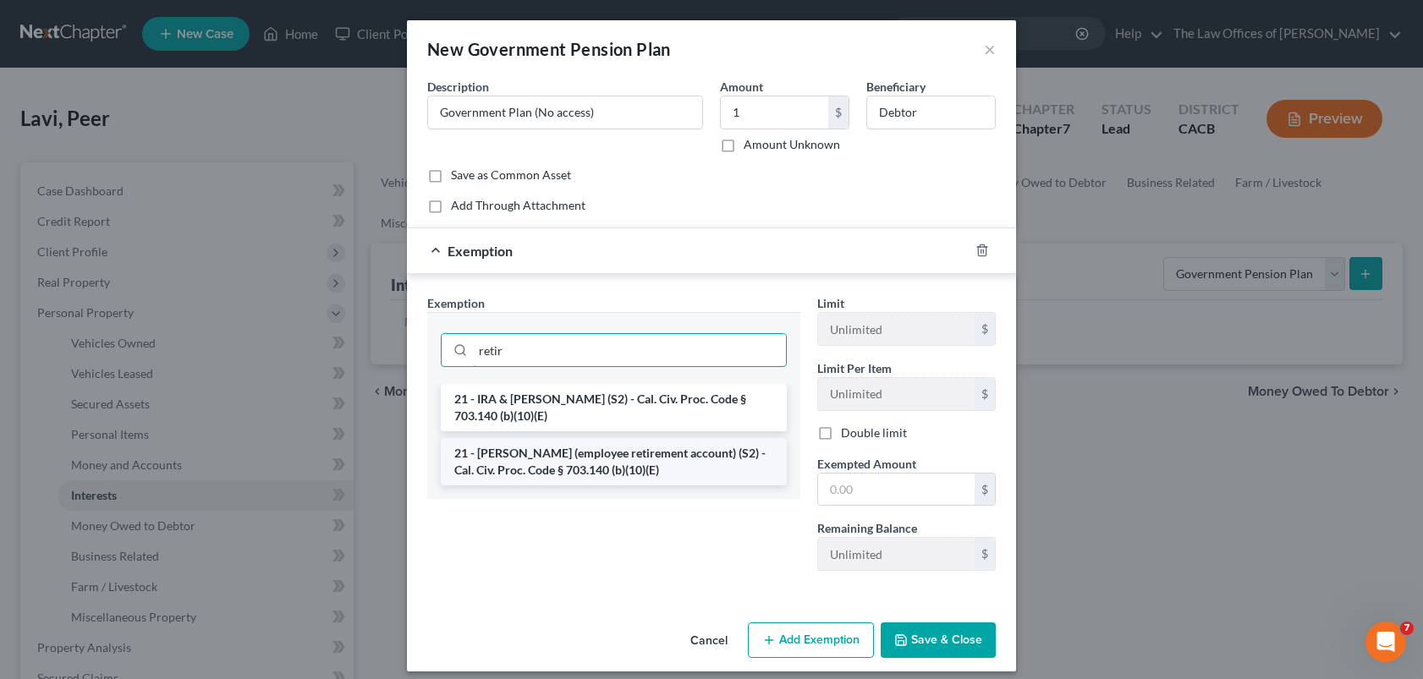
type input "retir"
click at [621, 458] on li "21 - [PERSON_NAME] (employee retirement account) (S2) - Cal. Civ. Proc. Code § …" at bounding box center [614, 461] width 346 height 47
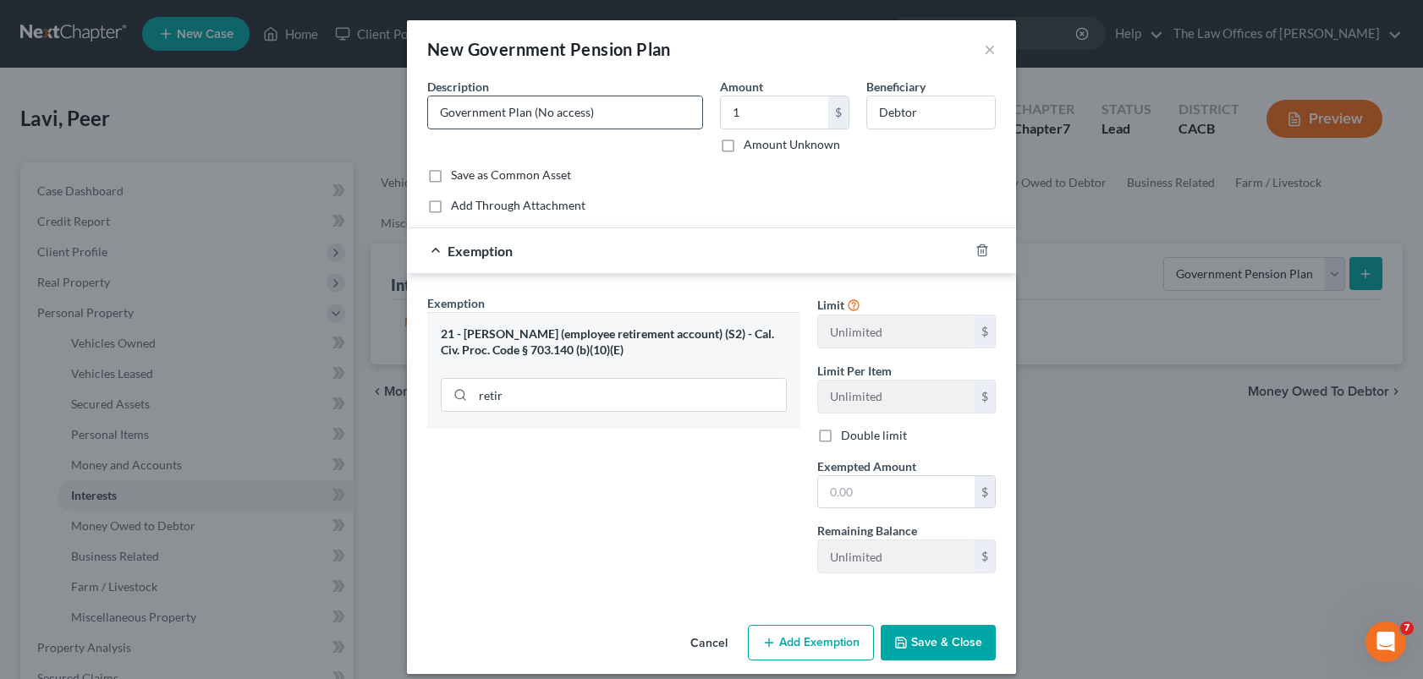
drag, startPoint x: 550, startPoint y: 114, endPoint x: 664, endPoint y: 94, distance: 116.0
click at [551, 114] on input "Government Plan (No access)" at bounding box center [565, 112] width 274 height 32
click at [640, 117] on input "Government Plan (No access)" at bounding box center [565, 112] width 274 height 32
click at [852, 491] on input "text" at bounding box center [896, 492] width 156 height 32
click at [809, 635] on button "Add Exemption" at bounding box center [811, 643] width 126 height 36
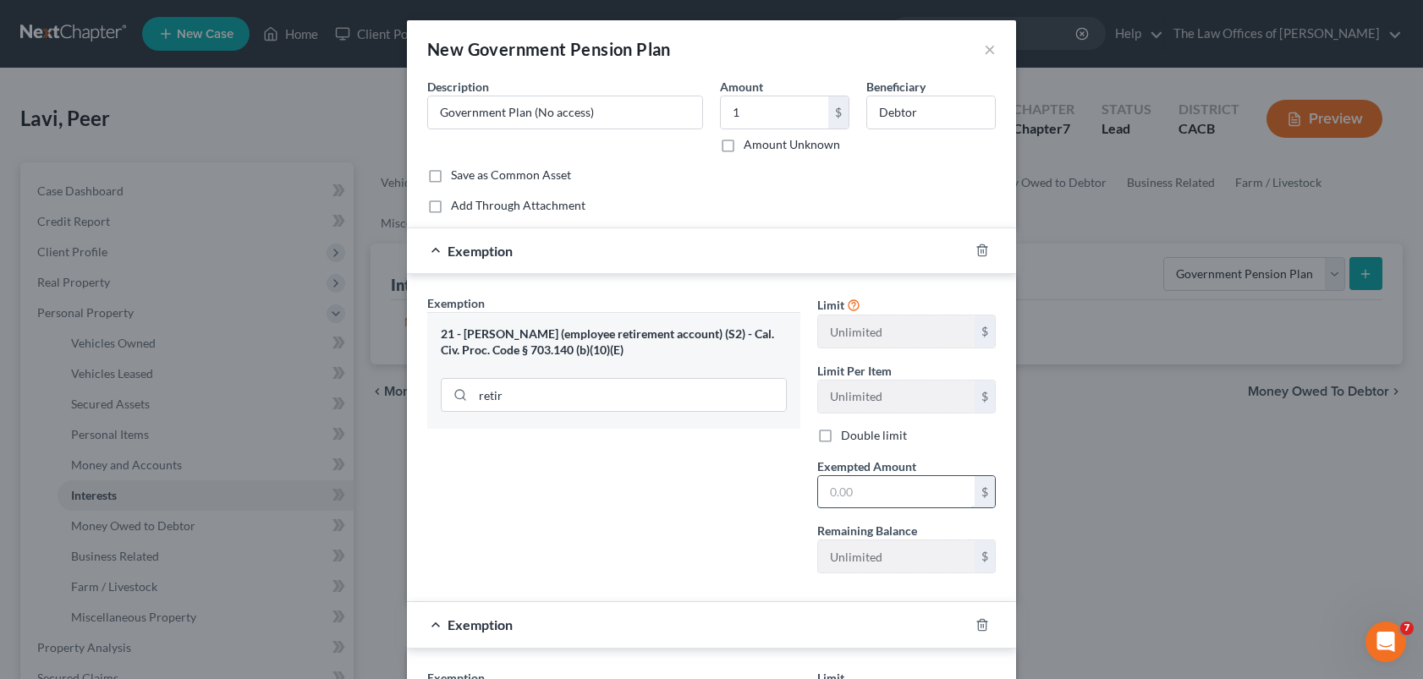
click at [851, 490] on input "text" at bounding box center [896, 492] width 156 height 32
type input "1"
click at [656, 511] on div "Exemption Set must be selected for CA. Exemption * 21 - ERISA (employee retirem…" at bounding box center [614, 440] width 390 height 293
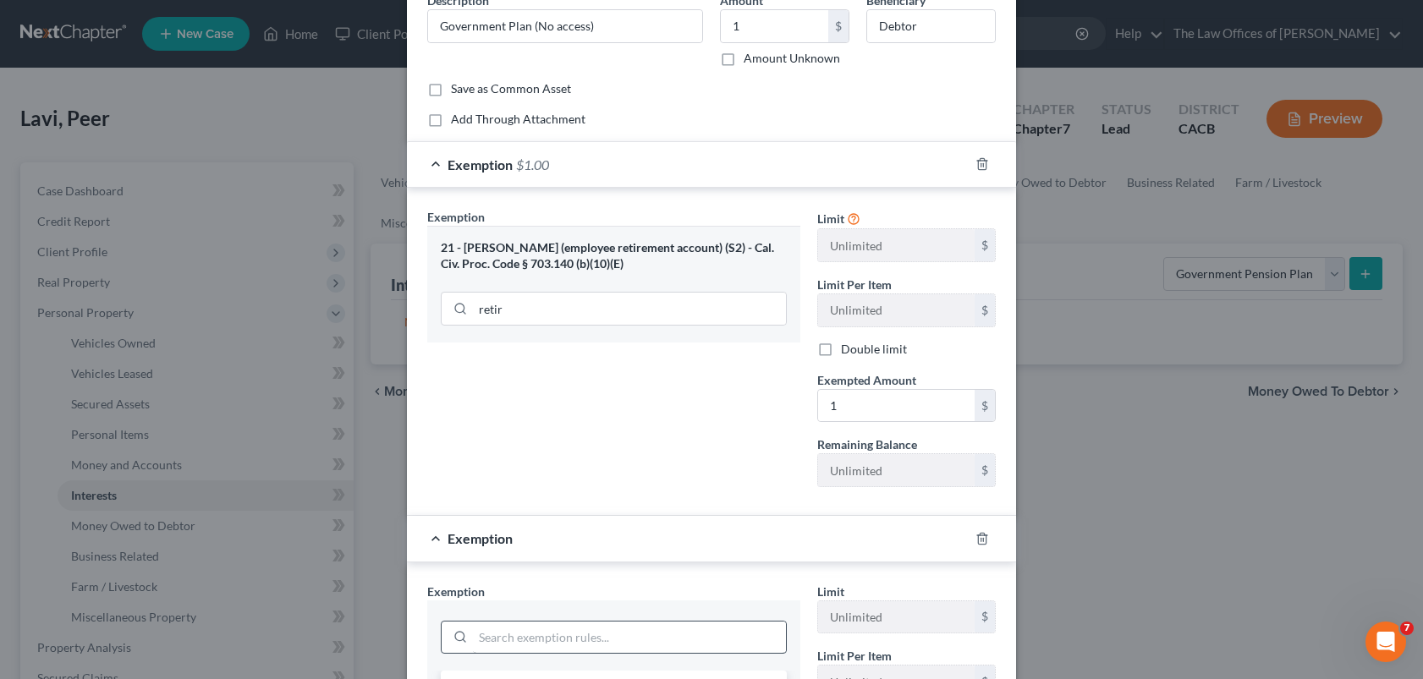
scroll to position [169, 0]
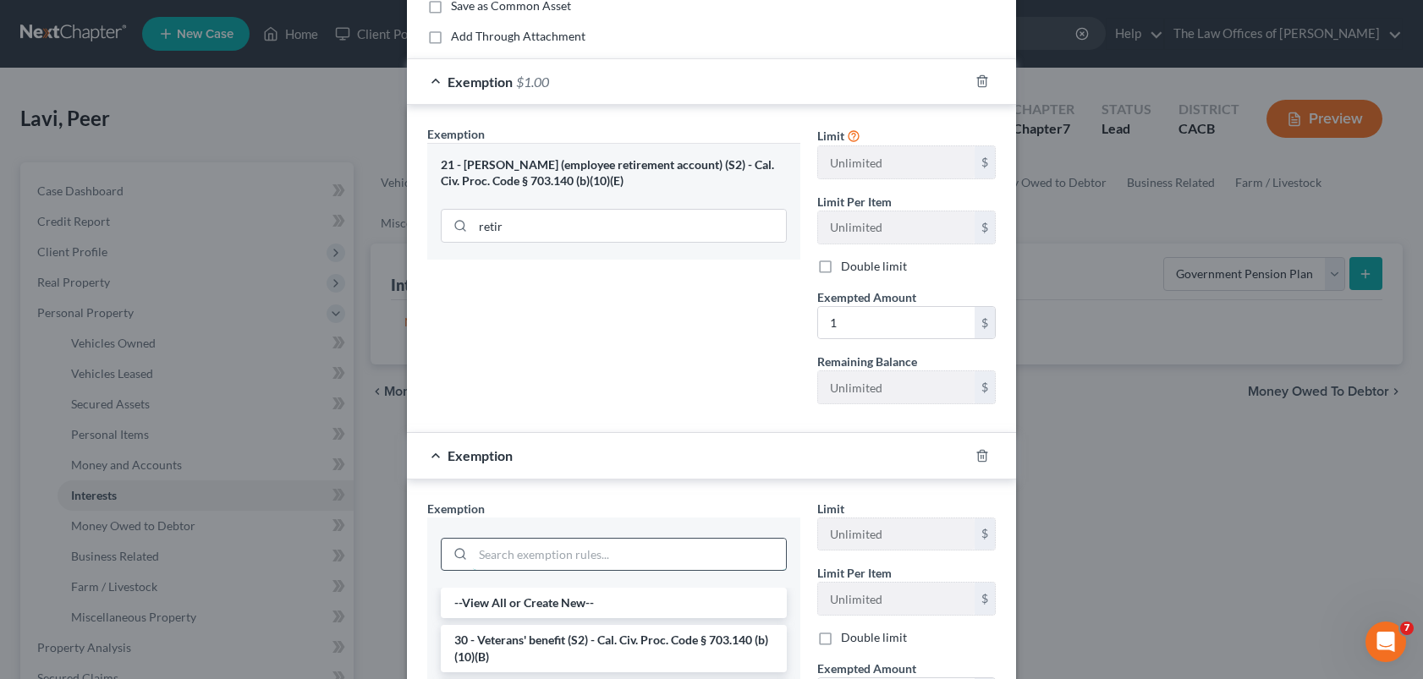
click at [618, 547] on input "search" at bounding box center [629, 555] width 313 height 32
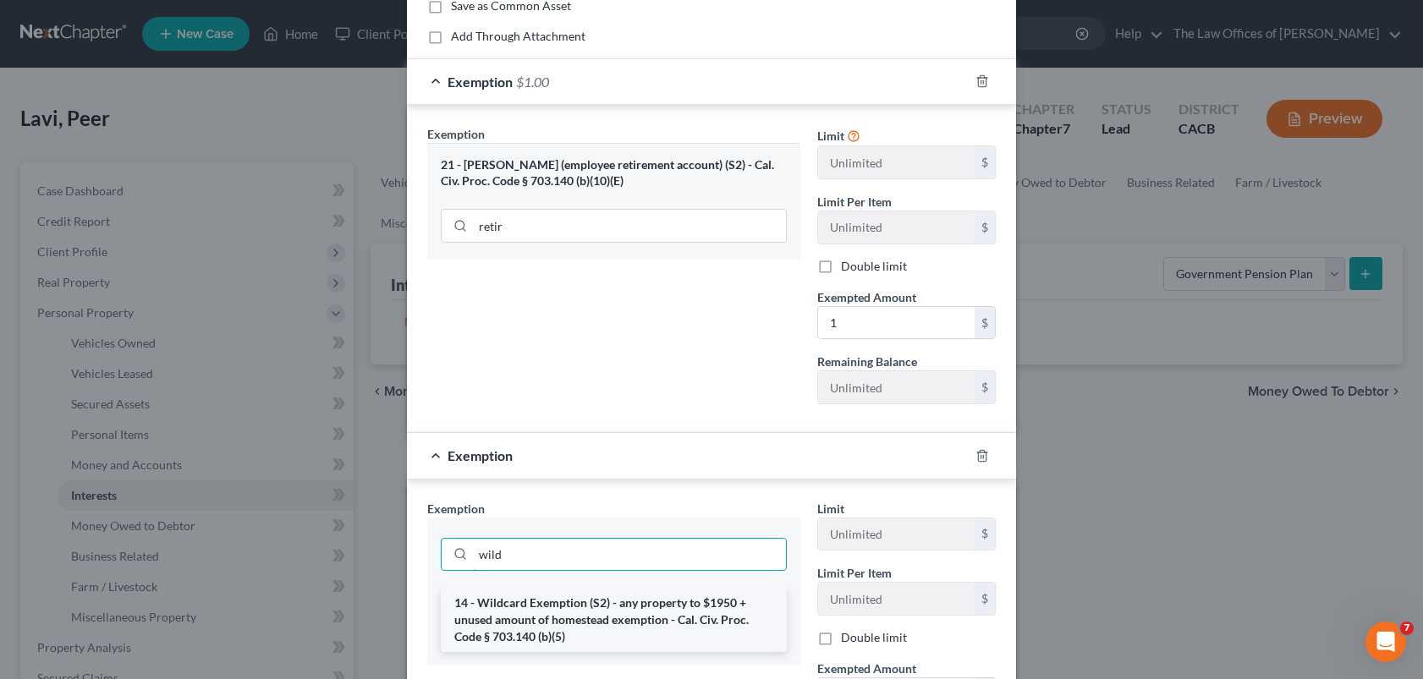
type input "wild"
click at [590, 611] on li "14 - Wildcard Exemption (S2) - any property to $1950 + unused amount of homeste…" at bounding box center [614, 620] width 346 height 64
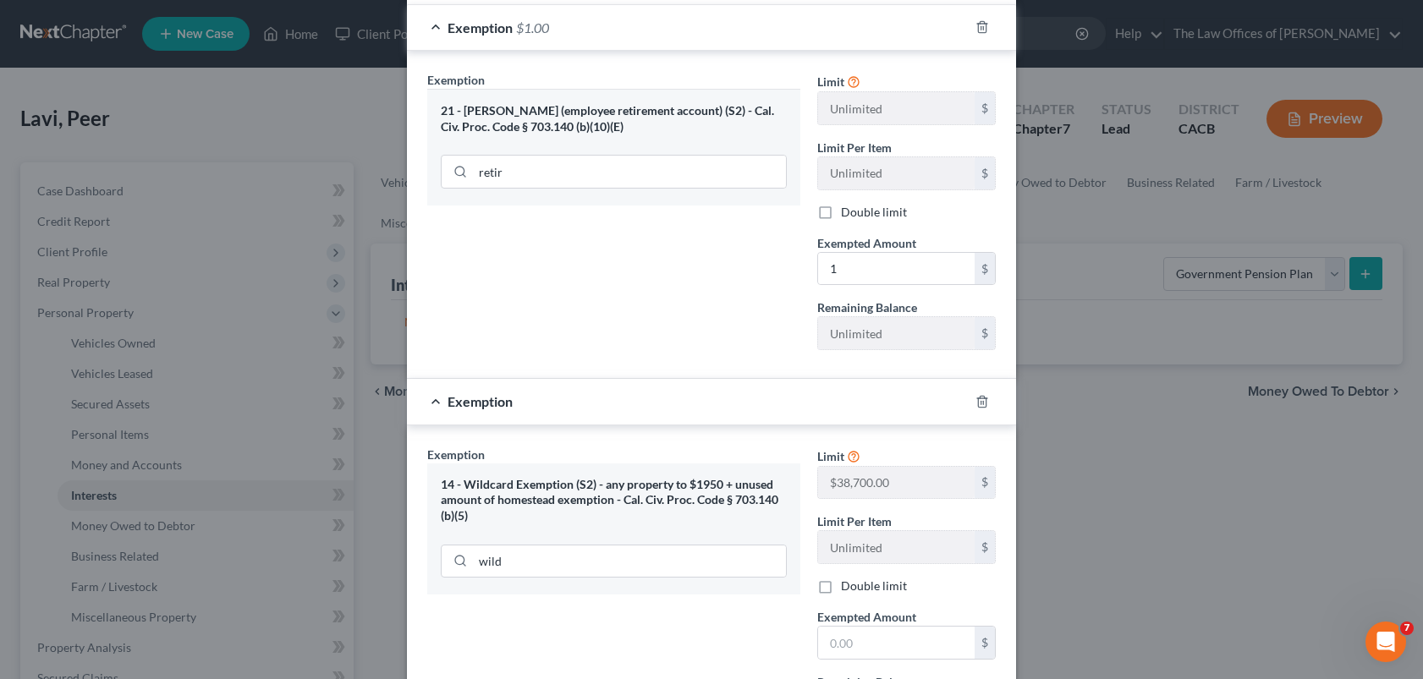
scroll to position [254, 0]
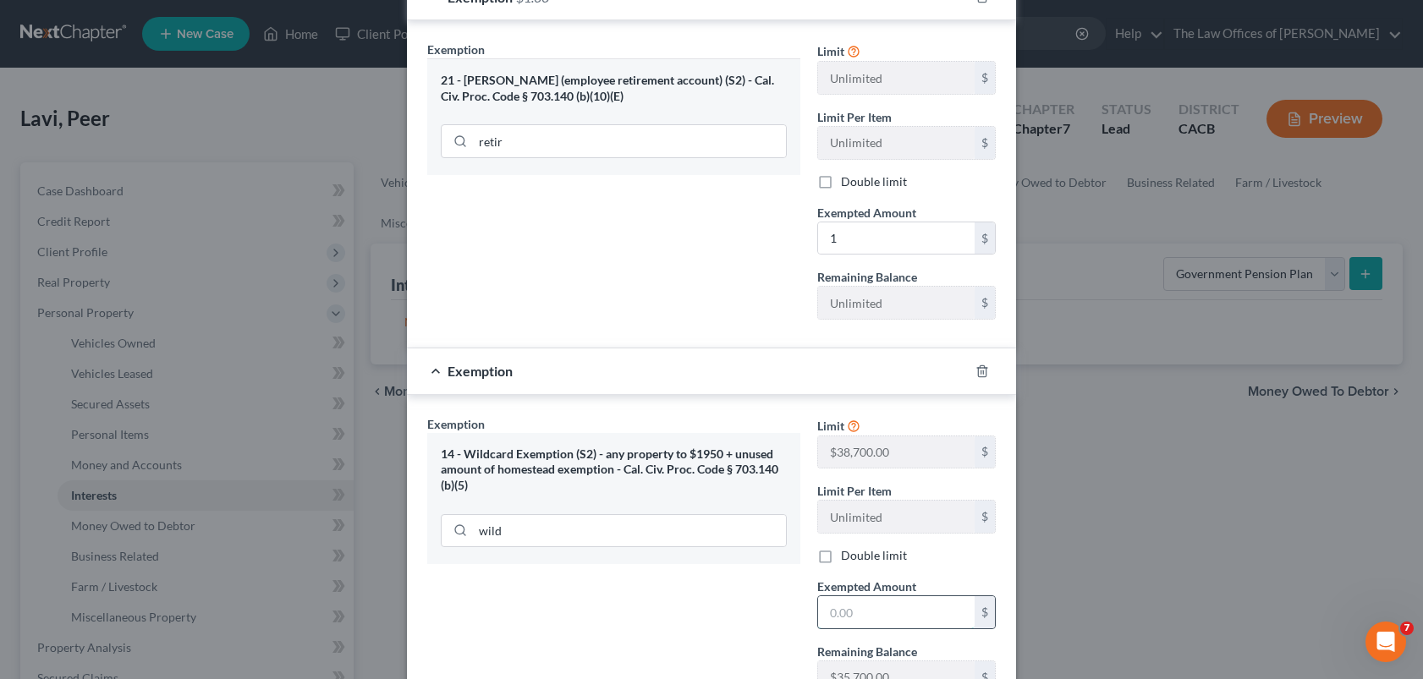
click at [827, 610] on input "text" at bounding box center [896, 612] width 156 height 32
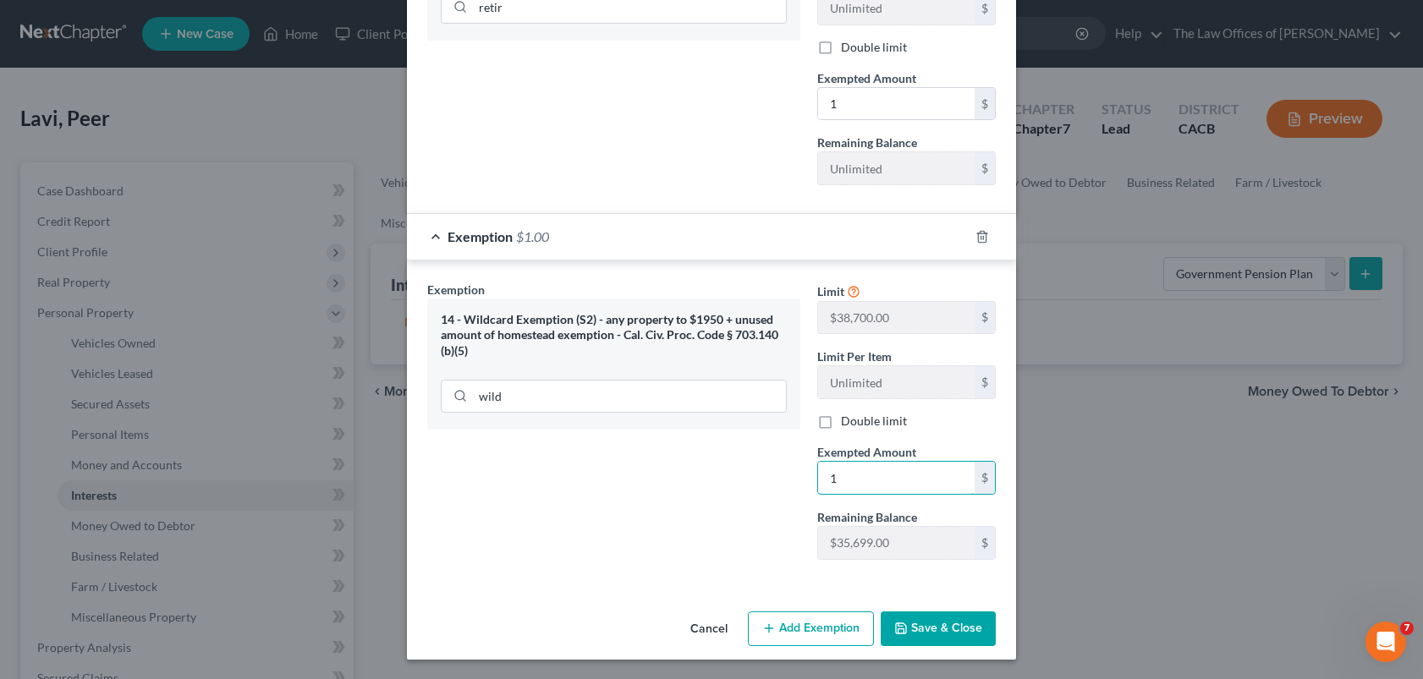
scroll to position [389, 0]
type input "1"
click at [942, 632] on button "Save & Close" at bounding box center [937, 629] width 115 height 36
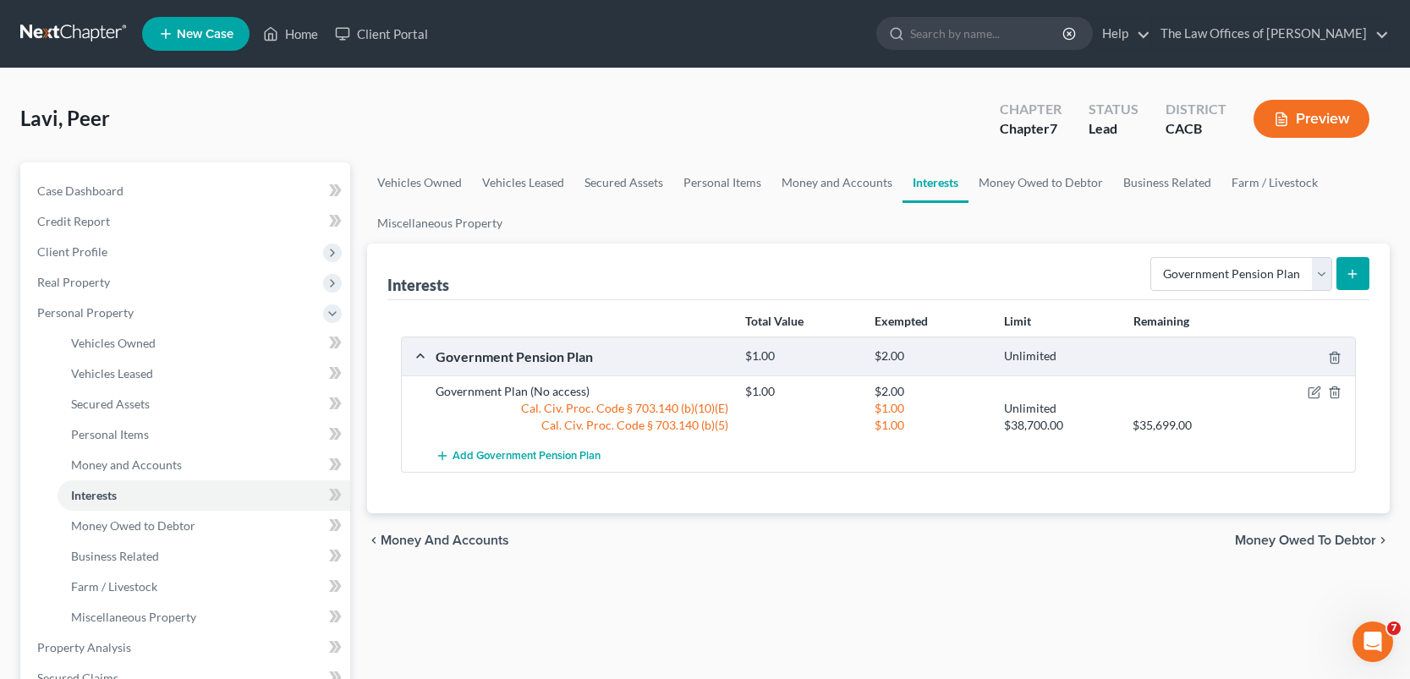
click at [896, 549] on div "chevron_left Money and Accounts Money Owed to Debtor chevron_right" at bounding box center [878, 540] width 1022 height 54
click at [1332, 272] on form "Select Interest Type 401K Annuity Bond Education IRA Government Bond Government…" at bounding box center [1259, 274] width 219 height 35
click at [1323, 277] on select "Select Interest Type 401K Annuity Bond Education IRA Government Bond Government…" at bounding box center [1241, 274] width 182 height 34
select select "other_retirement_plan"
click at [1152, 257] on select "Select Interest Type 401K Annuity Bond Education IRA Government Bond Government…" at bounding box center [1241, 274] width 182 height 34
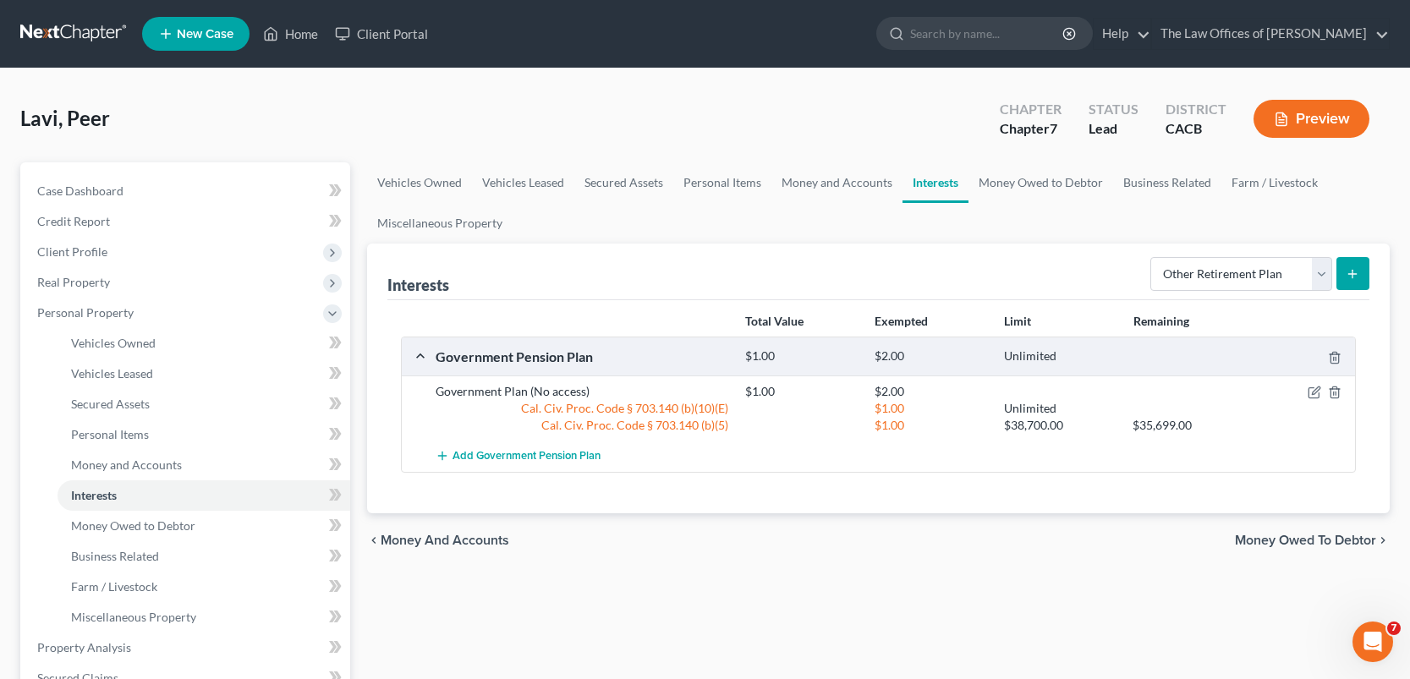
click at [1352, 277] on line "submit" at bounding box center [1352, 274] width 0 height 8
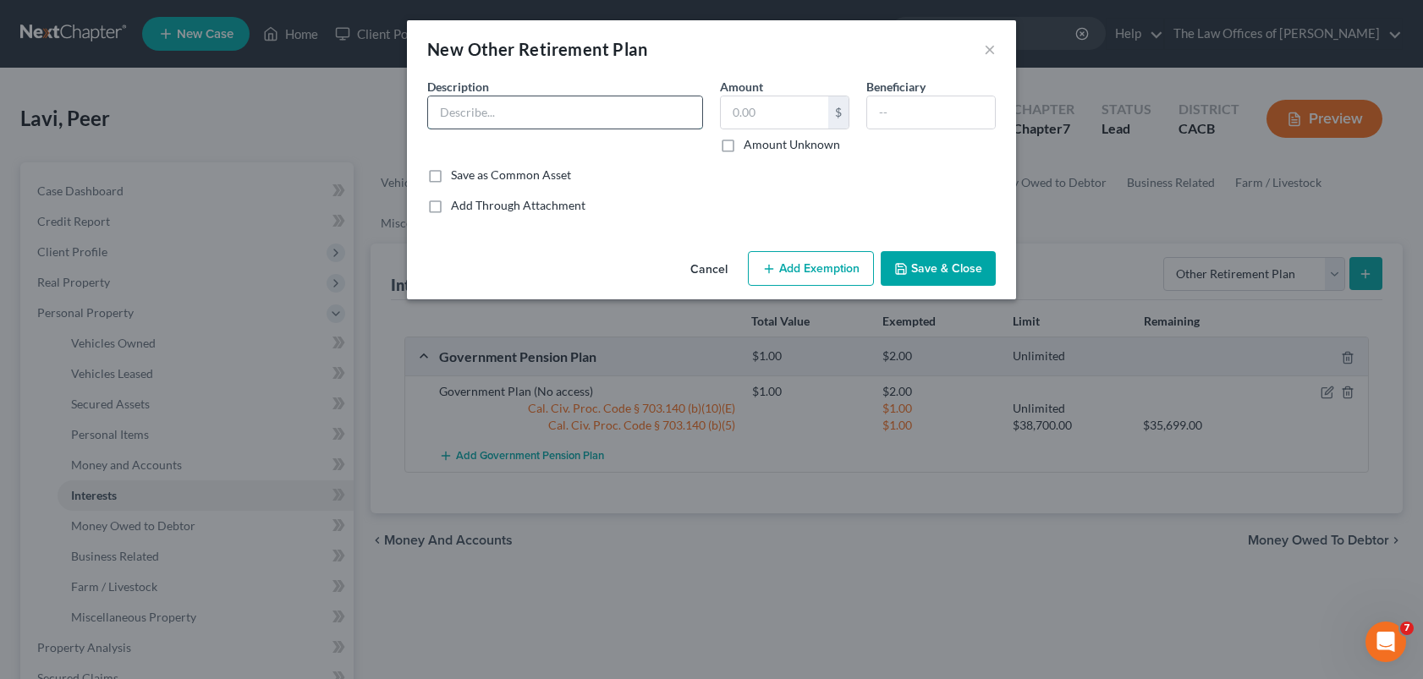
click at [549, 120] on input "text" at bounding box center [565, 112] width 274 height 32
type input "Other retirement plan (No access, employer sponsored)"
type input "1"
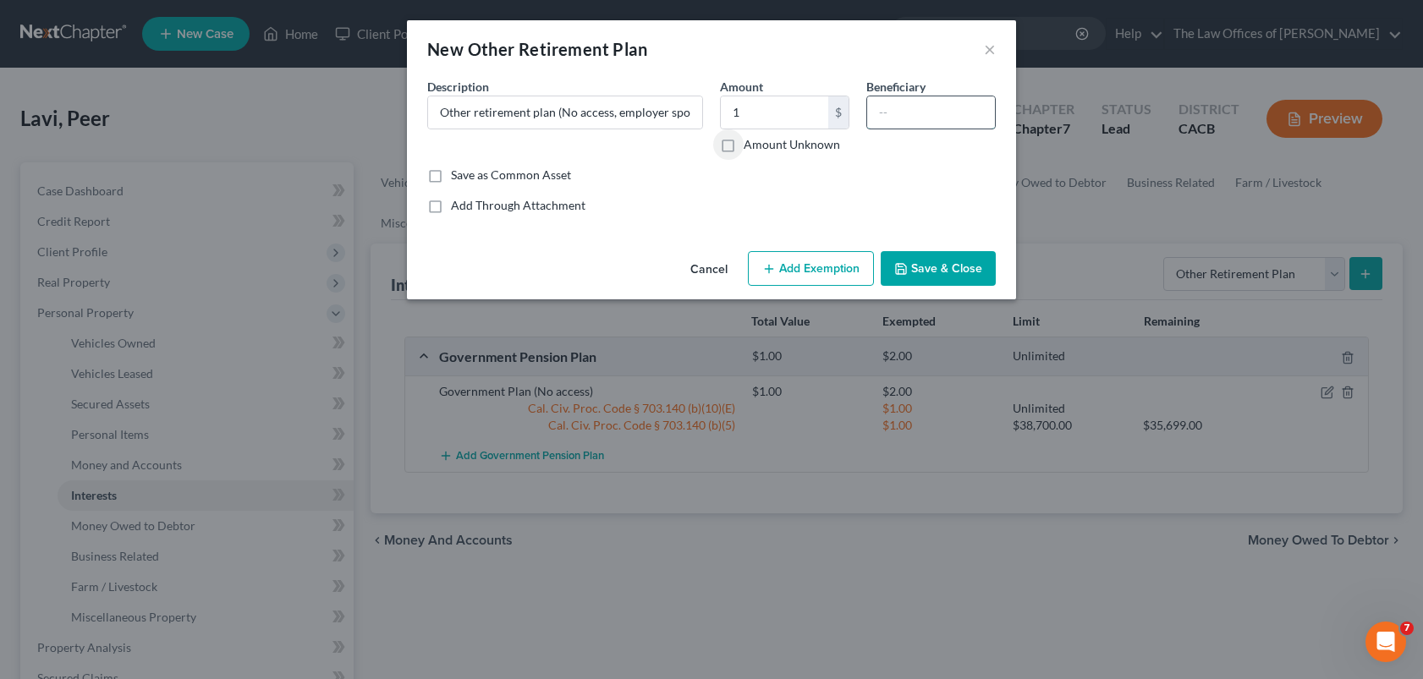
click at [904, 121] on input "text" at bounding box center [931, 112] width 128 height 32
type input "Debtor"
click at [833, 266] on button "Add Exemption" at bounding box center [811, 269] width 126 height 36
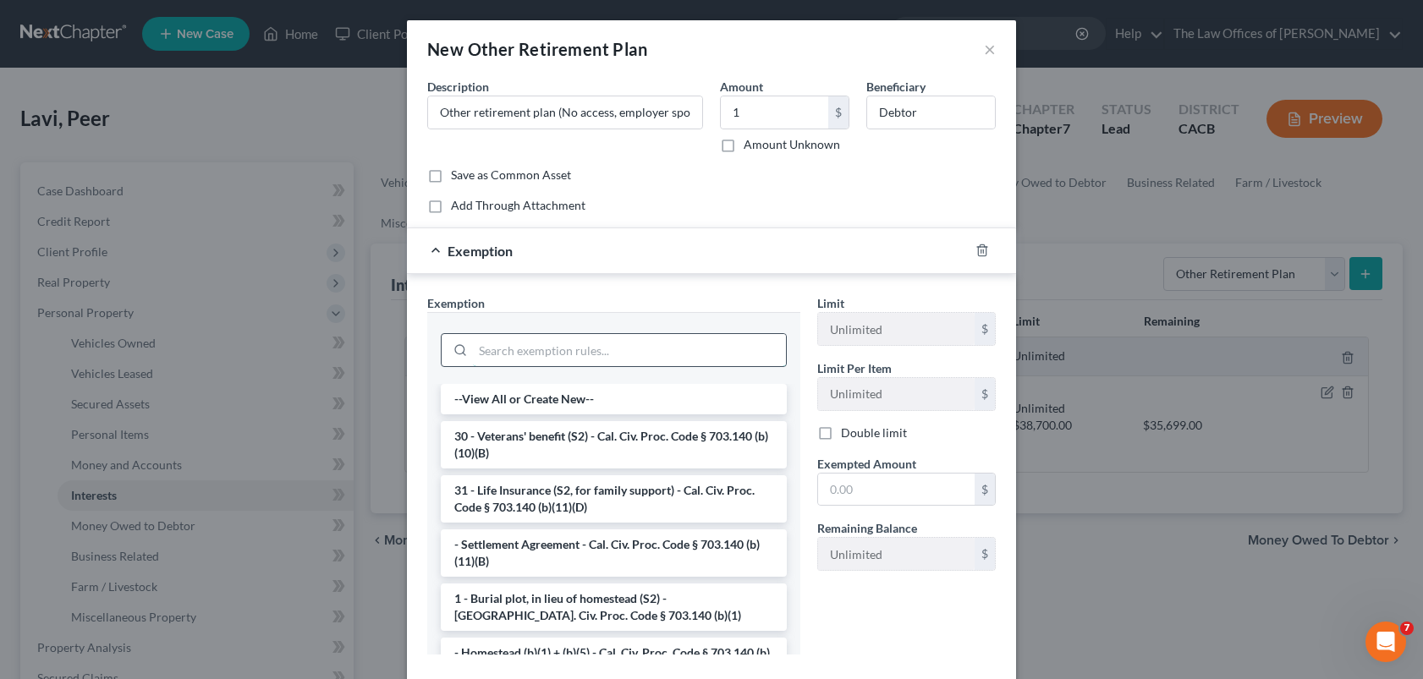
click at [627, 359] on input "search" at bounding box center [629, 350] width 313 height 32
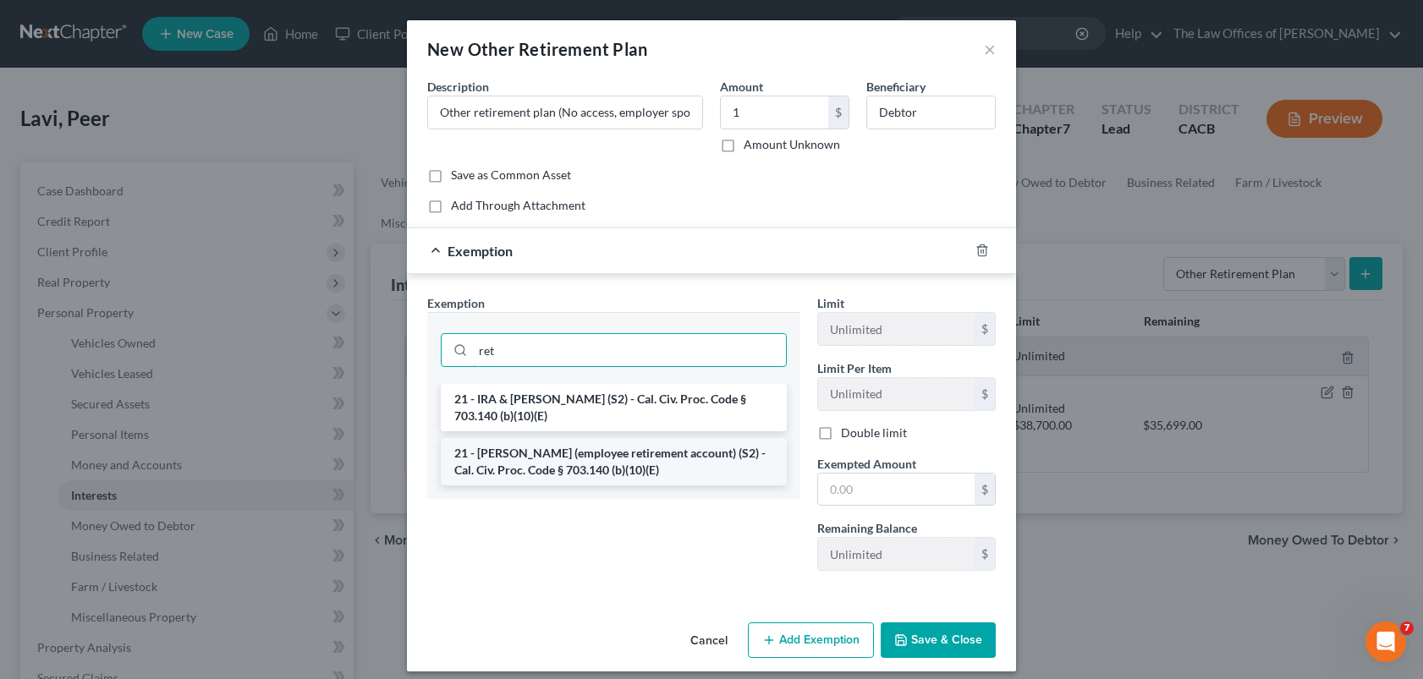
type input "ret"
drag, startPoint x: 600, startPoint y: 459, endPoint x: 596, endPoint y: 432, distance: 27.4
click at [600, 458] on li "21 - [PERSON_NAME] (employee retirement account) (S2) - Cal. Civ. Proc. Code § …" at bounding box center [614, 461] width 346 height 47
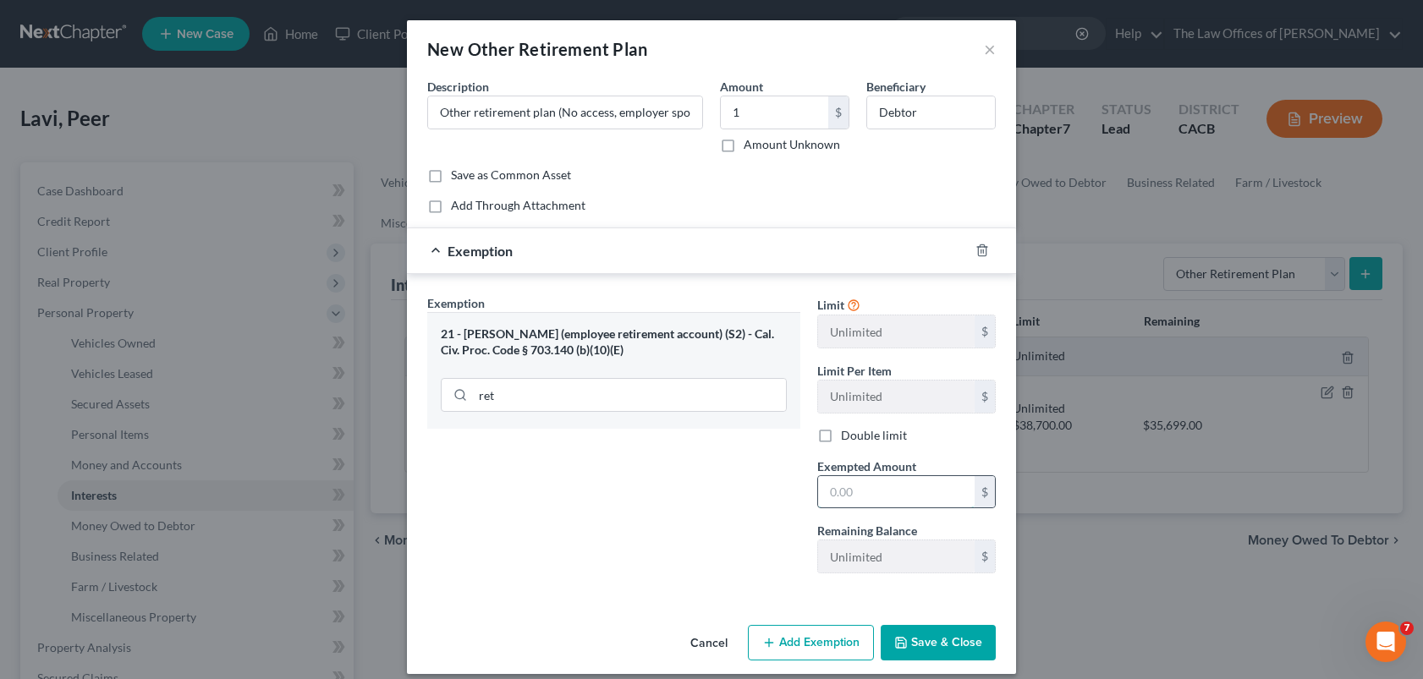
click at [842, 490] on input "text" at bounding box center [896, 492] width 156 height 32
type input "1"
click at [805, 642] on button "Add Exemption" at bounding box center [811, 643] width 126 height 36
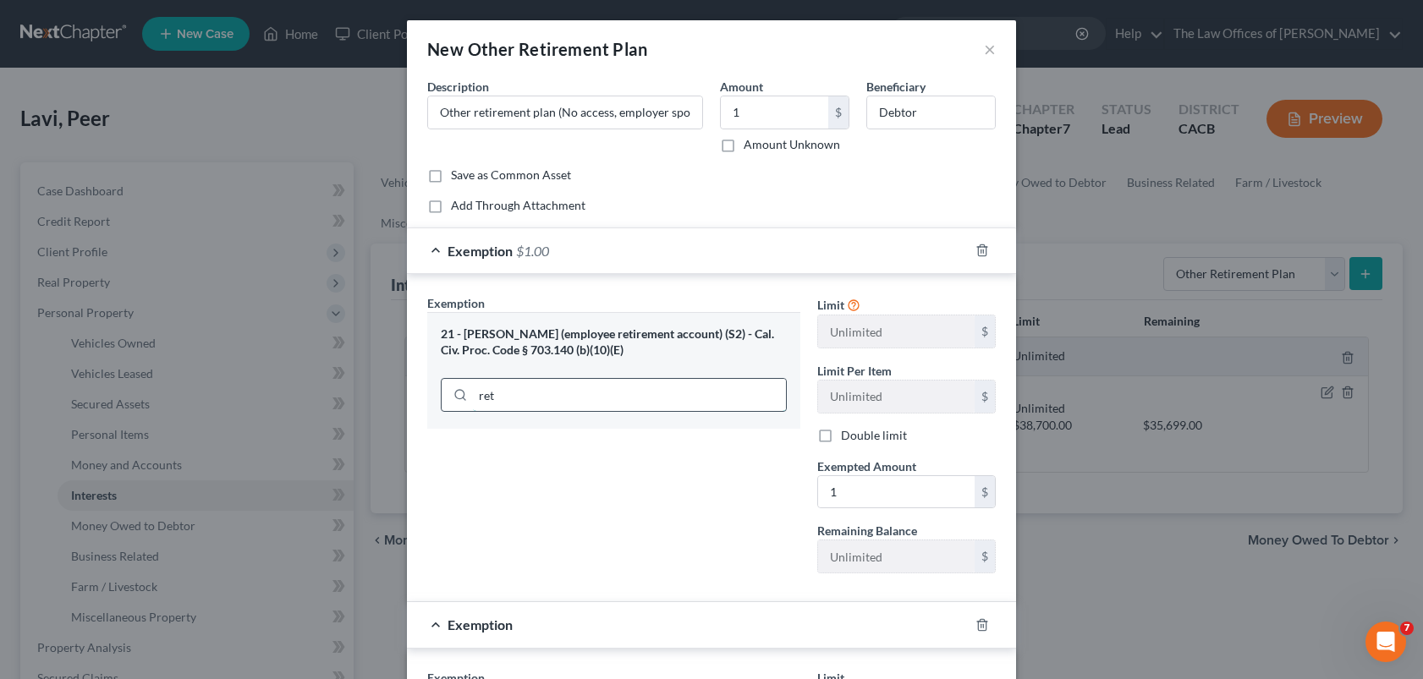
click at [577, 403] on input "ret" at bounding box center [629, 395] width 313 height 32
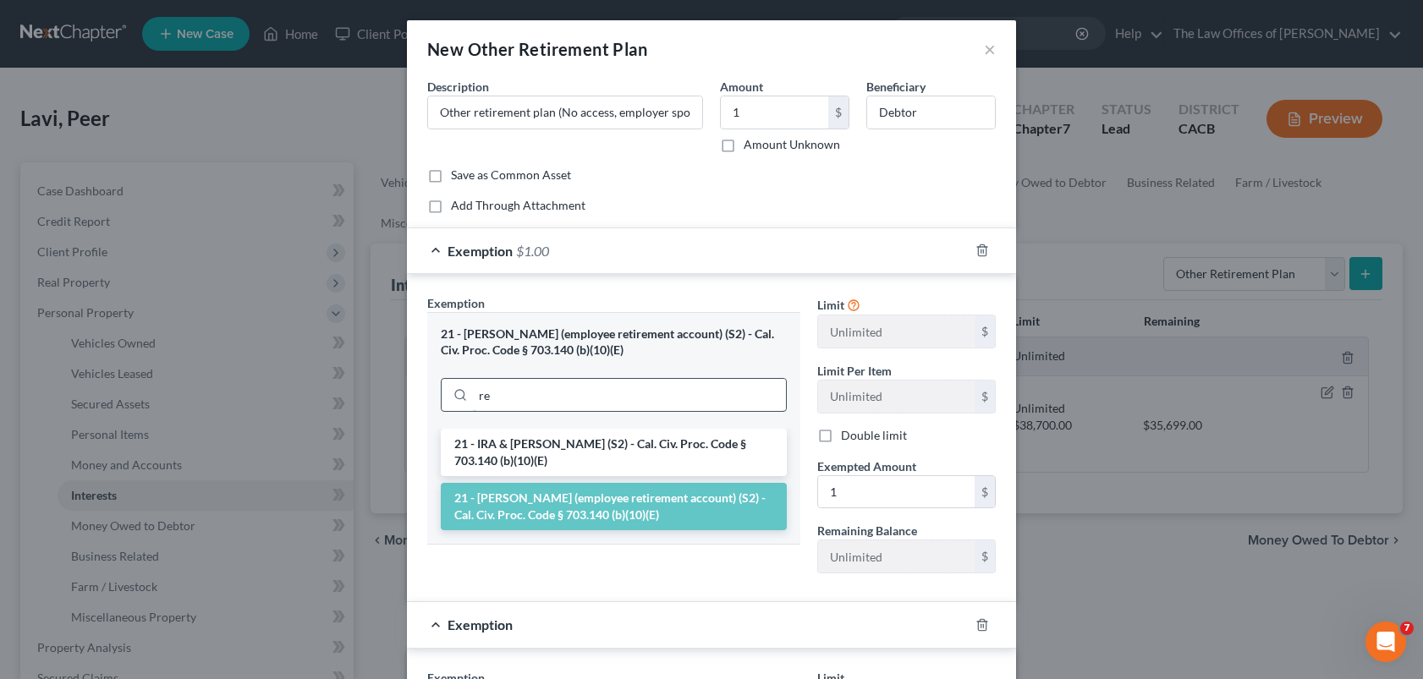
type input "r"
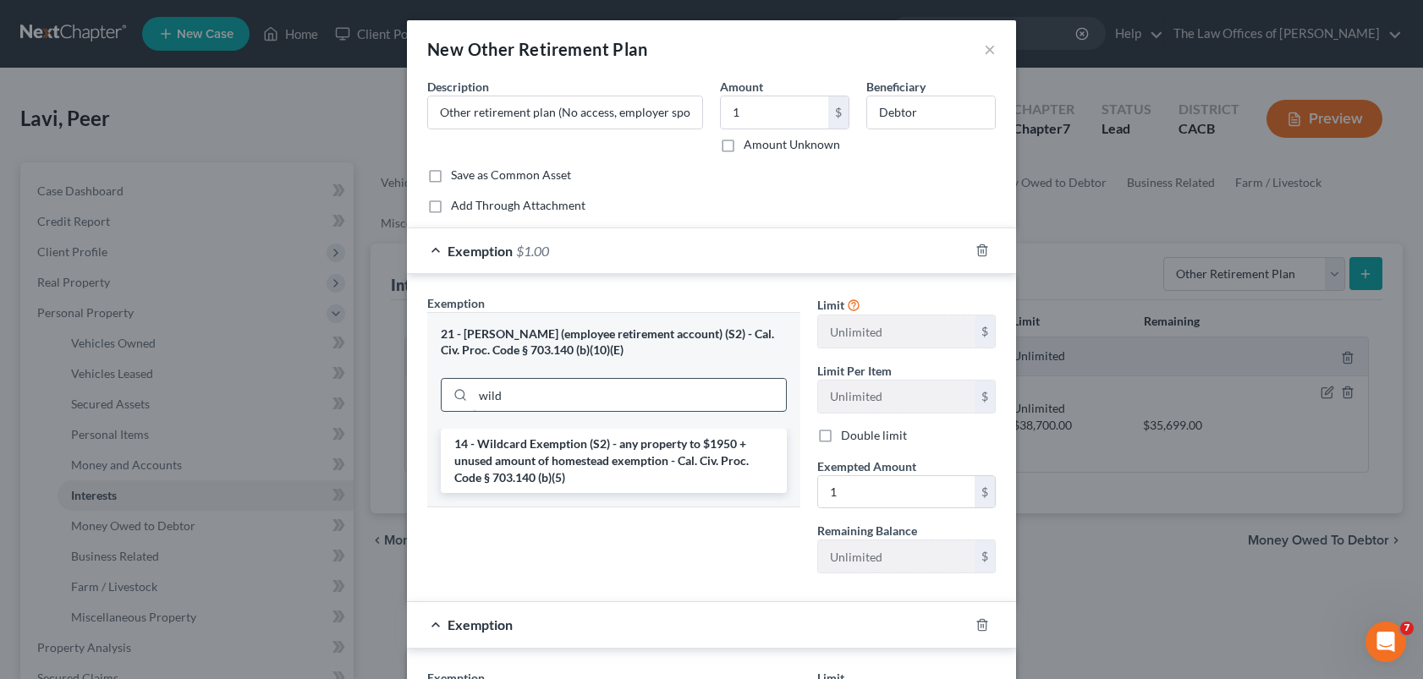
drag, startPoint x: 516, startPoint y: 401, endPoint x: 483, endPoint y: 383, distance: 37.5
click at [454, 398] on div "wild" at bounding box center [614, 395] width 346 height 34
type input "wild"
click at [507, 348] on div "21 - [PERSON_NAME] (employee retirement account) (S2) - Cal. Civ. Proc. Code § …" at bounding box center [614, 341] width 346 height 31
click at [495, 460] on li "14 - Wildcard Exemption (S2) - any property to $1950 + unused amount of homeste…" at bounding box center [614, 461] width 346 height 64
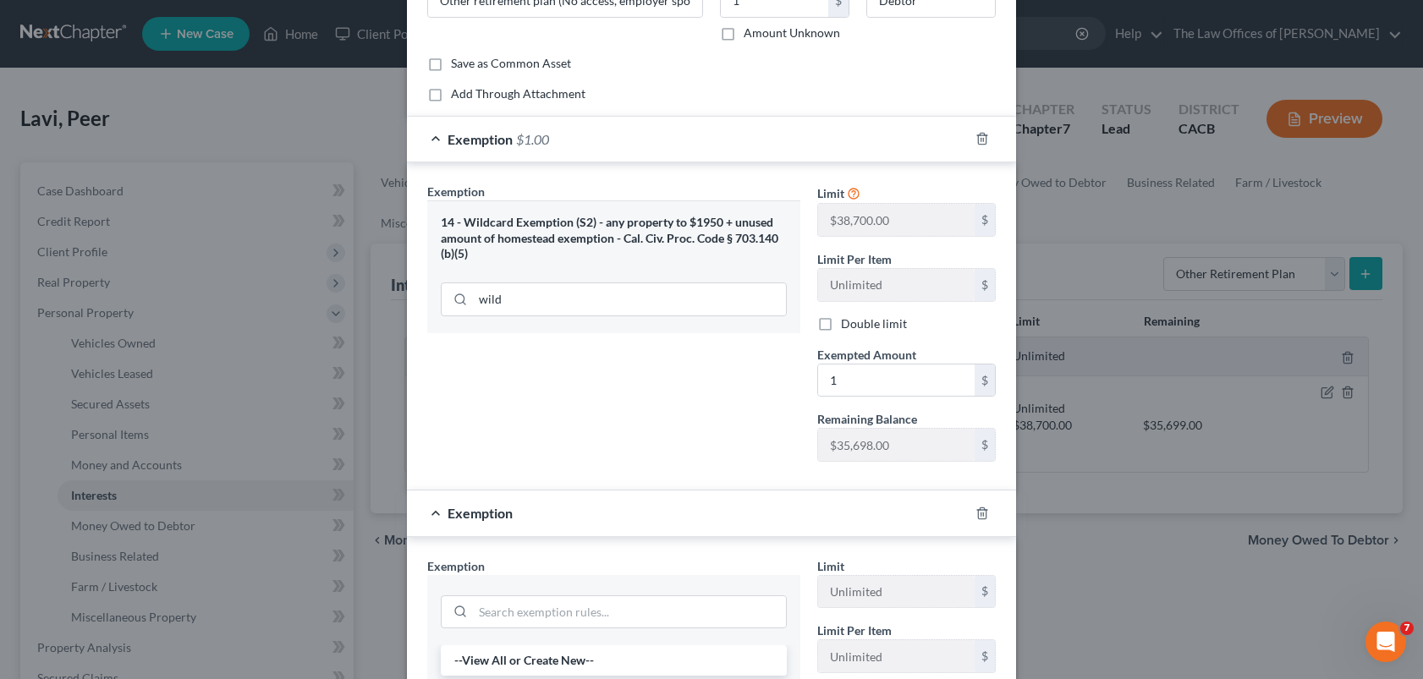
scroll to position [338, 0]
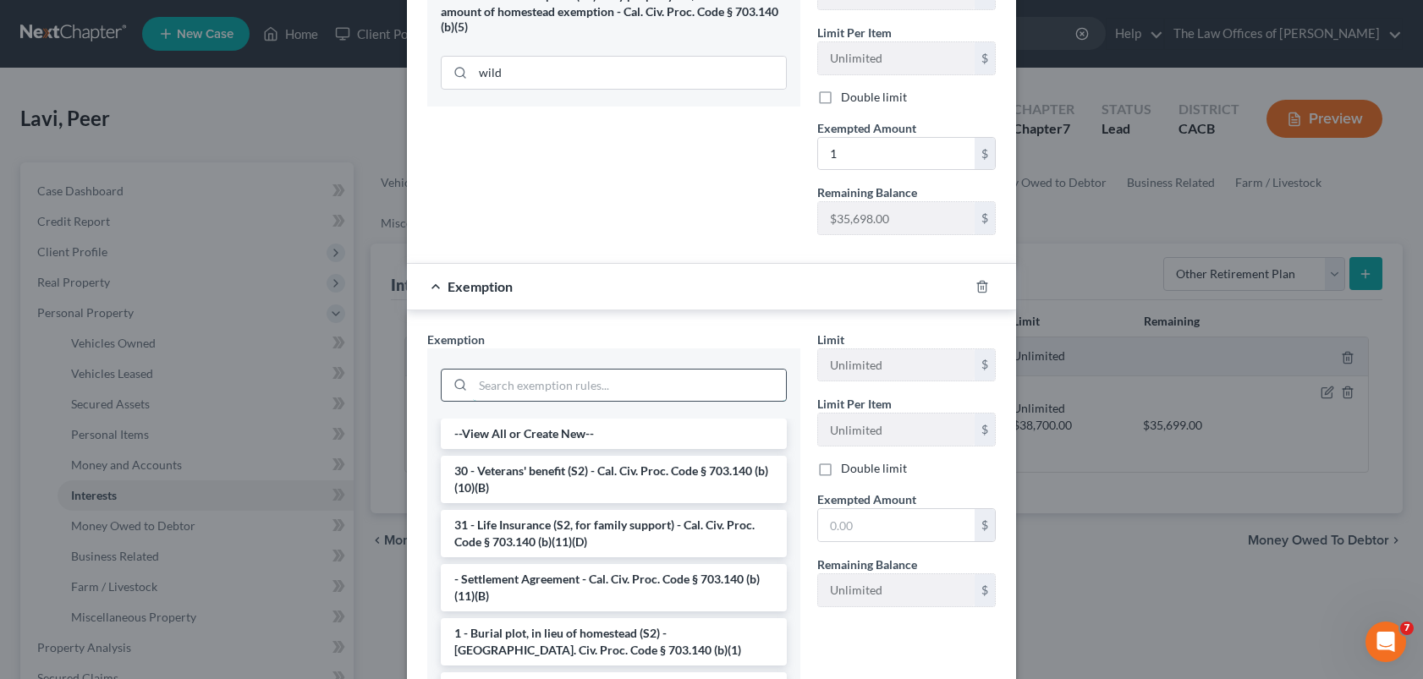
click at [642, 393] on input "search" at bounding box center [629, 386] width 313 height 32
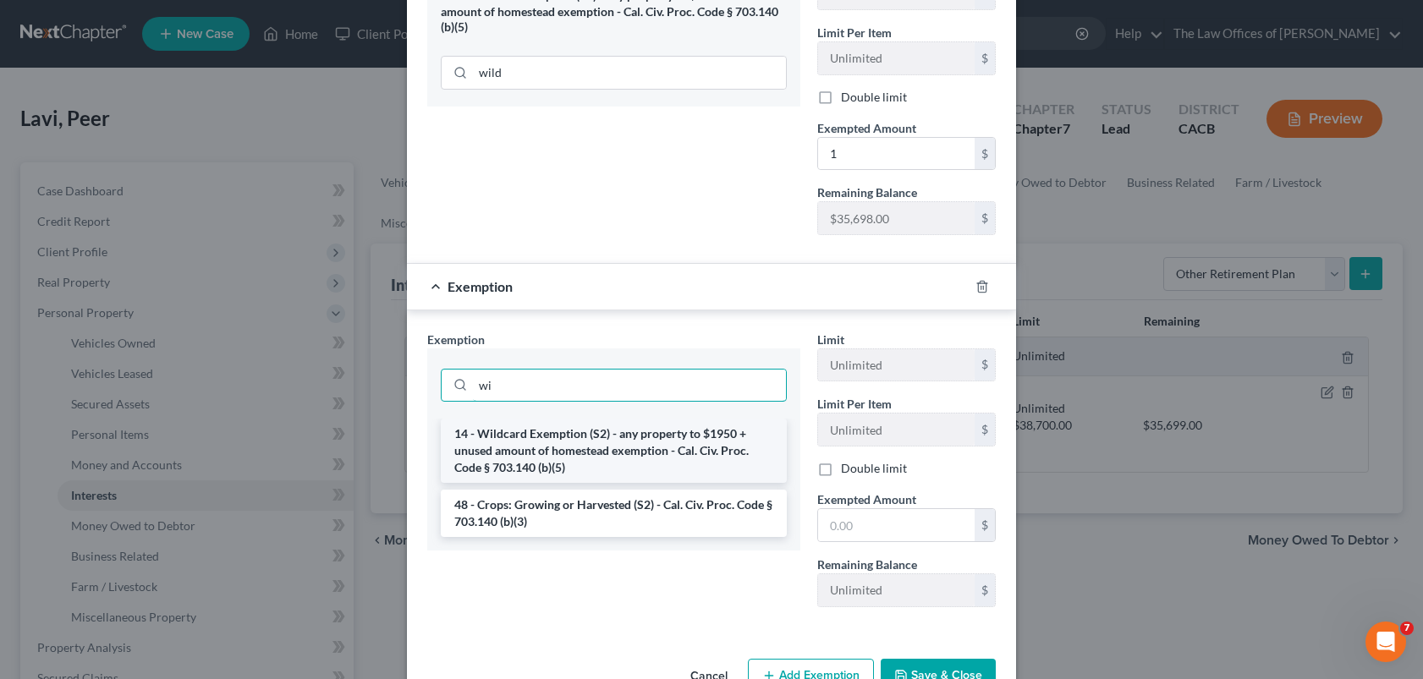
type input "wi"
click at [527, 458] on li "14 - Wildcard Exemption (S2) - any property to $1950 + unused amount of homeste…" at bounding box center [614, 451] width 346 height 64
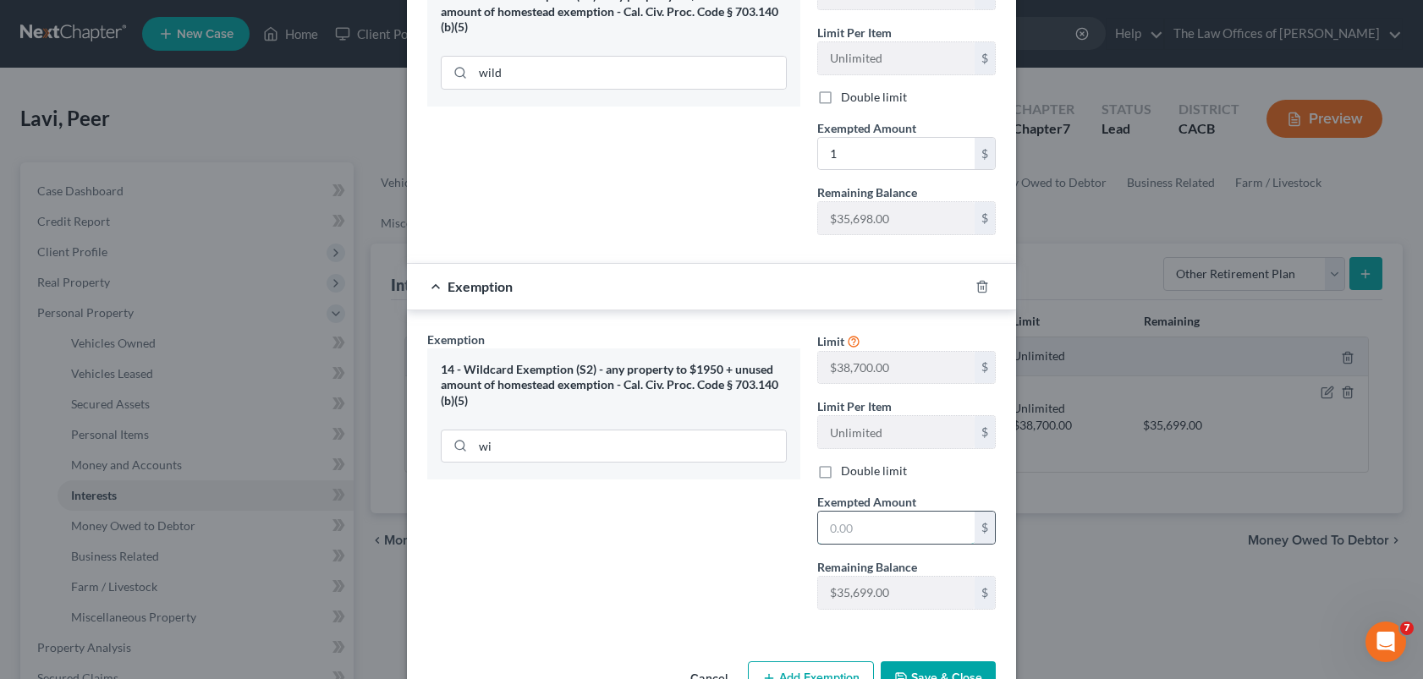
click at [831, 534] on input "text" at bounding box center [896, 528] width 156 height 32
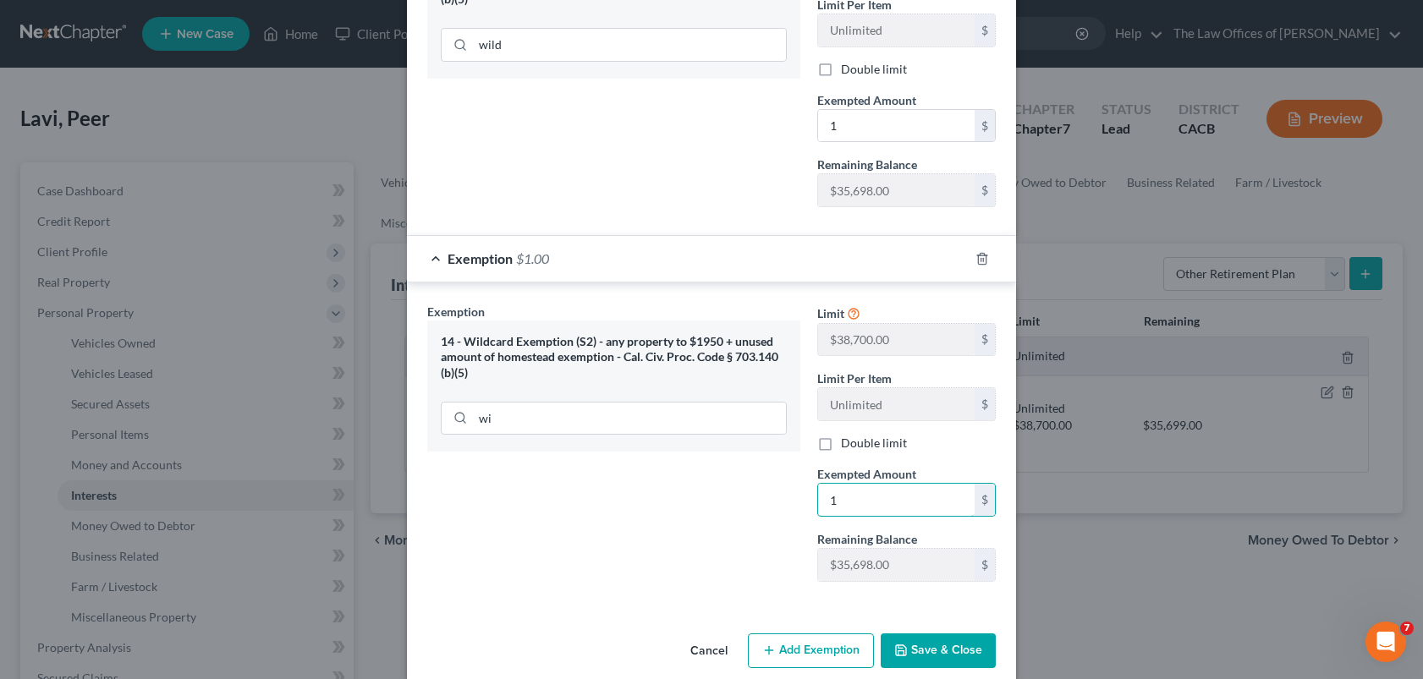
scroll to position [389, 0]
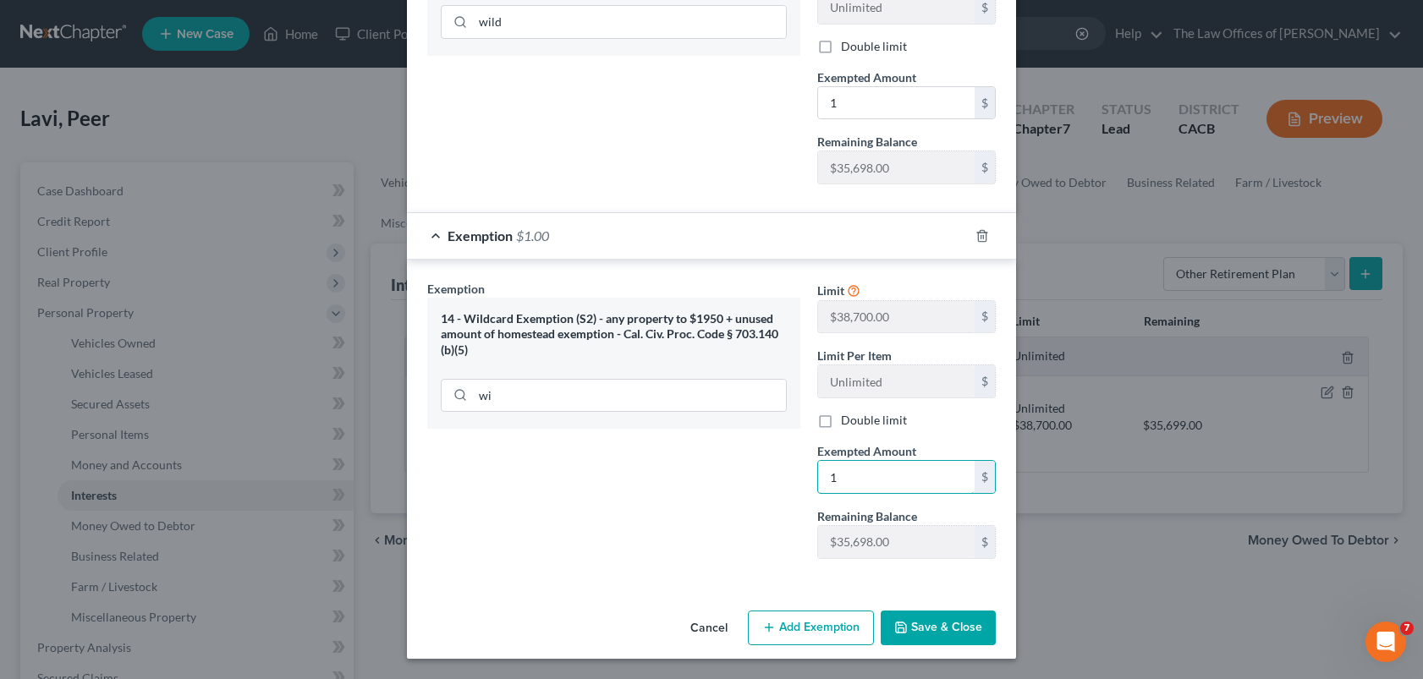
type input "1"
click at [819, 622] on button "Add Exemption" at bounding box center [811, 629] width 126 height 36
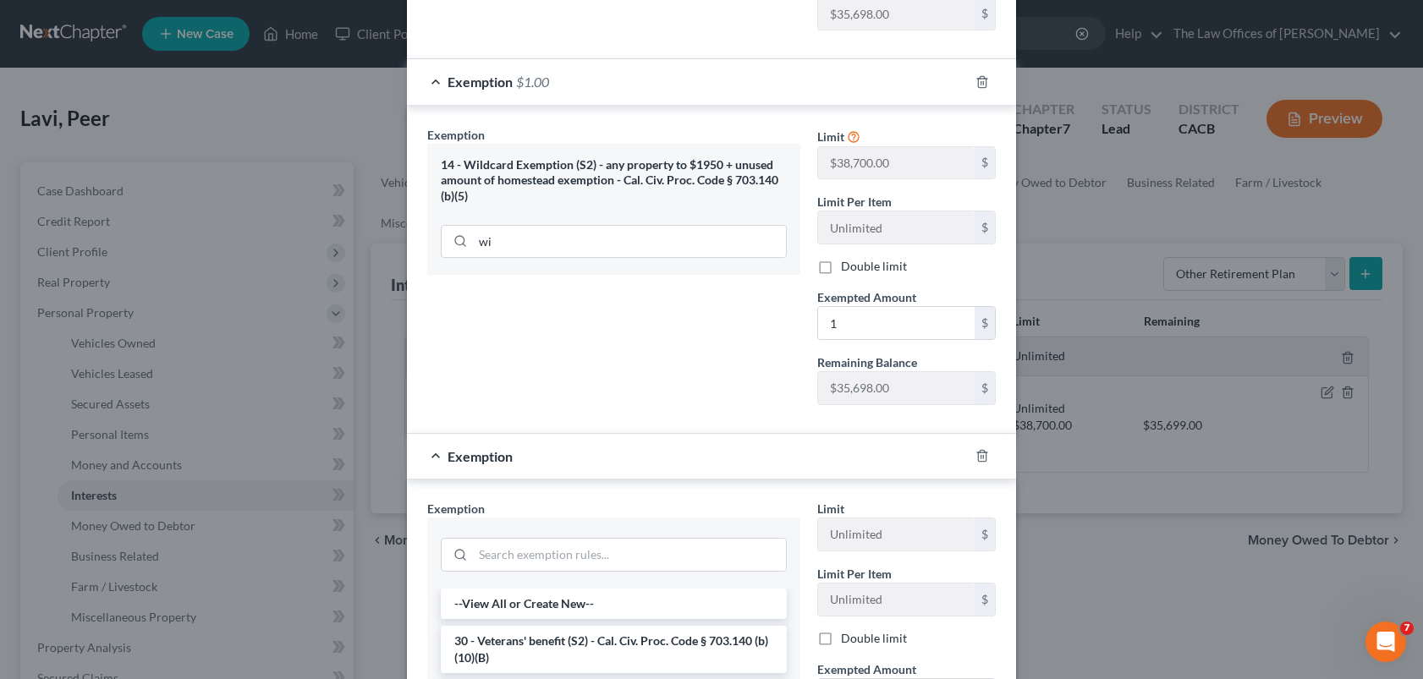
scroll to position [727, 0]
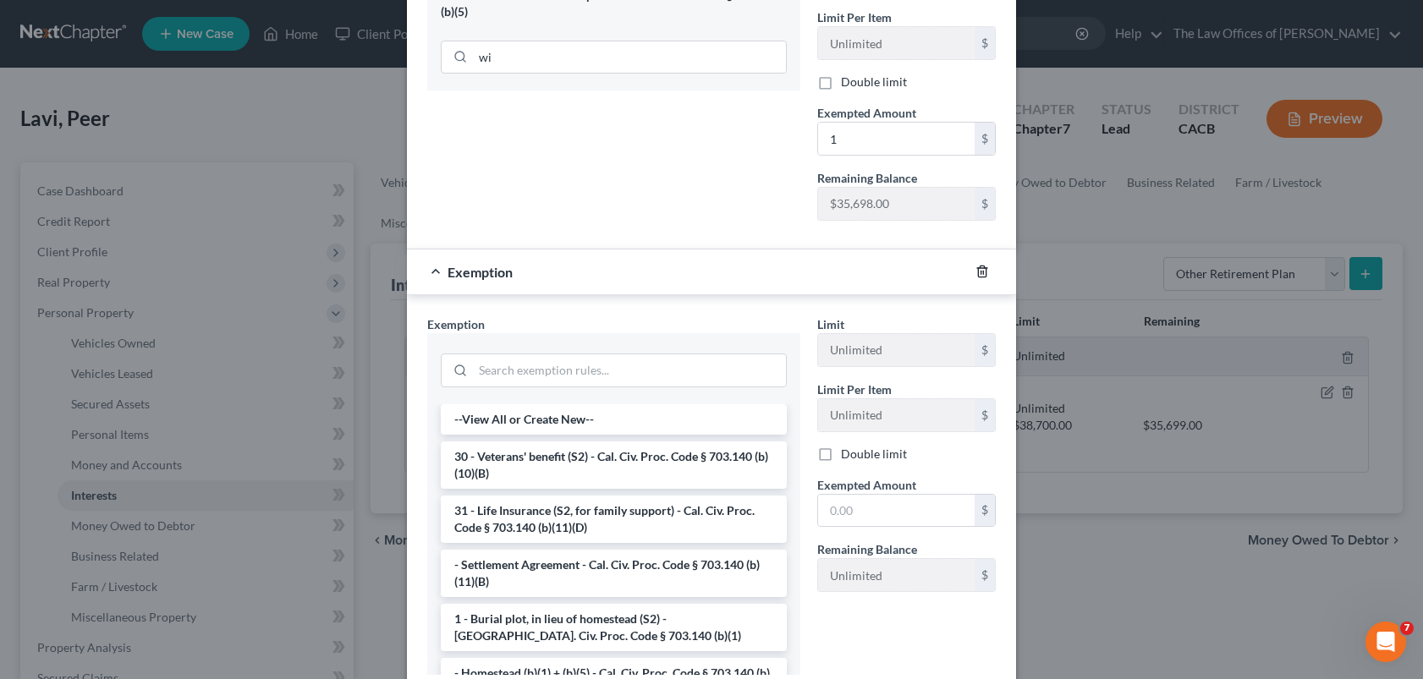
click at [975, 267] on icon "button" at bounding box center [982, 272] width 14 height 14
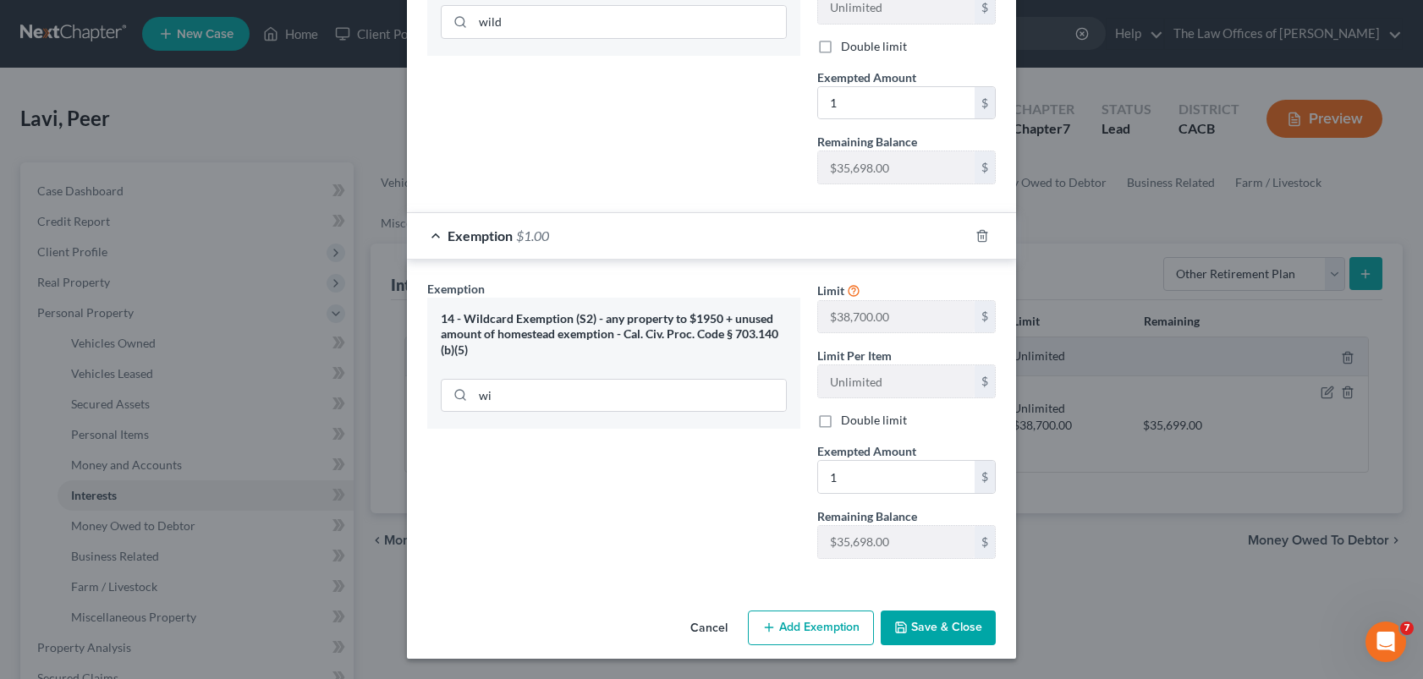
scroll to position [389, 0]
click at [1144, 541] on div "New Other Retirement Plan × An exemption set must first be selected from the Fi…" at bounding box center [711, 339] width 1423 height 679
click at [977, 234] on icon "button" at bounding box center [982, 236] width 14 height 14
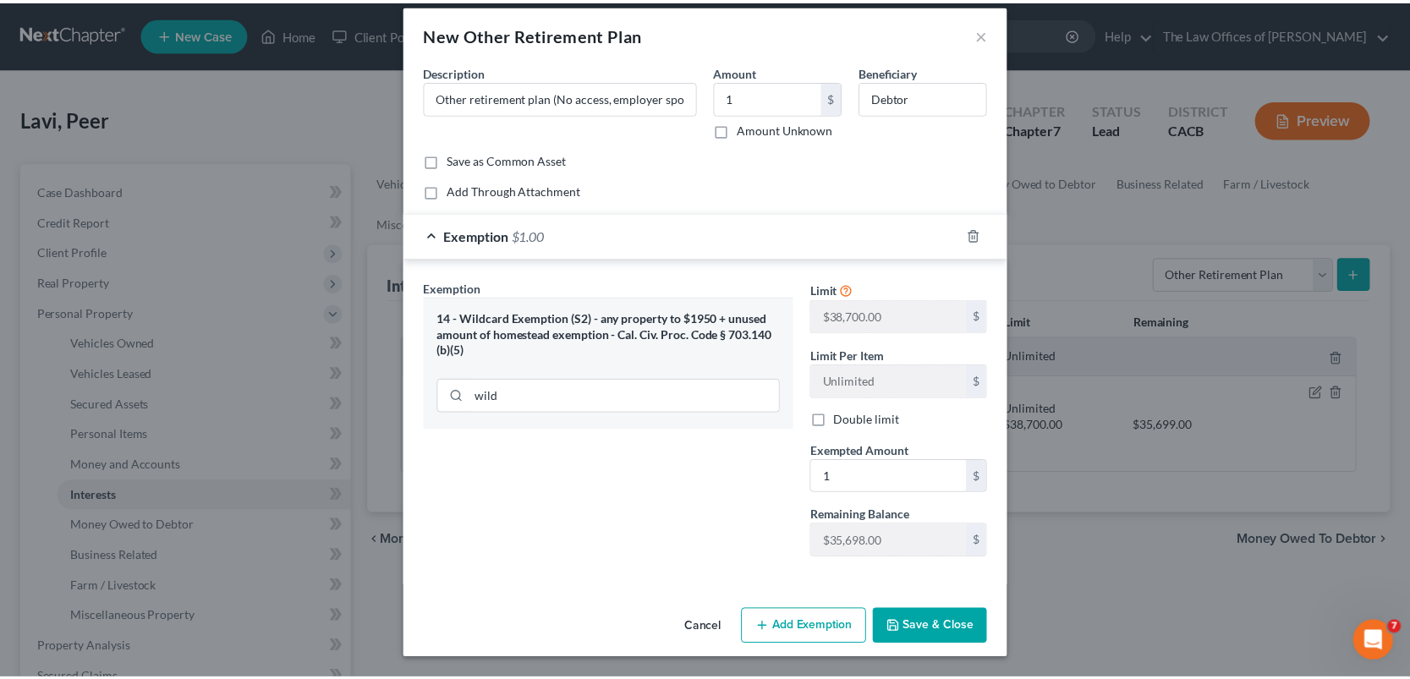
scroll to position [15, 0]
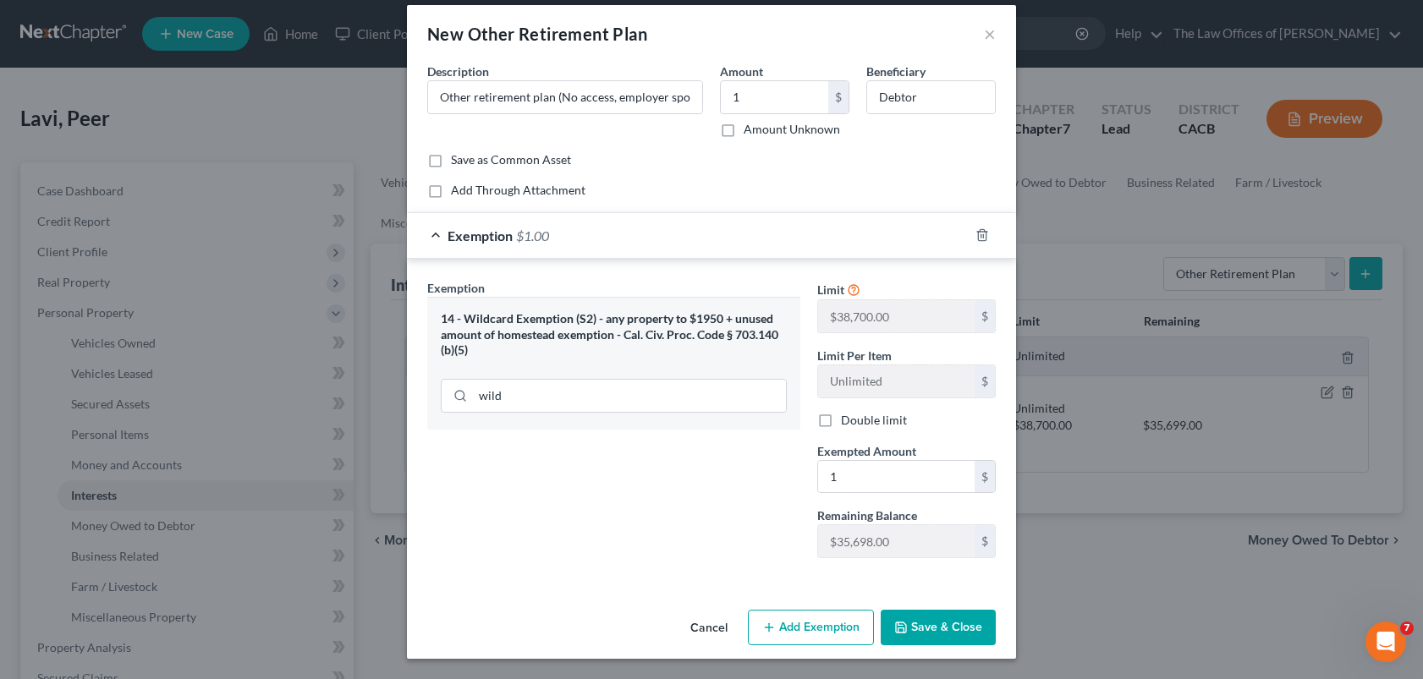
click at [1096, 503] on div "New Other Retirement Plan × An exemption set must first be selected from the Fi…" at bounding box center [711, 339] width 1423 height 679
drag, startPoint x: 948, startPoint y: 629, endPoint x: 1000, endPoint y: 616, distance: 53.3
click at [950, 629] on button "Save & Close" at bounding box center [937, 628] width 115 height 36
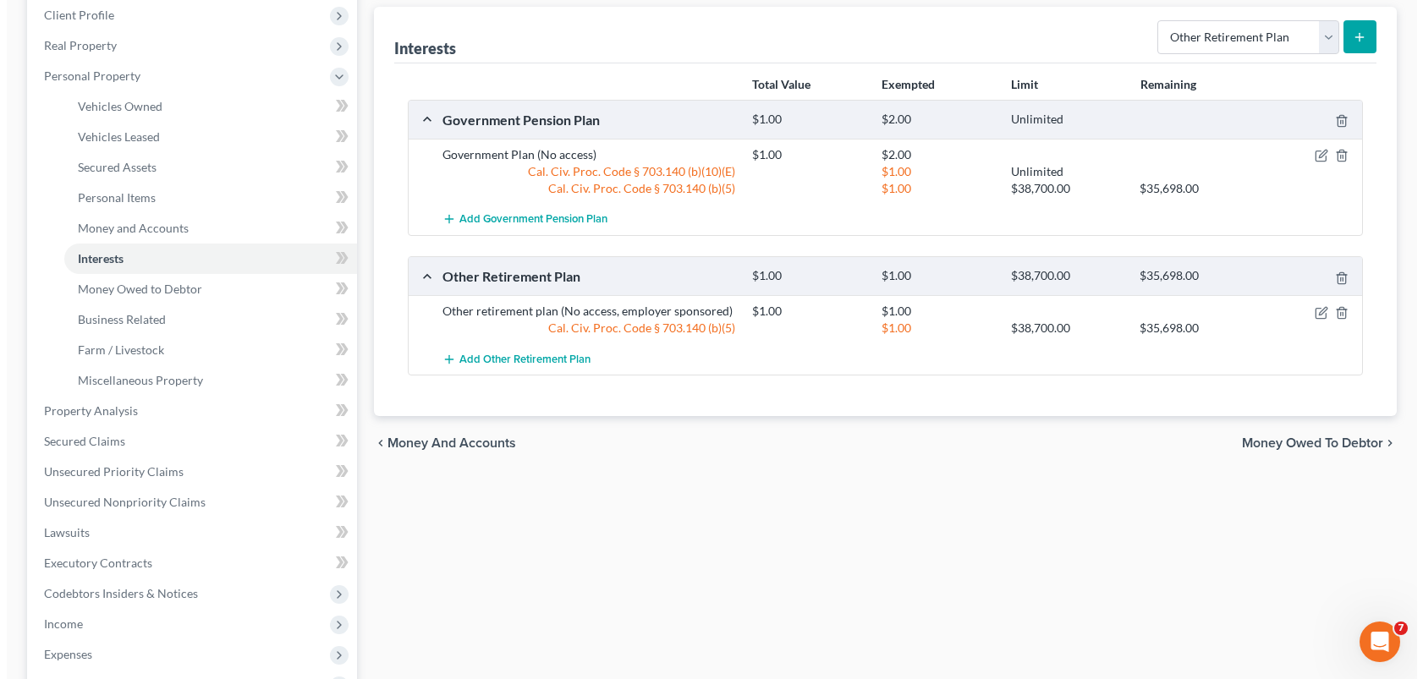
scroll to position [85, 0]
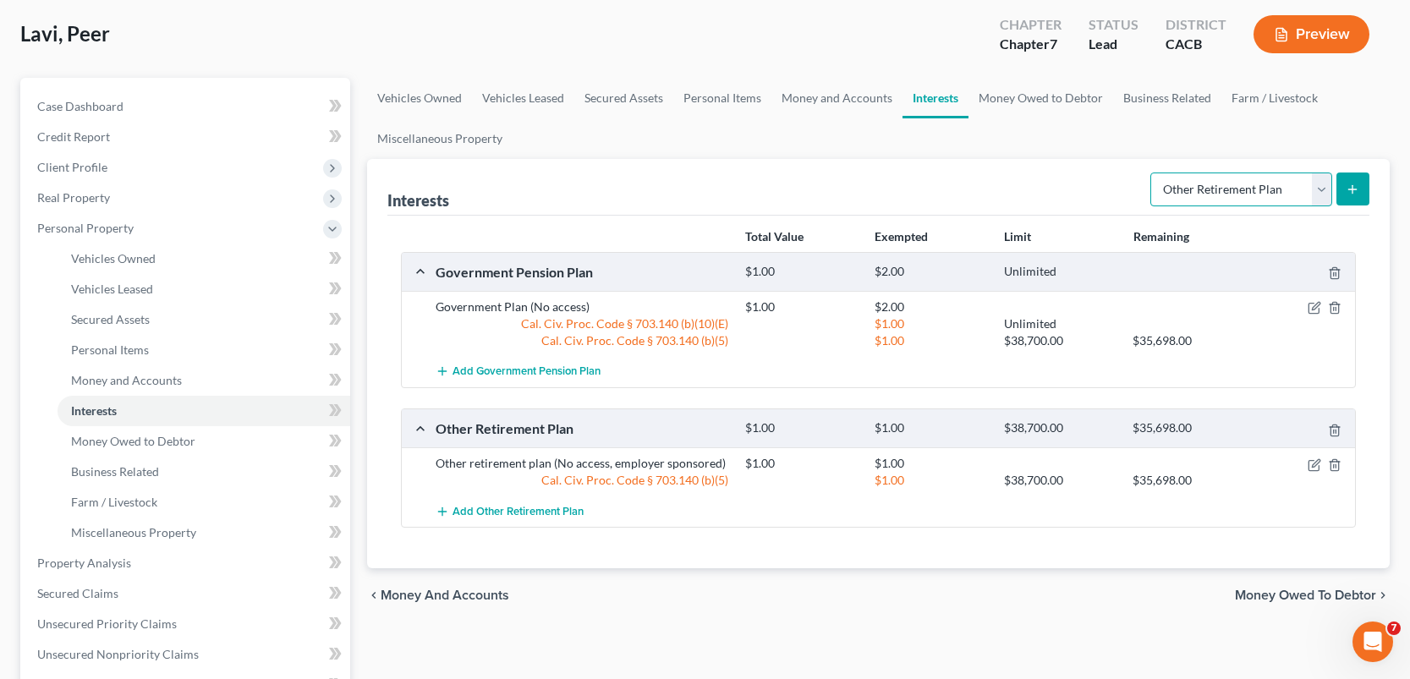
click at [1313, 187] on select "Select Interest Type 401K Annuity Bond Education IRA Government Bond Government…" at bounding box center [1241, 190] width 182 height 34
select select "stock"
click at [1152, 173] on select "Select Interest Type 401K Annuity Bond Education IRA Government Bond Government…" at bounding box center [1241, 190] width 182 height 34
click at [1347, 191] on icon "submit" at bounding box center [1353, 190] width 14 height 14
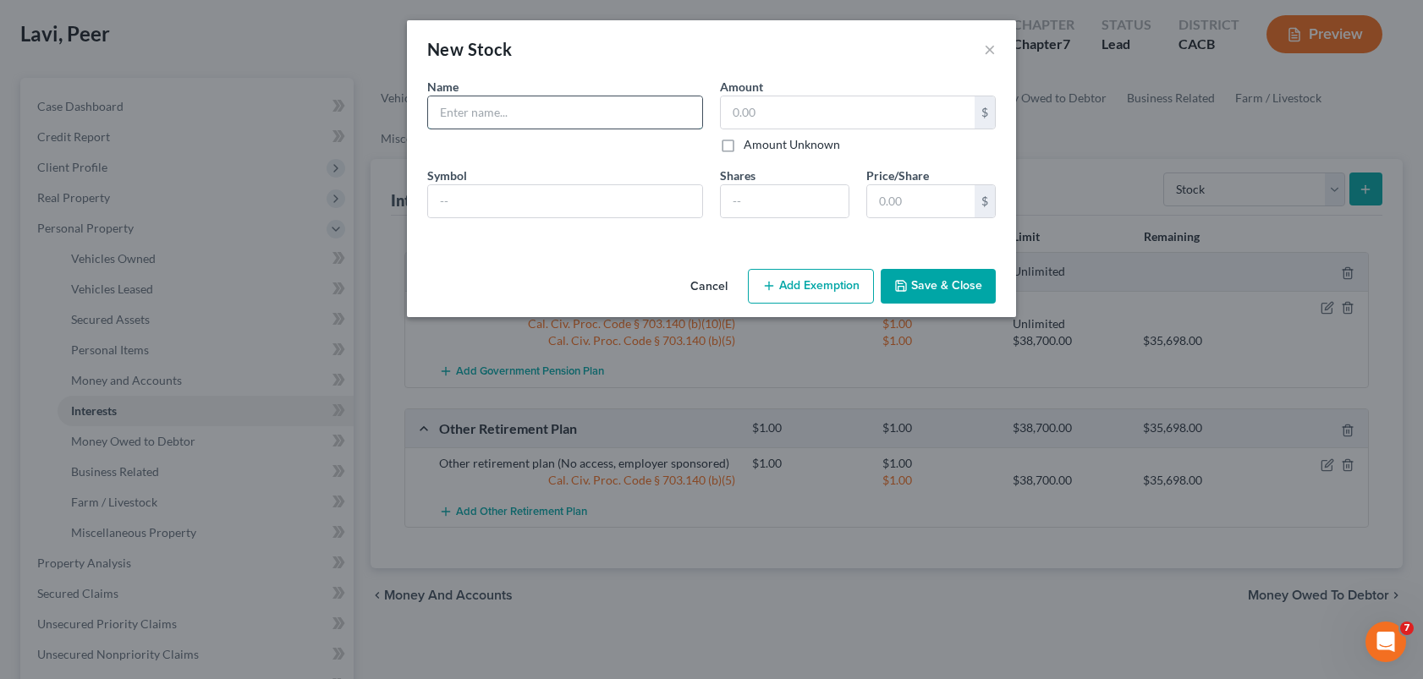
click at [584, 124] on input "text" at bounding box center [565, 112] width 274 height 32
type input "Lions Home Inc"
type input "1"
click at [584, 123] on input "Lions Home Inc" at bounding box center [565, 112] width 274 height 32
click at [735, 194] on input "number" at bounding box center [785, 201] width 128 height 32
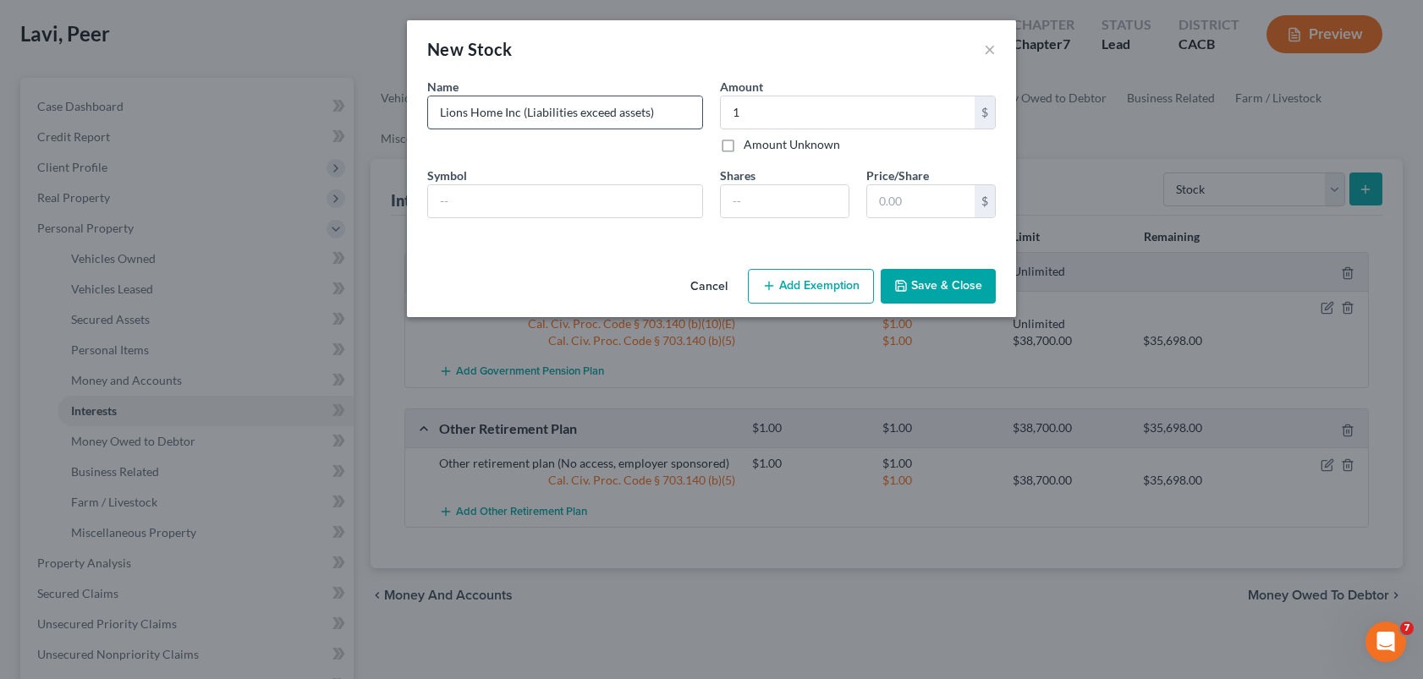
click at [679, 114] on input "Lions Home Inc (Liabilities exceed assets)" at bounding box center [565, 112] width 274 height 32
type input "Lions Home Inc (Liabilities exceed assets) (100% interest"
click at [841, 282] on button "Add Exemption" at bounding box center [811, 287] width 126 height 36
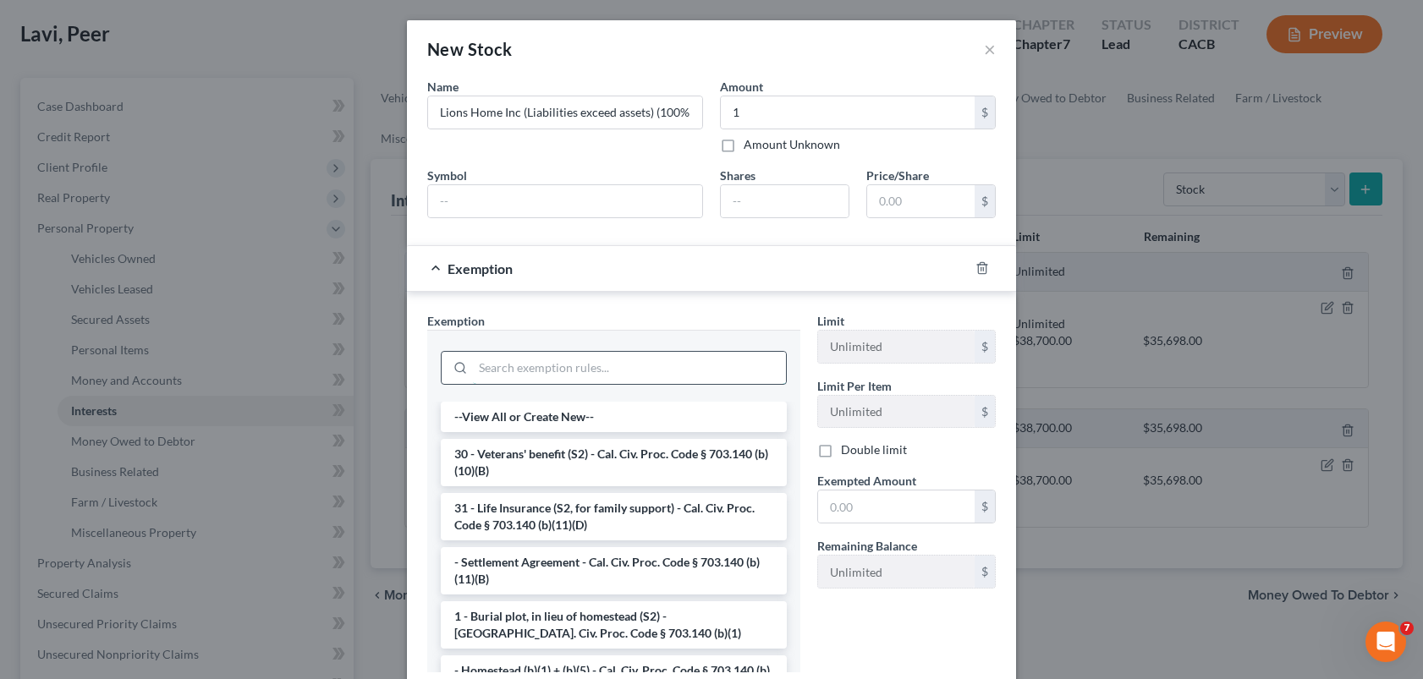
click at [637, 368] on input "search" at bounding box center [629, 368] width 313 height 32
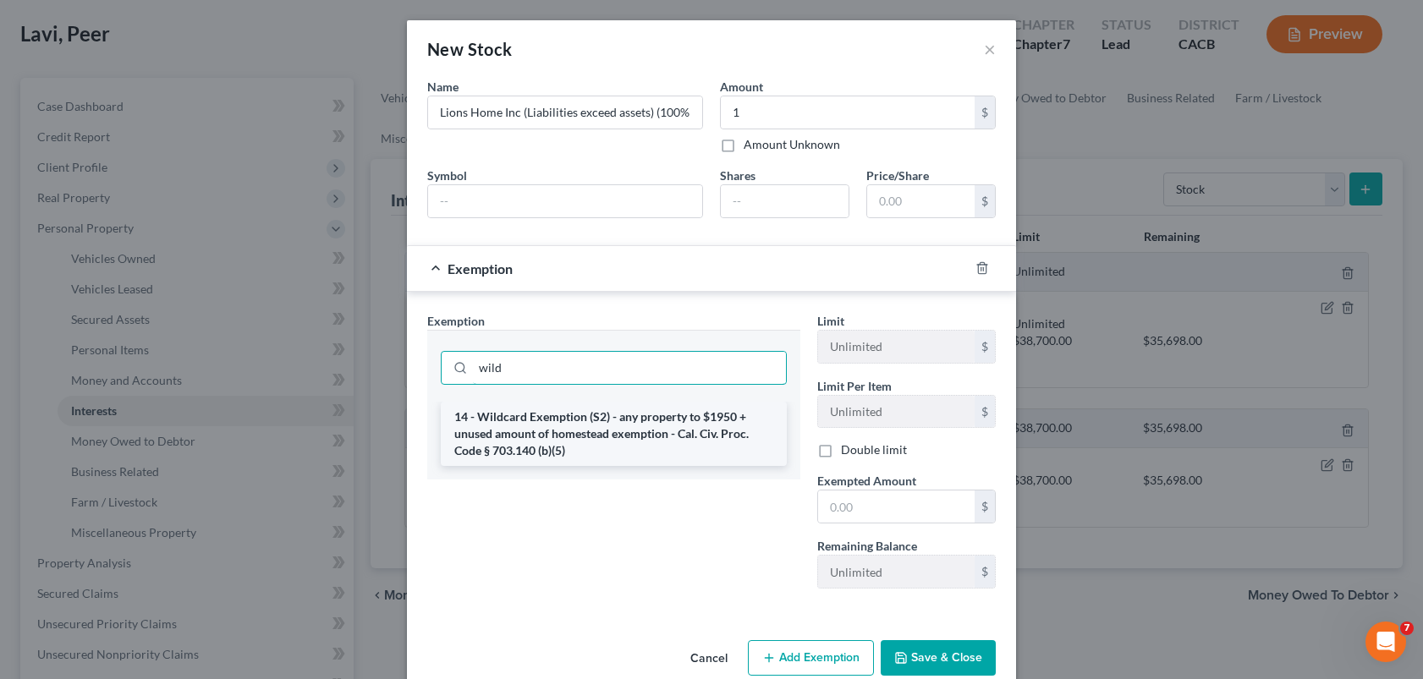
type input "wild"
drag, startPoint x: 535, startPoint y: 444, endPoint x: 544, endPoint y: 435, distance: 12.6
click at [535, 443] on li "14 - Wildcard Exemption (S2) - any property to $1950 + unused amount of homeste…" at bounding box center [614, 434] width 346 height 64
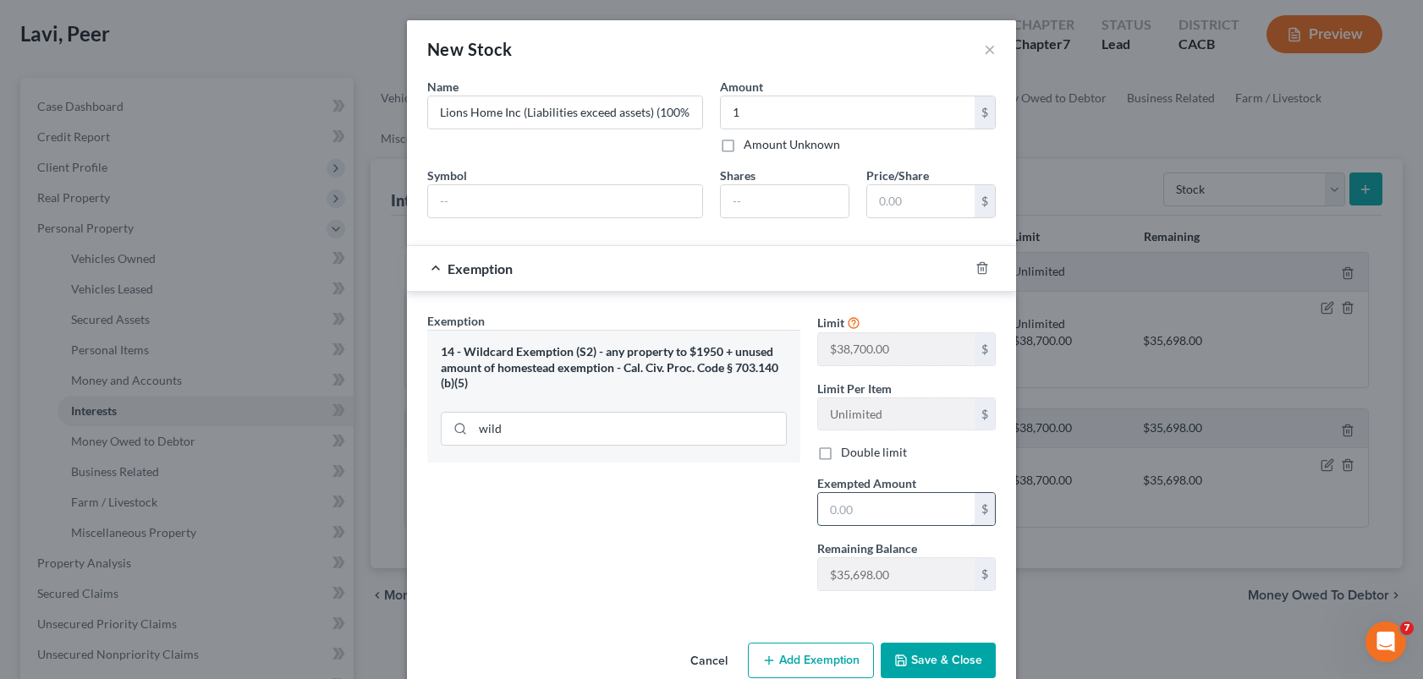
drag, startPoint x: 846, startPoint y: 502, endPoint x: 853, endPoint y: 516, distance: 15.5
click at [846, 502] on input "text" at bounding box center [896, 509] width 156 height 32
type input "1"
click at [823, 654] on button "Add Exemption" at bounding box center [811, 661] width 126 height 36
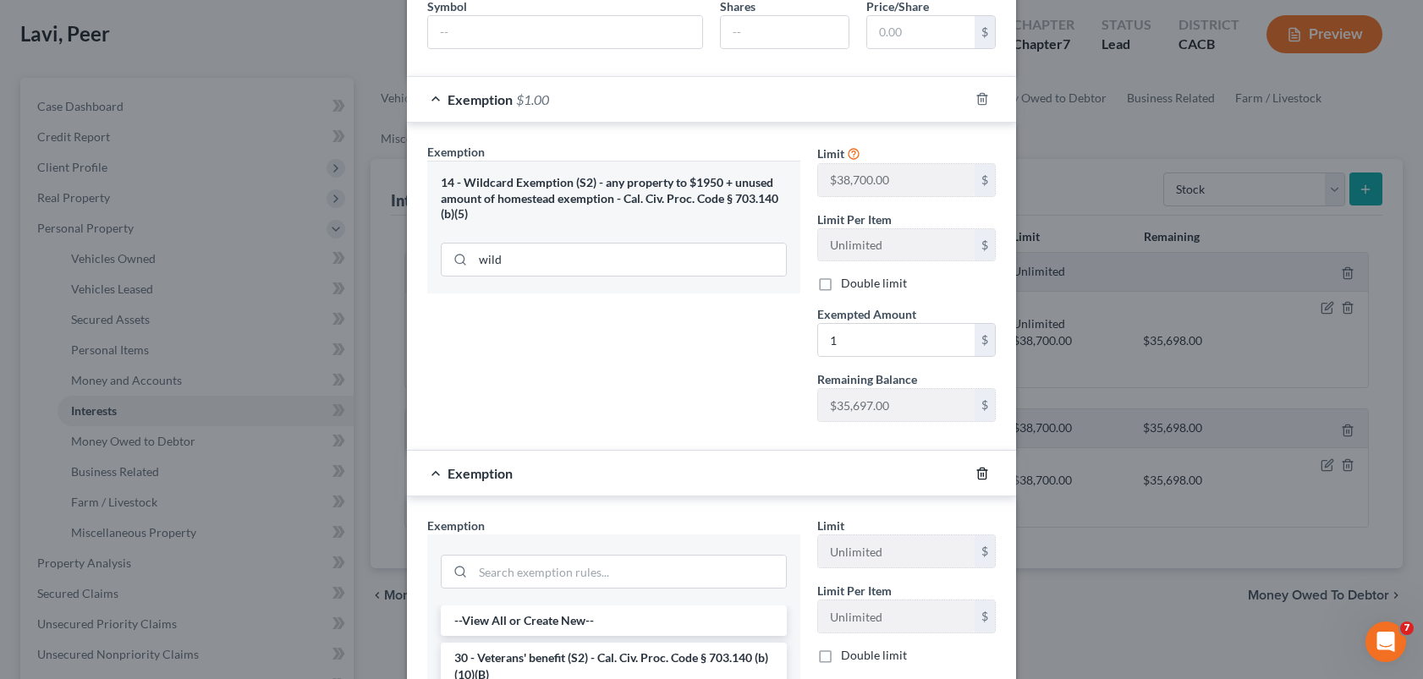
click at [978, 467] on icon "button" at bounding box center [982, 474] width 14 height 14
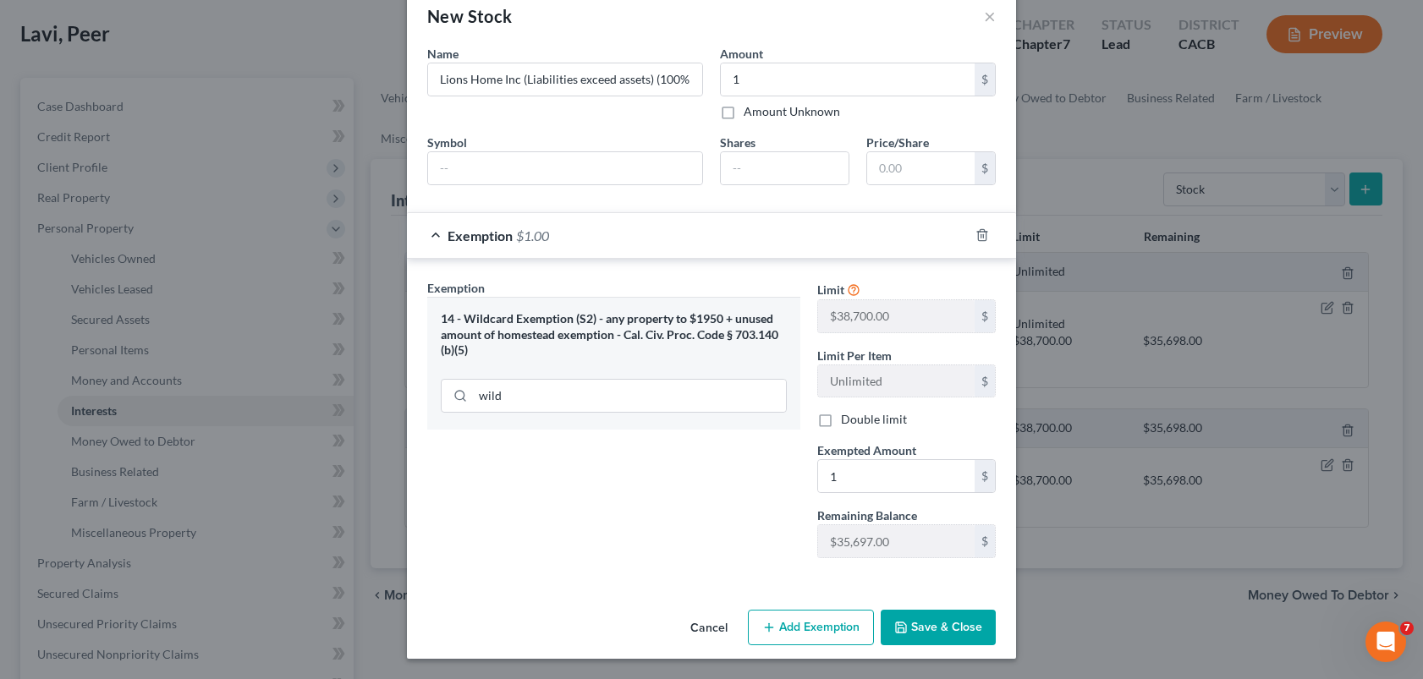
scroll to position [33, 0]
click at [1100, 566] on div "New Stock × An exemption set must first be selected from the Filing Information…" at bounding box center [711, 339] width 1423 height 679
click at [978, 617] on button "Save & Close" at bounding box center [937, 628] width 115 height 36
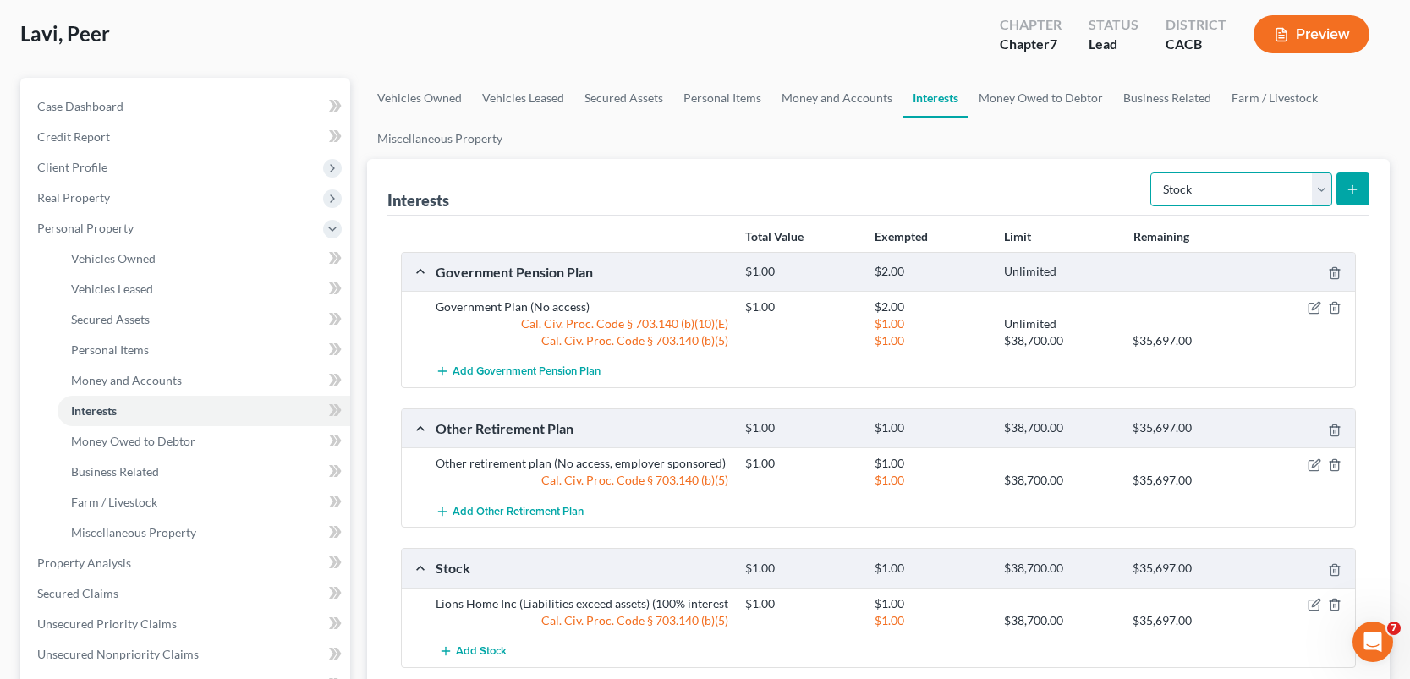
click at [1323, 188] on select "Select Interest Type 401K Annuity Bond Education IRA Government Bond Government…" at bounding box center [1241, 190] width 182 height 34
select select "term_life_insurance"
click at [1152, 173] on select "Select Interest Type 401K Annuity Bond Education IRA Government Bond Government…" at bounding box center [1241, 190] width 182 height 34
click at [1359, 191] on icon "submit" at bounding box center [1353, 190] width 14 height 14
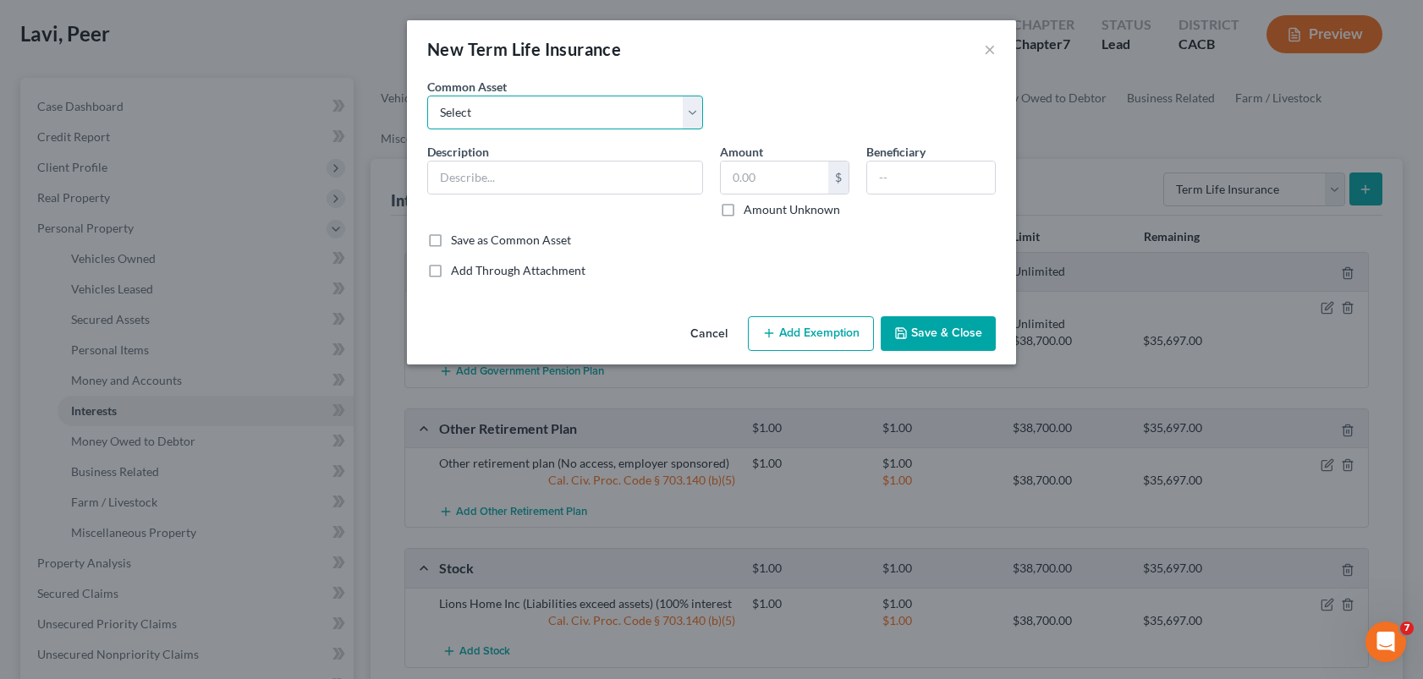
drag, startPoint x: 552, startPoint y: 108, endPoint x: 550, endPoint y: 123, distance: 14.6
click at [552, 108] on select "Select Term policy (Face $150,000). No cash value." at bounding box center [565, 113] width 276 height 34
select select "0"
click at [427, 96] on select "Select Term policy (Face $150,000). No cash value." at bounding box center [565, 113] width 276 height 34
type input "Term policy (Face $150,000). No cash value."
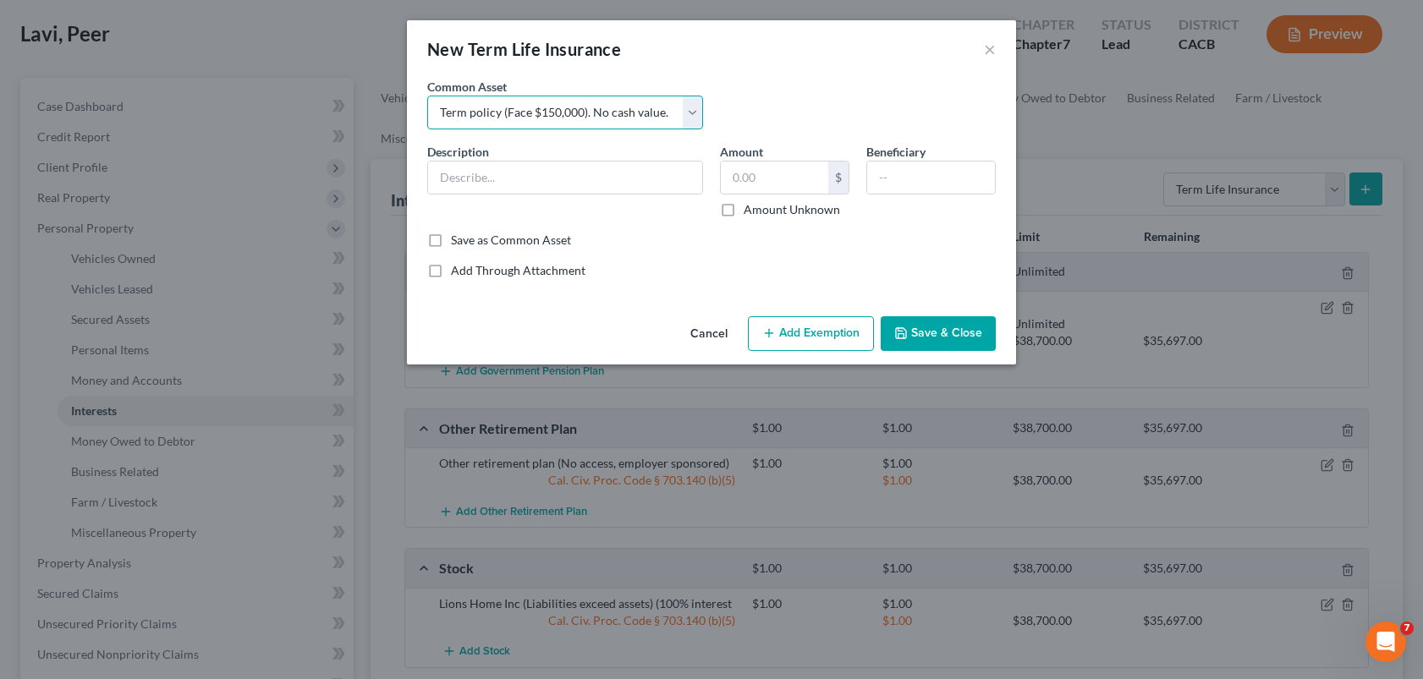
type input "1.00"
click at [527, 177] on input "Term policy (Face $150,000). No cash value." at bounding box center [565, 178] width 274 height 32
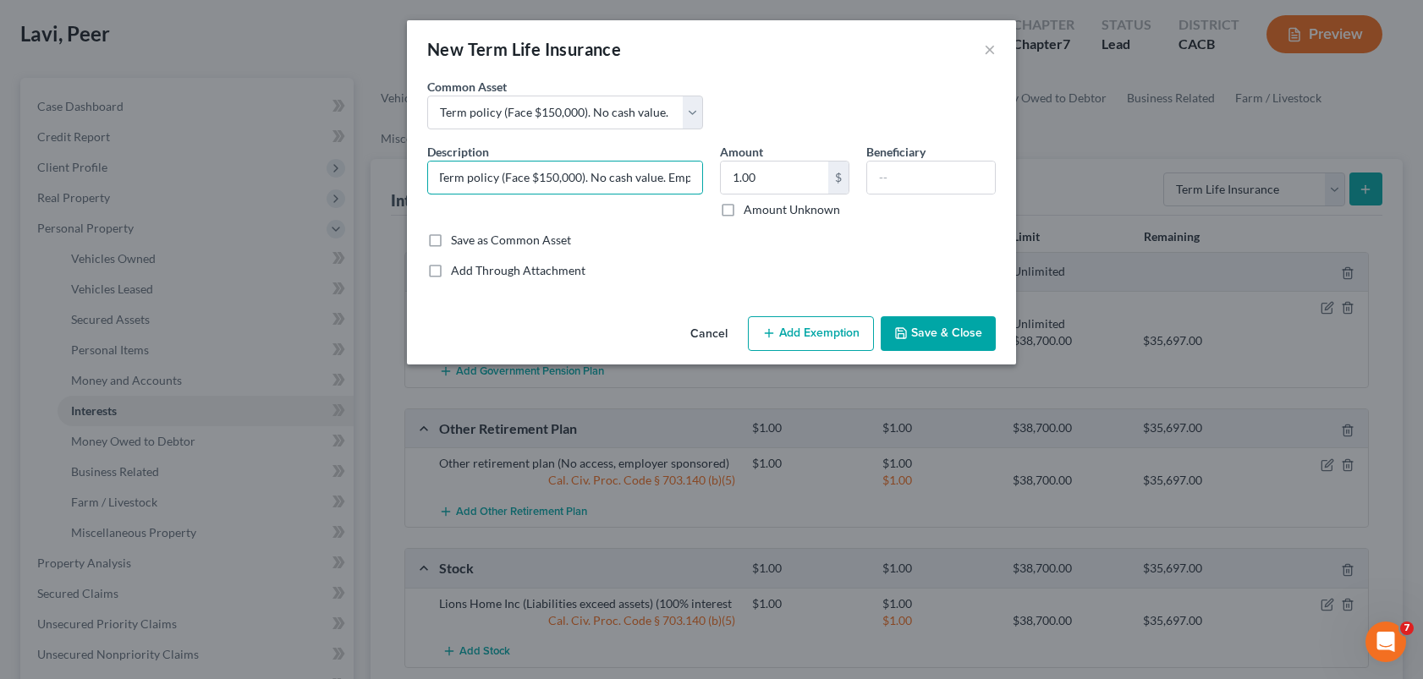
scroll to position [0, 0]
type input "Term policy (Face $150,000). No cash value."
type input "Debtor"
click at [799, 330] on button "Add Exemption" at bounding box center [811, 334] width 126 height 36
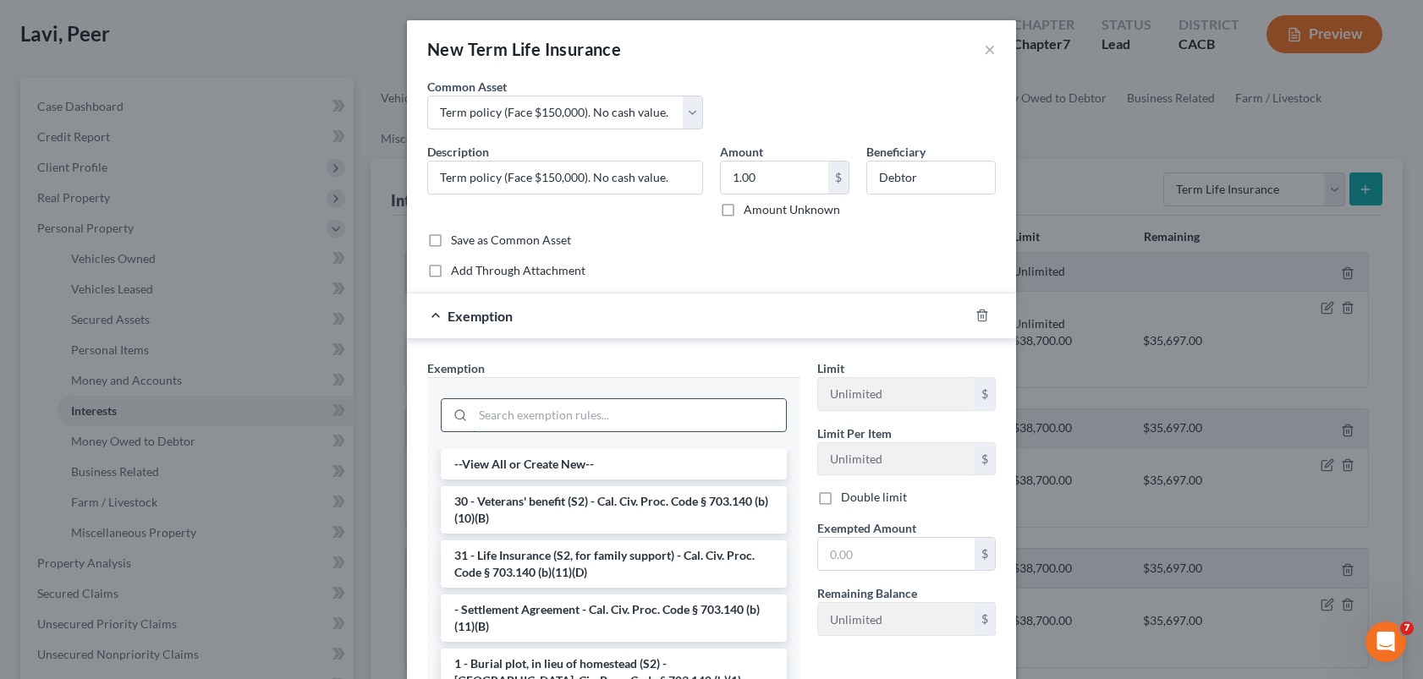
click at [615, 411] on input "search" at bounding box center [629, 415] width 313 height 32
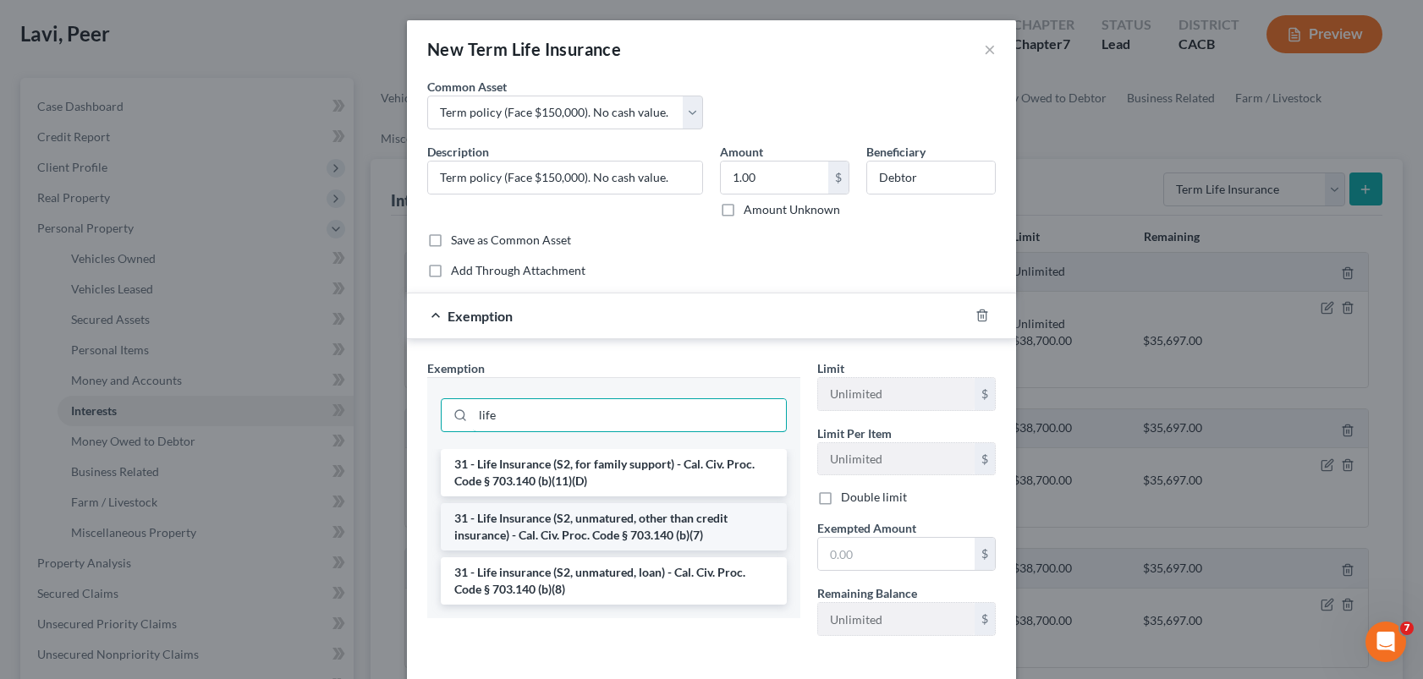
type input "life"
click at [623, 523] on li "31 - Life Insurance (S2, unmatured, other than credit insurance) - Cal. Civ. Pr…" at bounding box center [614, 526] width 346 height 47
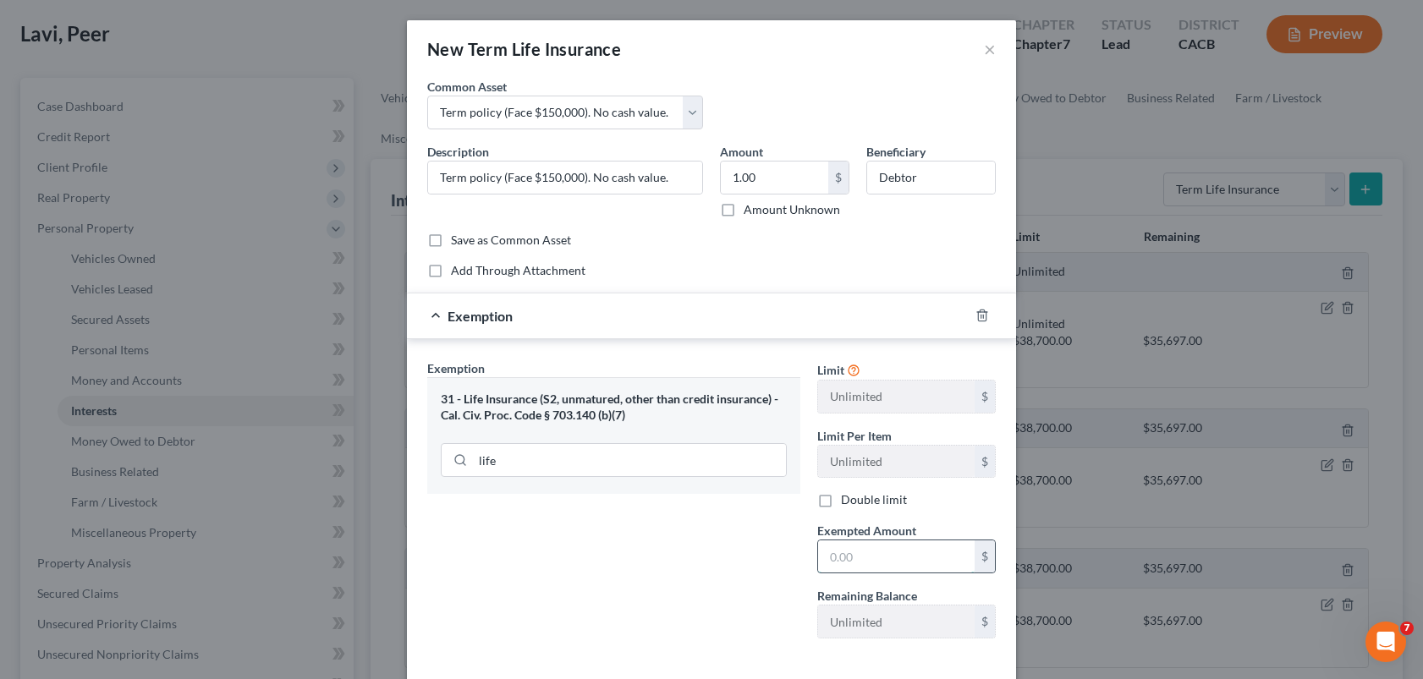
click at [826, 546] on input "text" at bounding box center [896, 556] width 156 height 32
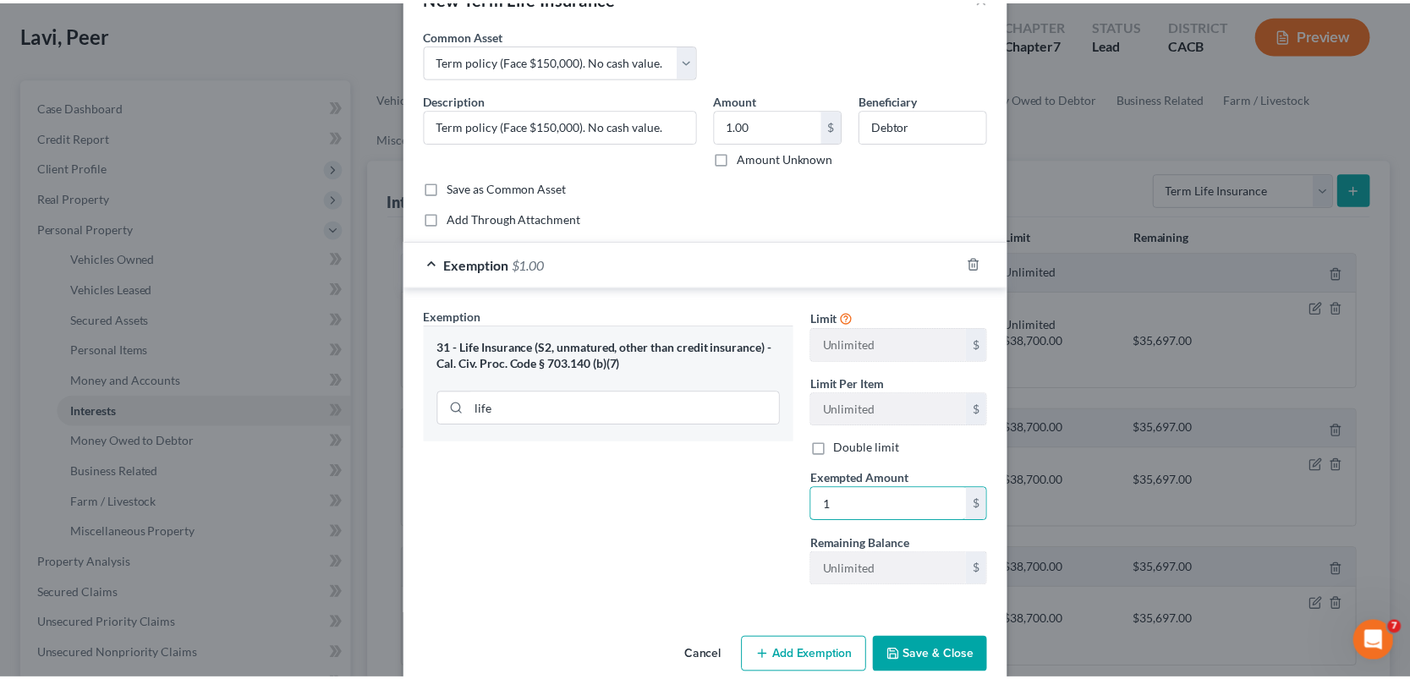
scroll to position [80, 0]
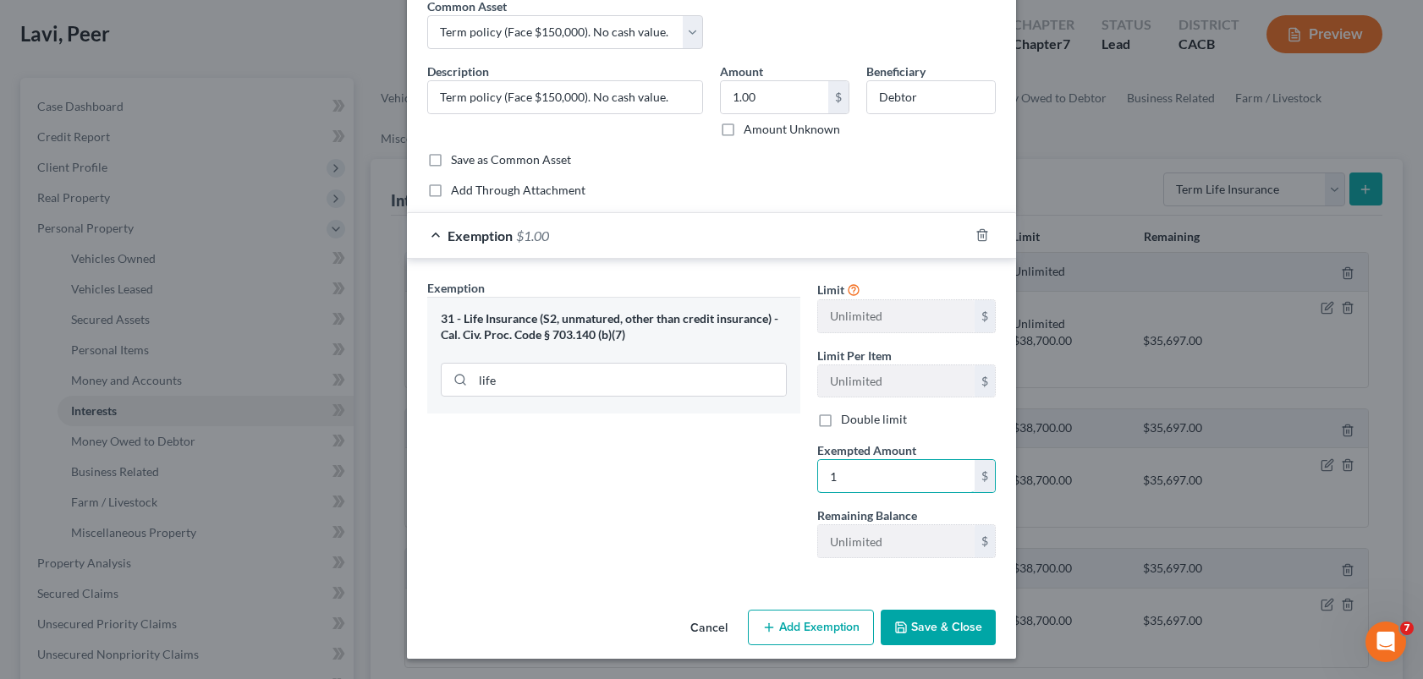
type input "1"
drag, startPoint x: 928, startPoint y: 638, endPoint x: 928, endPoint y: 628, distance: 10.1
click at [927, 636] on button "Save & Close" at bounding box center [937, 628] width 115 height 36
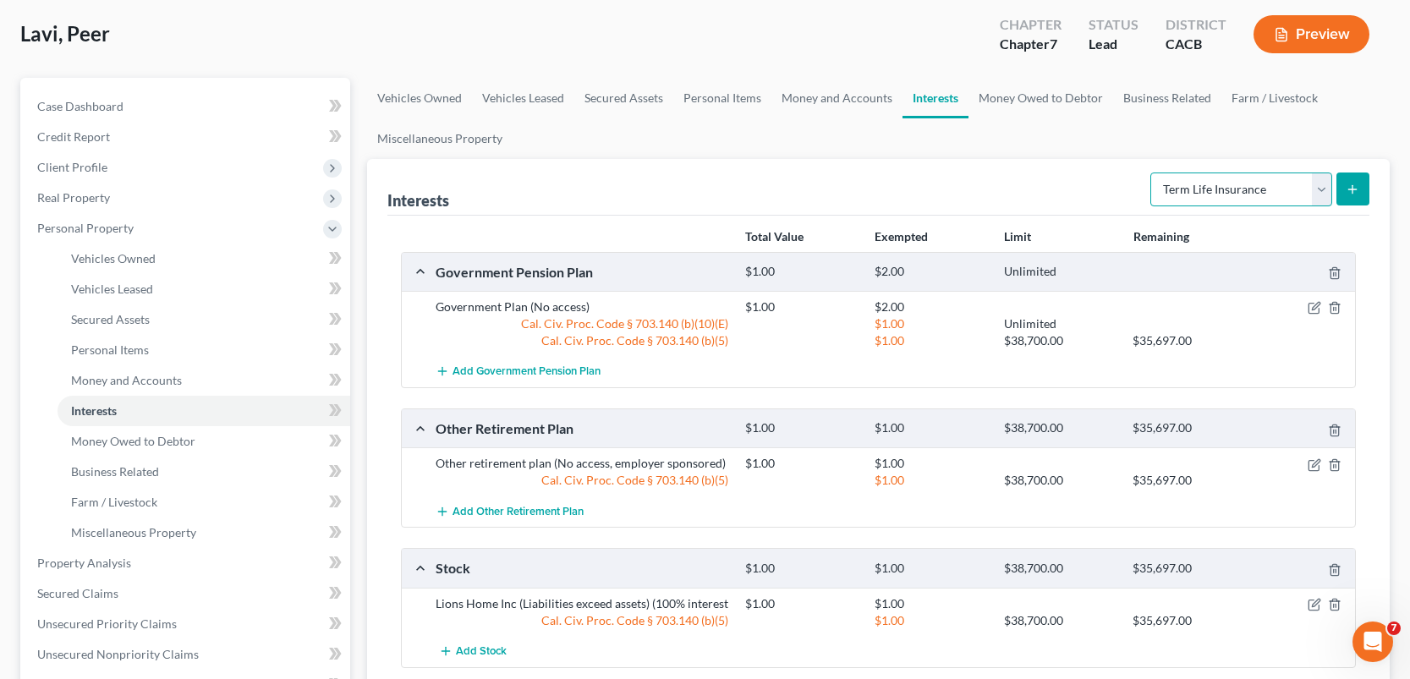
click at [1324, 191] on select "Select Interest Type 401K Annuity Bond Education IRA Government Bond Government…" at bounding box center [1241, 190] width 182 height 34
click at [1097, 178] on div "Interests Select Interest Type 401K Annuity Bond Education IRA Government Bond …" at bounding box center [878, 187] width 982 height 57
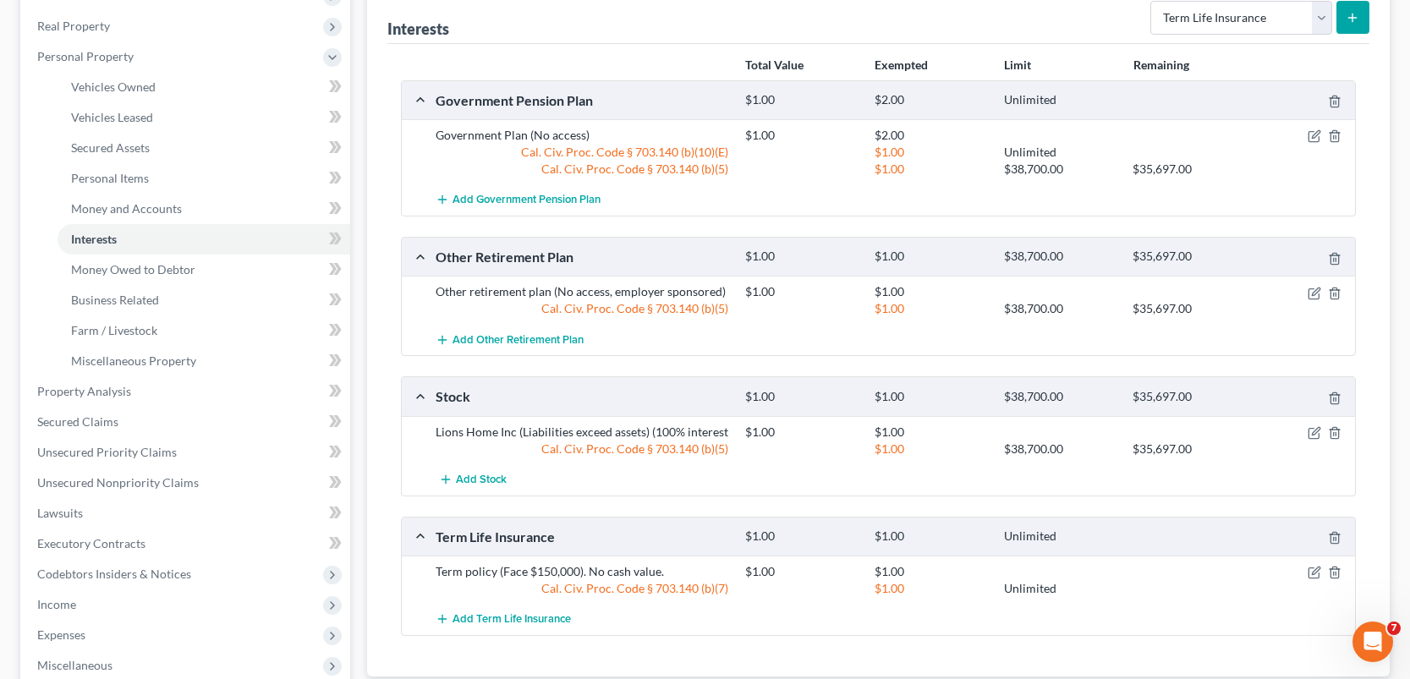
scroll to position [423, 0]
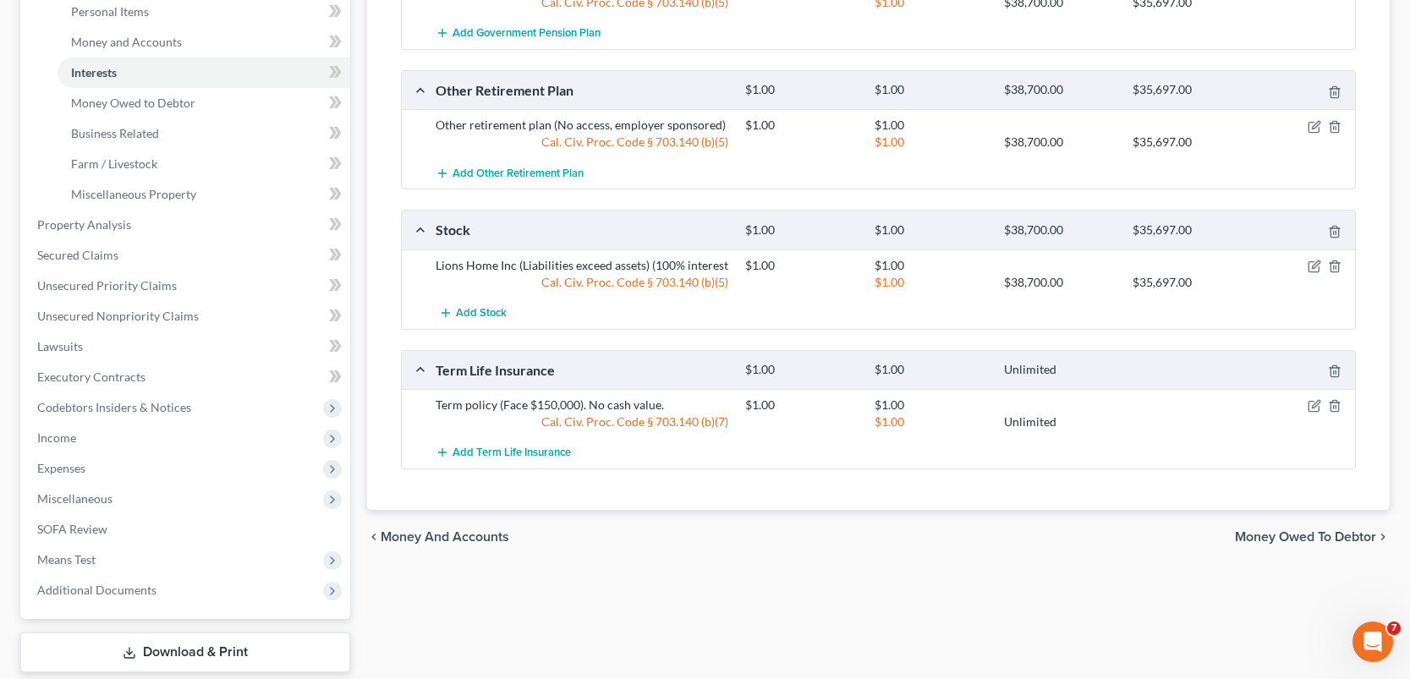
click at [1296, 540] on span "Money Owed to Debtor" at bounding box center [1305, 537] width 141 height 14
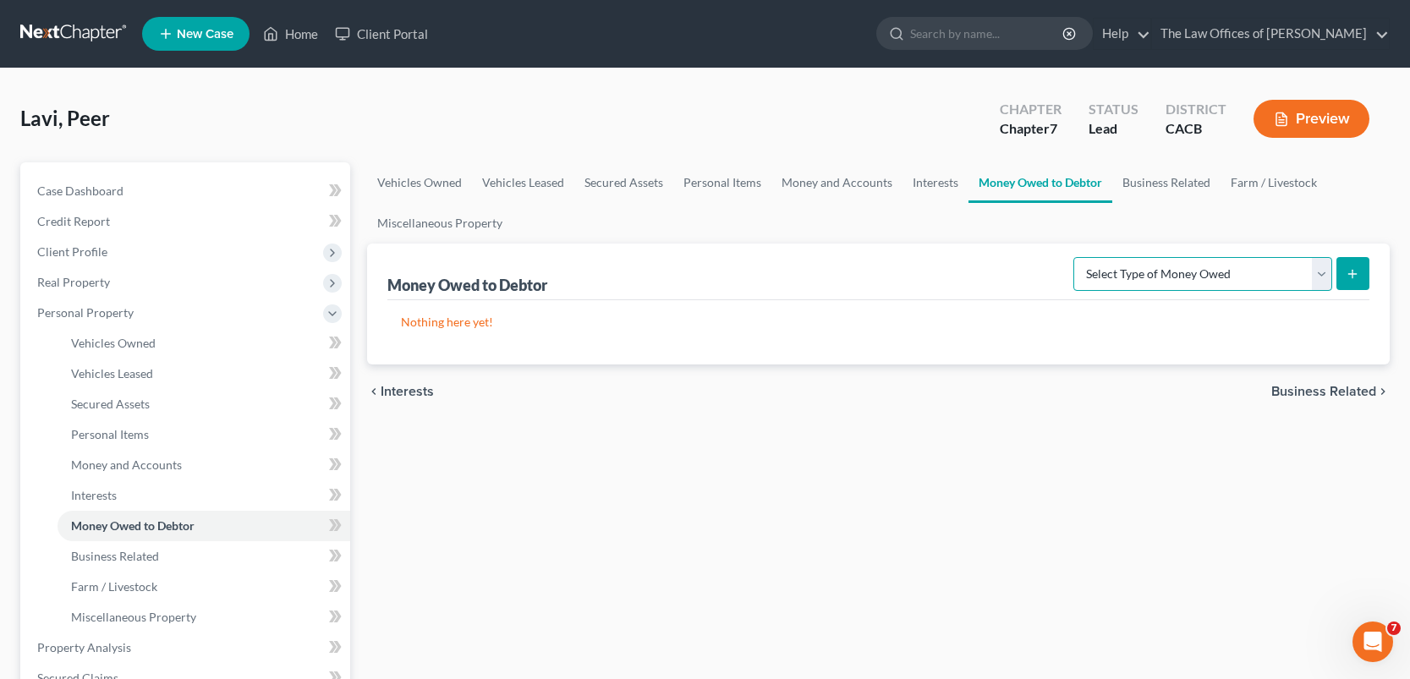
click at [1319, 271] on select "Select Type of Money Owed Accounts Receivable Alimony Child Support Claims Agai…" at bounding box center [1202, 274] width 259 height 34
click at [1211, 271] on select "Select Type of Money Owed Accounts Receivable Alimony Child Support Claims Agai…" at bounding box center [1202, 274] width 259 height 34
click at [1327, 386] on span "Business Related" at bounding box center [1323, 392] width 105 height 14
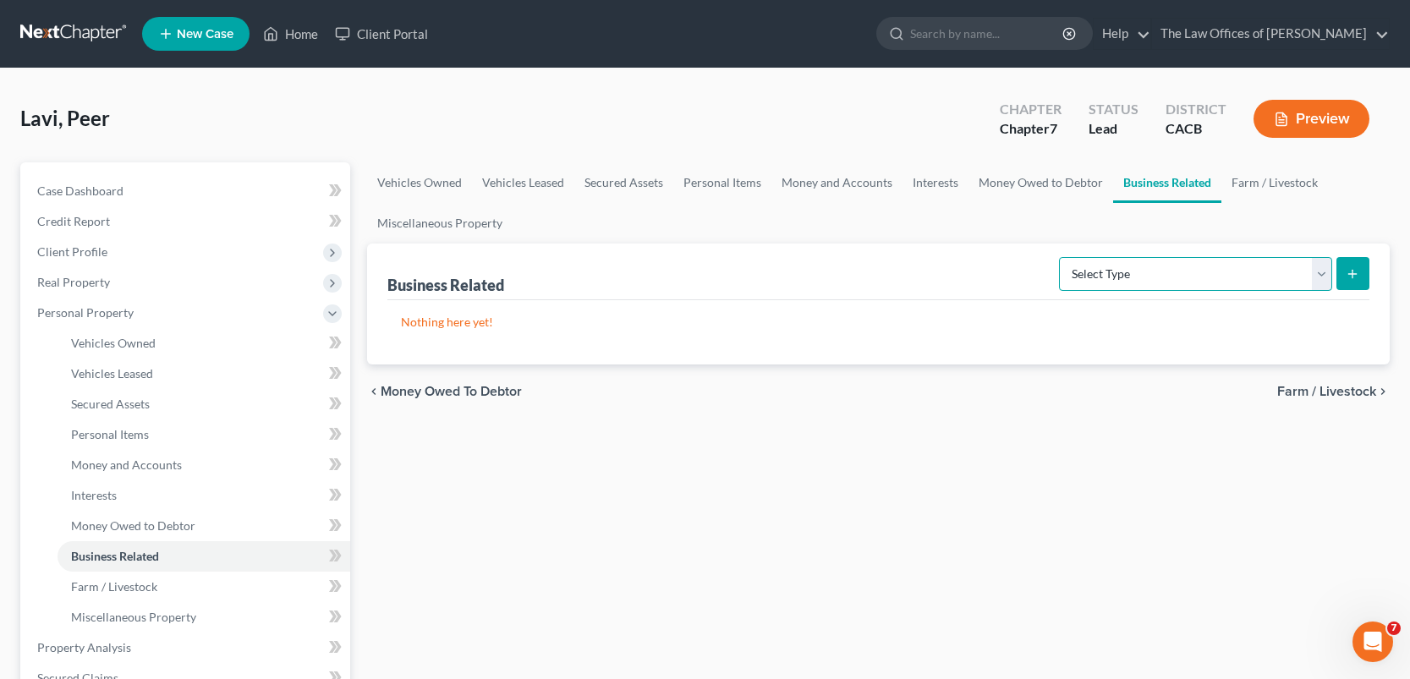
click at [1323, 276] on select "Select Type Customer Lists Franchises Inventory Licenses Machinery Office Equip…" at bounding box center [1195, 274] width 273 height 34
click at [1153, 275] on select "Select Type Customer Lists Franchises Inventory Licenses Machinery Office Equip…" at bounding box center [1195, 274] width 273 height 34
click at [1301, 388] on span "Farm / Livestock" at bounding box center [1326, 392] width 99 height 14
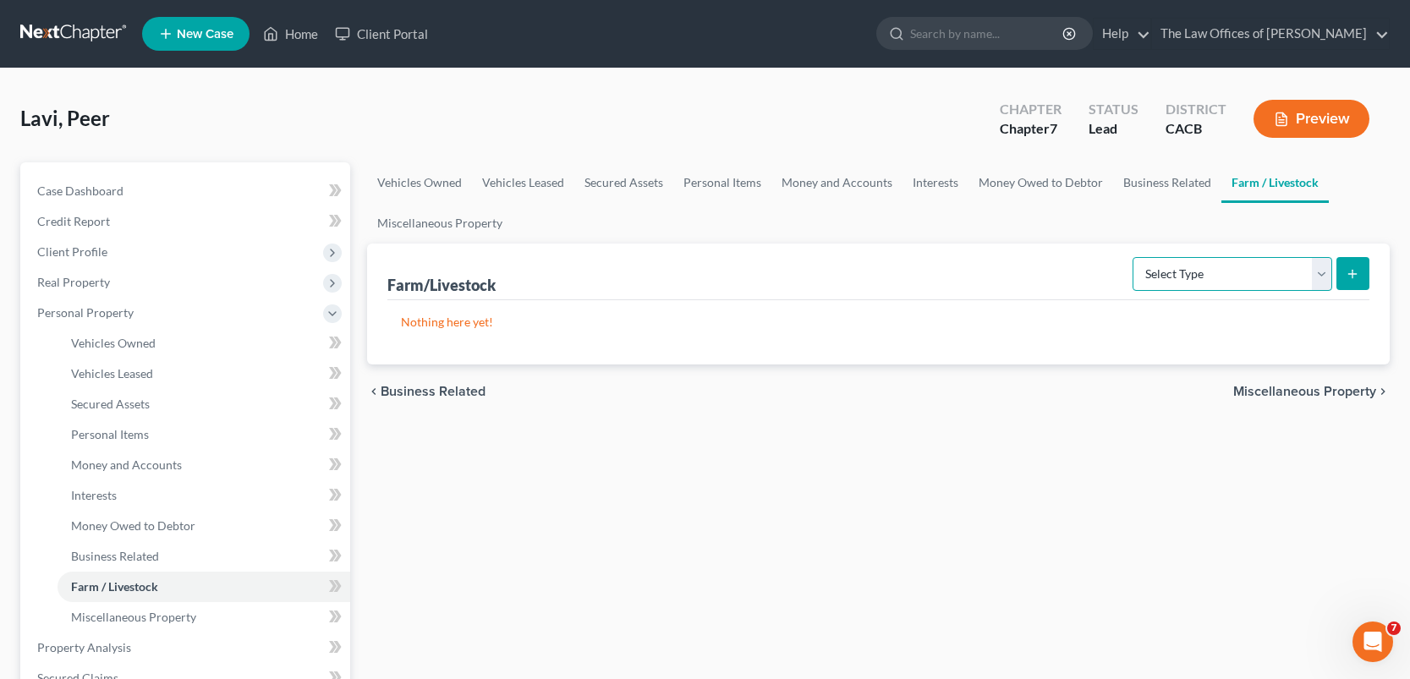
click at [1326, 272] on select "Select Type Animals & Livestock Crops: Growing or Harvested Farming Equipment F…" at bounding box center [1232, 274] width 200 height 34
click at [1340, 391] on span "Miscellaneous Property" at bounding box center [1304, 392] width 143 height 14
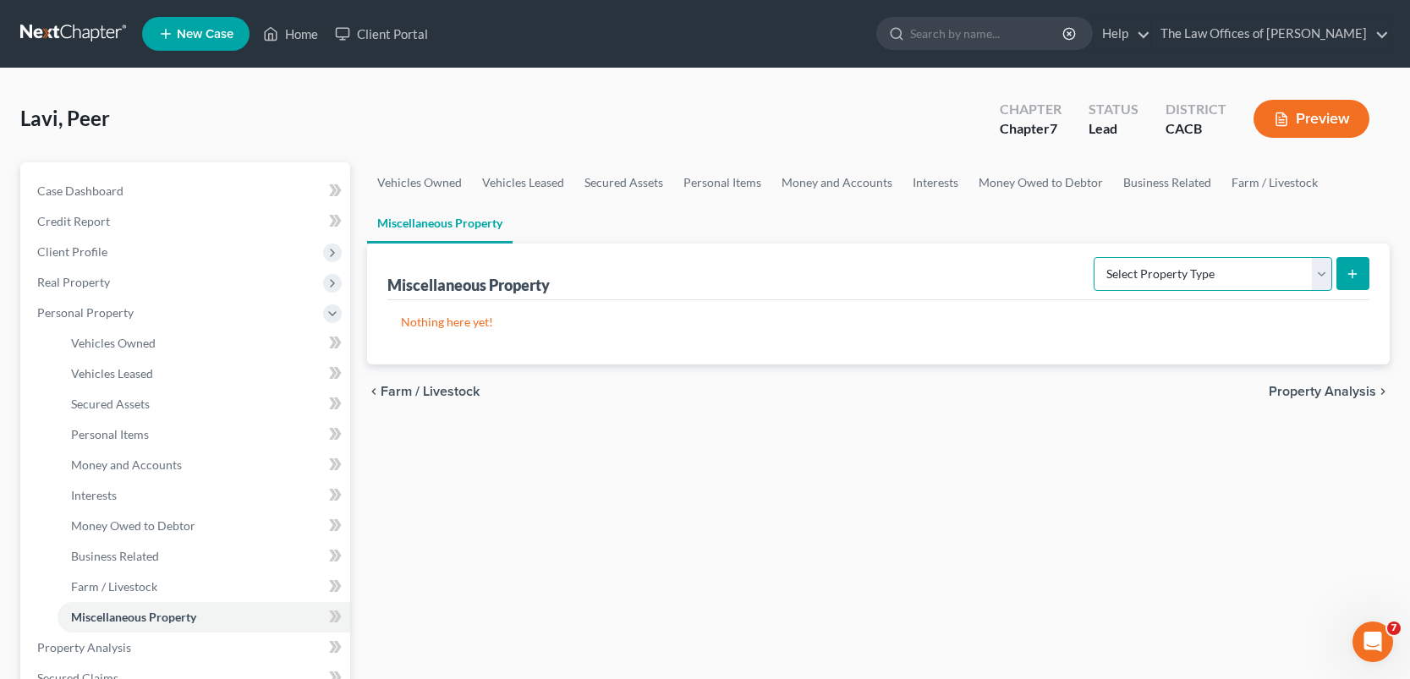
click at [1319, 276] on select "Select Property Type Assigned for Creditor Benefit [DATE] Holding for Another N…" at bounding box center [1213, 274] width 238 height 34
drag, startPoint x: 1176, startPoint y: 493, endPoint x: 1236, endPoint y: 436, distance: 82.6
click at [1176, 492] on div "Vehicles Owned Vehicles Leased Secured Assets Personal Items Money and Accounts…" at bounding box center [878, 650] width 1039 height 977
click at [1301, 390] on span "Property Analysis" at bounding box center [1322, 392] width 107 height 14
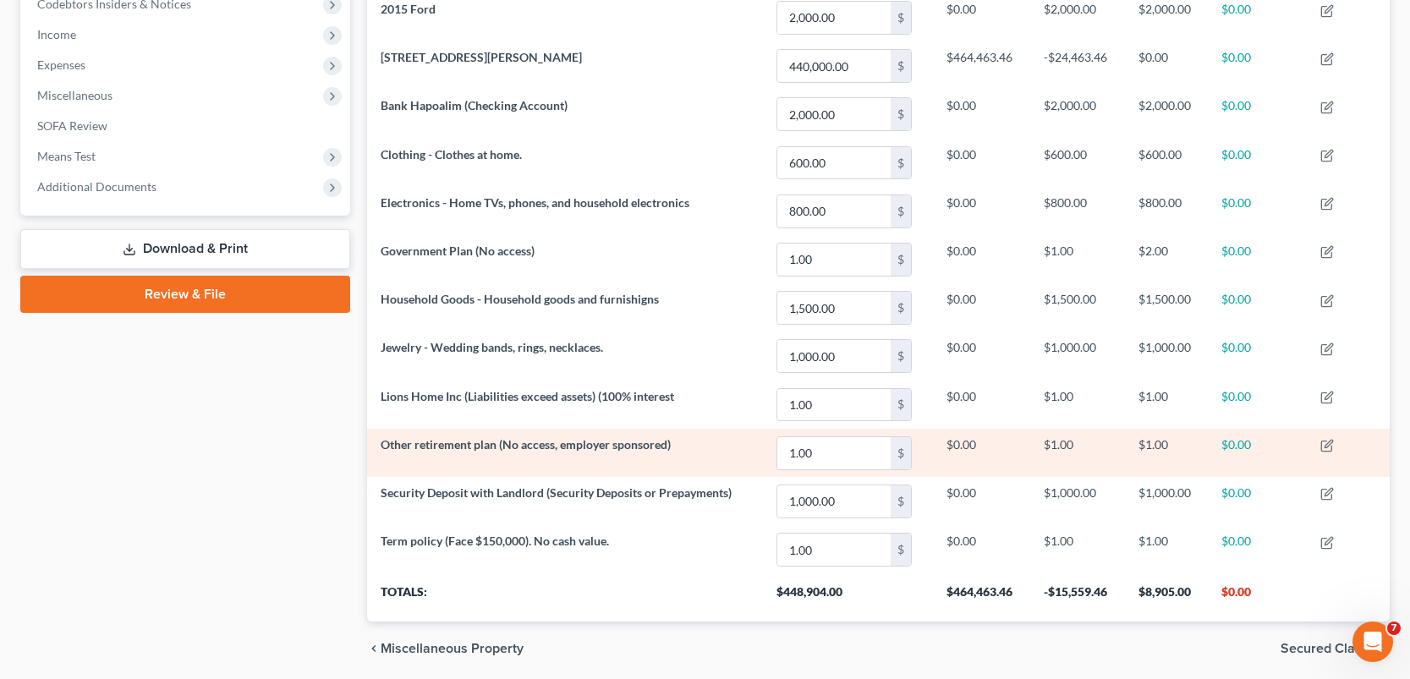
scroll to position [583, 0]
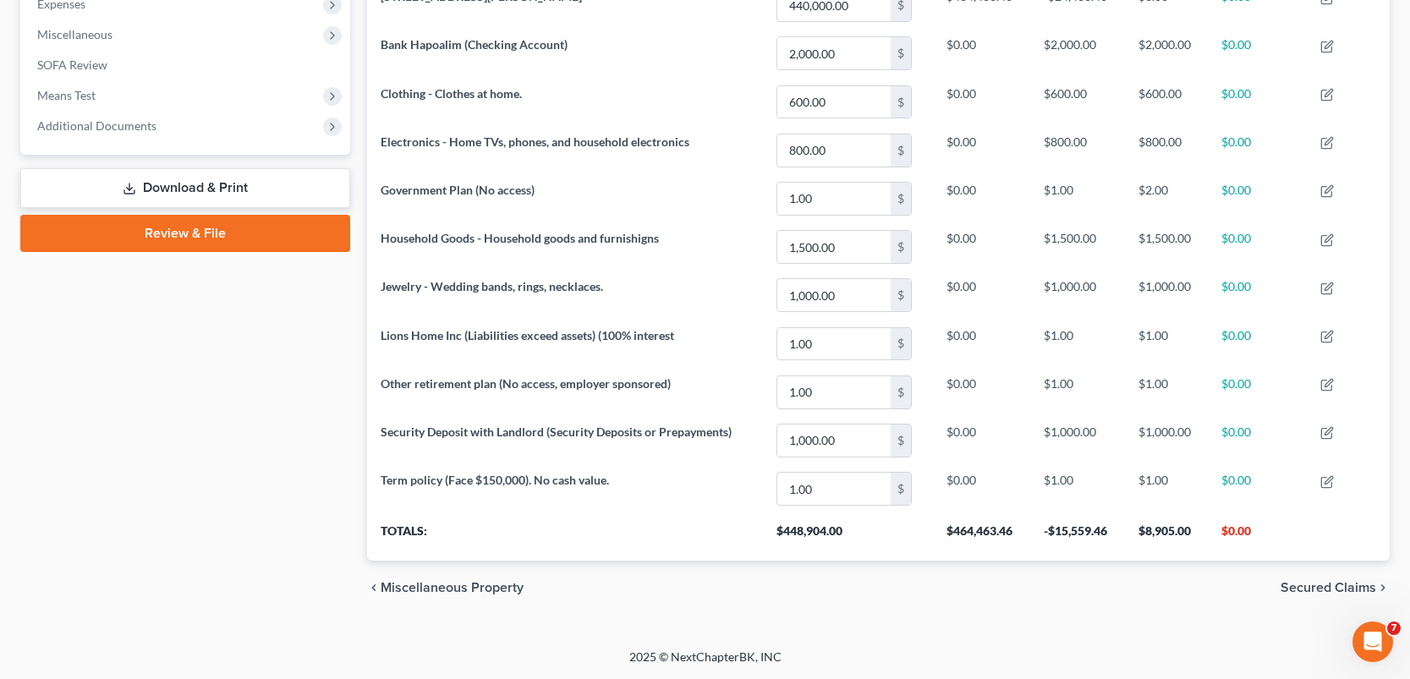
click at [1315, 585] on span "Secured Claims" at bounding box center [1328, 588] width 96 height 14
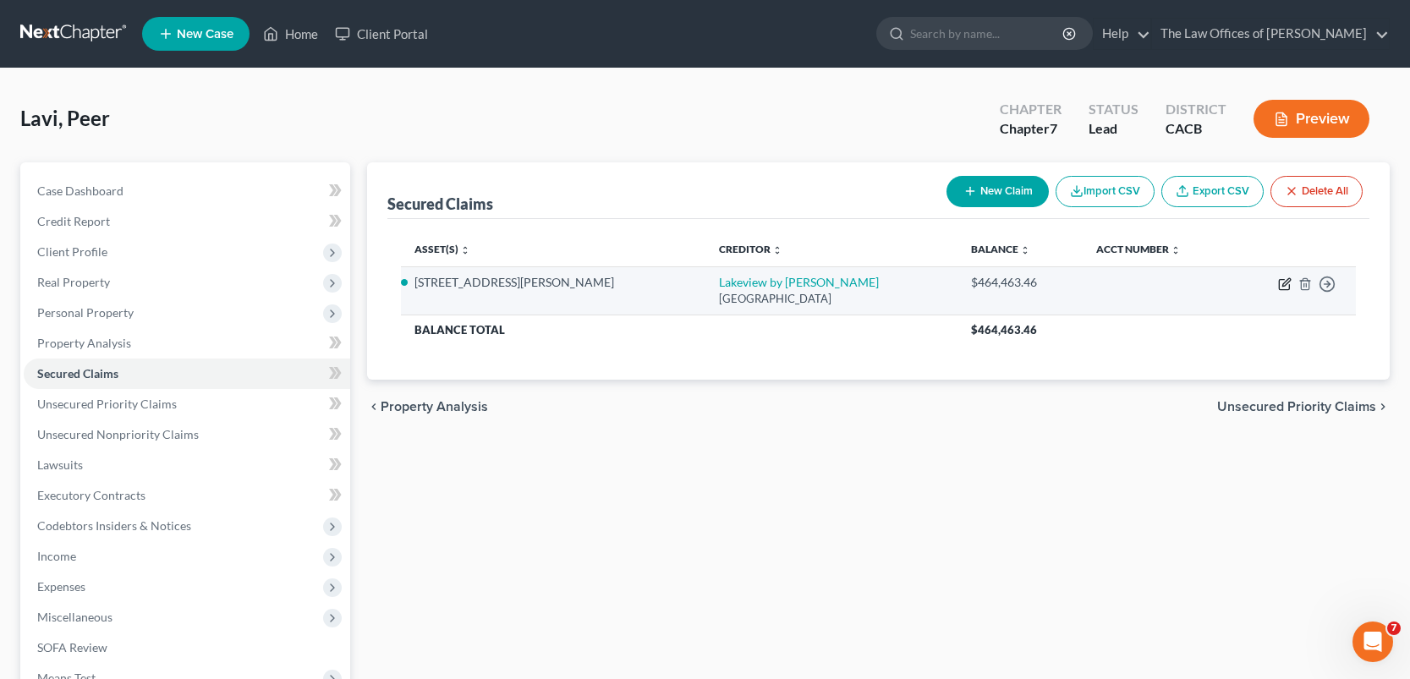
click at [1281, 282] on icon "button" at bounding box center [1285, 284] width 14 height 14
select select "45"
select select "7"
select select "0"
select select "4"
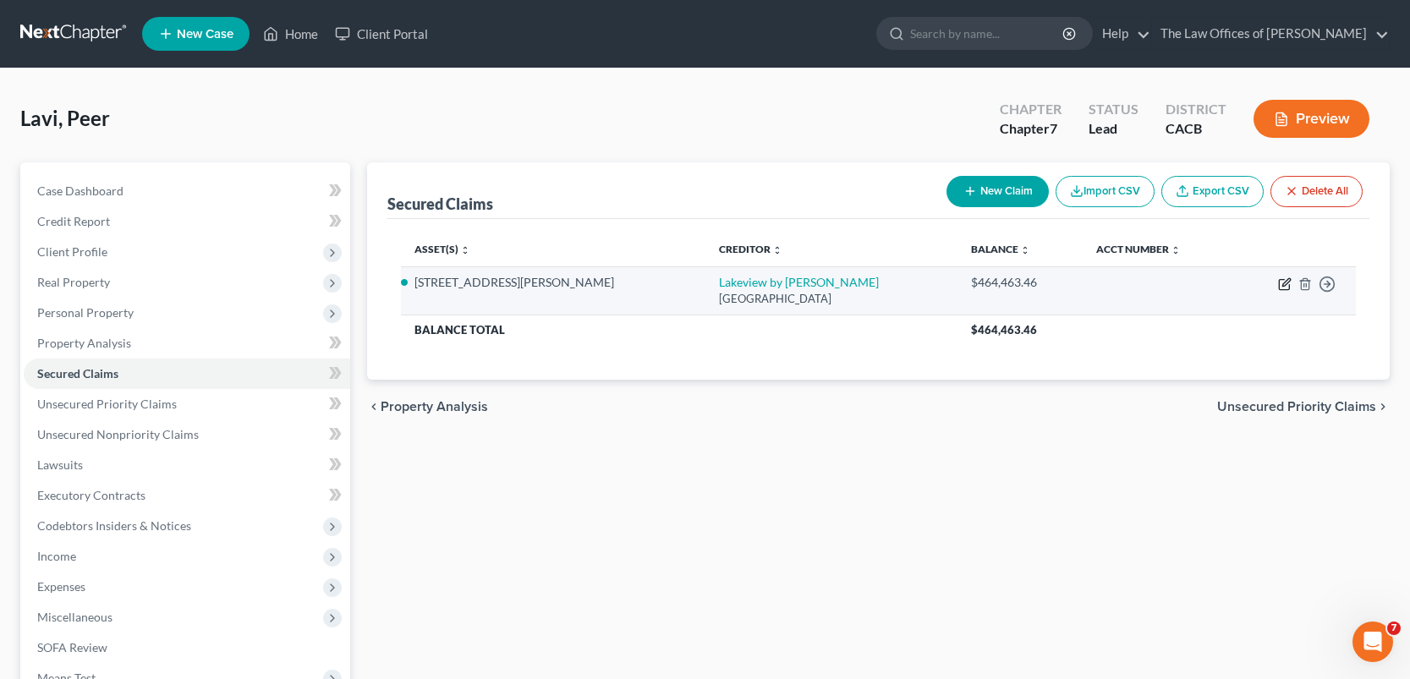
select select "0"
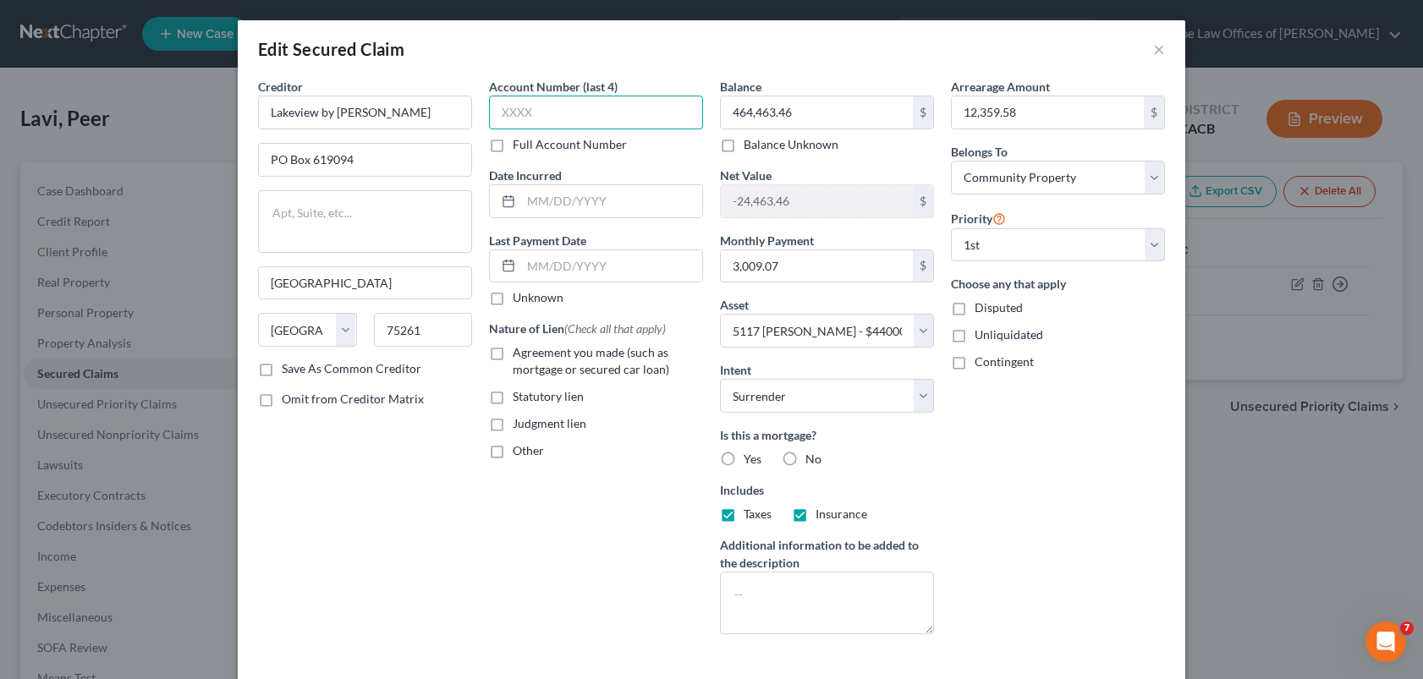
click at [572, 110] on input "text" at bounding box center [596, 113] width 214 height 34
click at [614, 122] on input "text" at bounding box center [596, 113] width 214 height 34
type input "3941"
click at [629, 209] on input "text" at bounding box center [611, 201] width 181 height 32
type input "2020"
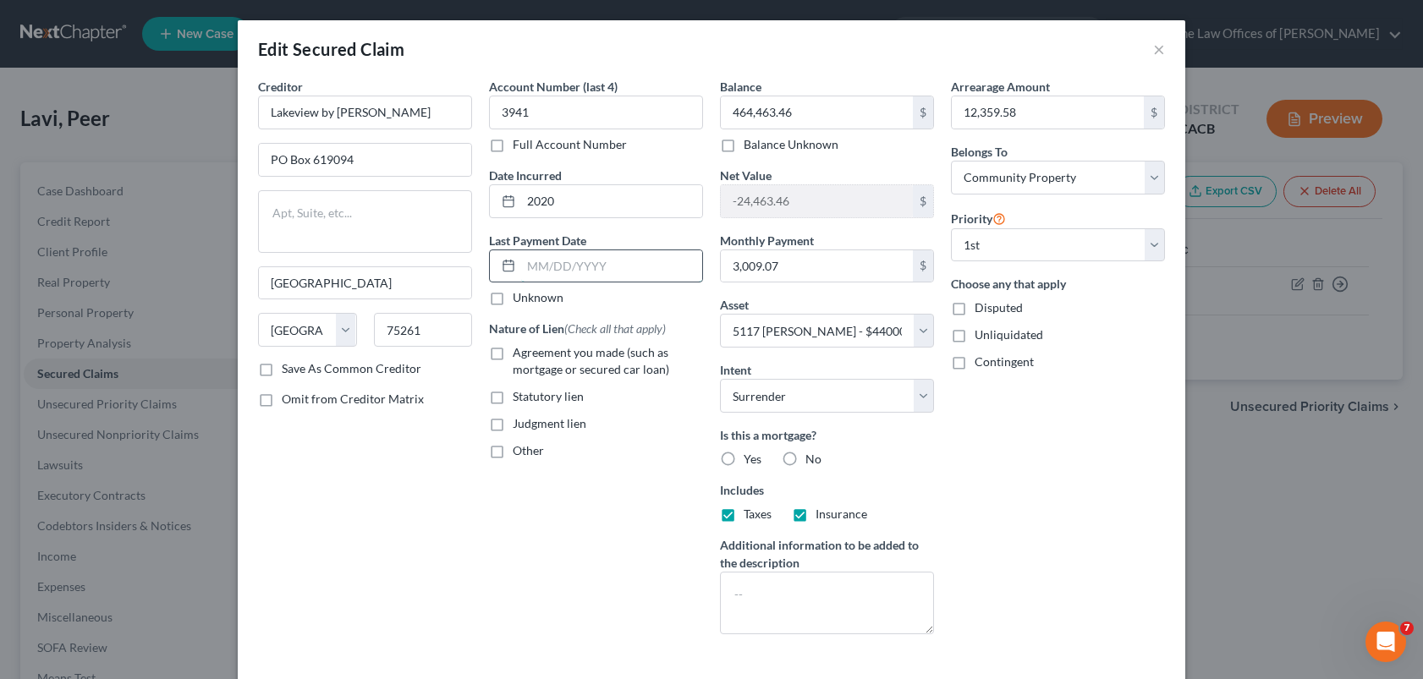
click at [569, 260] on input "text" at bounding box center [611, 266] width 181 height 32
type input "06192025"
click at [513, 352] on label "Agreement you made (such as mortgage or secured car loan)" at bounding box center [608, 361] width 190 height 34
click at [519, 352] on input "Agreement you made (such as mortgage or secured car loan)" at bounding box center [524, 349] width 11 height 11
checkbox input "true"
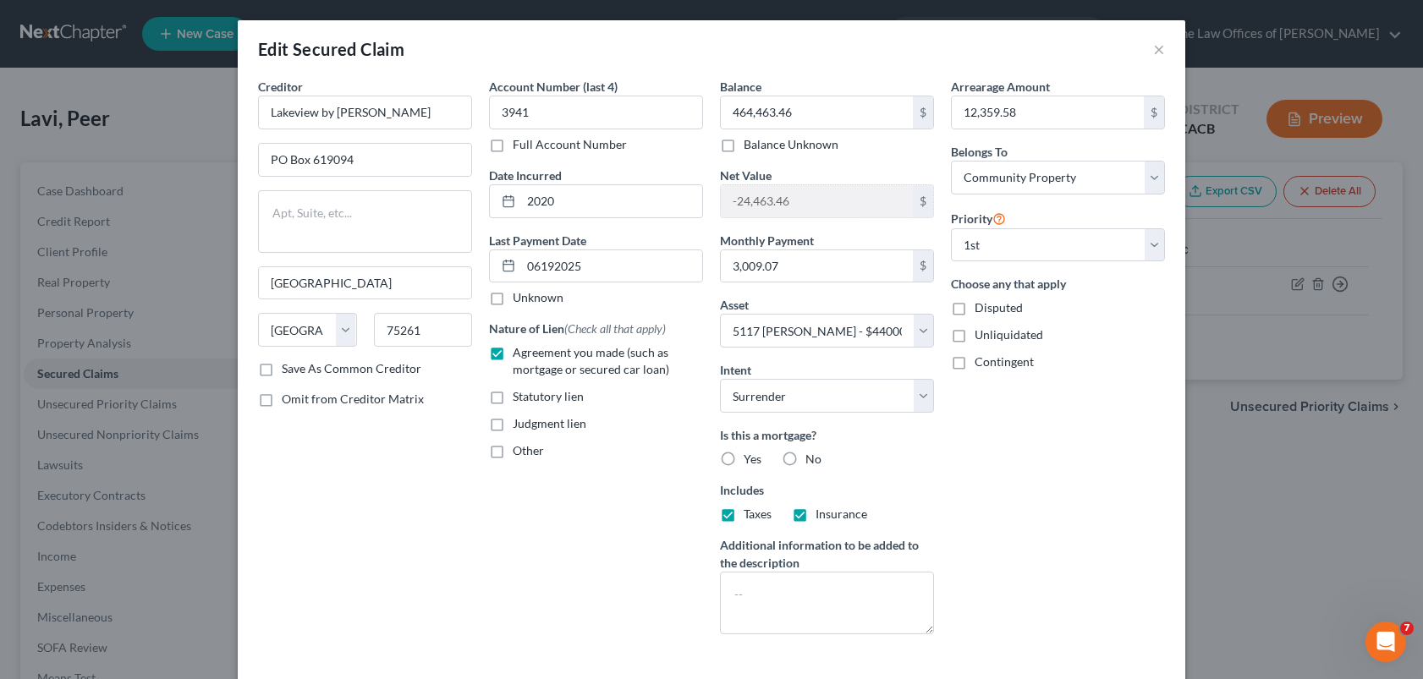
click at [743, 453] on label "Yes" at bounding box center [752, 459] width 18 height 17
click at [750, 453] on input "Yes" at bounding box center [755, 456] width 11 height 11
radio input "true"
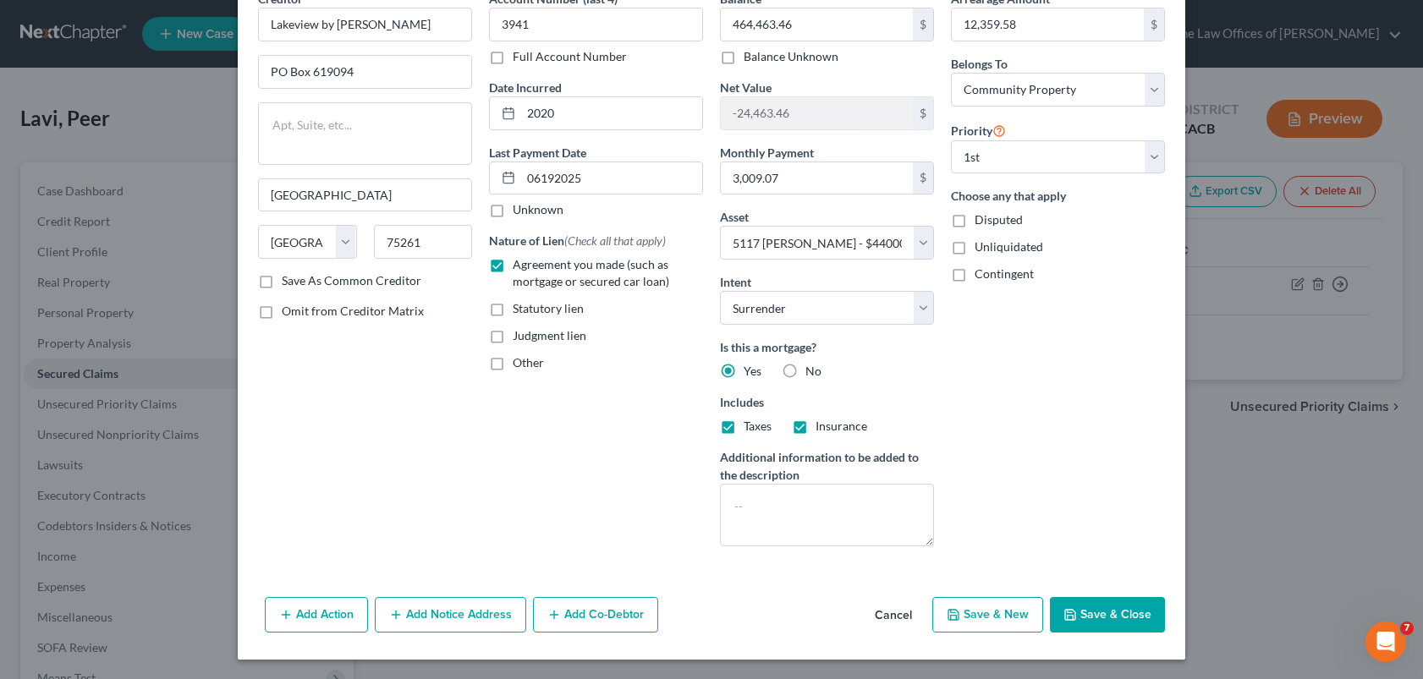
scroll to position [89, 0]
click at [1097, 610] on button "Save & Close" at bounding box center [1107, 614] width 115 height 36
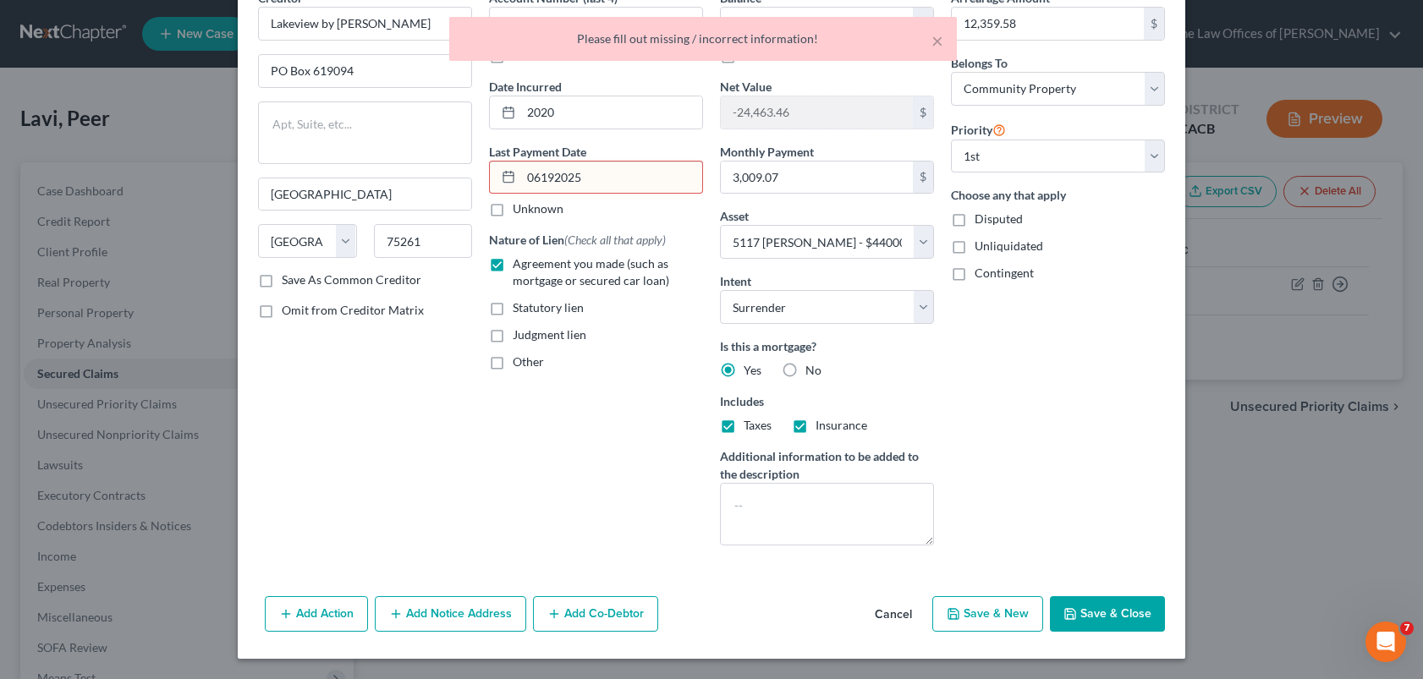
click at [607, 186] on input "06192025" at bounding box center [611, 178] width 181 height 32
click at [535, 182] on input "06192025" at bounding box center [611, 178] width 181 height 32
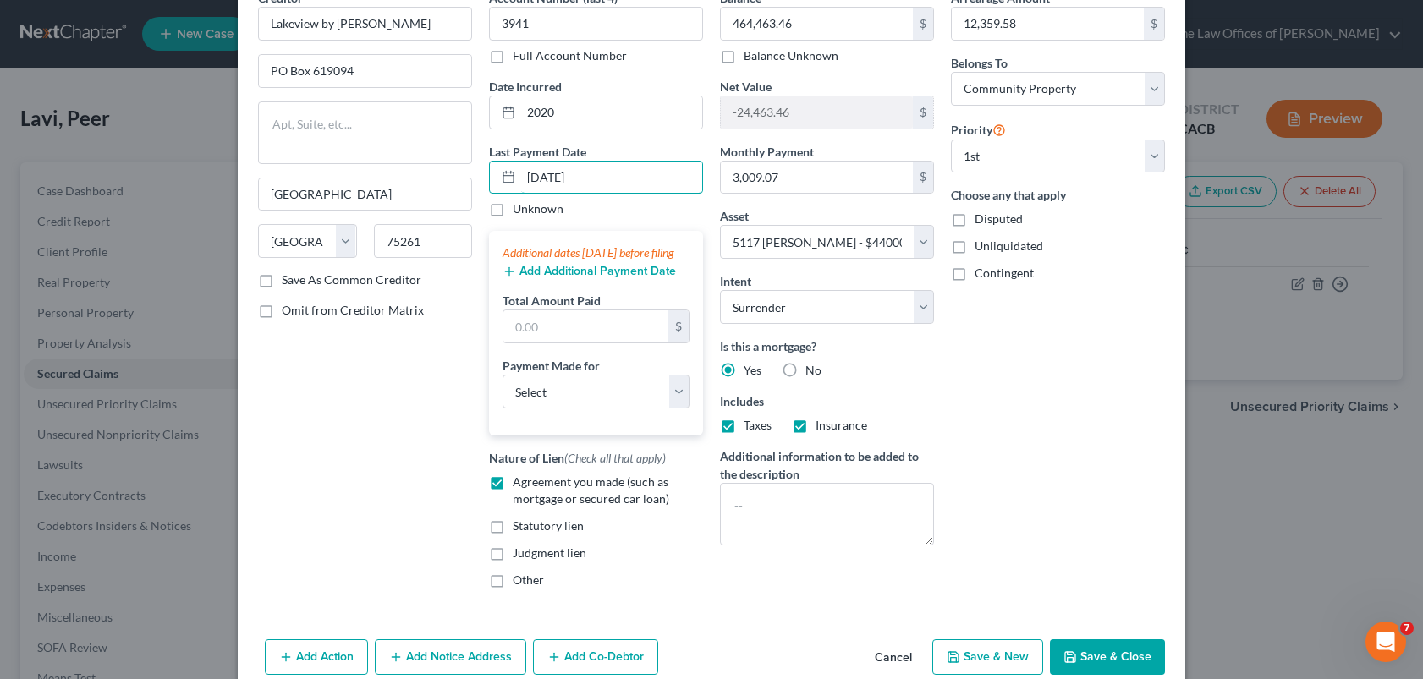
type input "[DATE]"
click at [1078, 666] on button "Save & Close" at bounding box center [1107, 657] width 115 height 36
select select
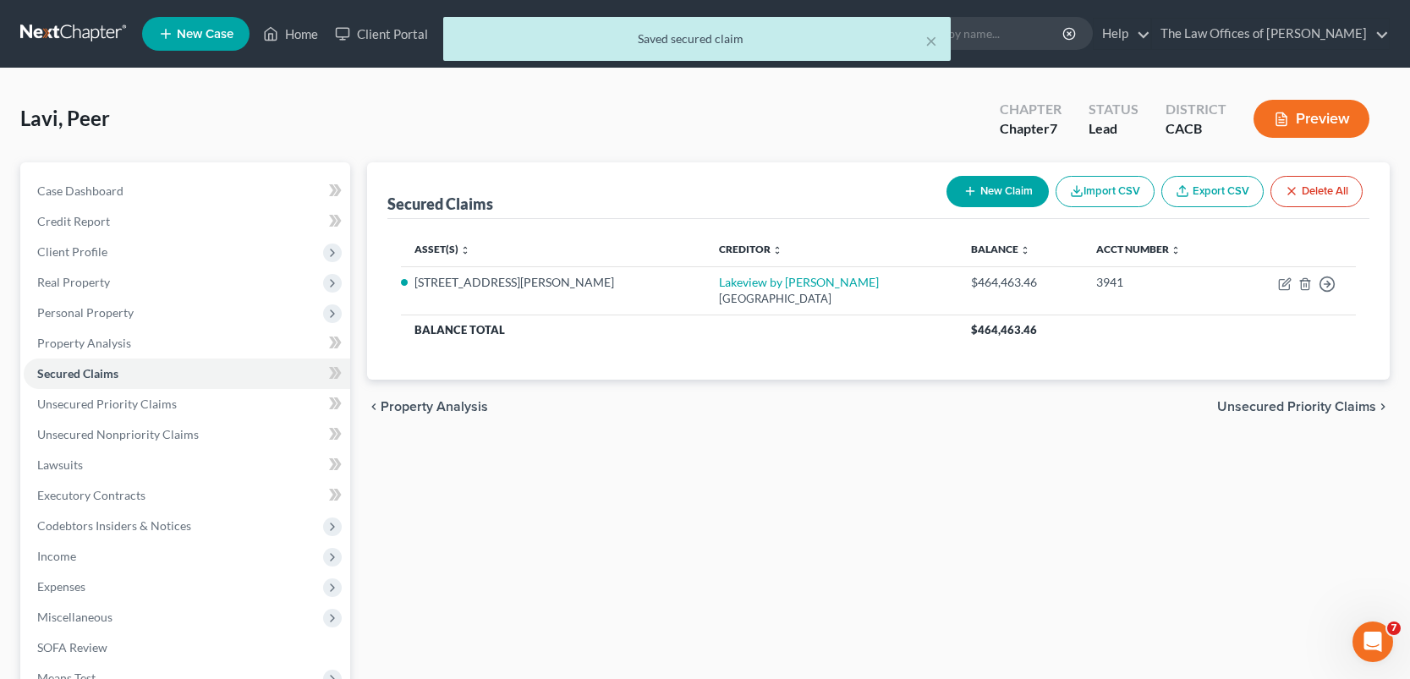
click at [1247, 407] on span "Unsecured Priority Claims" at bounding box center [1296, 407] width 159 height 14
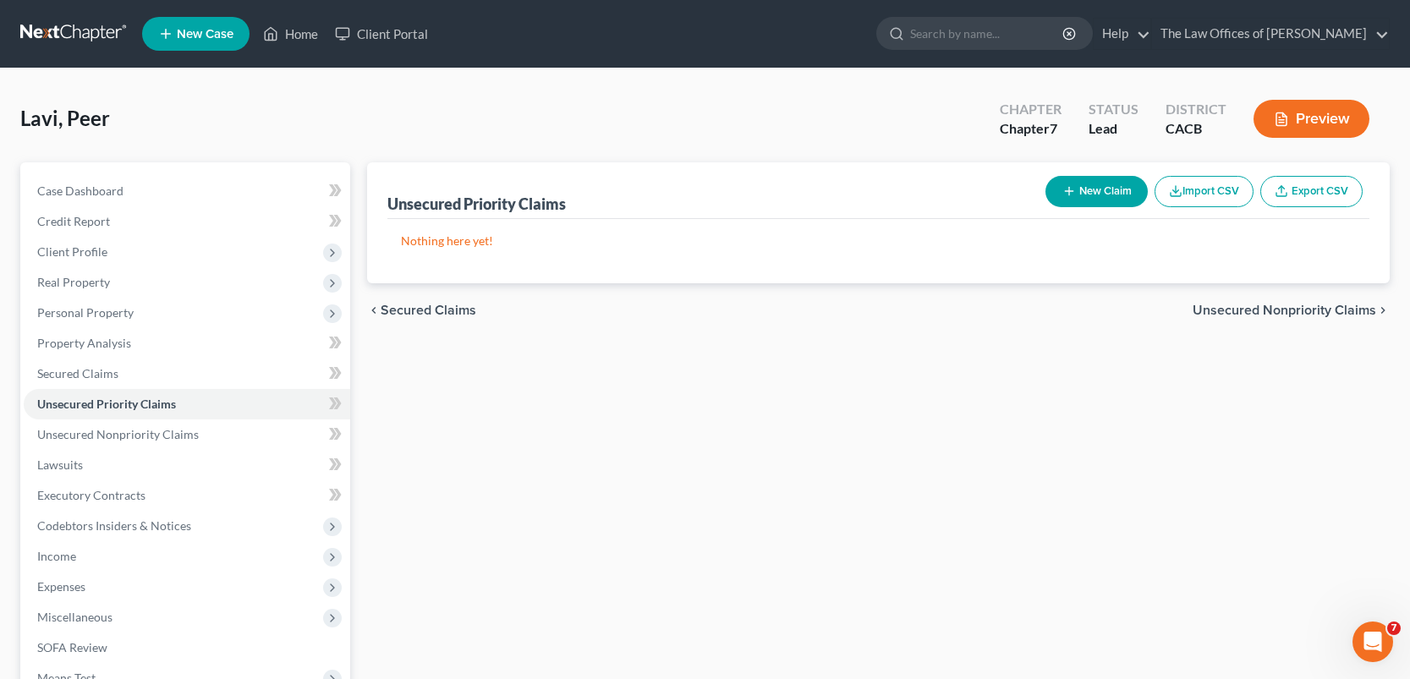
click at [1018, 312] on div "chevron_left Secured Claims Unsecured Nonpriority Claims chevron_right" at bounding box center [878, 310] width 1022 height 54
click at [1112, 192] on button "New Claim" at bounding box center [1096, 191] width 102 height 31
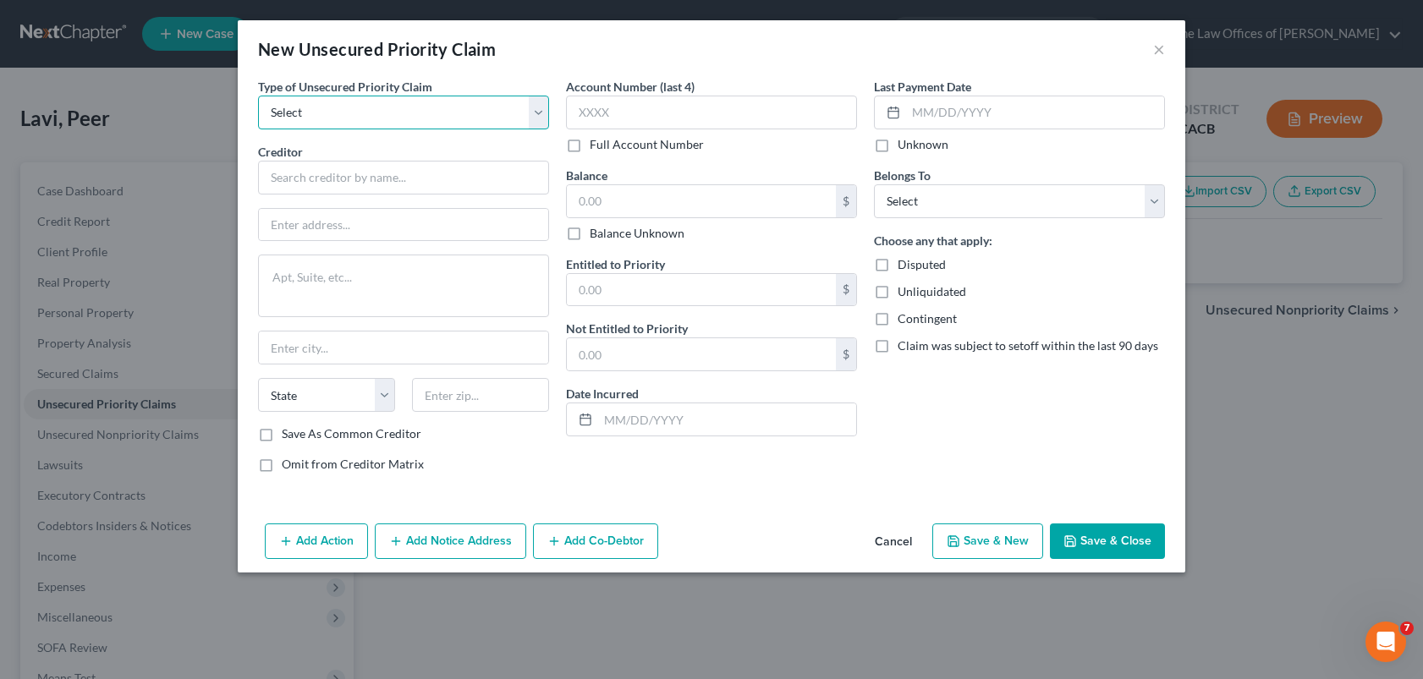
click at [349, 116] on select "Select Taxes & Other Government Units Domestic Support Obligations Extensions o…" at bounding box center [403, 113] width 291 height 34
select select "0"
click at [258, 96] on select "Select Taxes & Other Government Units Domestic Support Obligations Extensions o…" at bounding box center [403, 113] width 291 height 34
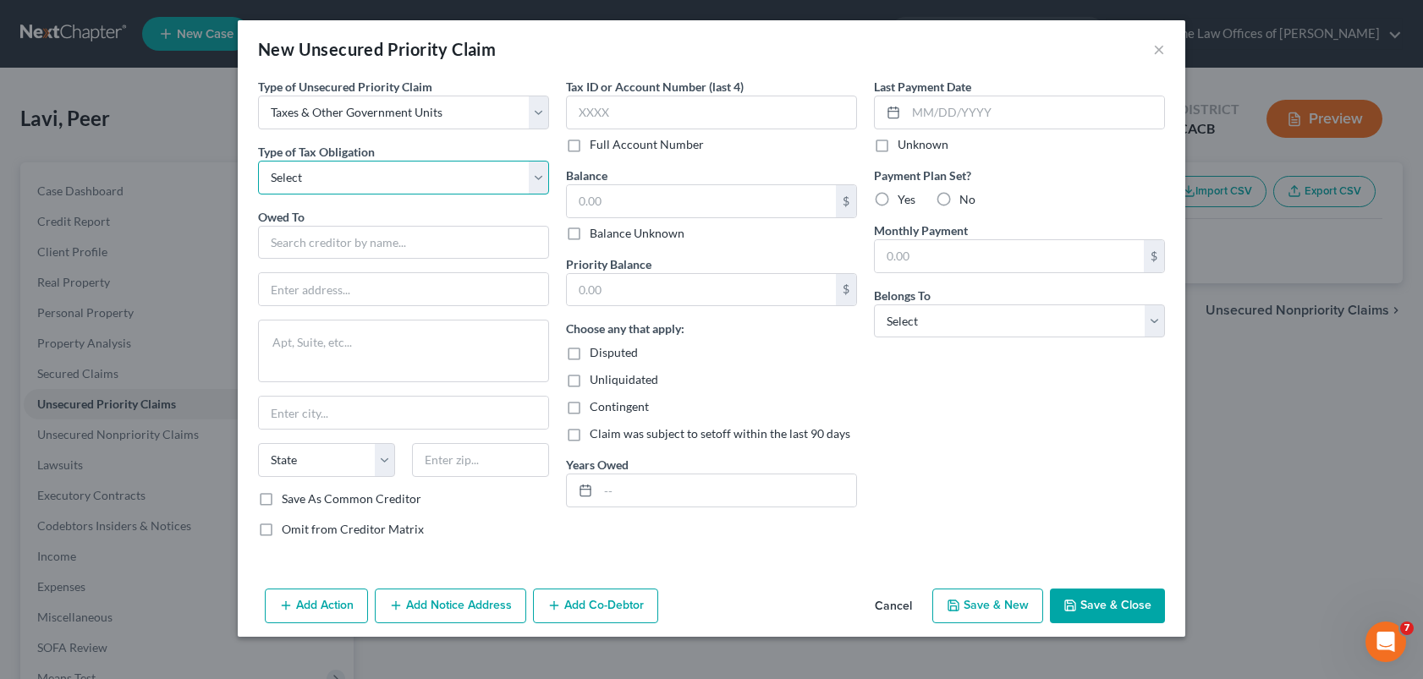
click at [344, 181] on select "Select Federal City State Franchise Tax Board Other" at bounding box center [403, 178] width 291 height 34
select select "0"
click at [258, 161] on select "Select Federal City State Franchise Tax Board Other" at bounding box center [403, 178] width 291 height 34
click at [343, 235] on input "text" at bounding box center [403, 243] width 291 height 34
click at [344, 243] on input "text" at bounding box center [403, 243] width 291 height 34
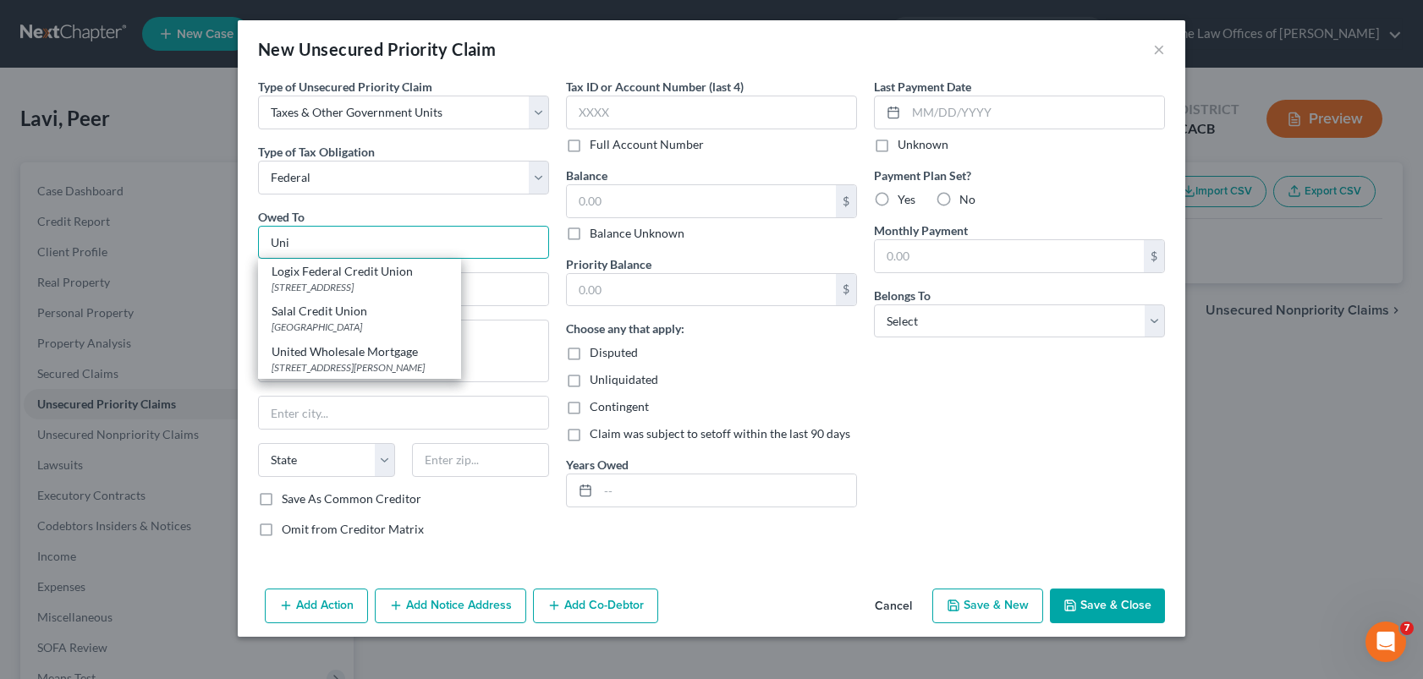
drag, startPoint x: 282, startPoint y: 243, endPoint x: 231, endPoint y: 251, distance: 51.4
click at [243, 248] on div "Type of Unsecured Priority Claim * Select Taxes & Other Government Units Domest…" at bounding box center [711, 330] width 947 height 504
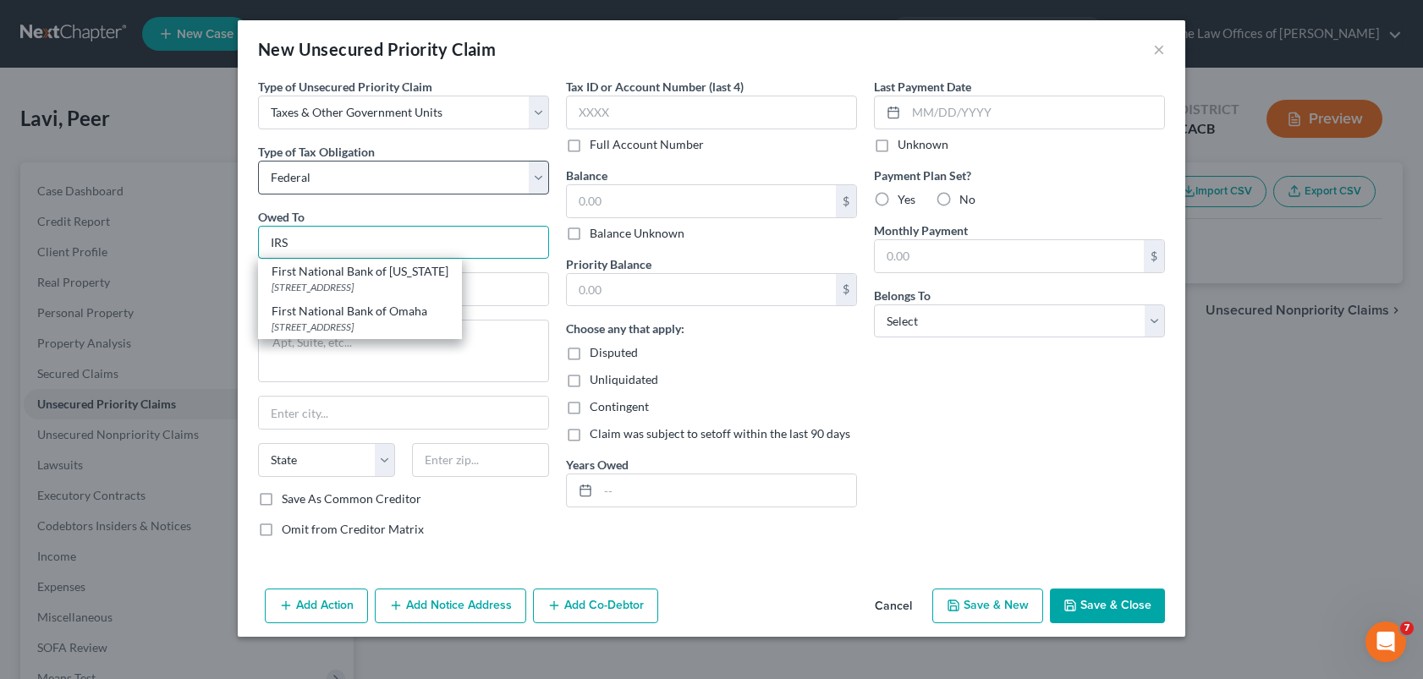
type input "IRS"
click at [362, 184] on select "Select Federal City State Franchise Tax Board Other" at bounding box center [403, 178] width 291 height 34
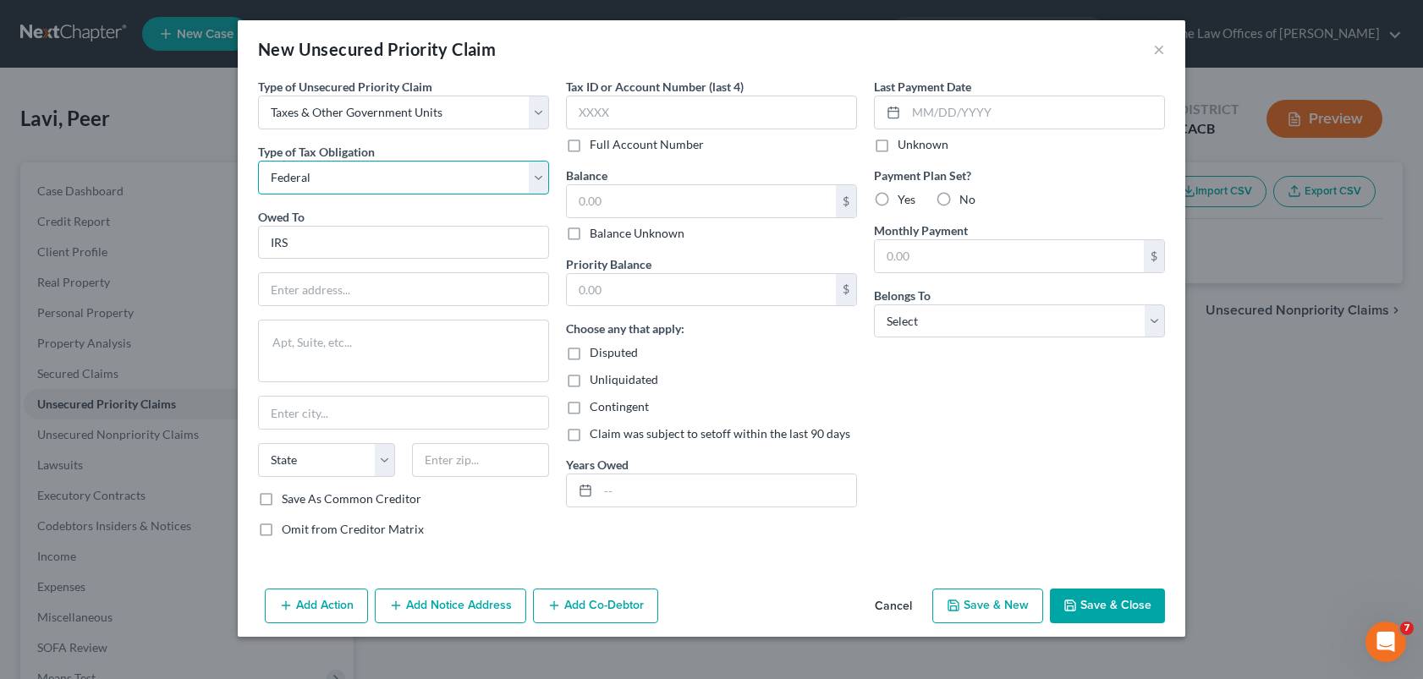
select select "3"
click at [258, 161] on select "Select Federal City State Franchise Tax Board Other" at bounding box center [403, 178] width 291 height 34
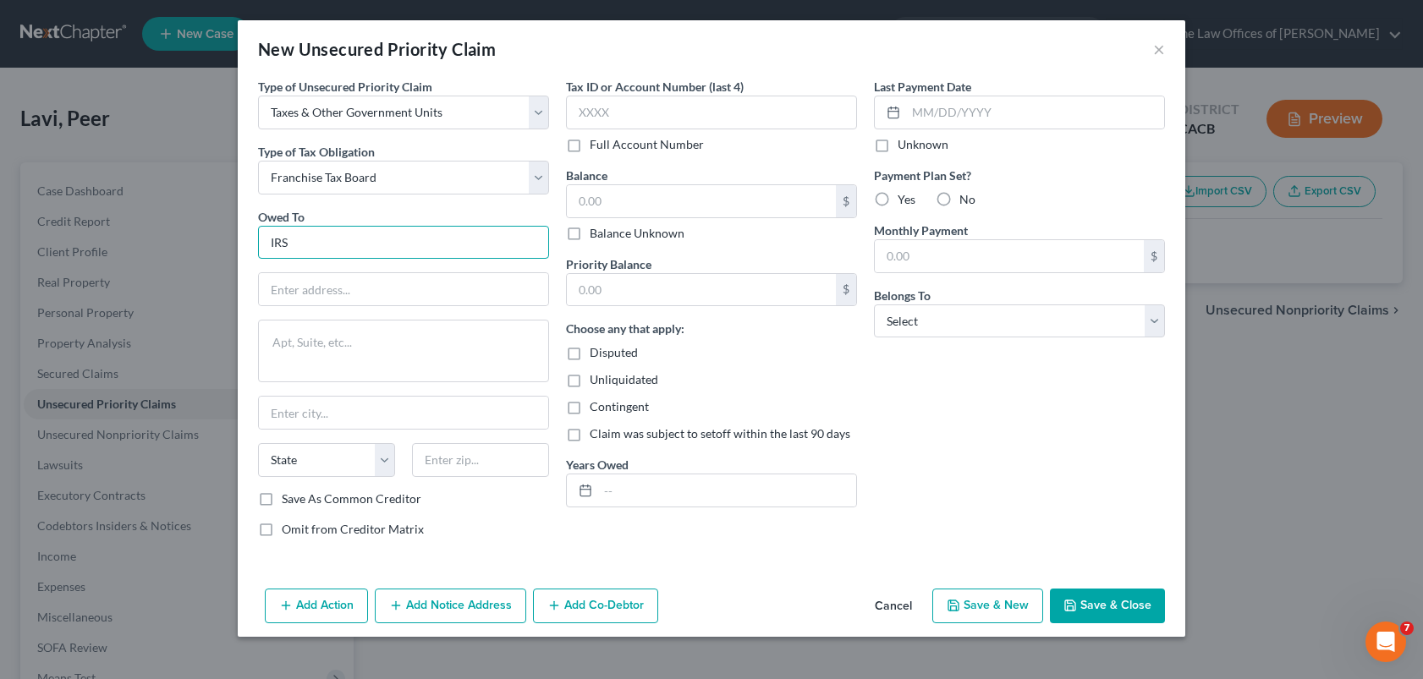
drag, startPoint x: 299, startPoint y: 248, endPoint x: 255, endPoint y: 248, distance: 44.8
click at [255, 248] on div "Type of Unsecured Priority Claim * Select Taxes & Other Government Units Domest…" at bounding box center [403, 315] width 308 height 474
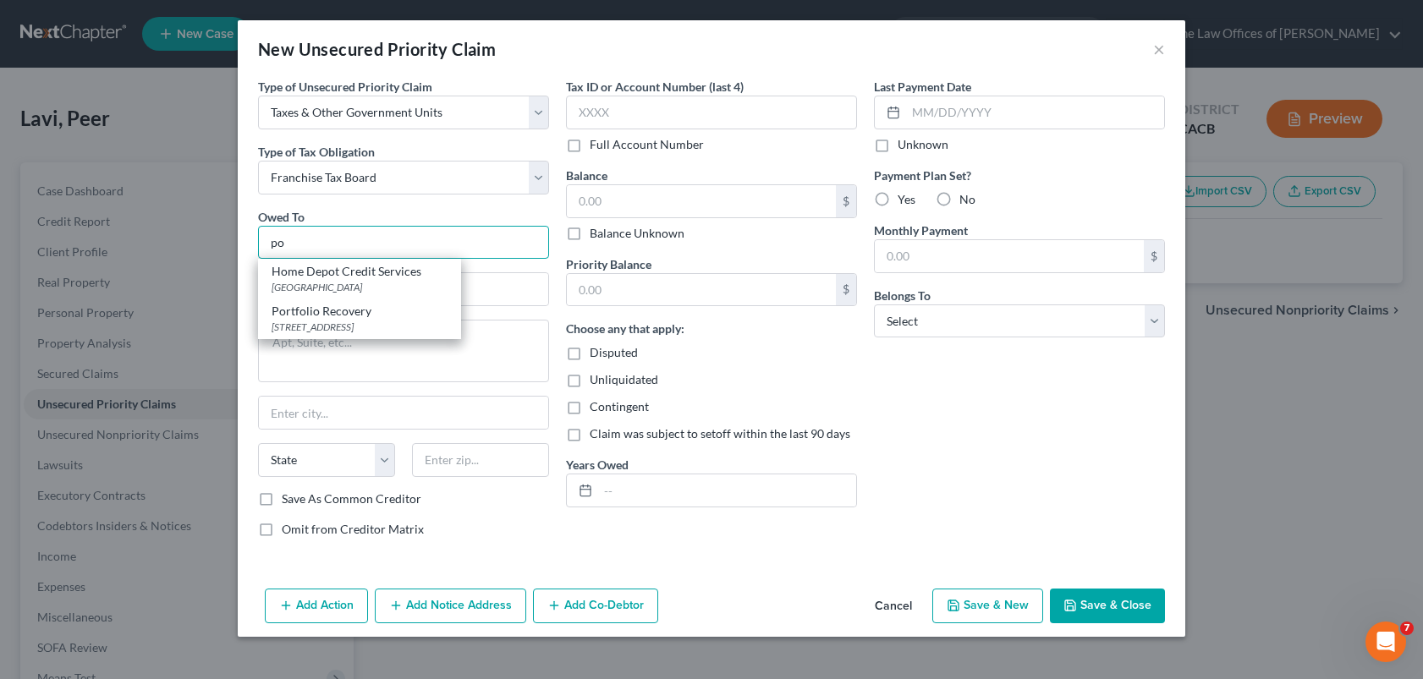
type input "p"
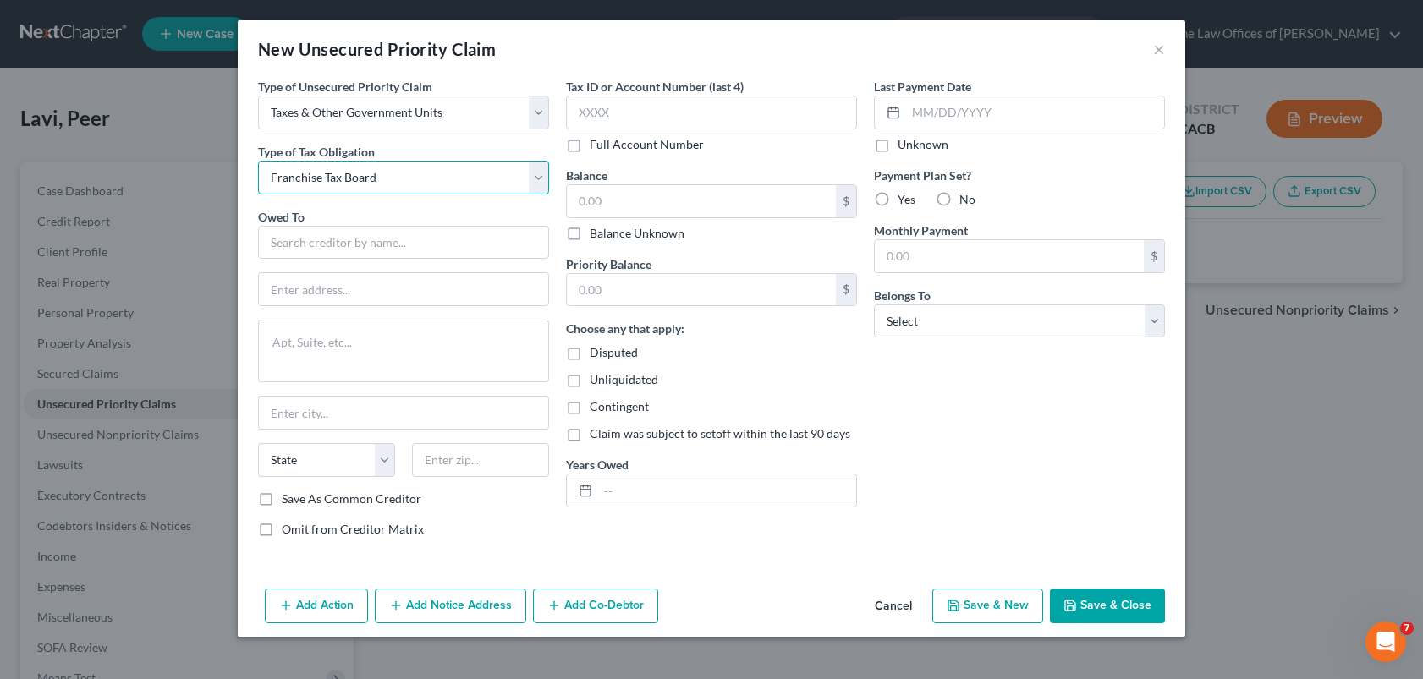
click at [403, 189] on select "Select Federal City State Franchise Tax Board Other" at bounding box center [403, 178] width 291 height 34
select select "0"
click at [258, 161] on select "Select Federal City State Franchise Tax Board Other" at bounding box center [403, 178] width 291 height 34
click at [1044, 55] on div "New Unsecured Priority Claim ×" at bounding box center [711, 49] width 947 height 58
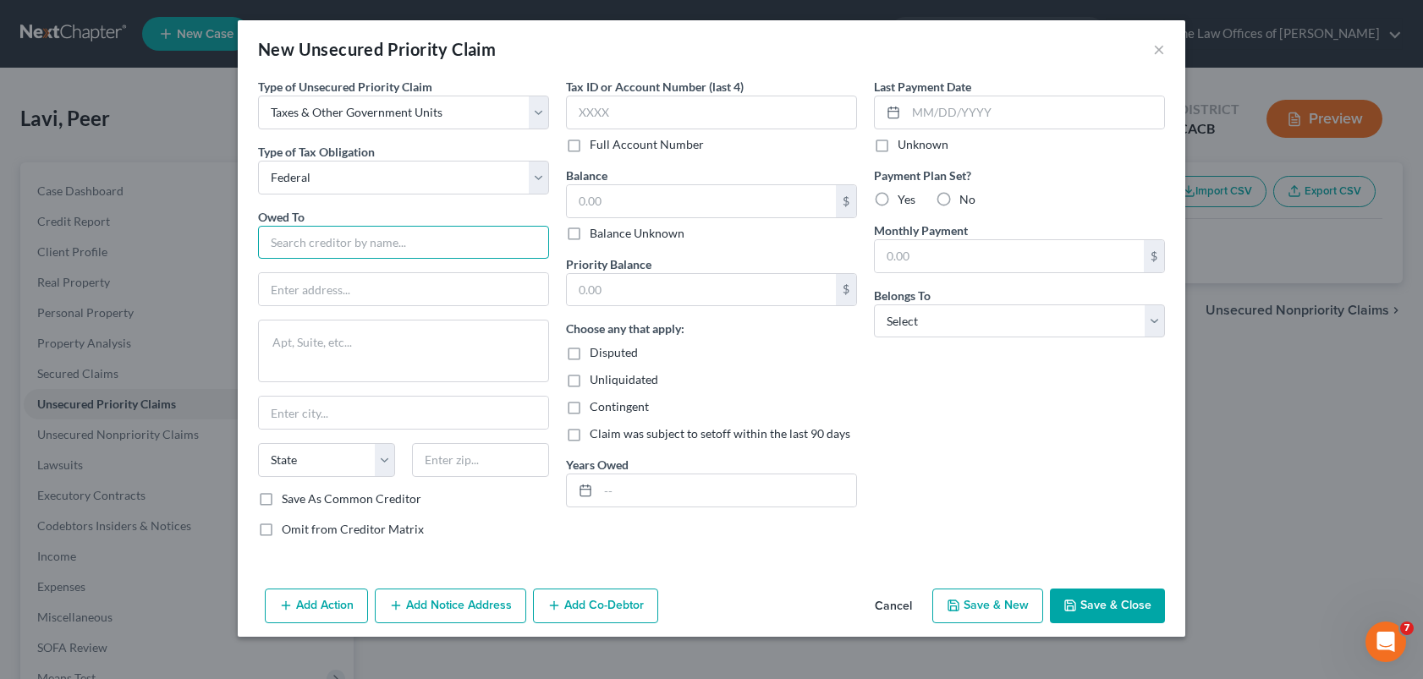
click at [332, 248] on input "text" at bounding box center [403, 243] width 291 height 34
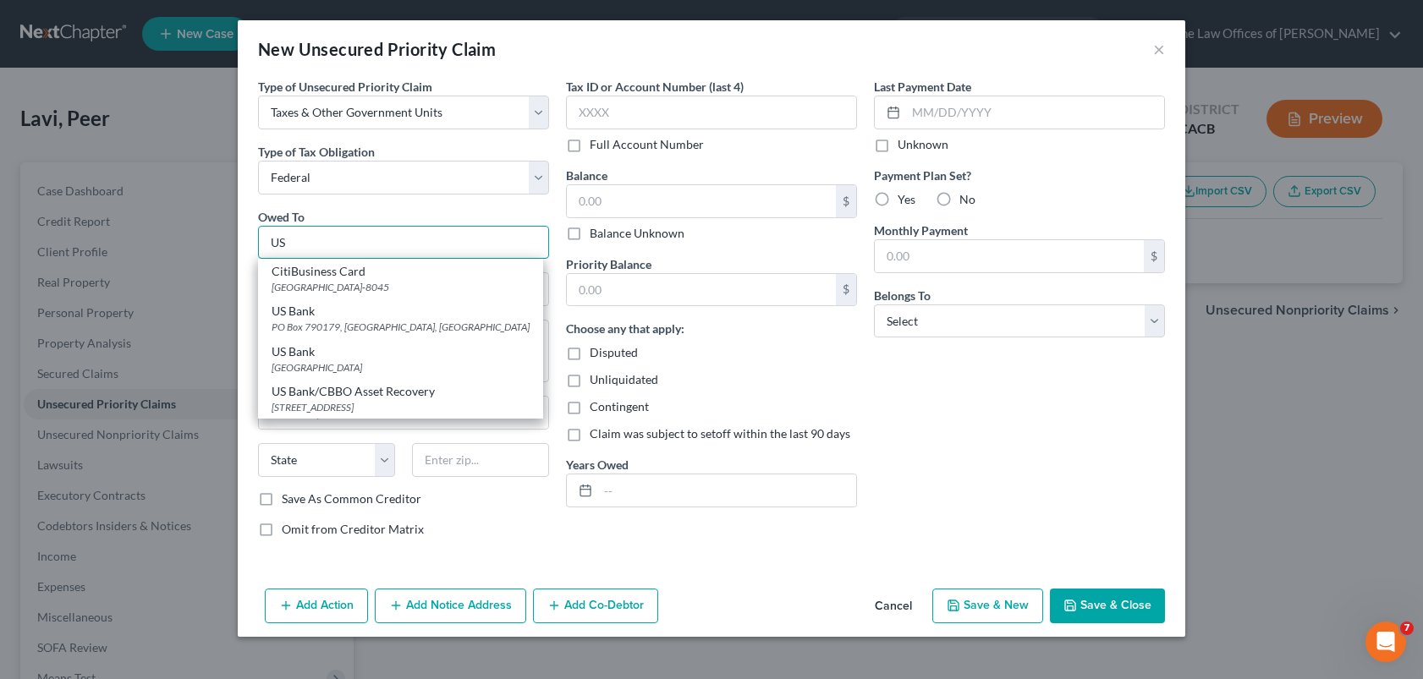
type input "U"
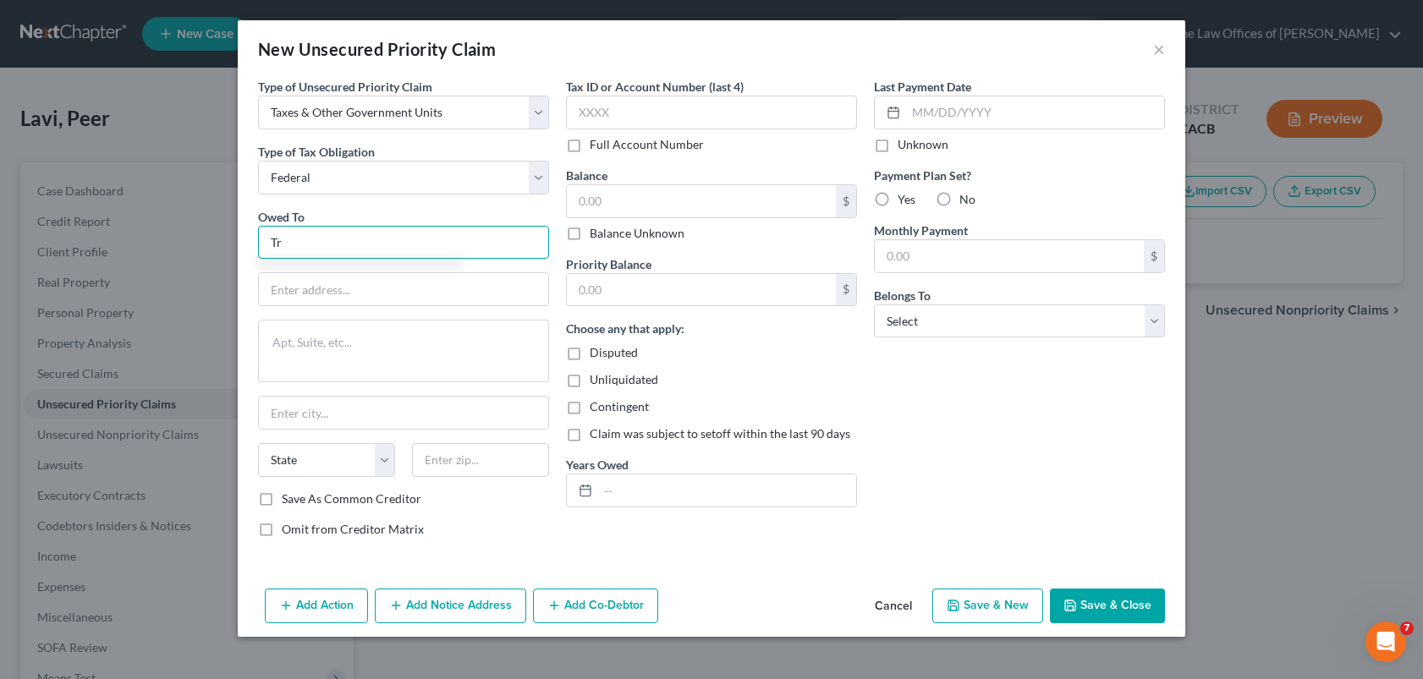
type input "T"
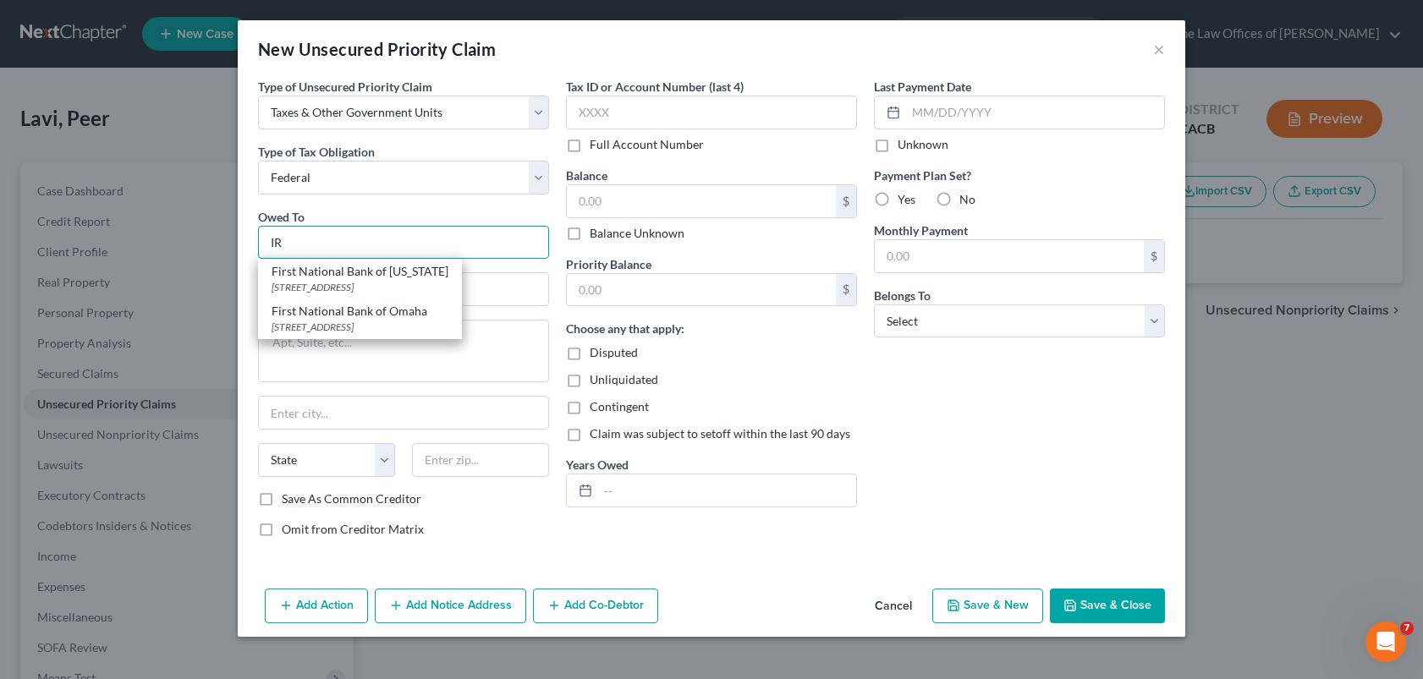
type input "I"
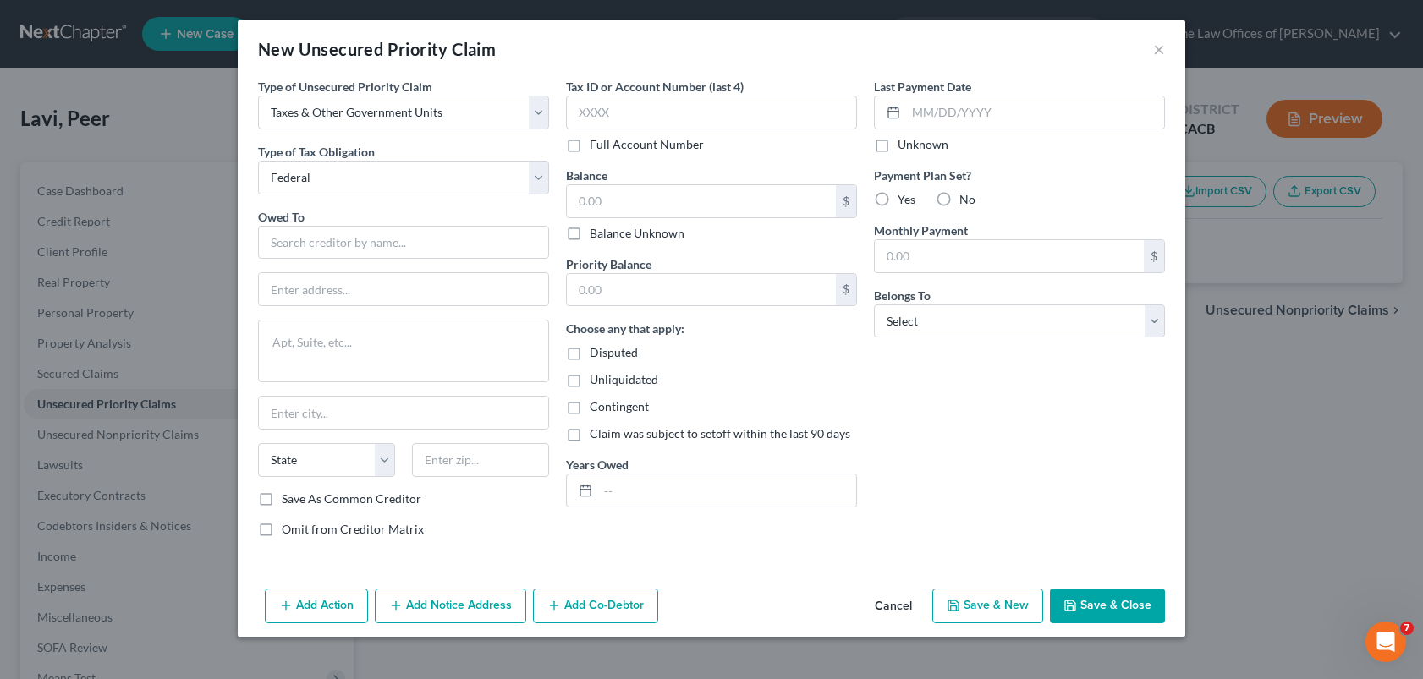
click at [896, 608] on button "Cancel" at bounding box center [893, 607] width 64 height 34
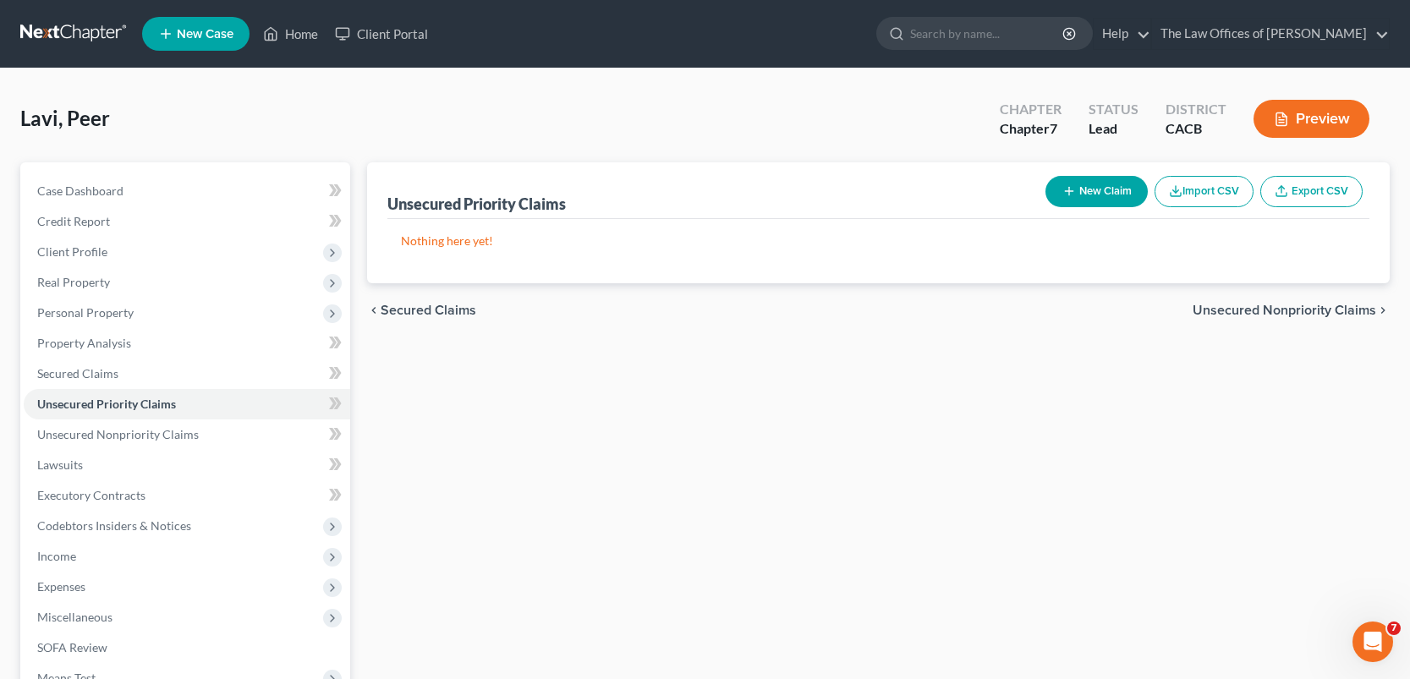
drag, startPoint x: 1308, startPoint y: 314, endPoint x: 1275, endPoint y: 308, distance: 33.5
click at [1307, 313] on span "Unsecured Nonpriority Claims" at bounding box center [1284, 311] width 184 height 14
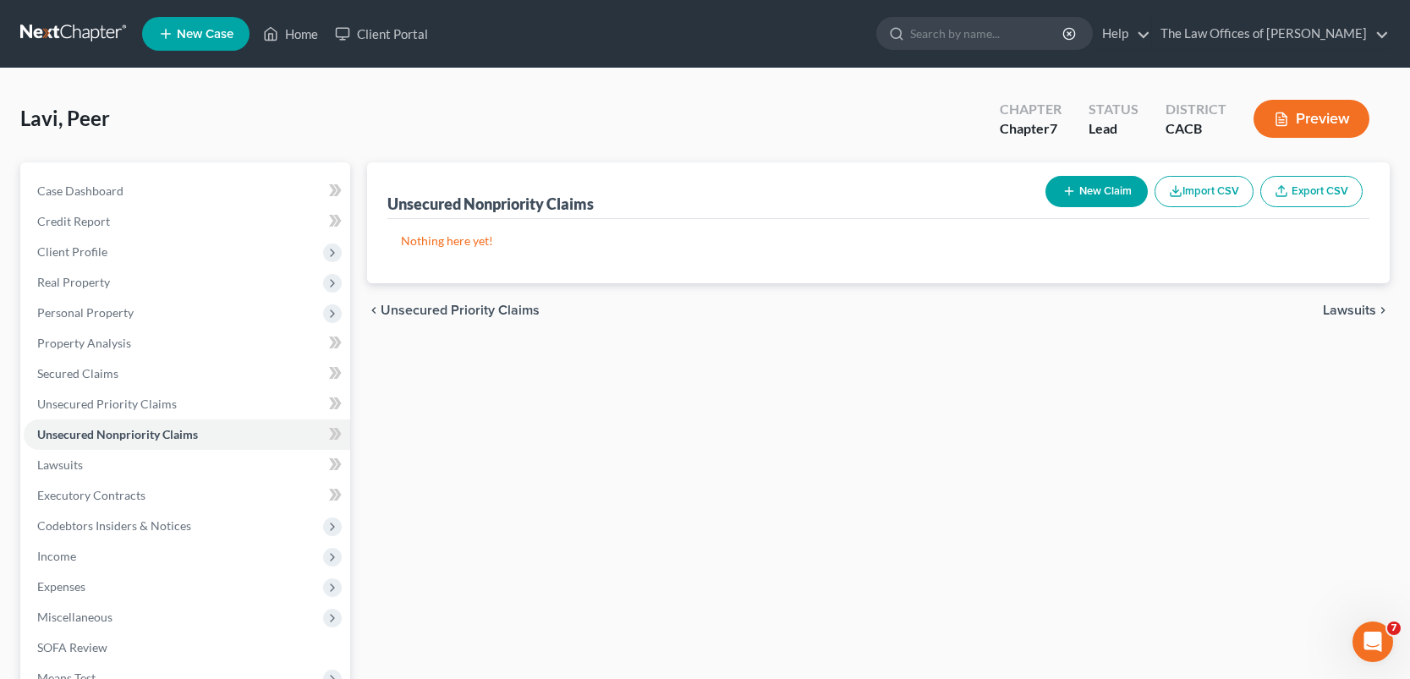
click at [1081, 196] on button "New Claim" at bounding box center [1096, 191] width 102 height 31
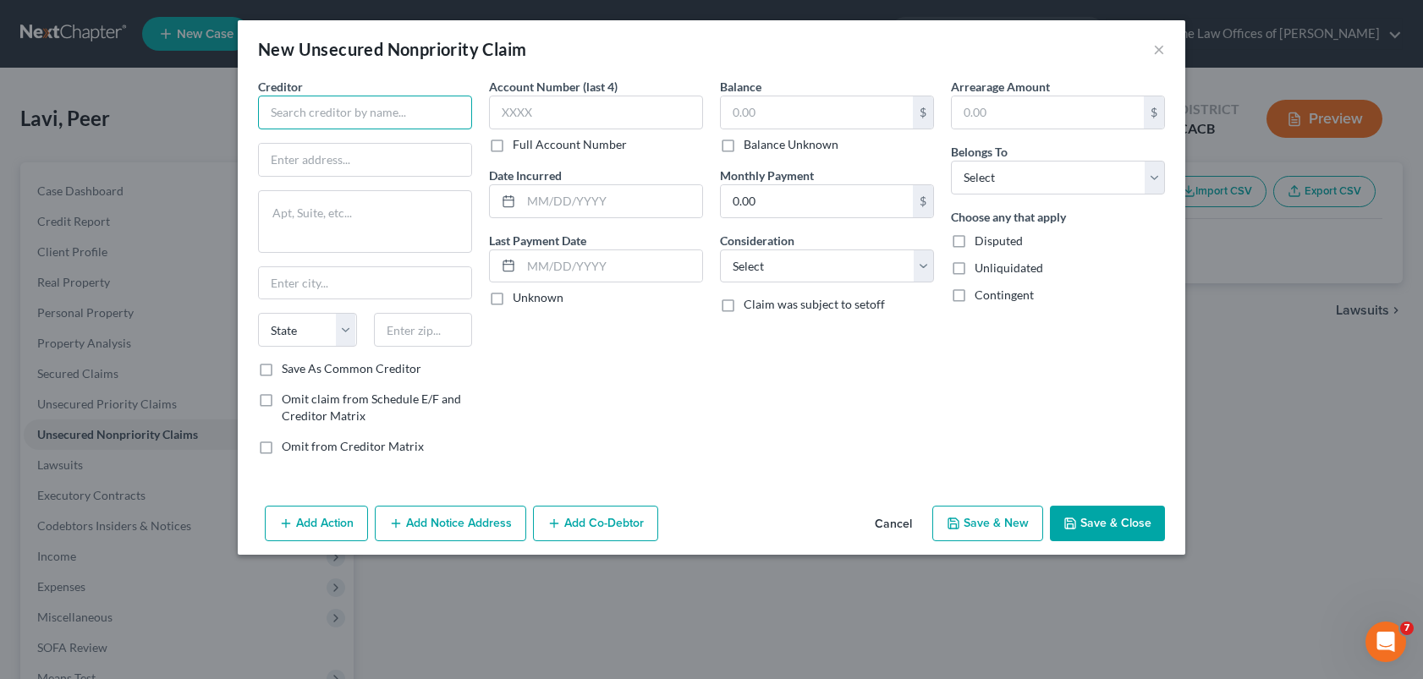
click at [399, 117] on input "text" at bounding box center [365, 113] width 214 height 34
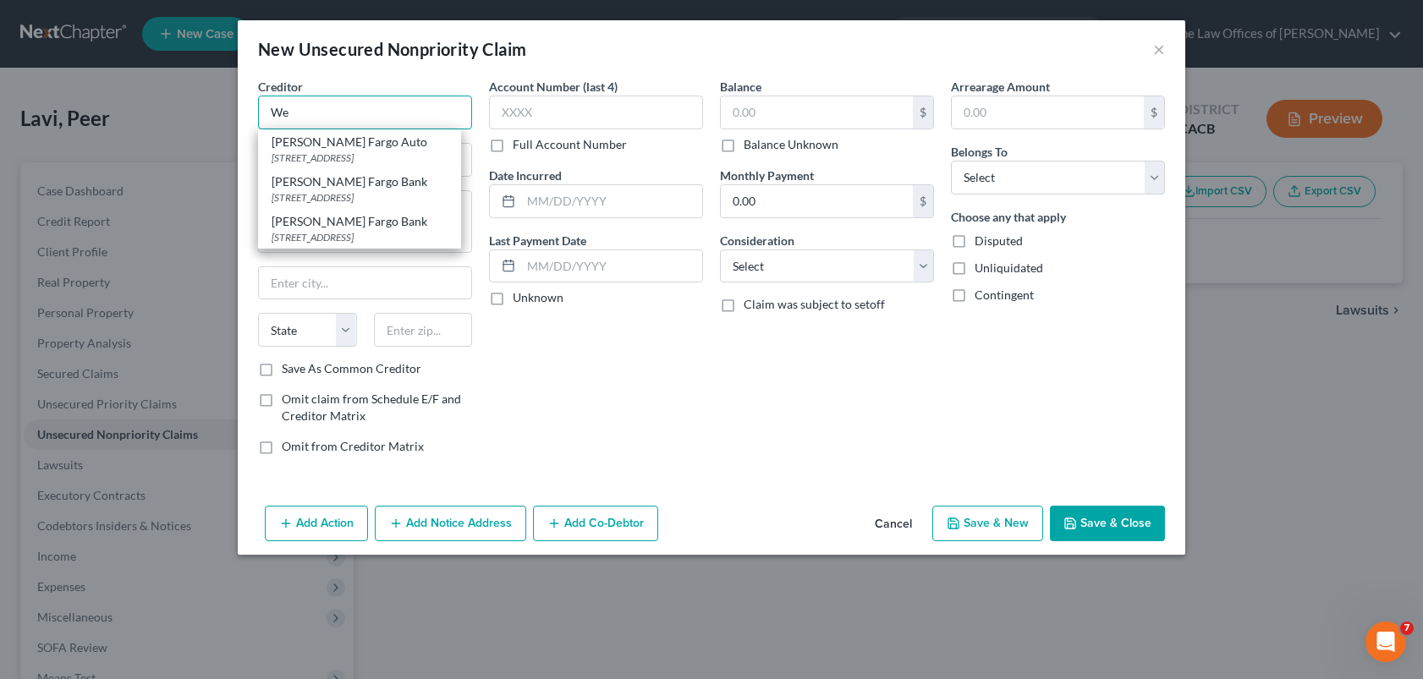
type input "W"
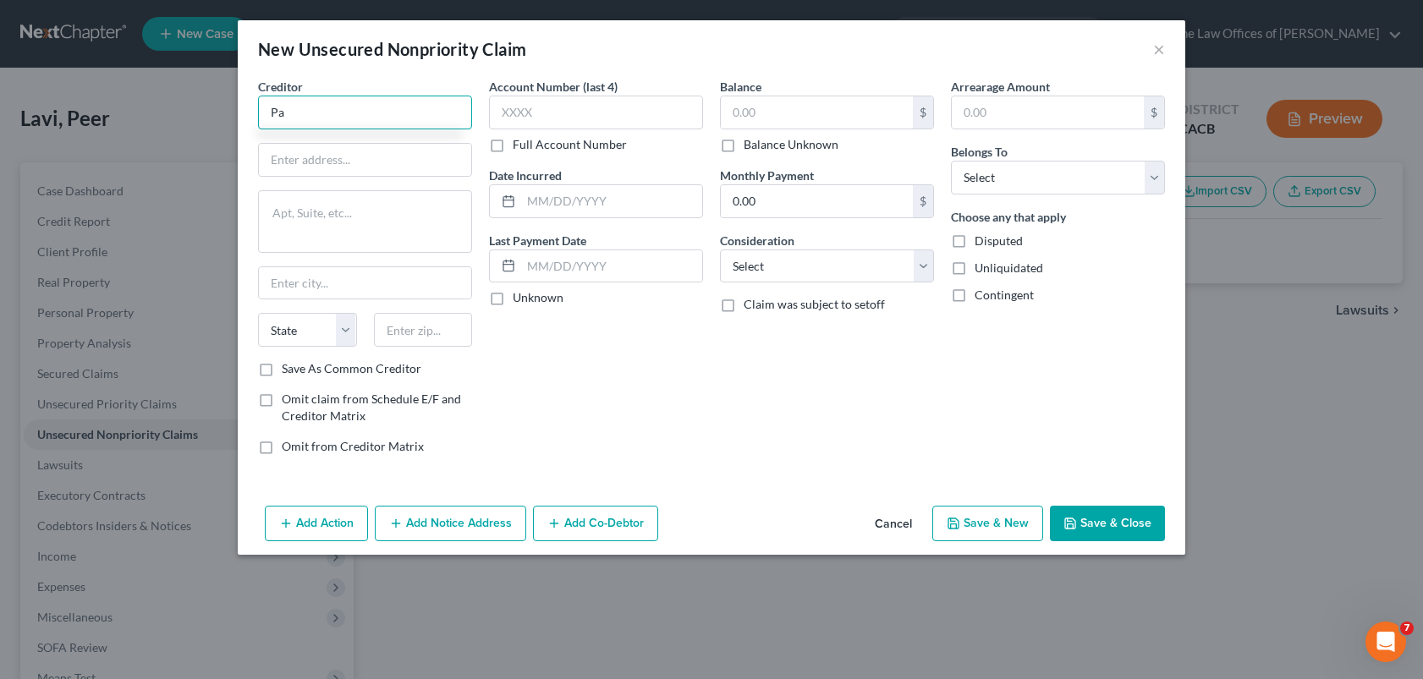
type input "P"
type input "[PERSON_NAME] Fargo"
type input "PO Box 77033"
type input "[GEOGRAPHIC_DATA]"
select select "24"
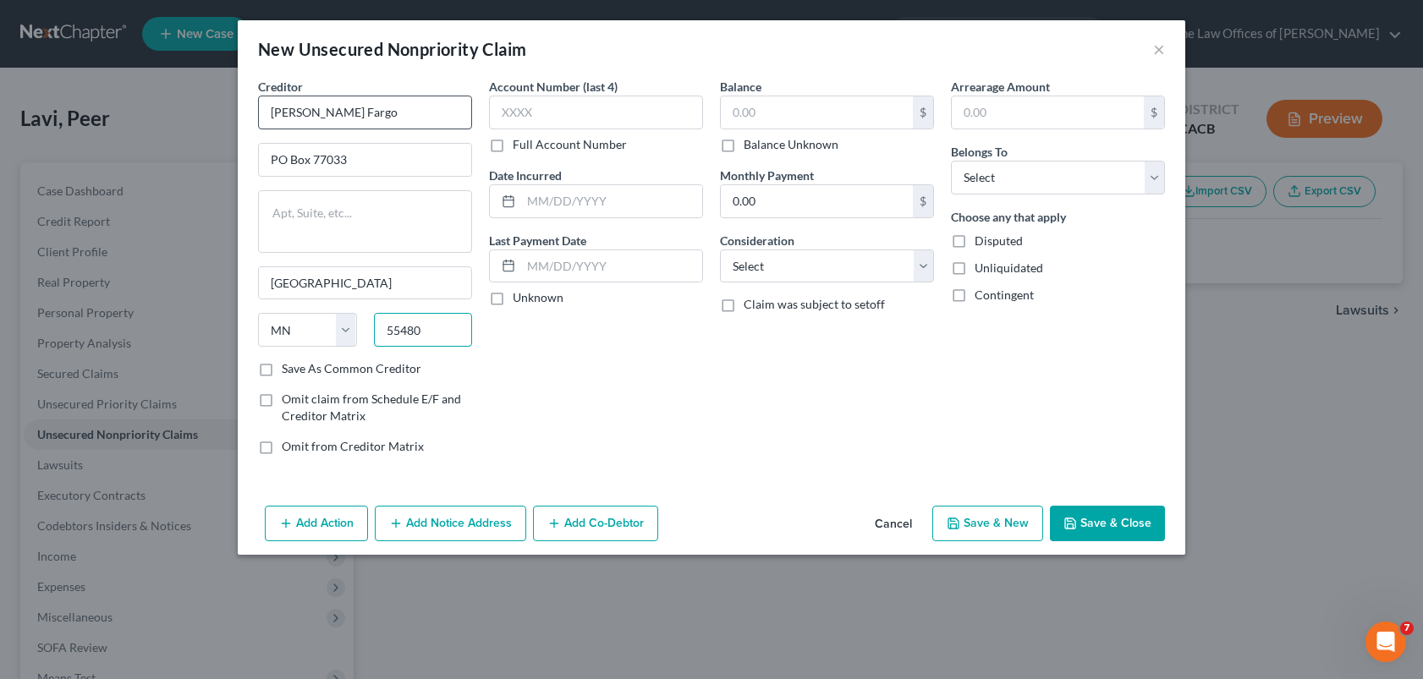
type input "55480"
click at [536, 104] on input "text" at bounding box center [596, 113] width 214 height 34
type input "0297"
click at [616, 431] on div "Account Number (last 4) 0297 Full Account Number Date Incurred Last Payment Dat…" at bounding box center [595, 273] width 231 height 391
click at [562, 205] on input "text" at bounding box center [611, 201] width 181 height 32
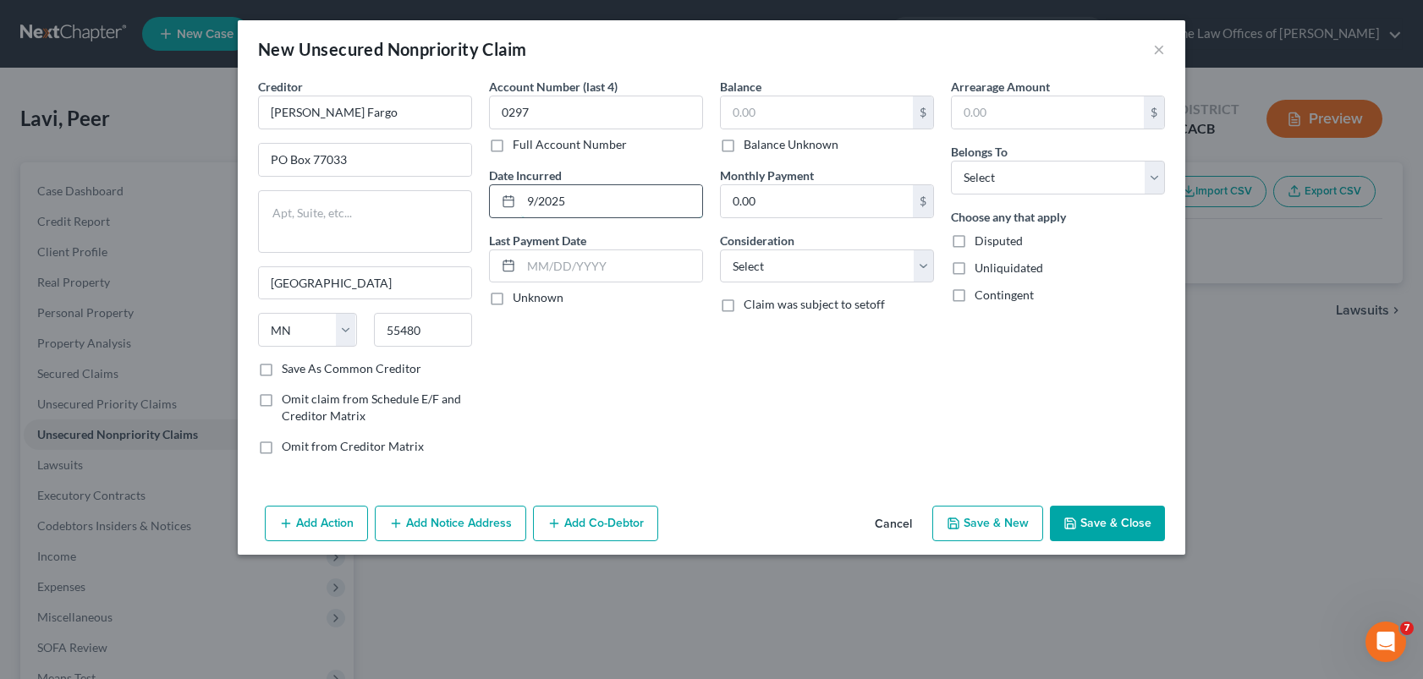
type input "9/2025"
click at [764, 114] on input "text" at bounding box center [817, 112] width 192 height 32
type input "799.13"
click at [792, 209] on input "0.00" at bounding box center [817, 201] width 192 height 32
type input "84"
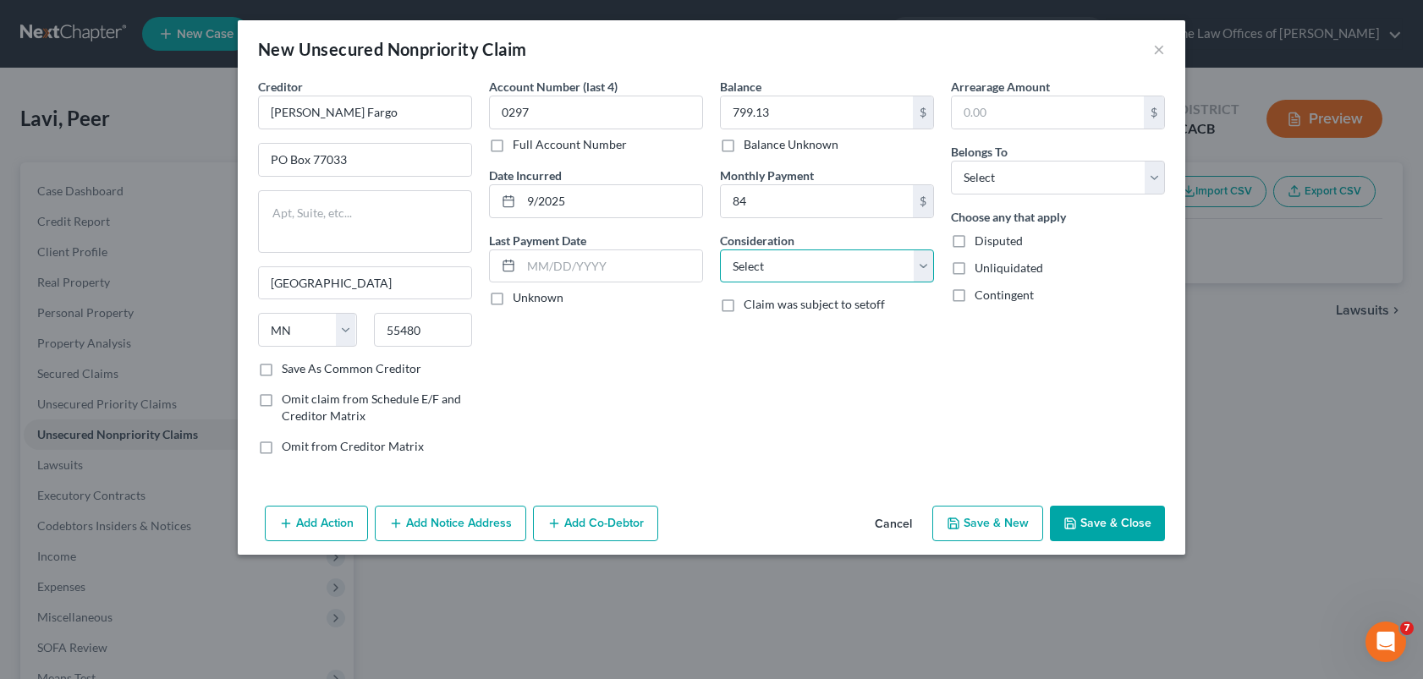
click at [803, 266] on select "Select Cable / Satellite Services Collection Agency Credit Card Debt Debt Couns…" at bounding box center [827, 266] width 214 height 34
select select "2"
click at [720, 249] on select "Select Cable / Satellite Services Collection Agency Credit Card Debt Debt Couns…" at bounding box center [827, 266] width 214 height 34
click at [601, 524] on button "Add Co-Debtor" at bounding box center [595, 524] width 125 height 36
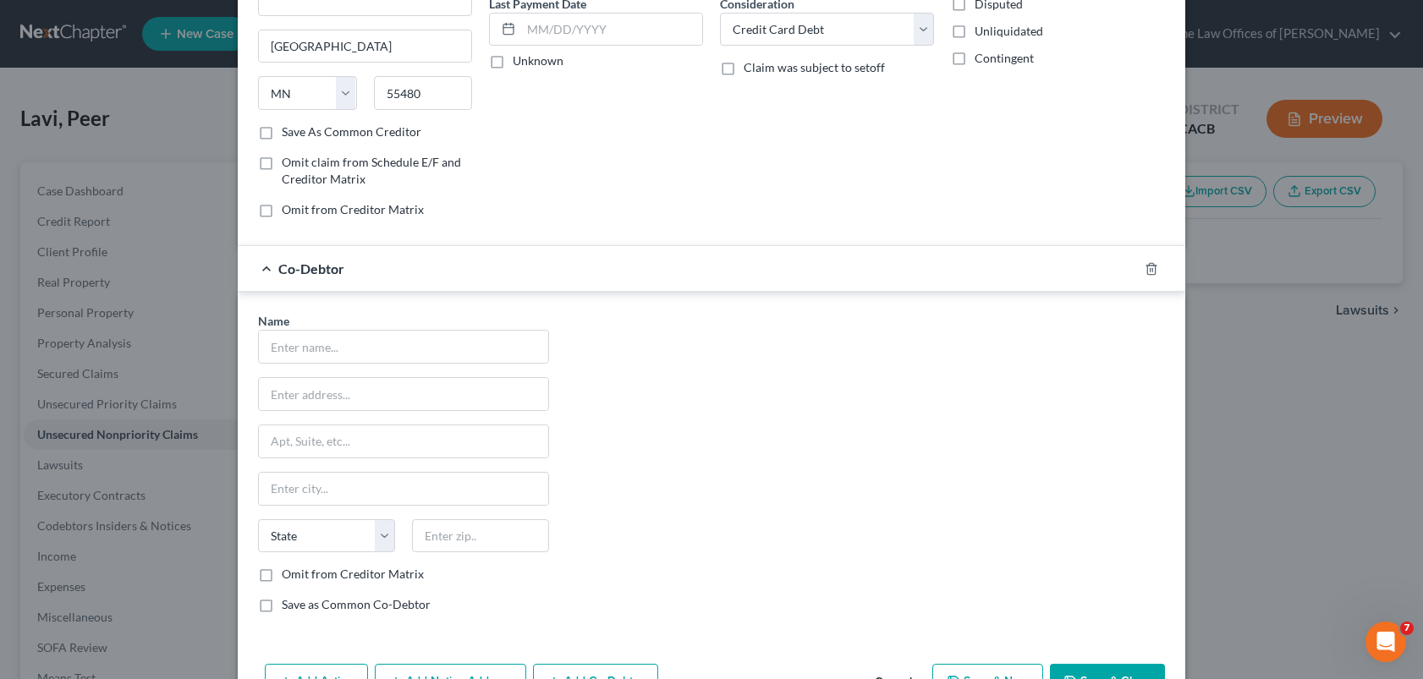
scroll to position [254, 0]
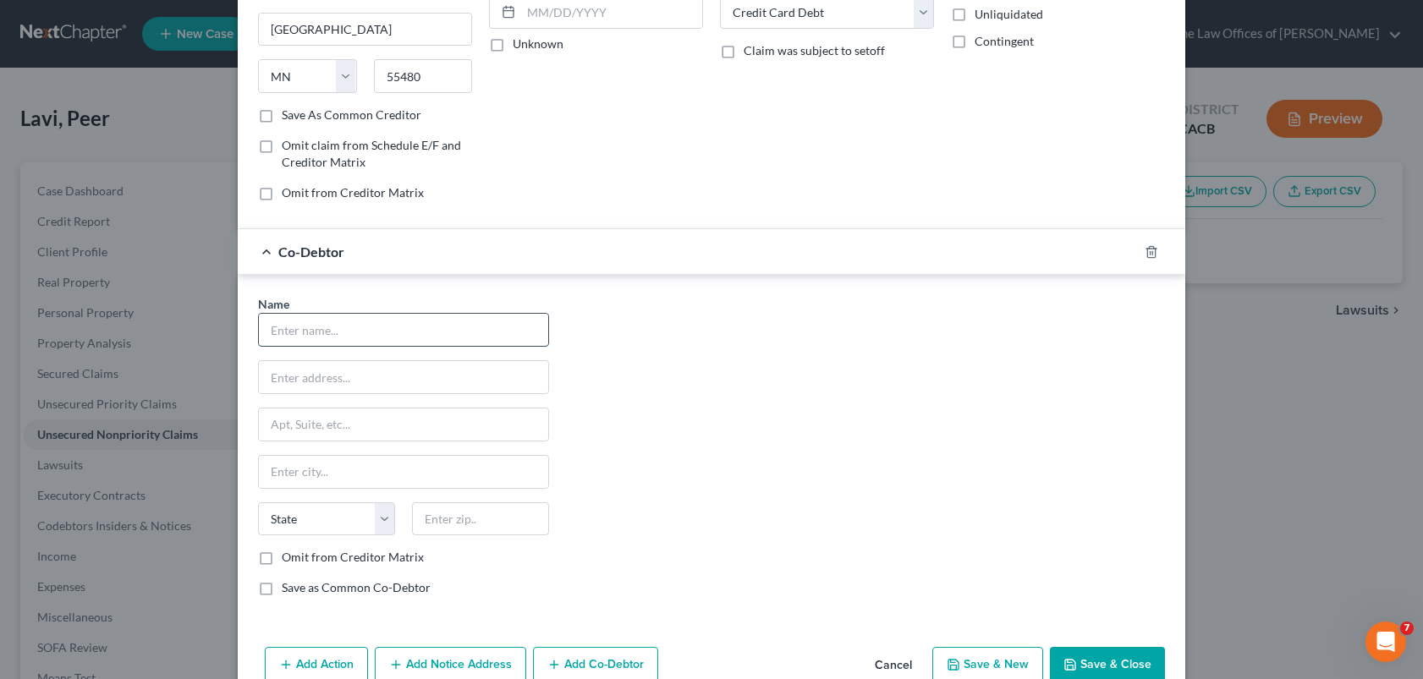
click at [366, 340] on input "text" at bounding box center [403, 330] width 289 height 32
type input "Lions Home Inc"
type input "[STREET_ADDRESS][PERSON_NAME]"
drag, startPoint x: 382, startPoint y: 528, endPoint x: 370, endPoint y: 528, distance: 11.8
click at [382, 528] on select "State [US_STATE] AK AR AZ CA CO CT DE DC [GEOGRAPHIC_DATA] [GEOGRAPHIC_DATA] GU…" at bounding box center [326, 519] width 137 height 34
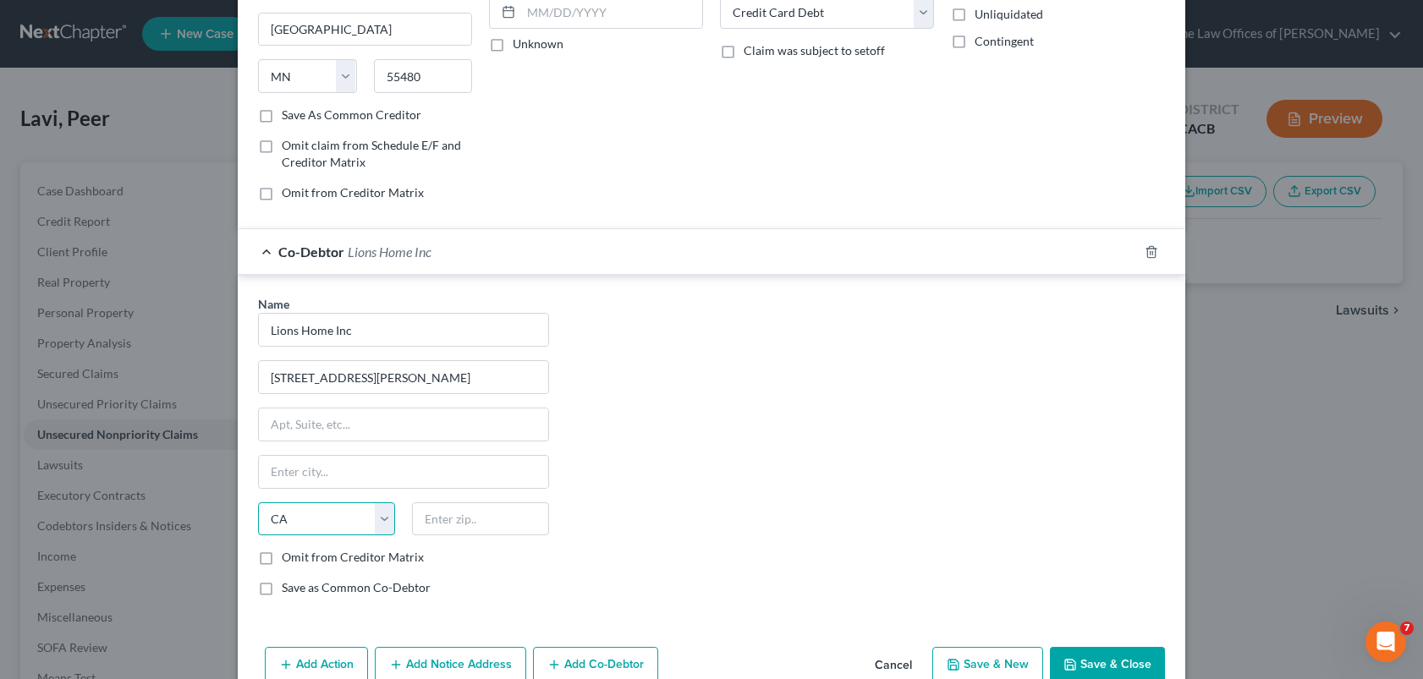
click at [258, 502] on select "State [US_STATE] AK AR AZ CA CO CT DE DC [GEOGRAPHIC_DATA] [GEOGRAPHIC_DATA] GU…" at bounding box center [326, 519] width 137 height 34
click at [478, 526] on input "text" at bounding box center [480, 519] width 137 height 34
click at [667, 419] on div "Name * Lions Home Inc [STREET_ADDRESS][PERSON_NAME] [PERSON_NAME][GEOGRAPHIC_DA…" at bounding box center [711, 452] width 924 height 315
click at [752, 442] on div "Name * Lions Home Inc [STREET_ADDRESS][PERSON_NAME] [PERSON_NAME][GEOGRAPHIC_DA…" at bounding box center [711, 452] width 924 height 315
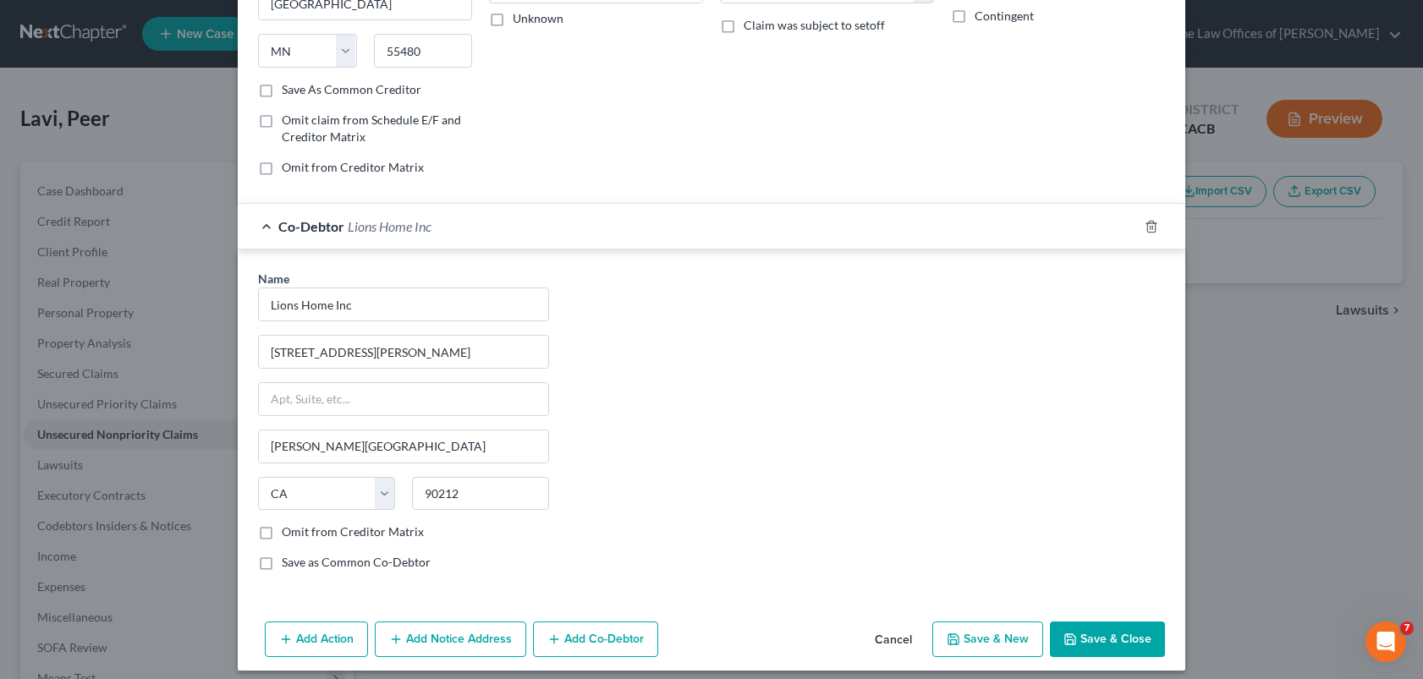
scroll to position [291, 0]
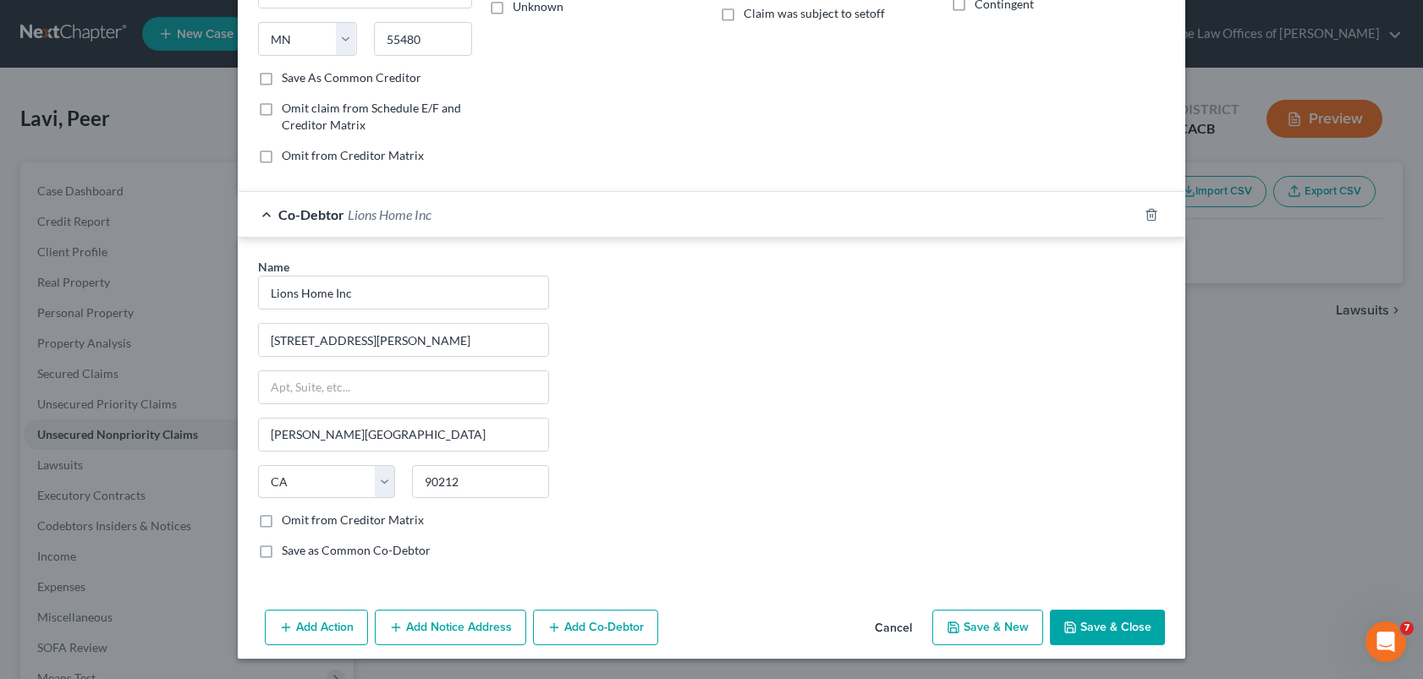
click at [293, 551] on label "Save as Common Co-Debtor" at bounding box center [356, 550] width 149 height 17
click at [293, 551] on input "Save as Common Co-Debtor" at bounding box center [293, 547] width 11 height 11
click at [1096, 628] on button "Save & Close" at bounding box center [1107, 628] width 115 height 36
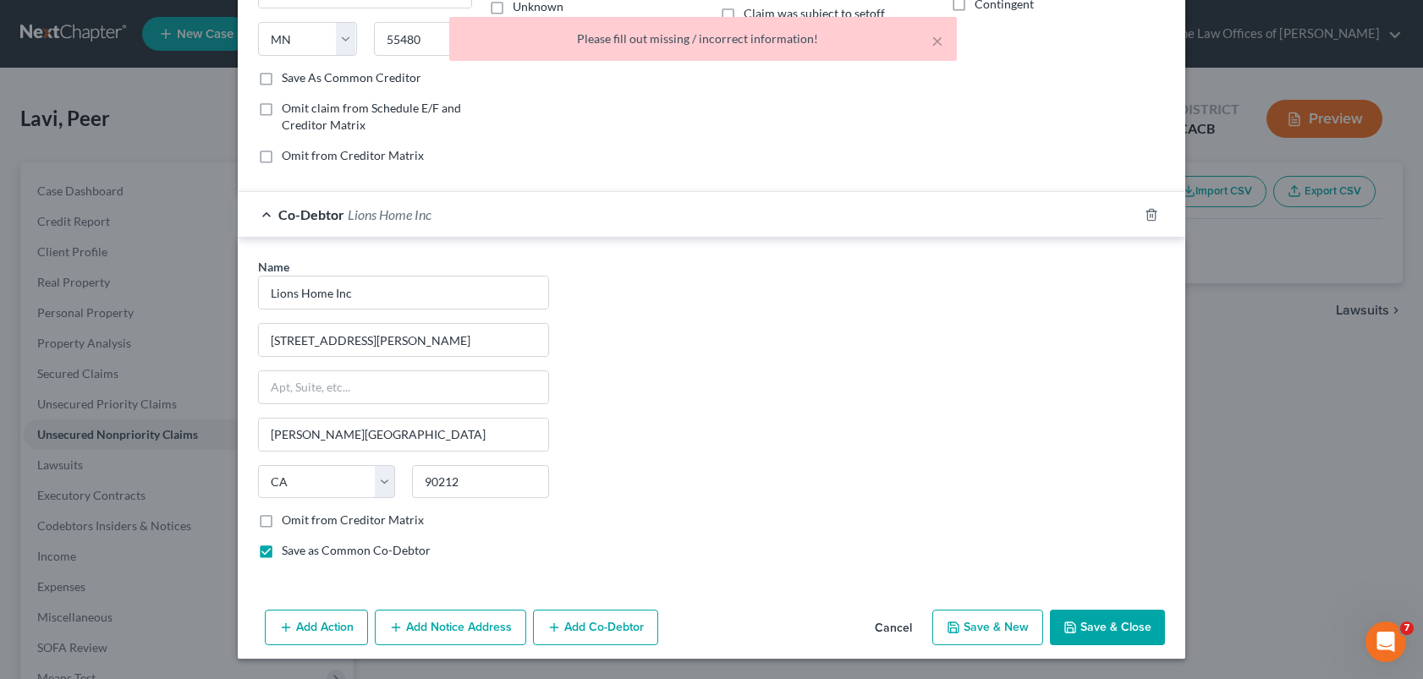
click at [730, 211] on div "Co-Debtor Lions Home Inc" at bounding box center [688, 214] width 900 height 45
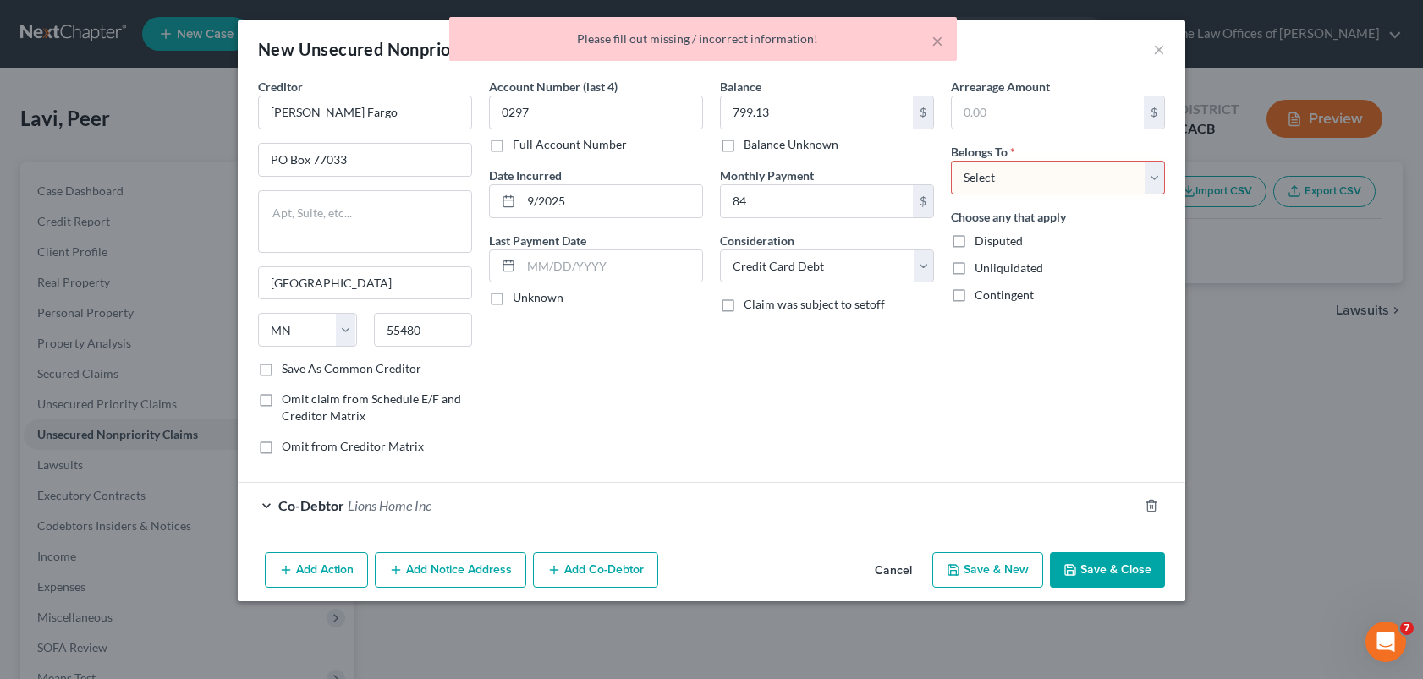
click at [1019, 181] on select "Select Debtor 1 Only Debtor 2 Only Debtor 1 And Debtor 2 Only At Least One Of T…" at bounding box center [1058, 178] width 214 height 34
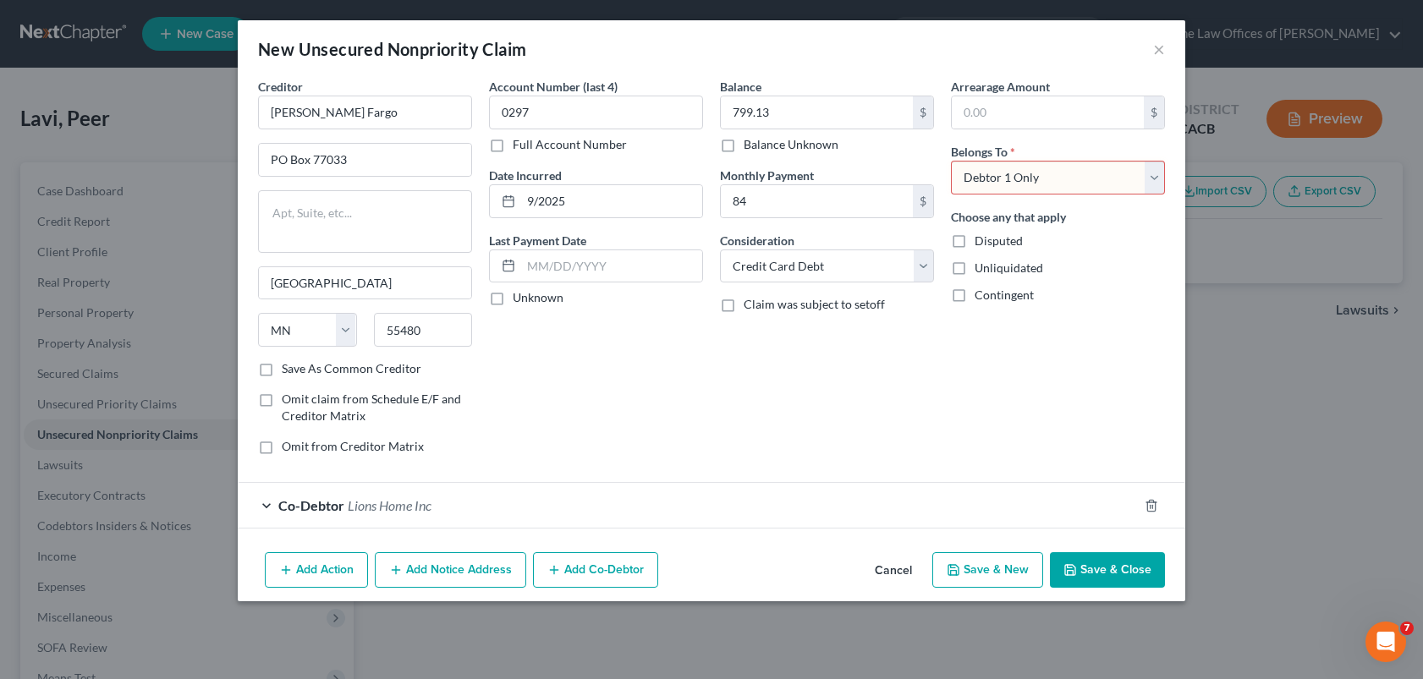
click at [951, 161] on select "Select Debtor 1 Only Debtor 2 Only Debtor 1 And Debtor 2 Only At Least One Of T…" at bounding box center [1058, 178] width 214 height 34
click at [1108, 566] on button "Save & Close" at bounding box center [1107, 570] width 115 height 36
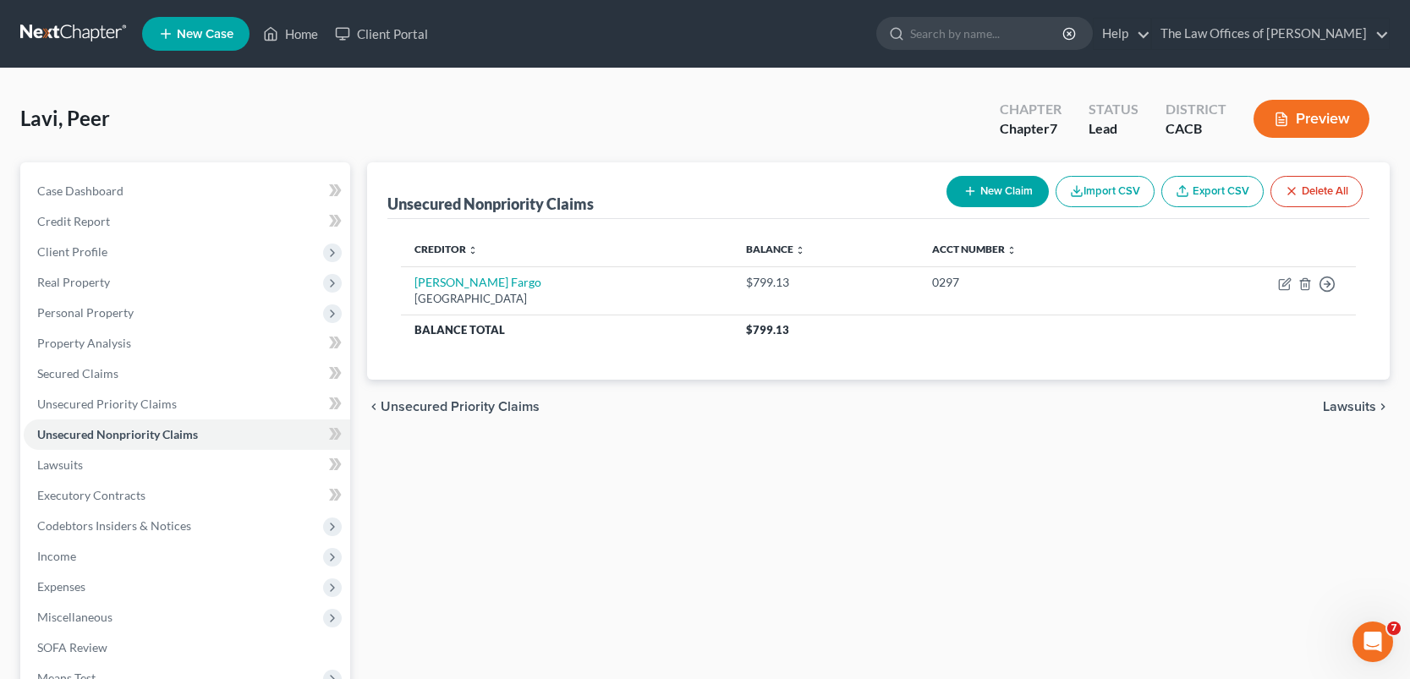
click at [801, 393] on div "chevron_left Unsecured Priority Claims Lawsuits chevron_right" at bounding box center [878, 407] width 1022 height 54
click at [844, 466] on div "Unsecured Nonpriority Claims New Claim Import CSV Export CSV Delete All Credito…" at bounding box center [878, 498] width 1039 height 672
click at [995, 190] on button "New Claim" at bounding box center [997, 191] width 102 height 31
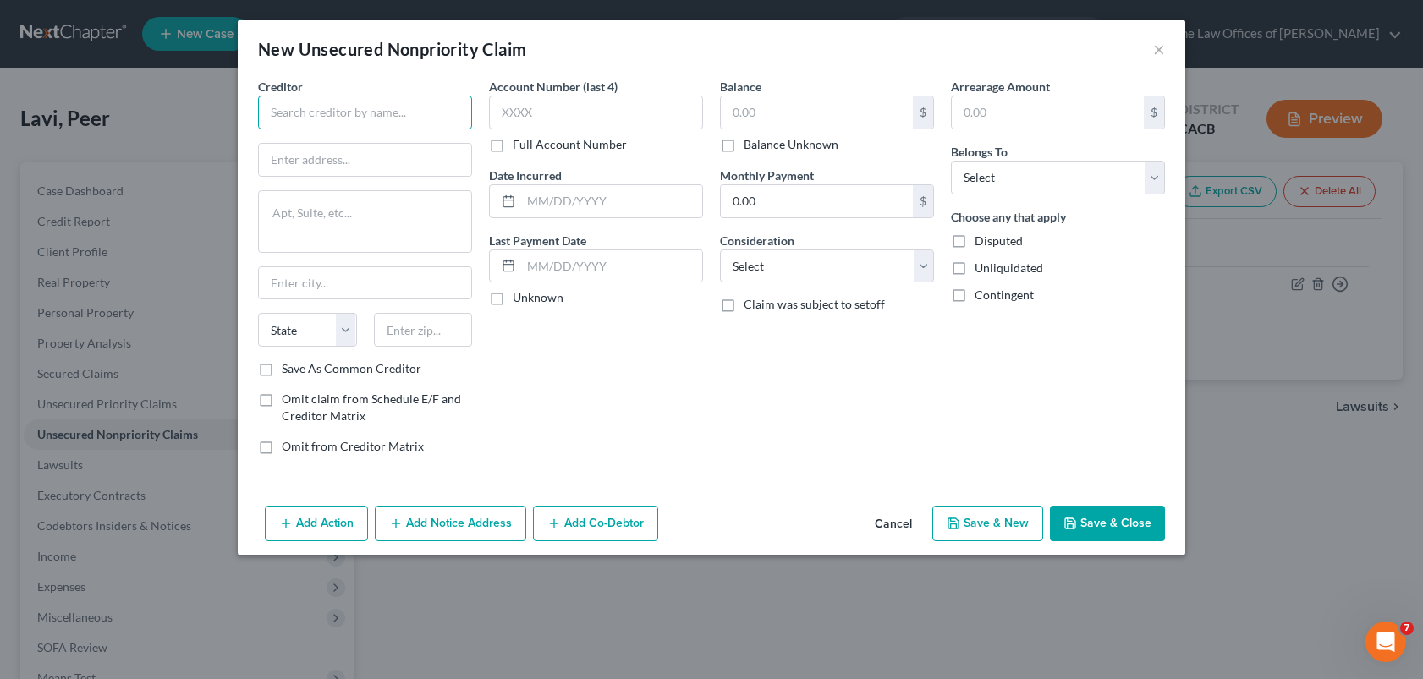
click at [383, 112] on input "text" at bounding box center [365, 113] width 214 height 34
click at [293, 370] on label "Save As Common Creditor" at bounding box center [352, 368] width 140 height 17
click at [293, 370] on input "Save As Common Creditor" at bounding box center [293, 365] width 11 height 11
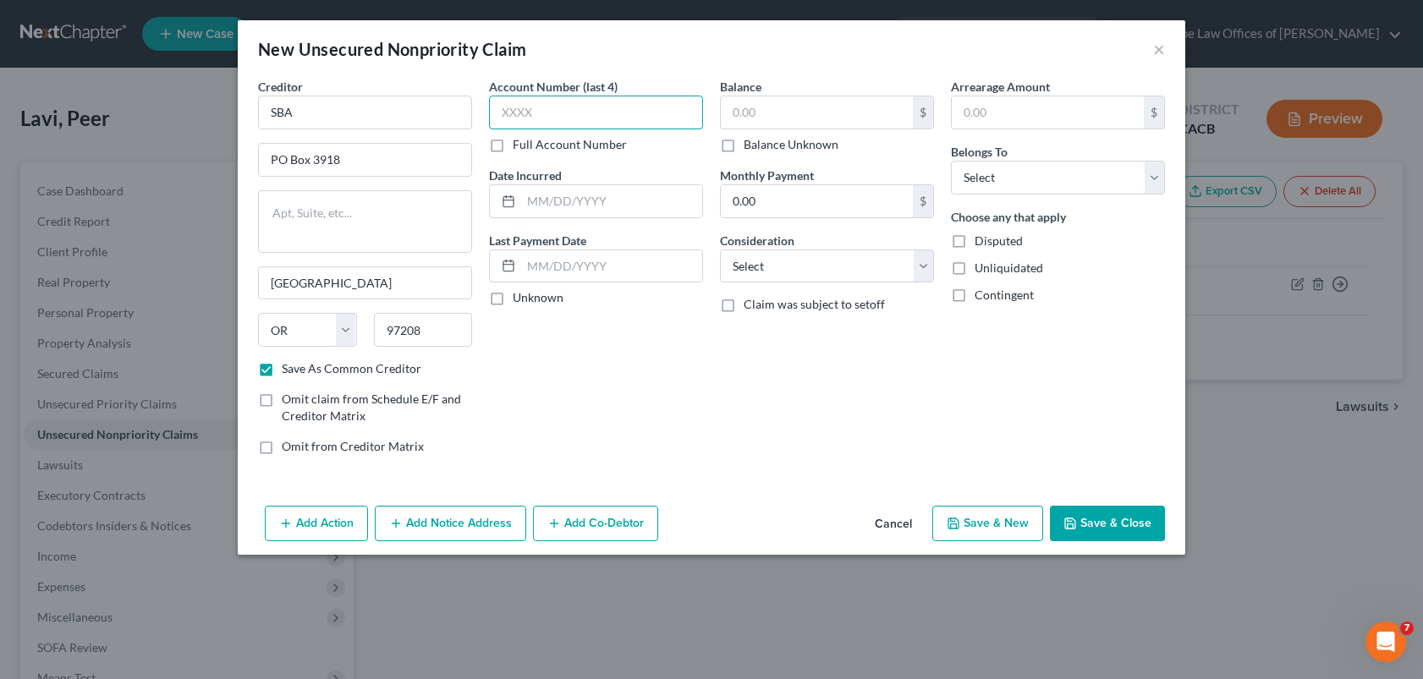
click at [570, 110] on input "text" at bounding box center [596, 113] width 214 height 34
click at [625, 206] on input "text" at bounding box center [611, 201] width 181 height 32
drag, startPoint x: 622, startPoint y: 265, endPoint x: 524, endPoint y: 279, distance: 99.2
click at [622, 265] on input "text" at bounding box center [611, 266] width 181 height 32
click at [655, 379] on div "Account Number (last 4) 8009 Full Account Number Date Incurred 2020 Last Paymen…" at bounding box center [595, 273] width 231 height 391
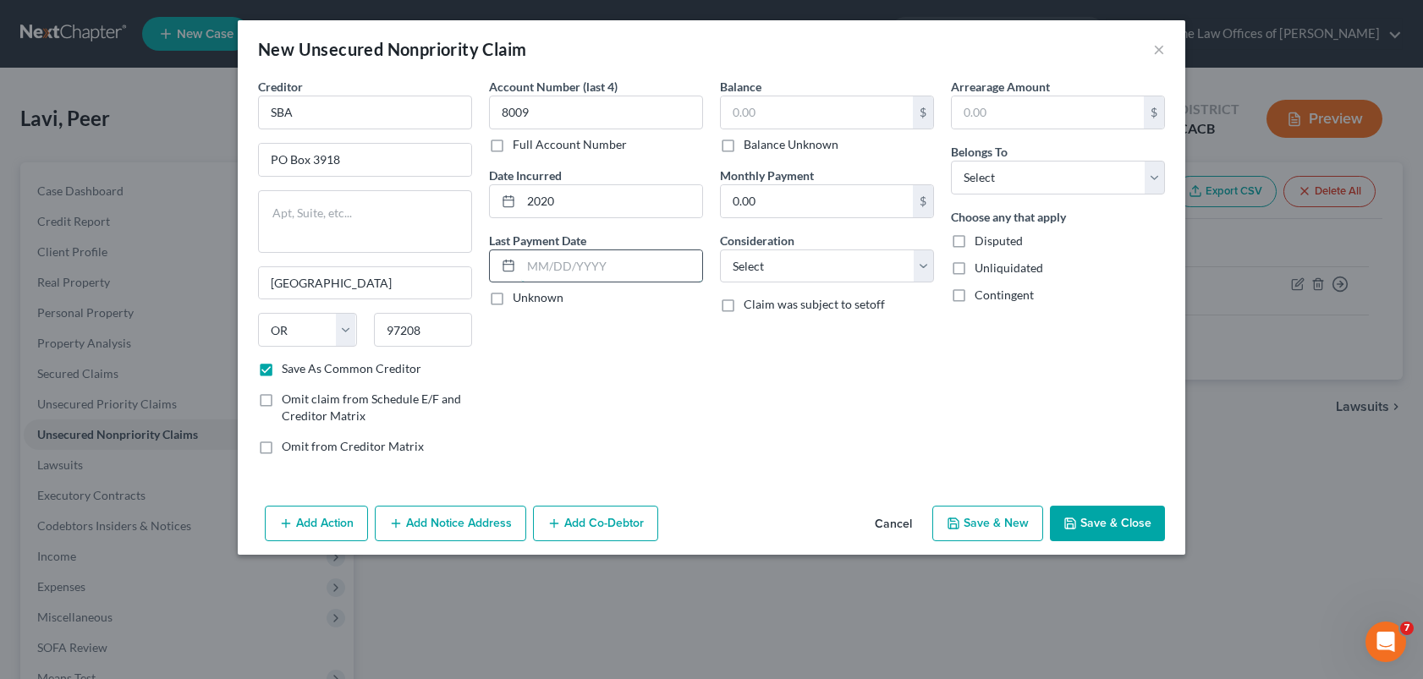
click at [587, 272] on input "text" at bounding box center [611, 266] width 181 height 32
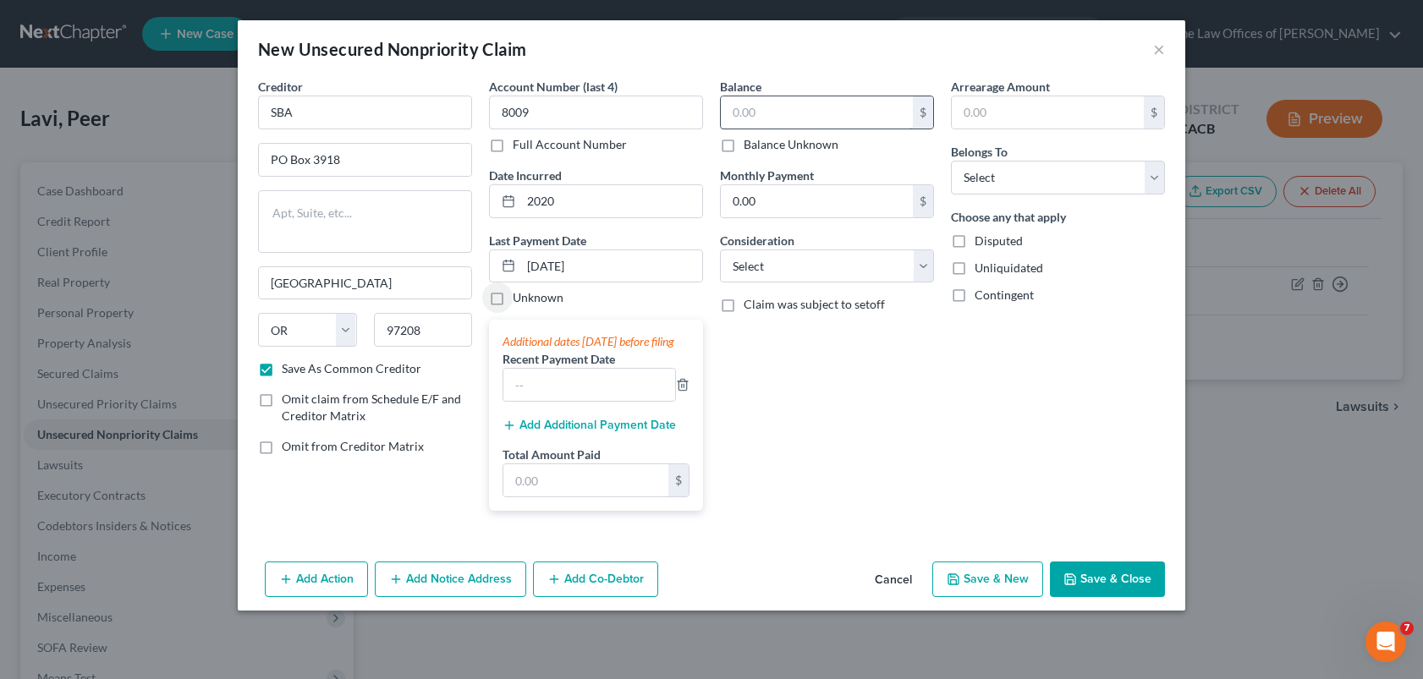
click at [801, 114] on input "text" at bounding box center [817, 112] width 192 height 32
drag, startPoint x: 885, startPoint y: 469, endPoint x: 846, endPoint y: 300, distance: 173.6
click at [885, 469] on div "Balance $ Balance Unknown Balance Undetermined $ Balance Unknown Monthly Paymen…" at bounding box center [826, 301] width 231 height 447
click at [765, 117] on input "text" at bounding box center [817, 112] width 192 height 32
click at [809, 204] on input "0.00" at bounding box center [817, 201] width 192 height 32
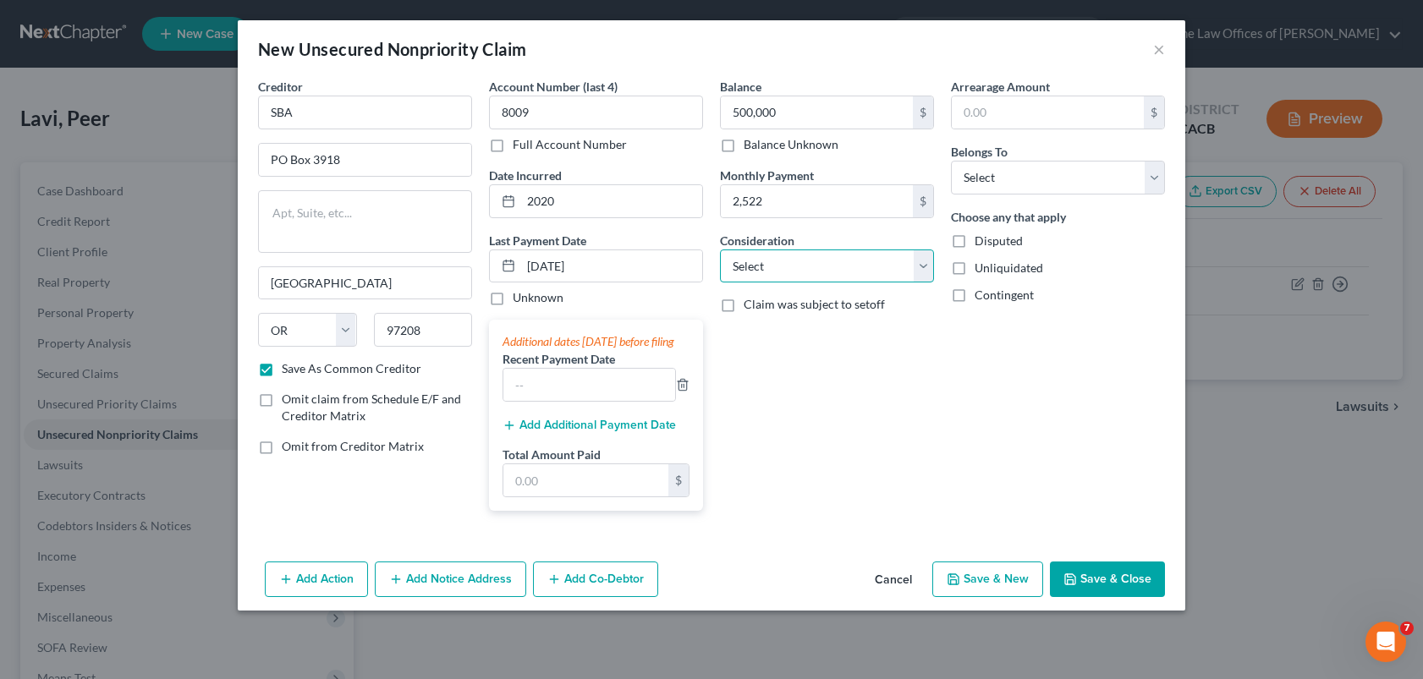
click at [803, 272] on select "Select Cable / Satellite Services Collection Agency Credit Card Debt Debt Couns…" at bounding box center [827, 266] width 214 height 34
click at [849, 266] on select "Select Cable / Satellite Services Collection Agency Credit Card Debt Debt Couns…" at bounding box center [827, 266] width 214 height 34
drag, startPoint x: 849, startPoint y: 266, endPoint x: 841, endPoint y: 267, distance: 8.6
click at [849, 266] on select "Select Cable / Satellite Services Collection Agency Credit Card Debt Debt Couns…" at bounding box center [827, 266] width 214 height 34
click at [720, 249] on select "Select Cable / Satellite Services Collection Agency Credit Card Debt Debt Couns…" at bounding box center [827, 266] width 214 height 34
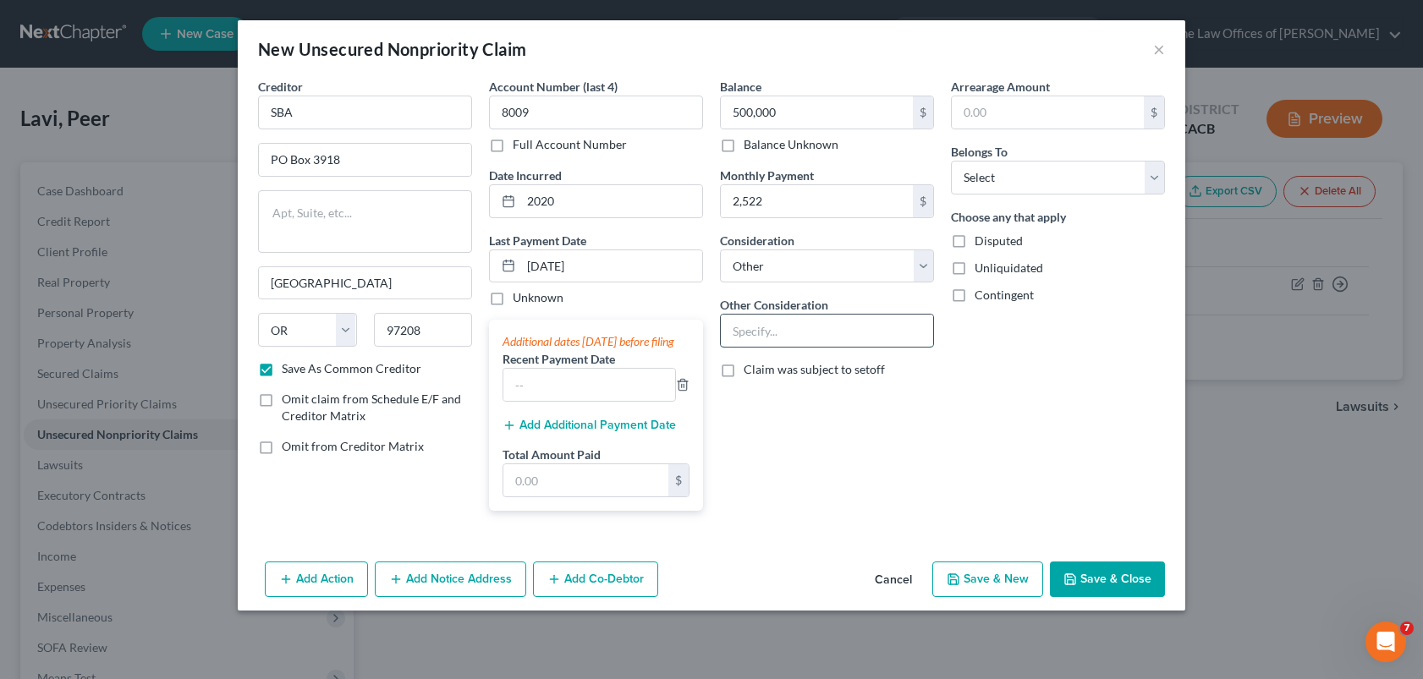
click at [752, 332] on input "text" at bounding box center [827, 331] width 212 height 32
drag, startPoint x: 752, startPoint y: 327, endPoint x: 840, endPoint y: 314, distance: 89.0
click at [756, 331] on input "Busienss loan (co-guaranteed)" at bounding box center [827, 331] width 212 height 32
click at [1018, 181] on select "Select Debtor 1 Only Debtor 2 Only Debtor 1 And Debtor 2 Only At Least One Of T…" at bounding box center [1058, 178] width 214 height 34
click at [951, 161] on select "Select Debtor 1 Only Debtor 2 Only Debtor 1 And Debtor 2 Only At Least One Of T…" at bounding box center [1058, 178] width 214 height 34
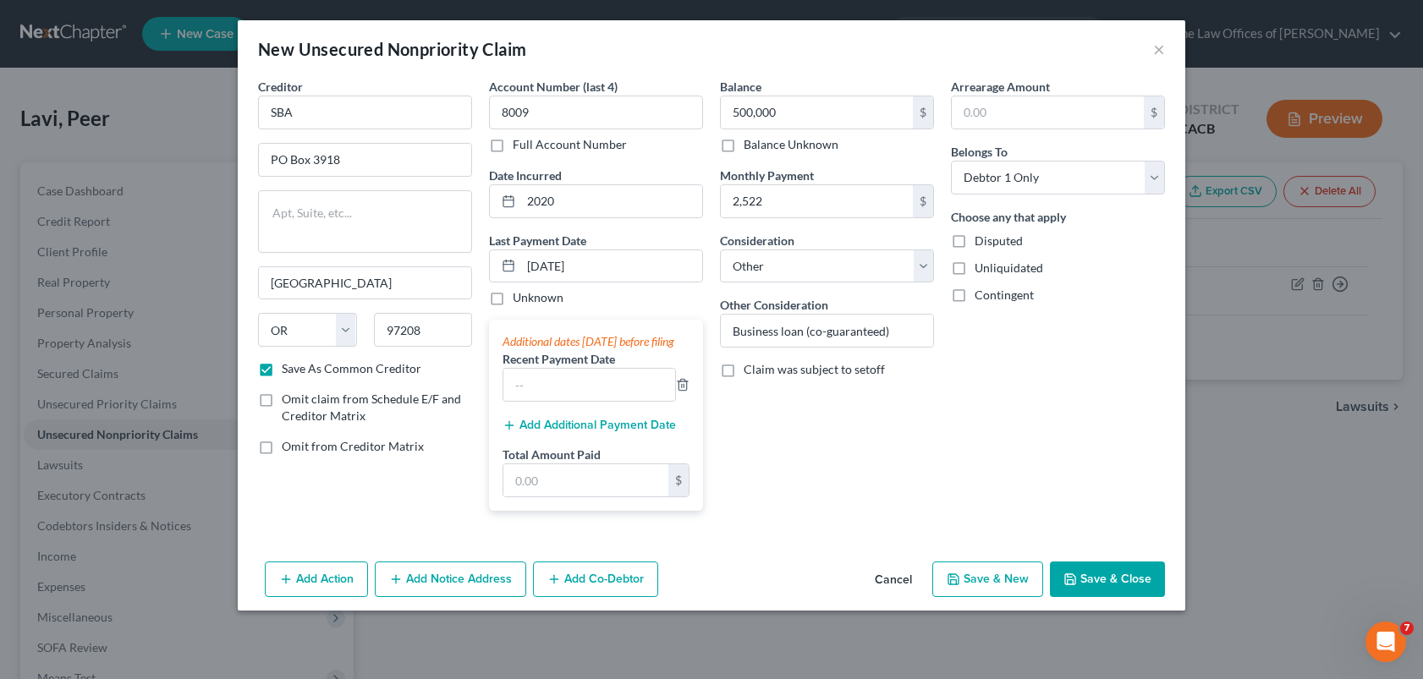
click at [628, 597] on button "Add Co-Debtor" at bounding box center [595, 580] width 125 height 36
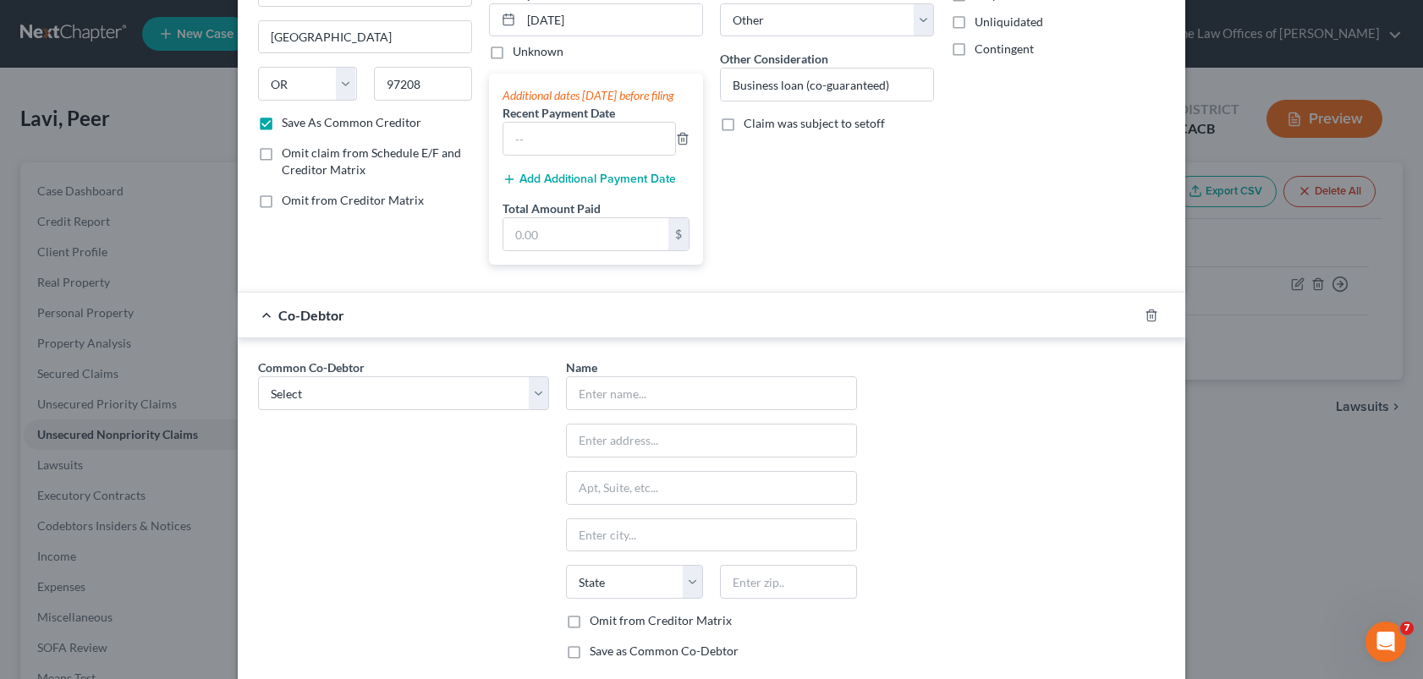
scroll to position [254, 0]
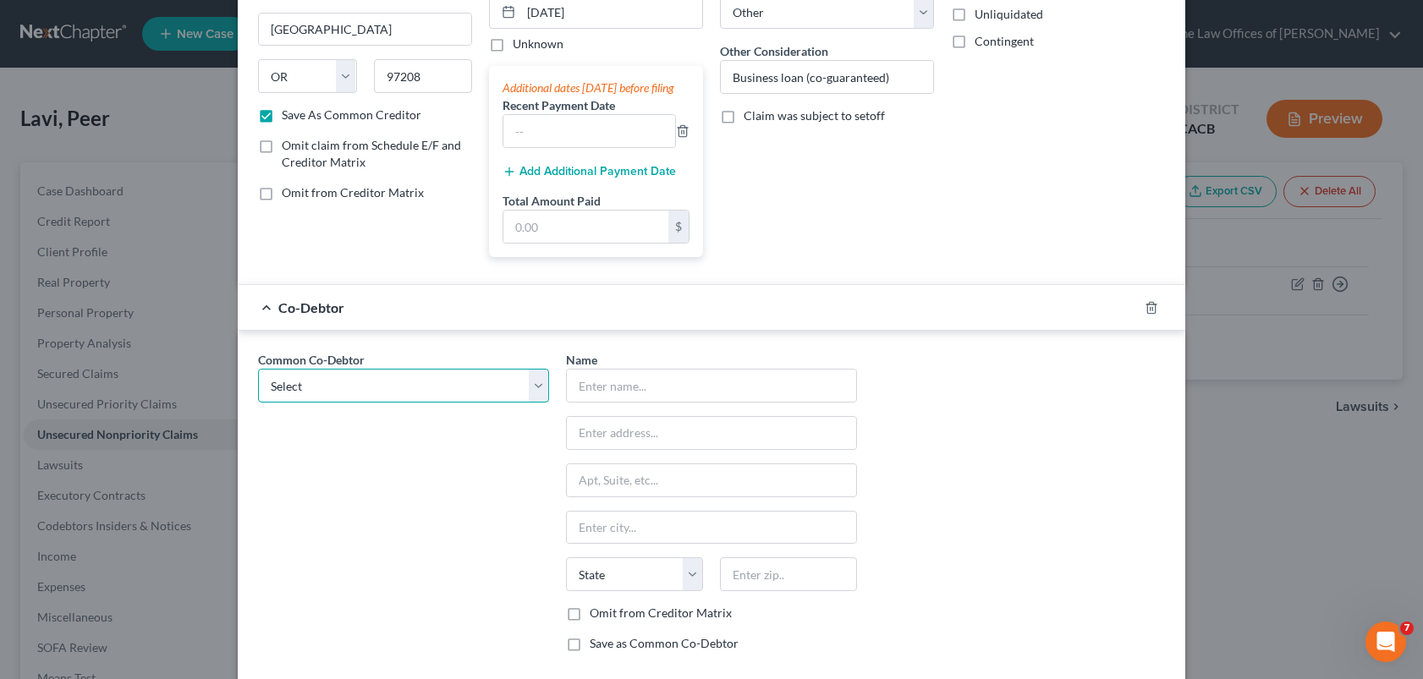
click at [310, 403] on select "Select Lions Home Inc" at bounding box center [403, 386] width 291 height 34
click at [258, 386] on select "Select Lions Home Inc" at bounding box center [403, 386] width 291 height 34
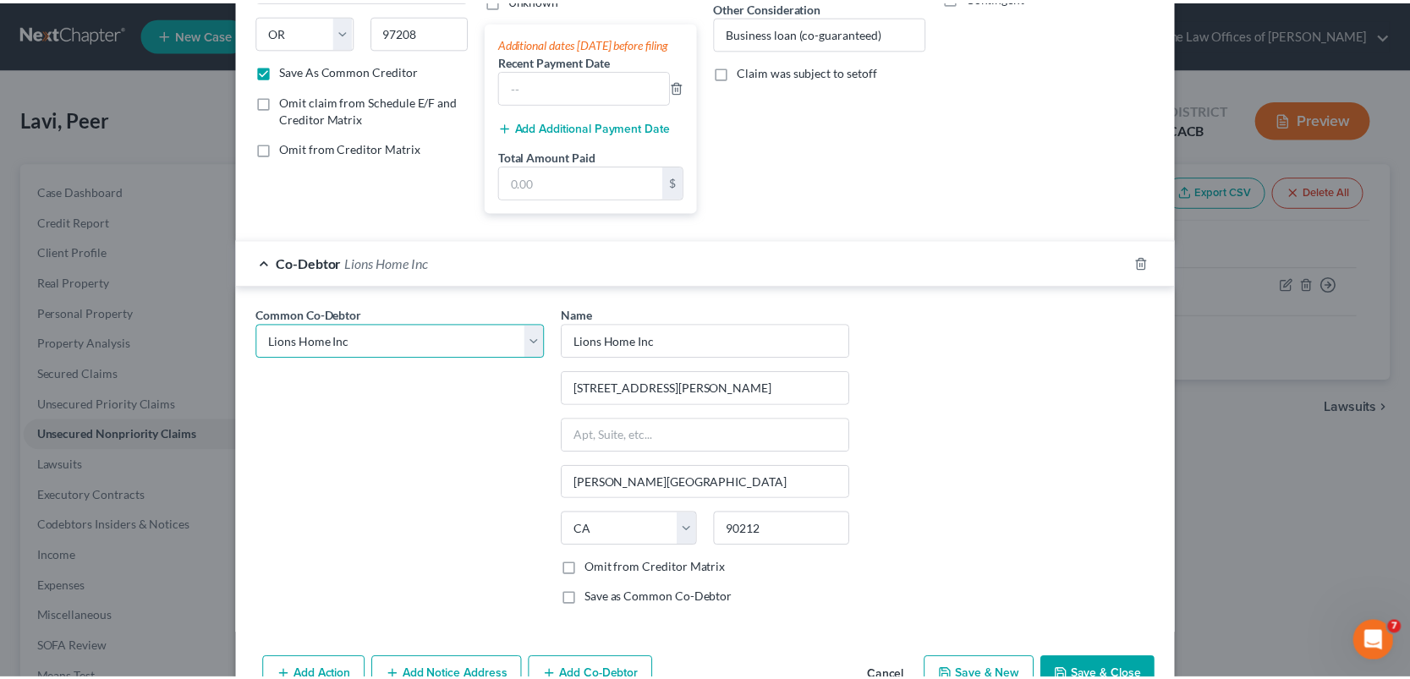
scroll to position [364, 0]
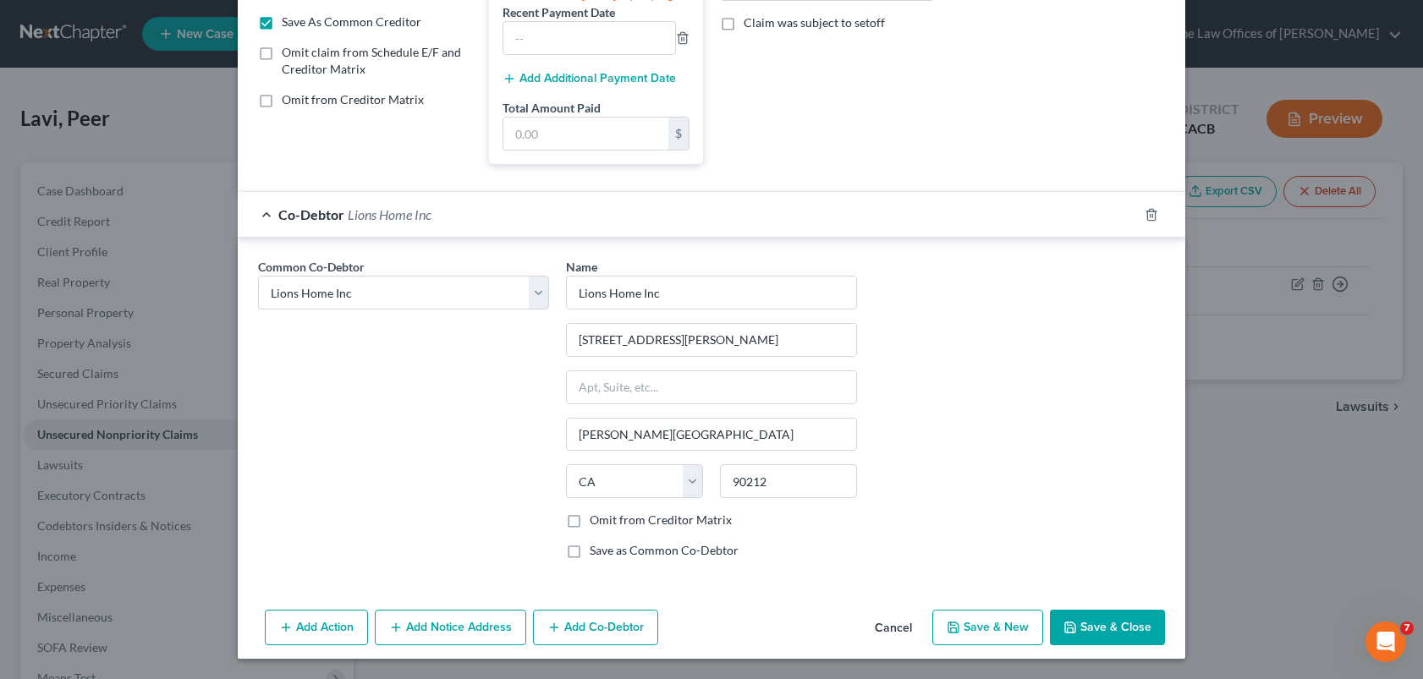
click at [1092, 622] on button "Save & Close" at bounding box center [1107, 628] width 115 height 36
